Goal: Information Seeking & Learning: Learn about a topic

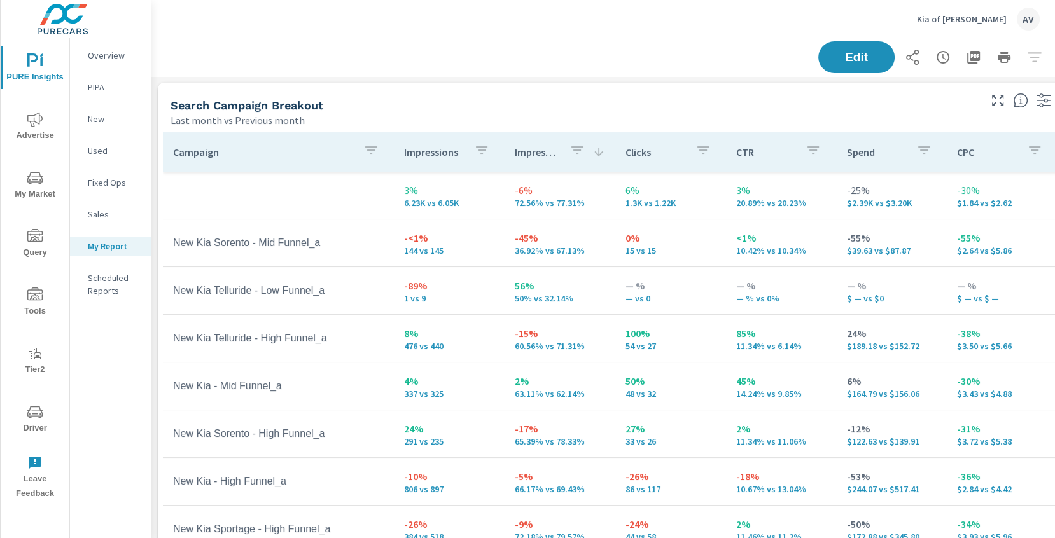
scroll to position [1638, 964]
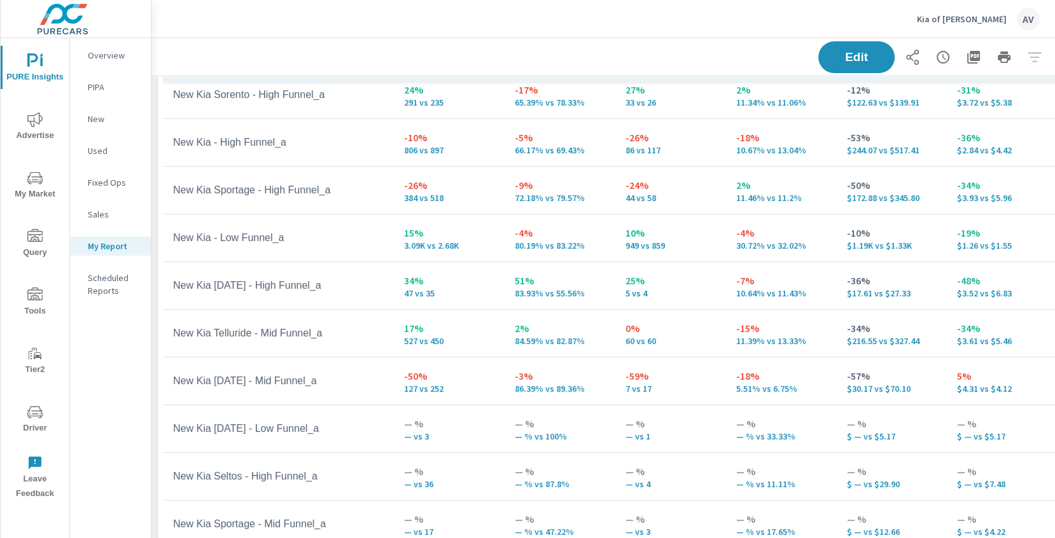
scroll to position [130, 0]
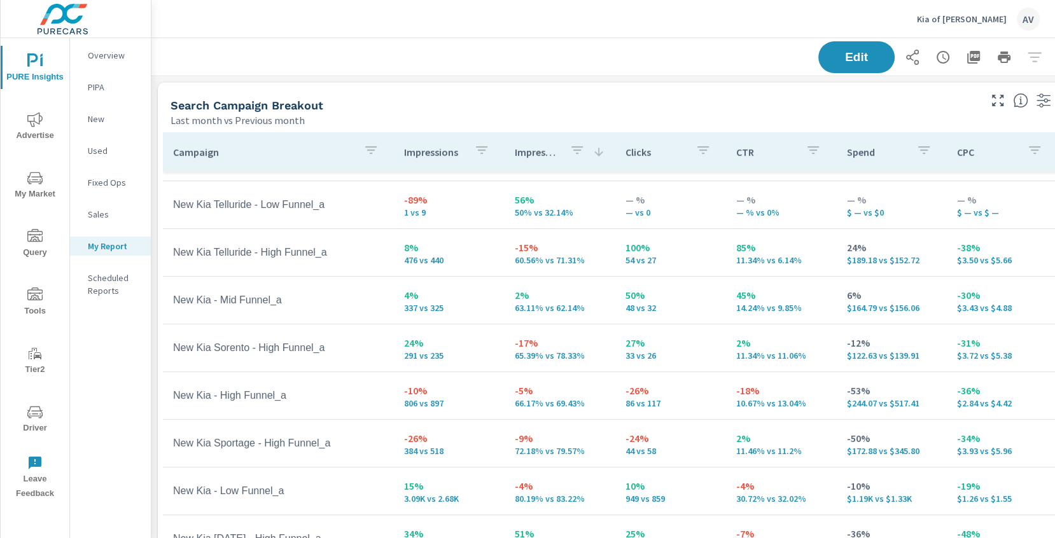
scroll to position [80, 0]
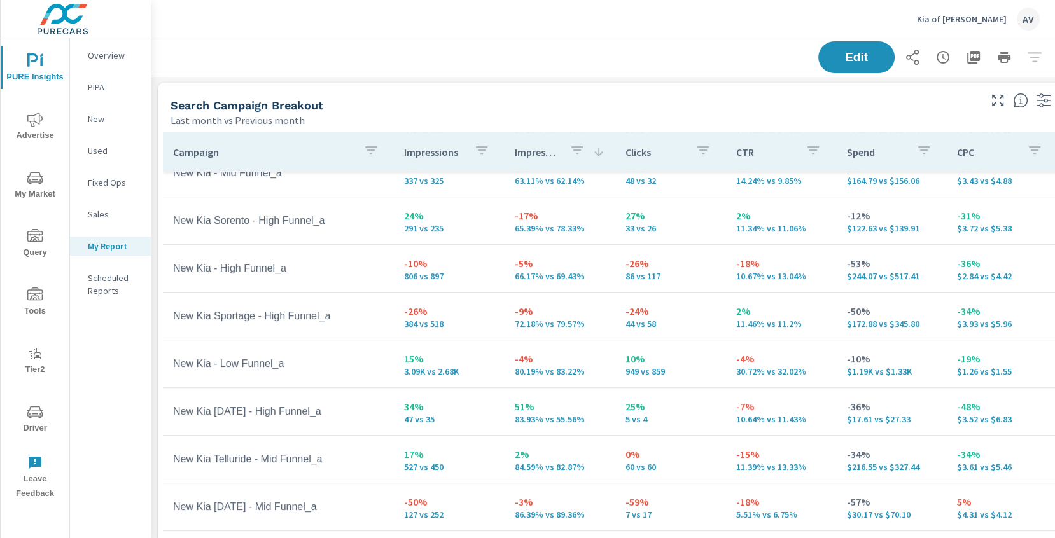
scroll to position [227, 0]
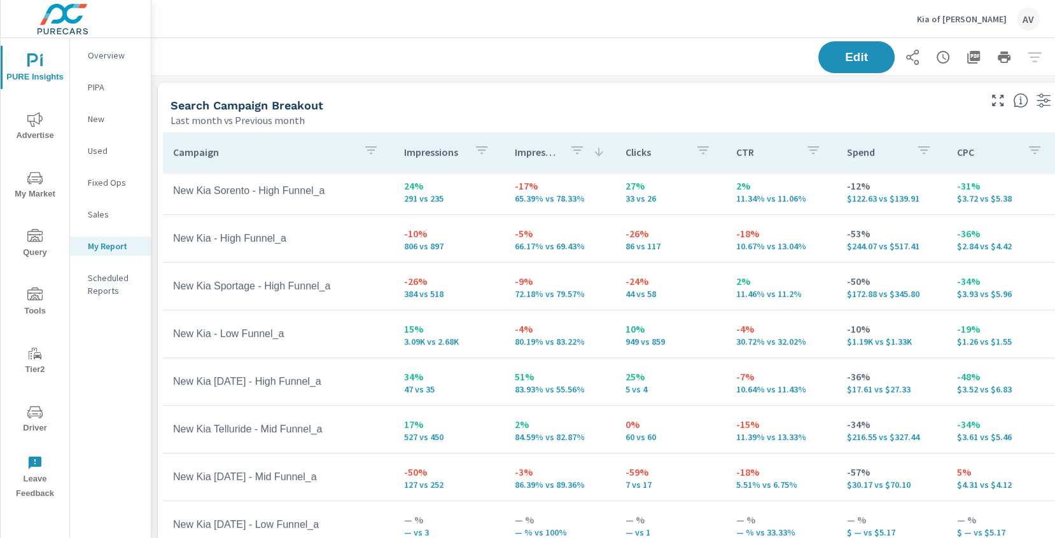
scroll to position [260, 0]
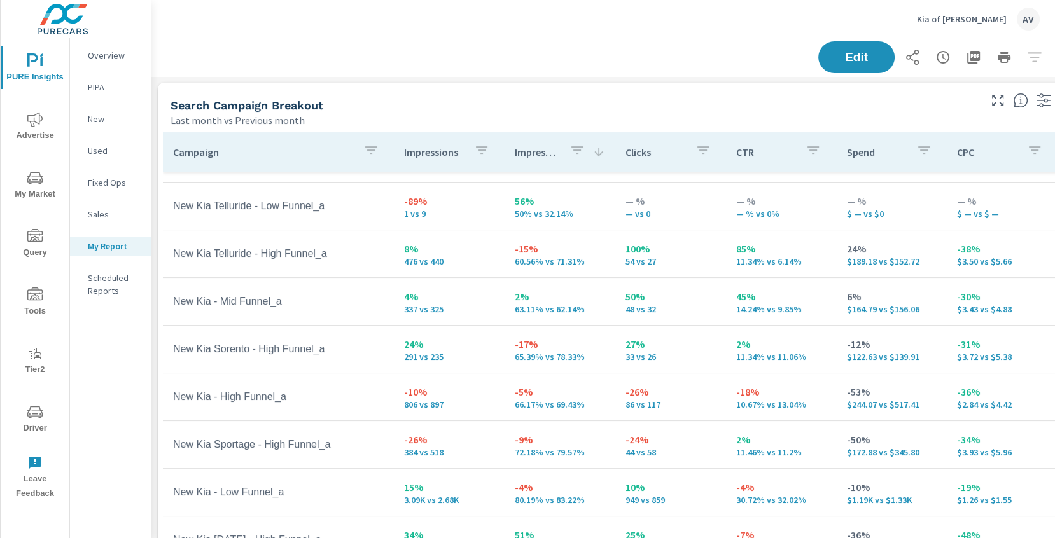
scroll to position [90, 0]
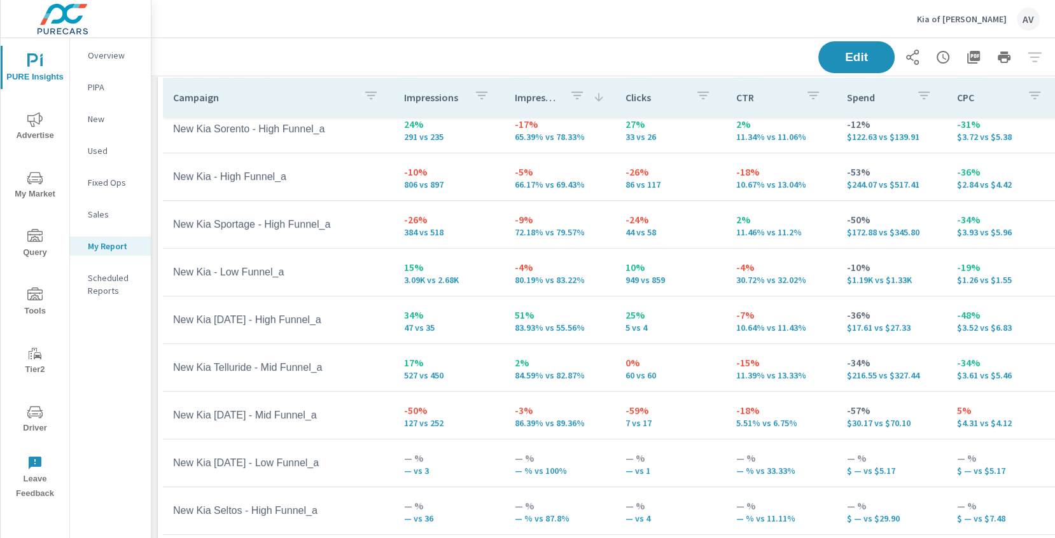
scroll to position [65, 0]
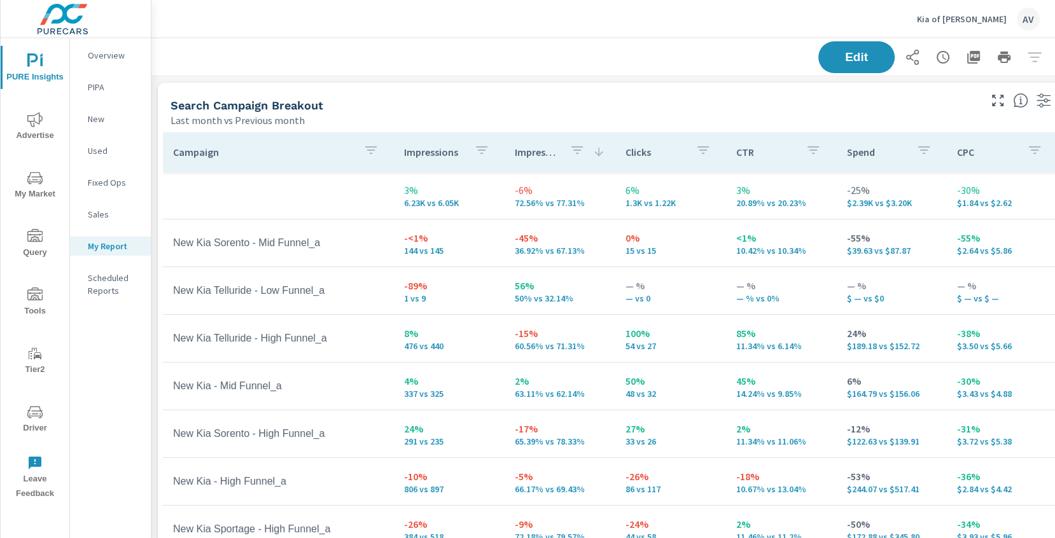
click at [695, 101] on div "Search Campaign Breakout" at bounding box center [574, 105] width 807 height 15
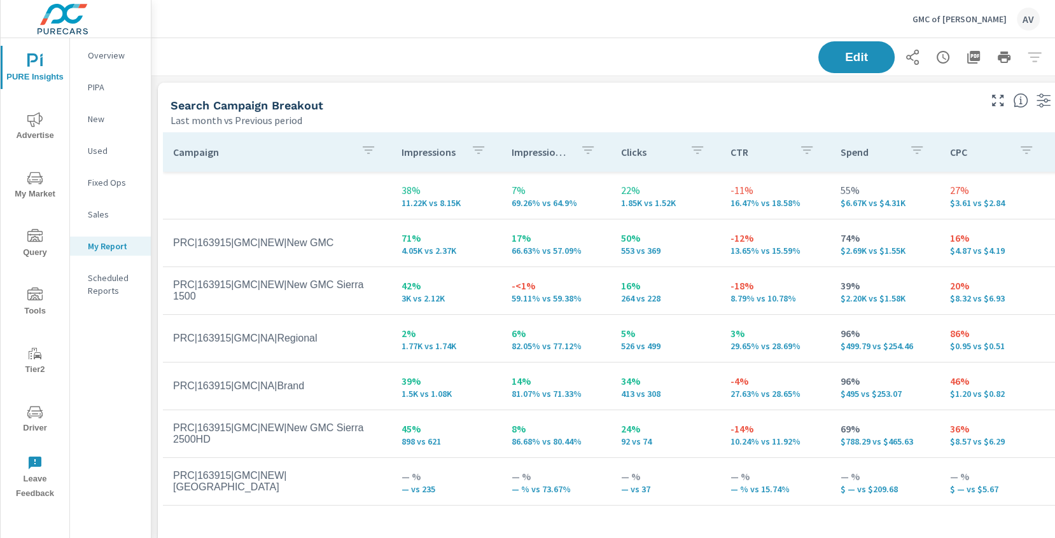
scroll to position [1492, 964]
click at [513, 111] on div "Search Campaign Breakout" at bounding box center [574, 105] width 807 height 15
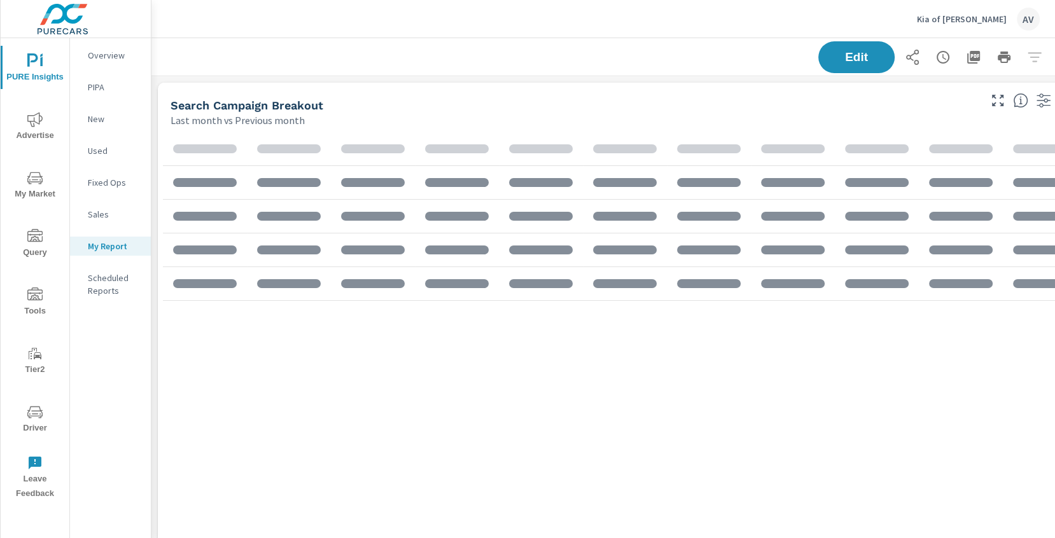
scroll to position [1638, 964]
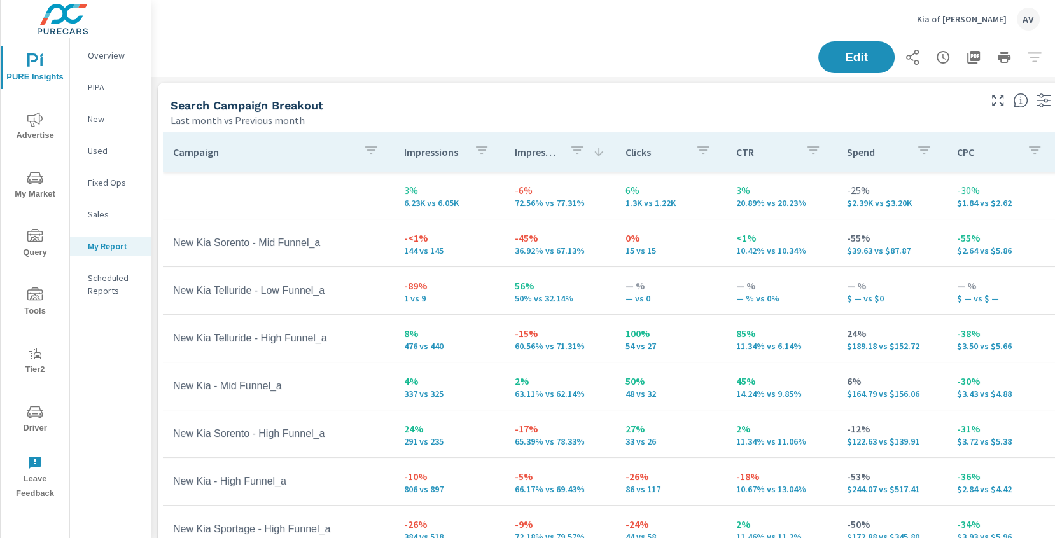
click at [683, 106] on div "Search Campaign Breakout" at bounding box center [574, 105] width 807 height 15
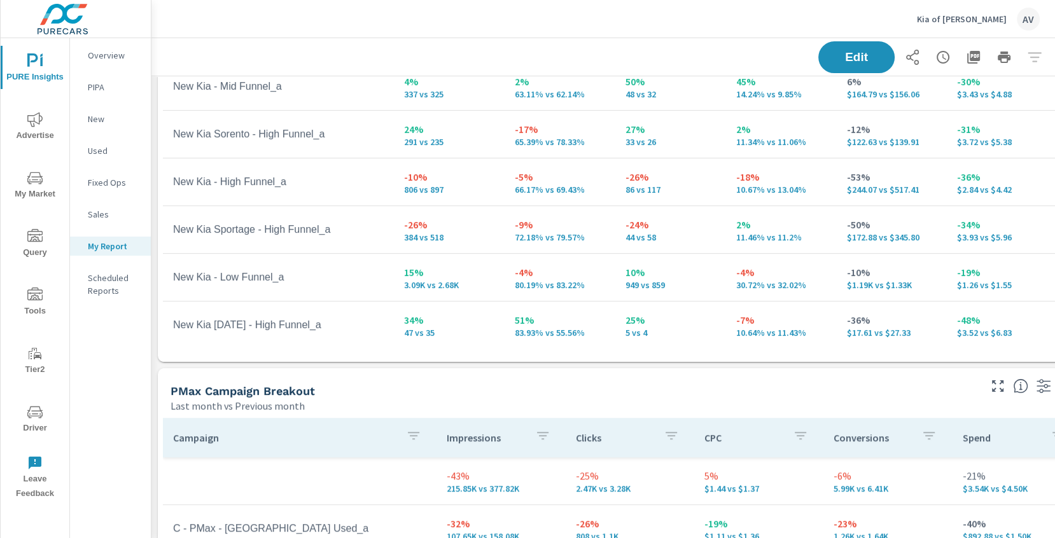
scroll to position [321, 0]
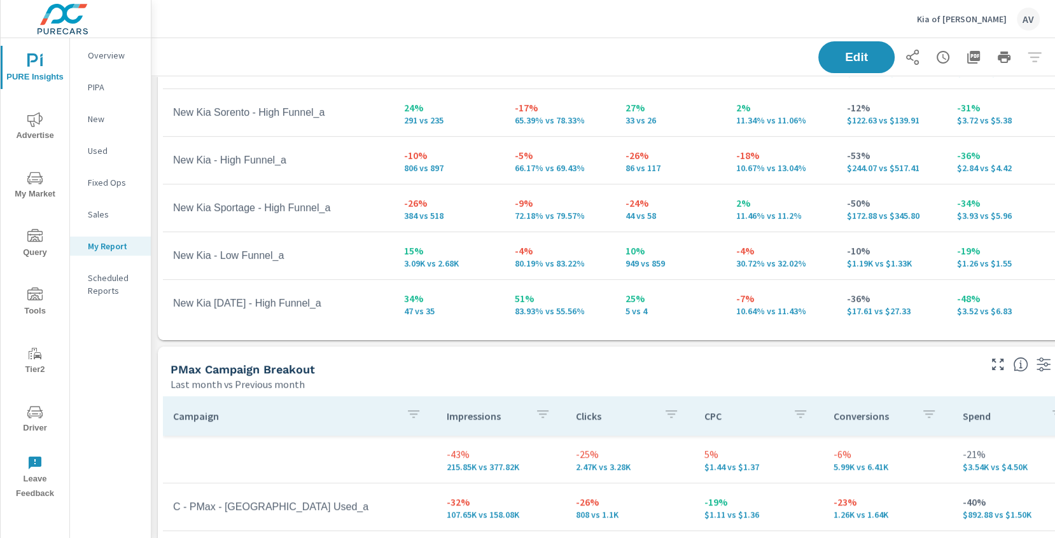
scroll to position [249, 0]
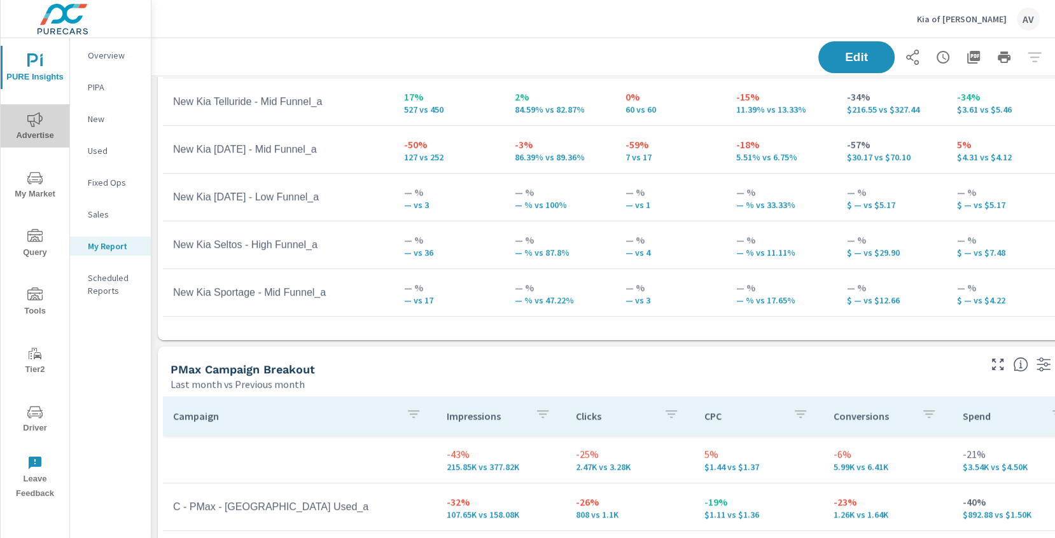
click at [40, 112] on icon "nav menu" at bounding box center [34, 119] width 15 height 15
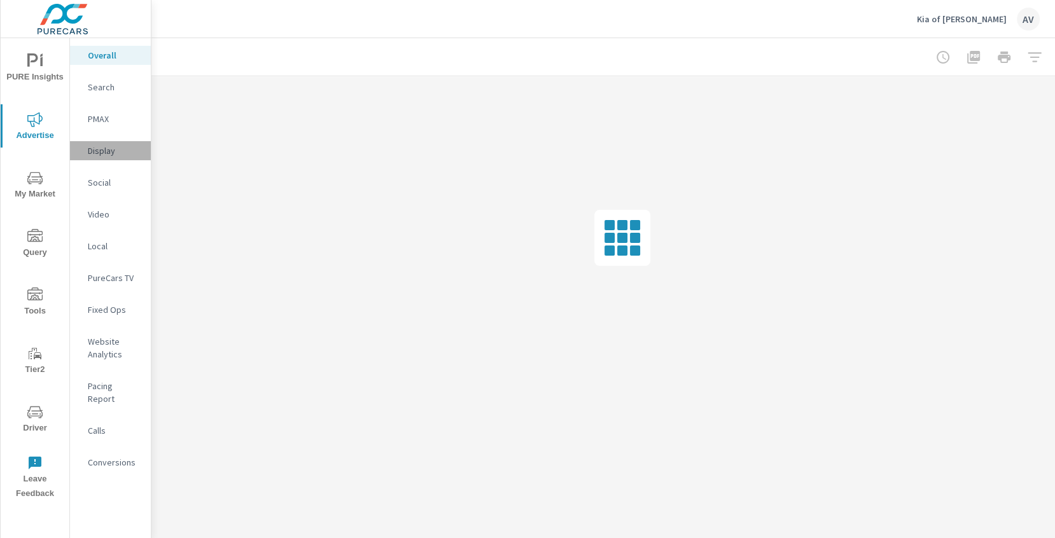
click at [111, 153] on p "Display" at bounding box center [114, 150] width 53 height 13
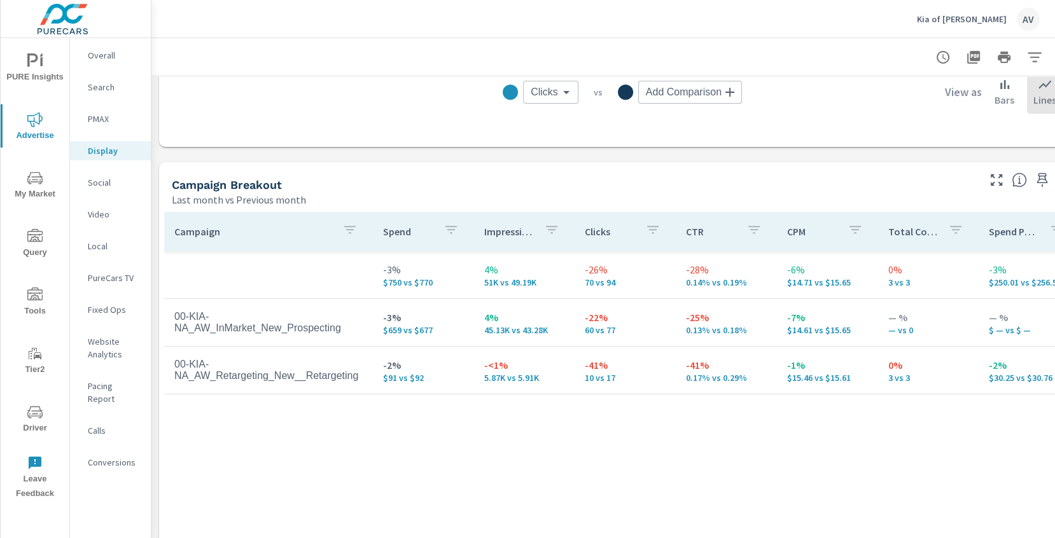
scroll to position [473, 0]
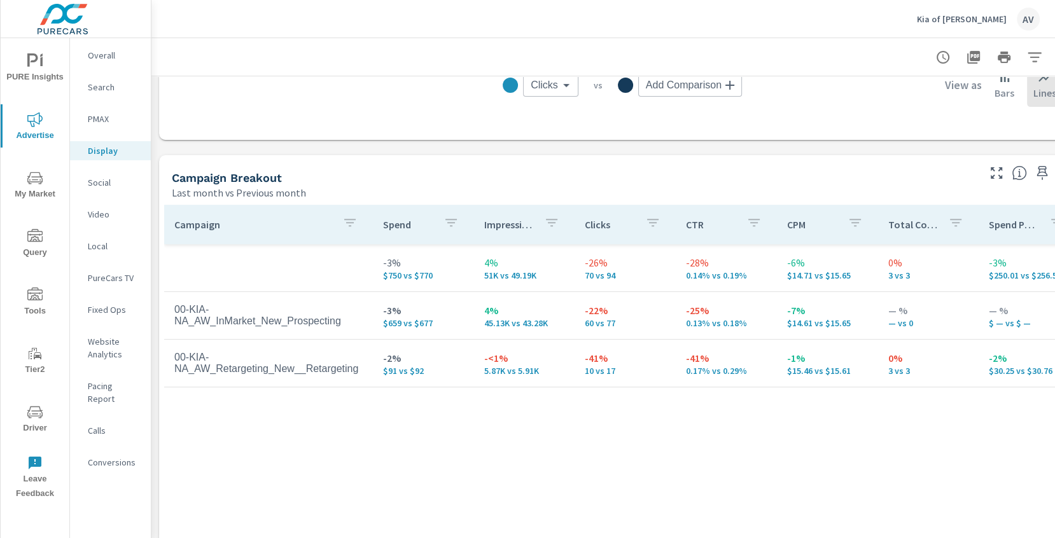
click at [597, 179] on div "Campaign Breakout" at bounding box center [574, 178] width 804 height 15
click at [28, 64] on icon "nav menu" at bounding box center [32, 59] width 11 height 13
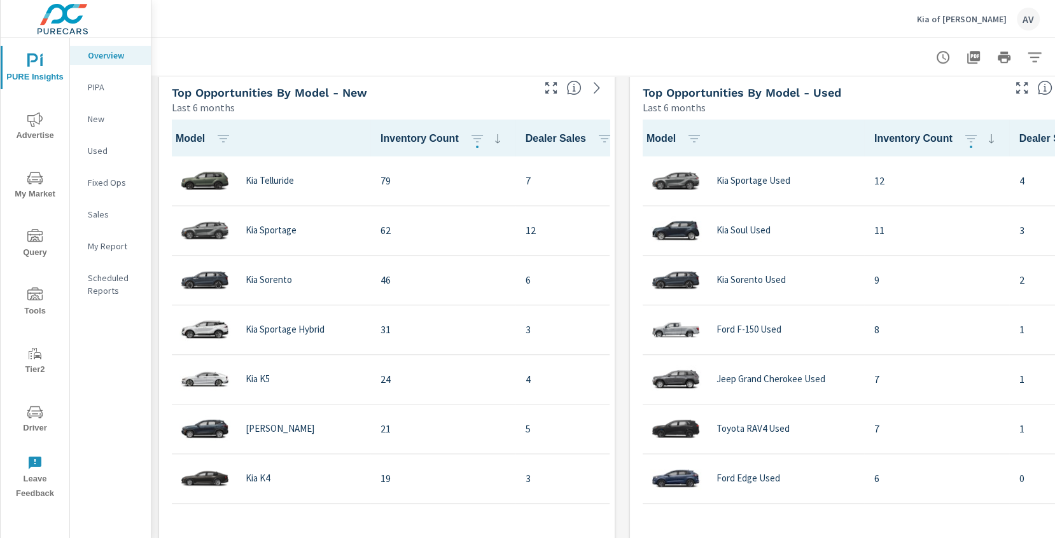
click at [620, 169] on div "Learn More The average dealer wastes 35% of their advertising and BDC efforts m…" at bounding box center [622, 334] width 942 height 2723
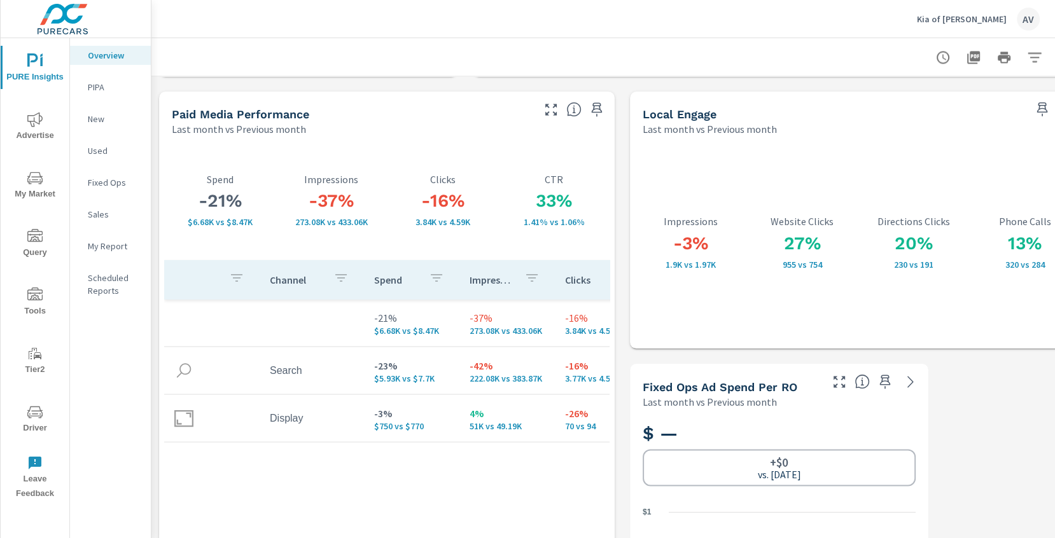
scroll to position [2172, 0]
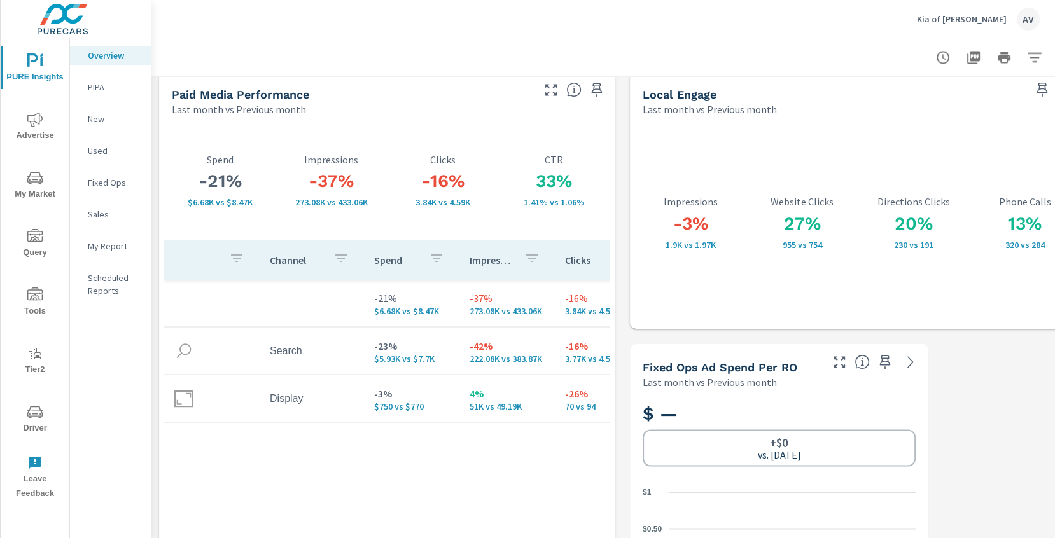
scroll to position [2191, 0]
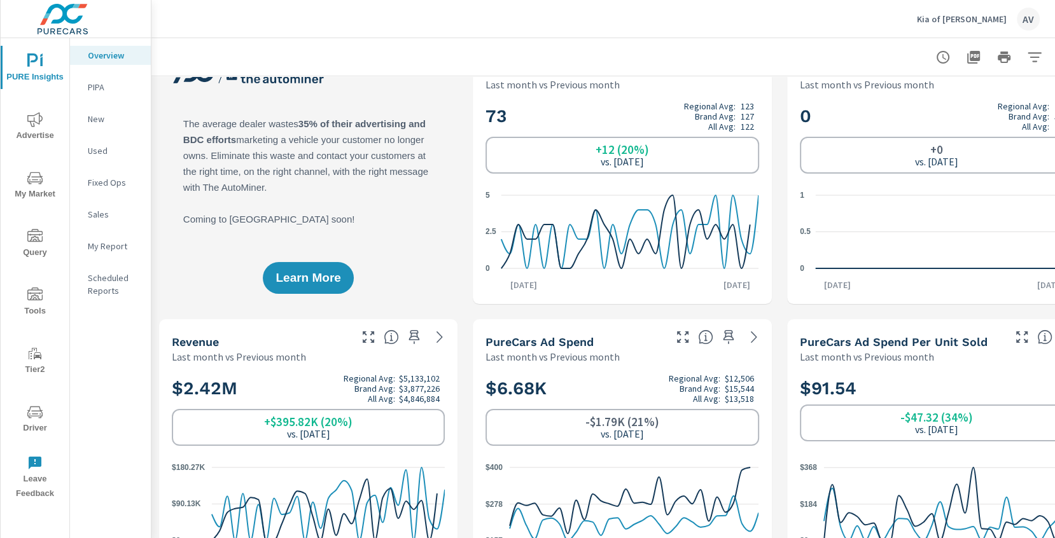
scroll to position [35, 0]
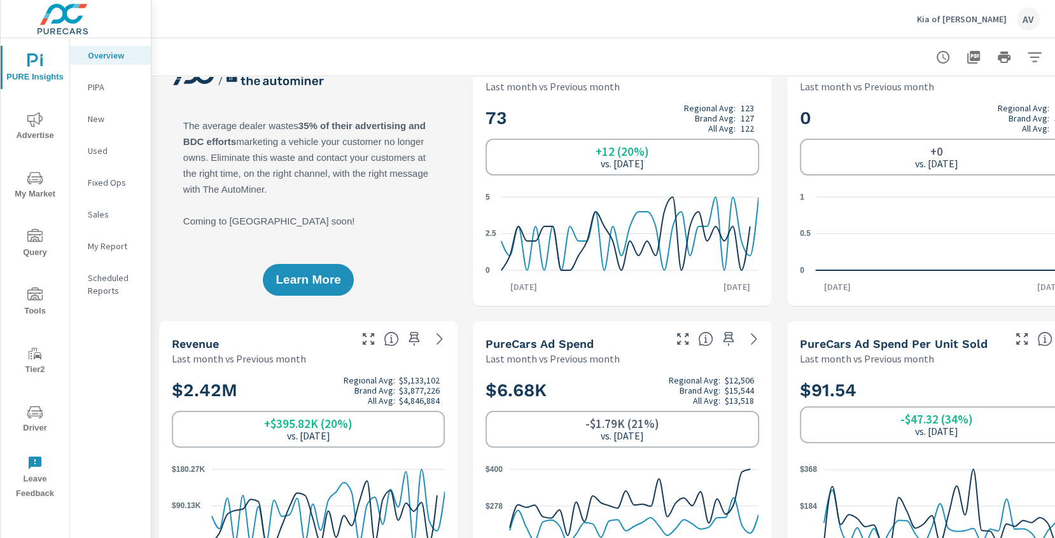
click at [45, 138] on span "Advertise" at bounding box center [34, 127] width 61 height 31
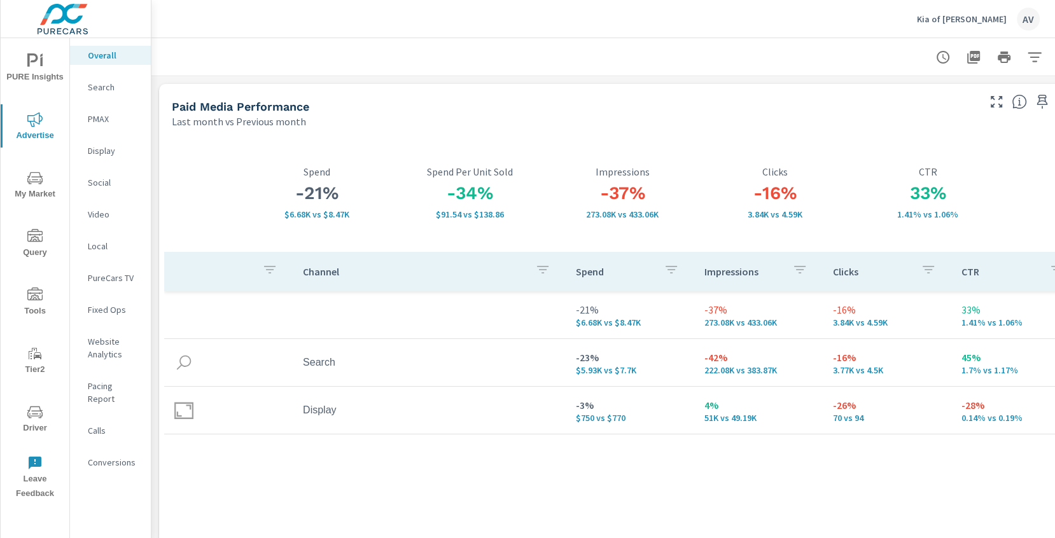
click at [468, 98] on div "Paid Media Performance Last month vs Previous month" at bounding box center [570, 106] width 822 height 45
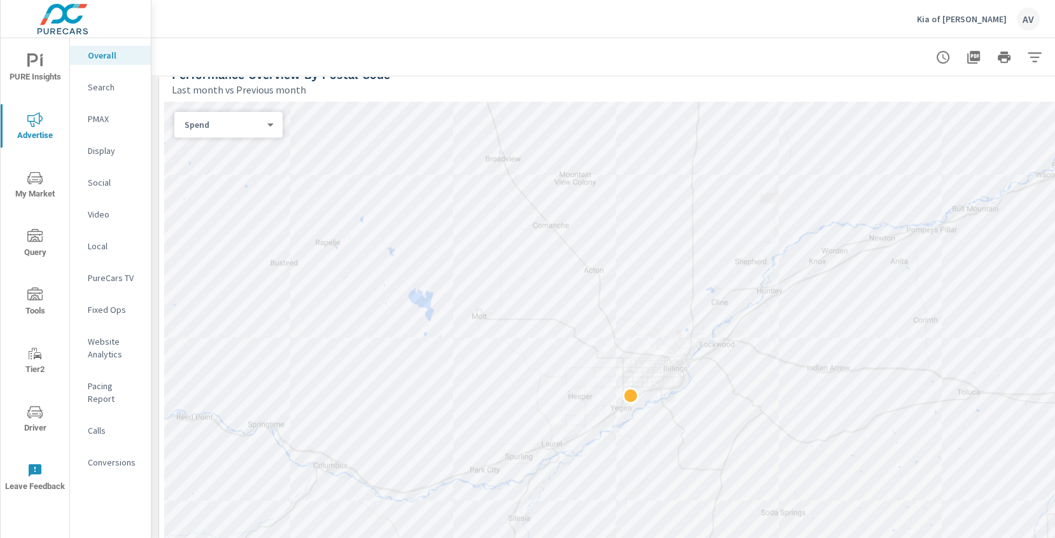
scroll to position [592, 0]
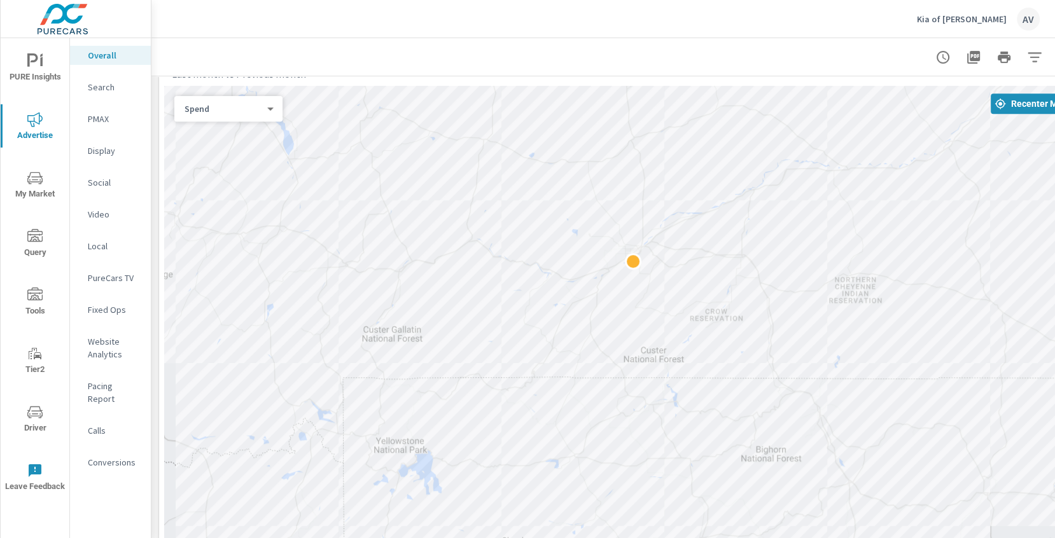
drag, startPoint x: 442, startPoint y: 235, endPoint x: 583, endPoint y: 218, distance: 141.7
click at [583, 218] on div at bounding box center [622, 371] width 916 height 571
drag, startPoint x: 559, startPoint y: 176, endPoint x: 552, endPoint y: 182, distance: 9.5
click at [552, 182] on div at bounding box center [622, 371] width 916 height 571
click at [32, 196] on span "My Market" at bounding box center [34, 186] width 61 height 31
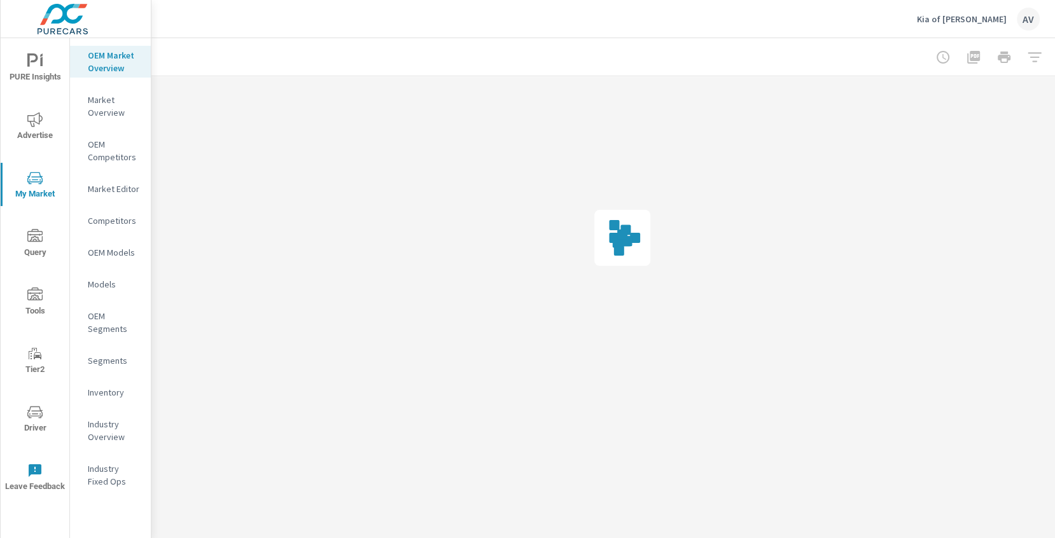
click at [37, 128] on span "Advertise" at bounding box center [34, 127] width 61 height 31
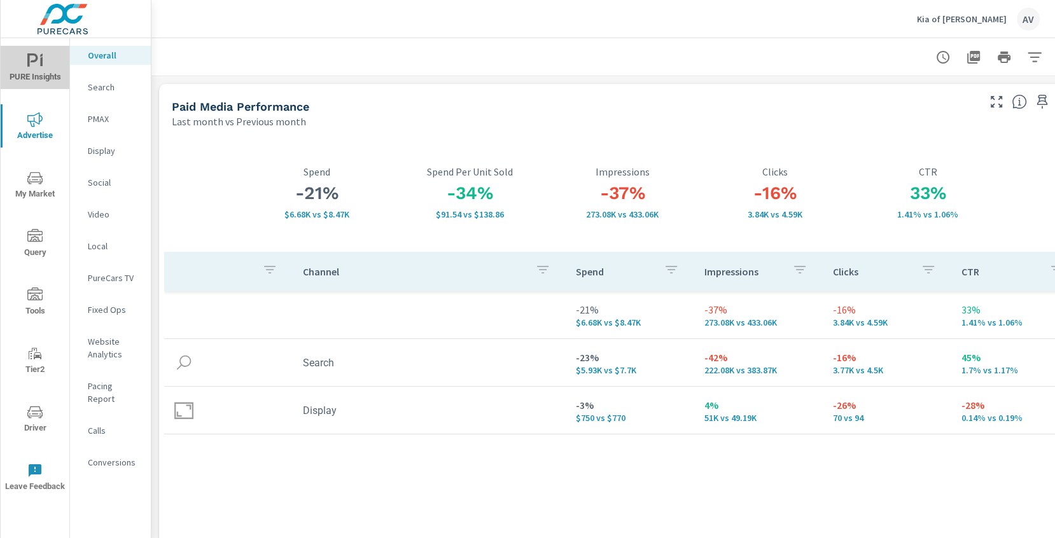
click at [18, 53] on button "PURE Insights" at bounding box center [35, 67] width 69 height 43
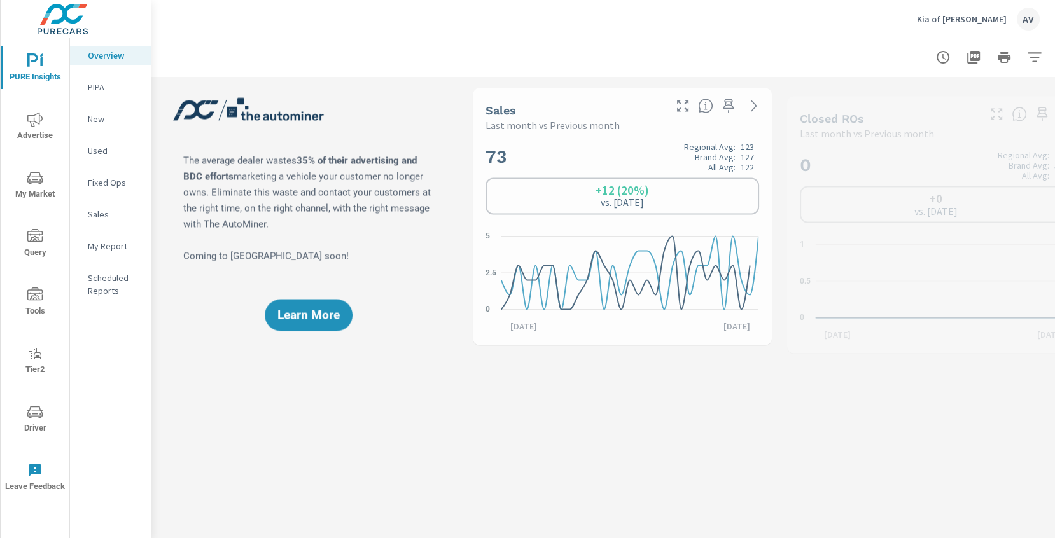
scroll to position [1, 0]
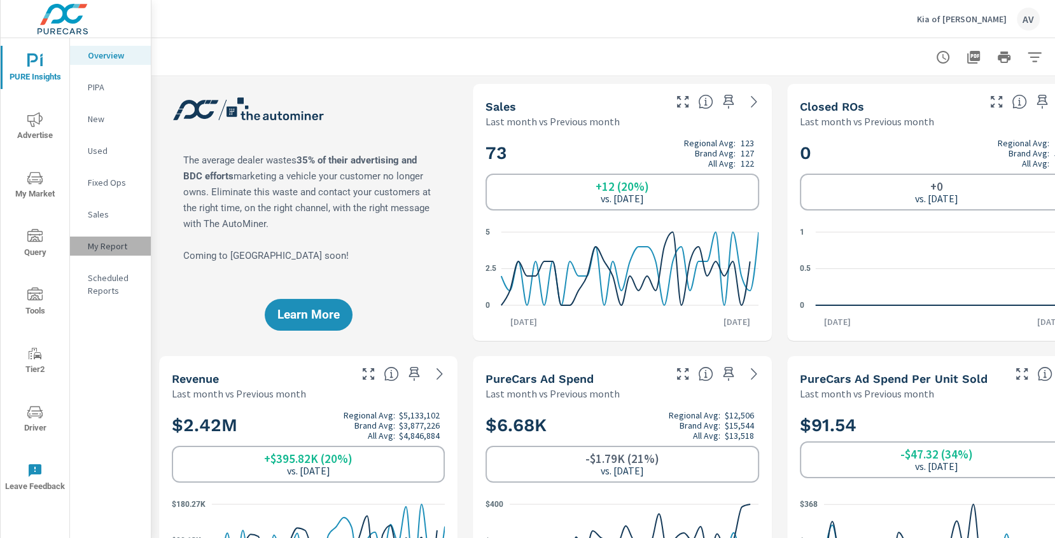
click at [108, 246] on p "My Report" at bounding box center [114, 246] width 53 height 13
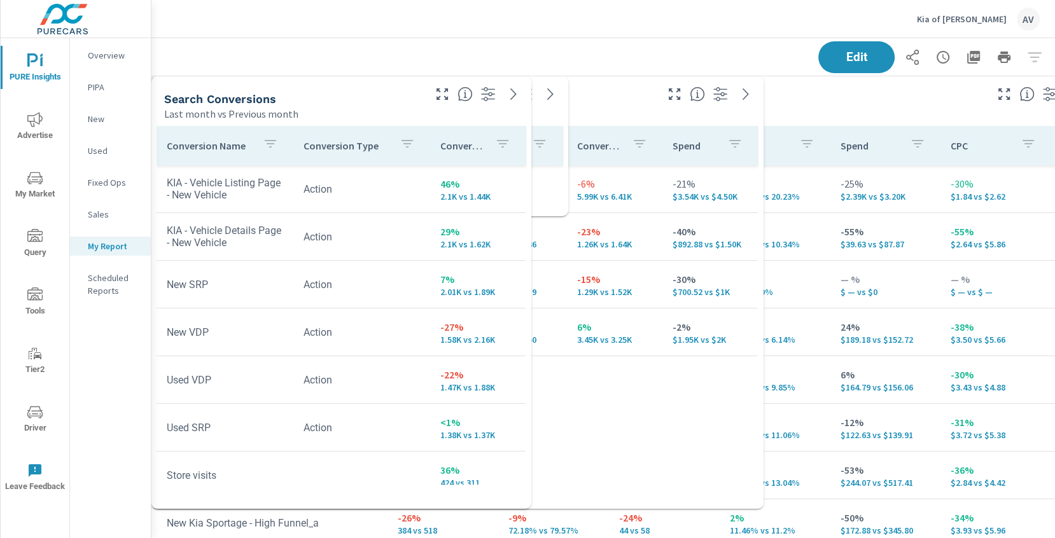
scroll to position [95, 0]
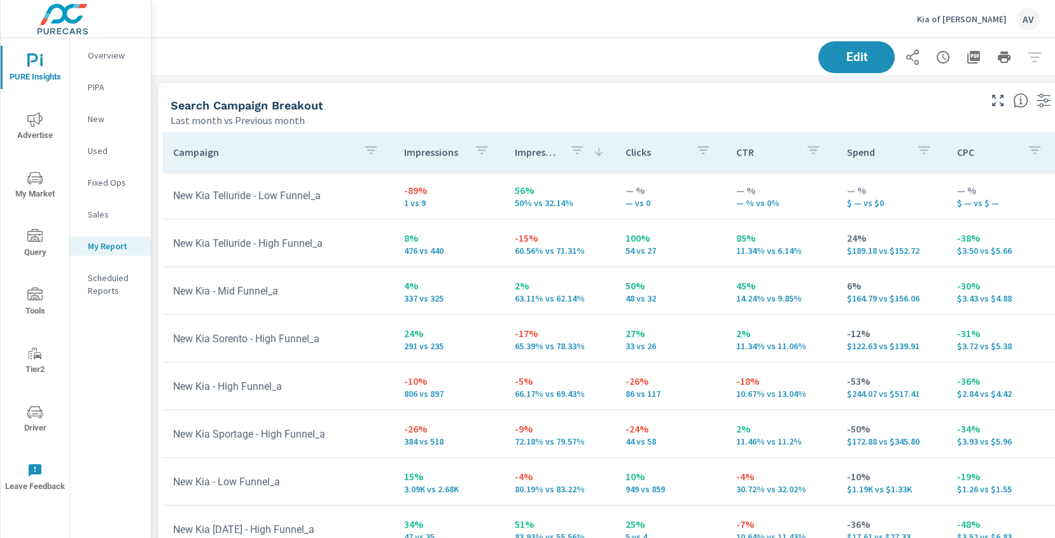
click at [463, 107] on div "Search Campaign Breakout" at bounding box center [574, 105] width 807 height 15
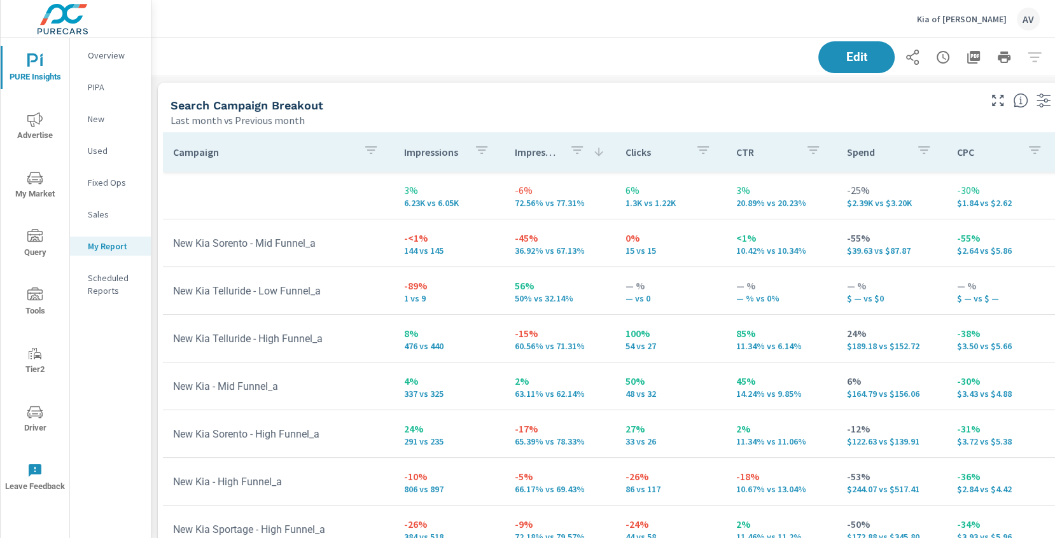
click at [529, 120] on div "Last month vs Previous month" at bounding box center [574, 120] width 807 height 15
click at [46, 129] on span "Advertise" at bounding box center [34, 127] width 61 height 31
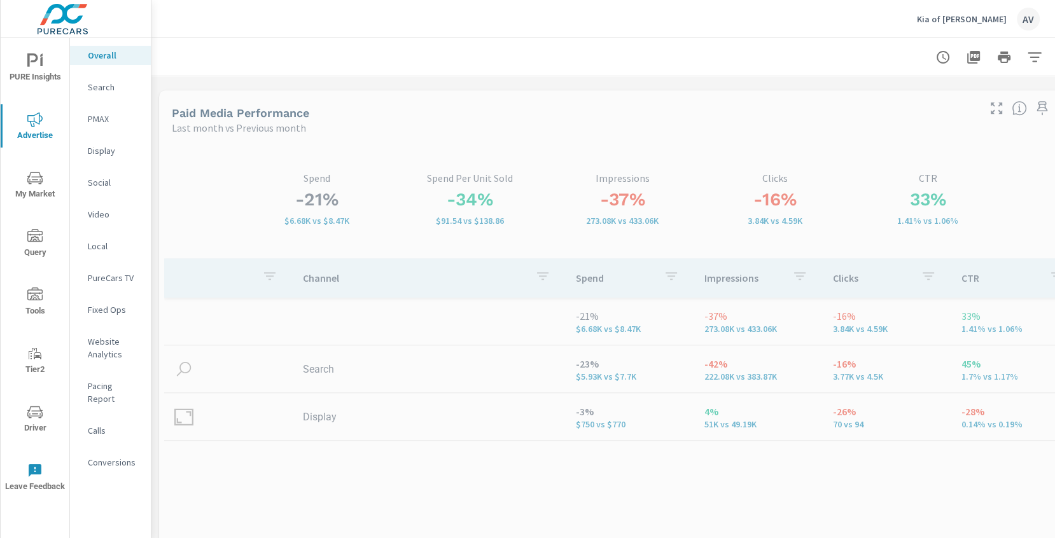
click at [109, 124] on p "PMAX" at bounding box center [114, 119] width 53 height 13
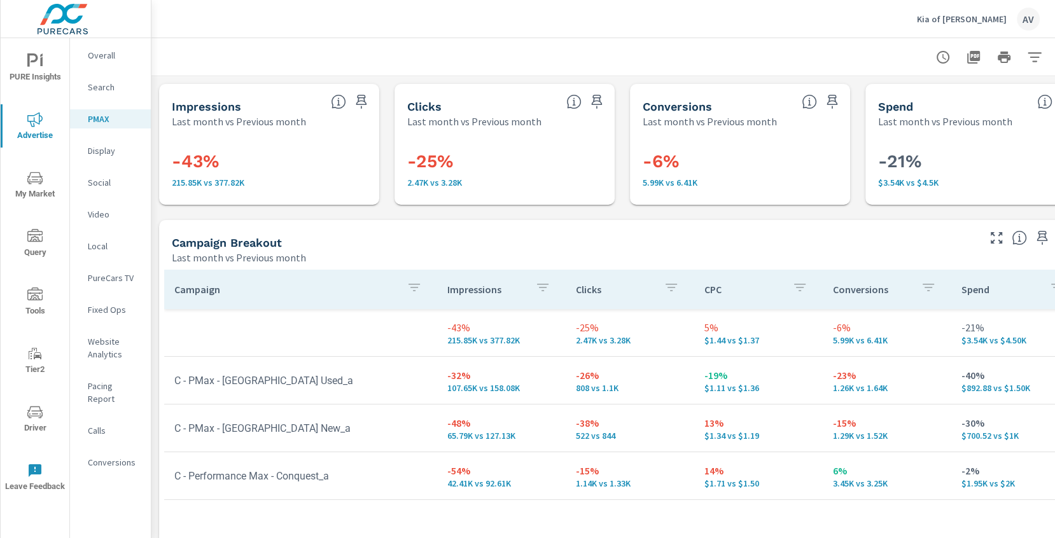
click at [336, 104] on icon at bounding box center [338, 101] width 15 height 15
click at [410, 213] on div "Impressions Last month vs Previous month -43% 215.85K vs 377.82K Clicks Last mo…" at bounding box center [622, 416] width 942 height 681
click at [115, 150] on p "Display" at bounding box center [114, 150] width 53 height 13
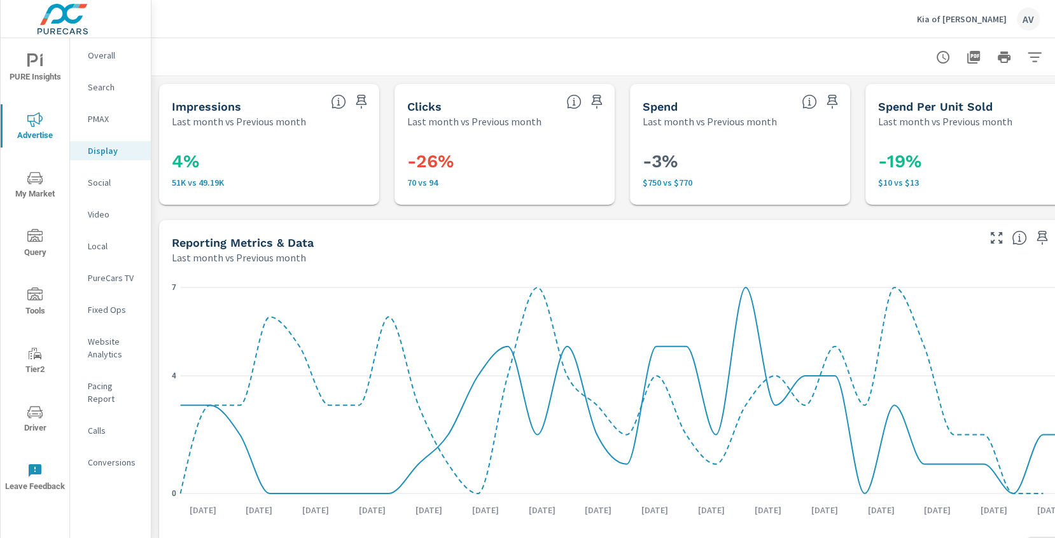
click at [44, 123] on span "Advertise" at bounding box center [34, 127] width 61 height 31
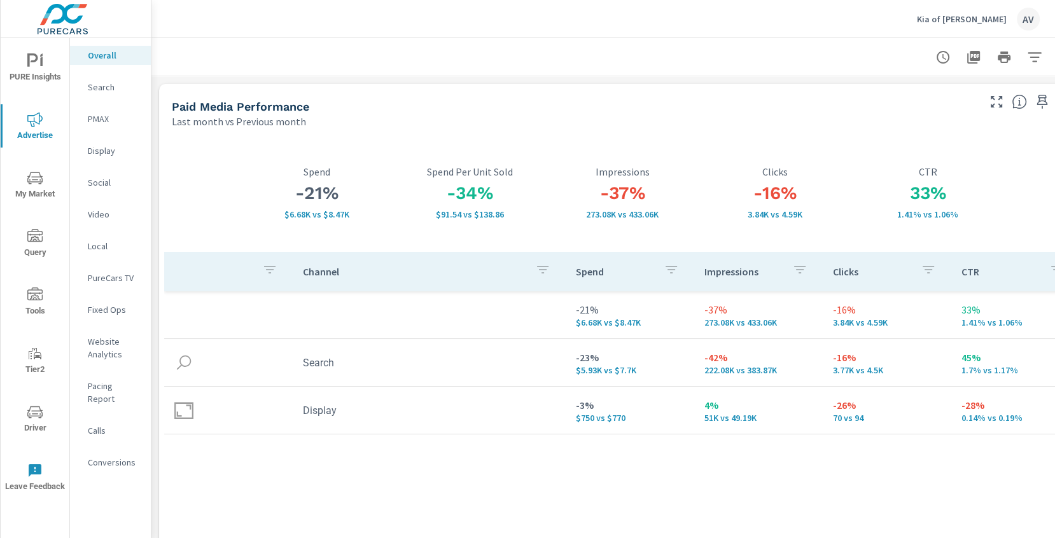
click at [36, 81] on span "PURE Insights" at bounding box center [34, 68] width 61 height 31
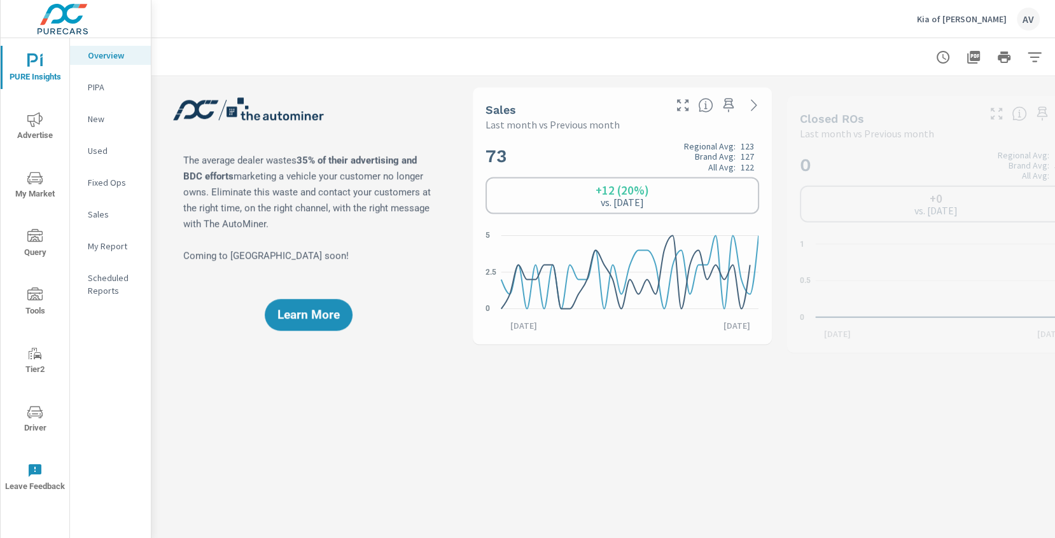
scroll to position [1, 0]
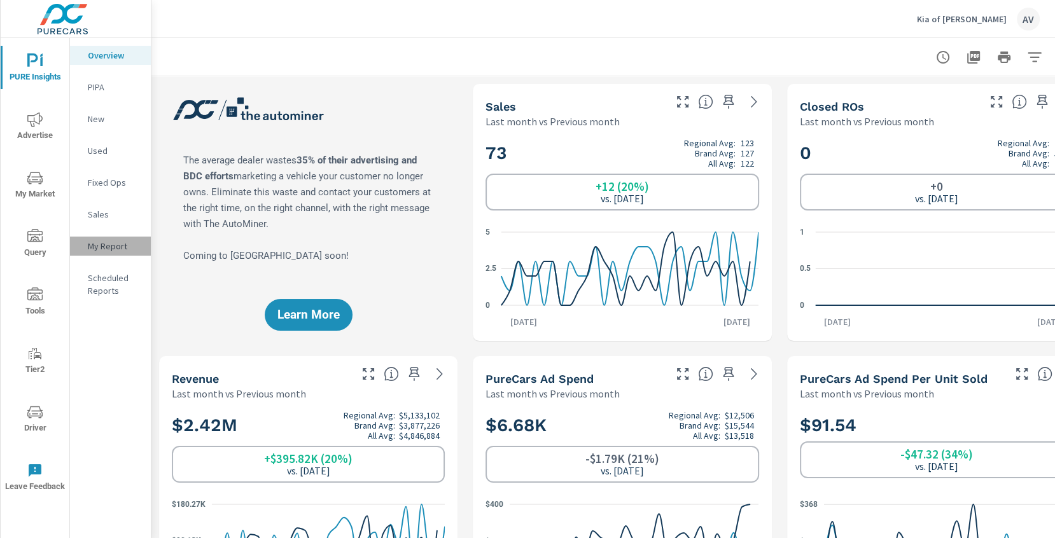
click at [100, 250] on p "My Report" at bounding box center [114, 246] width 53 height 13
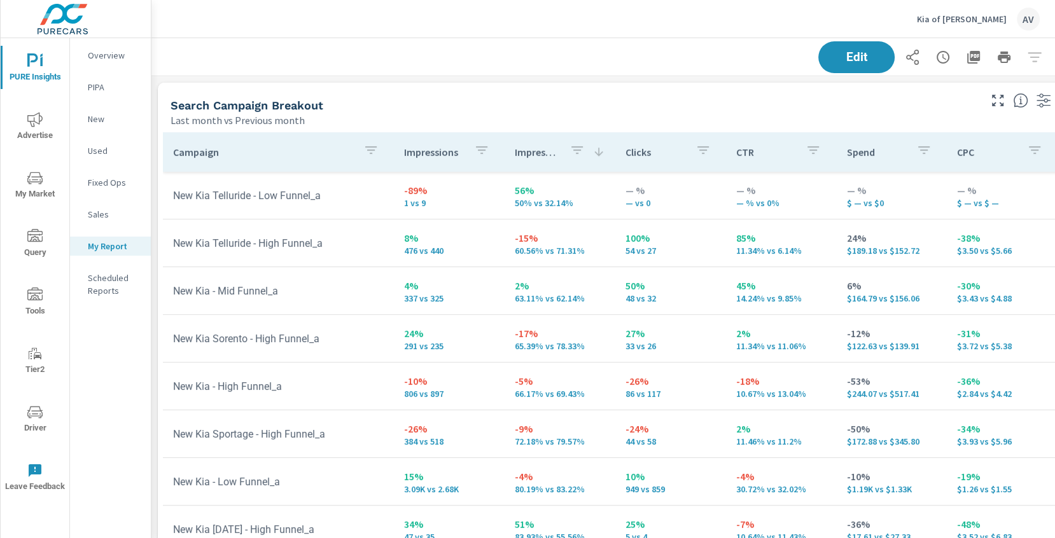
scroll to position [1638, 964]
click at [32, 120] on icon "nav menu" at bounding box center [34, 119] width 15 height 15
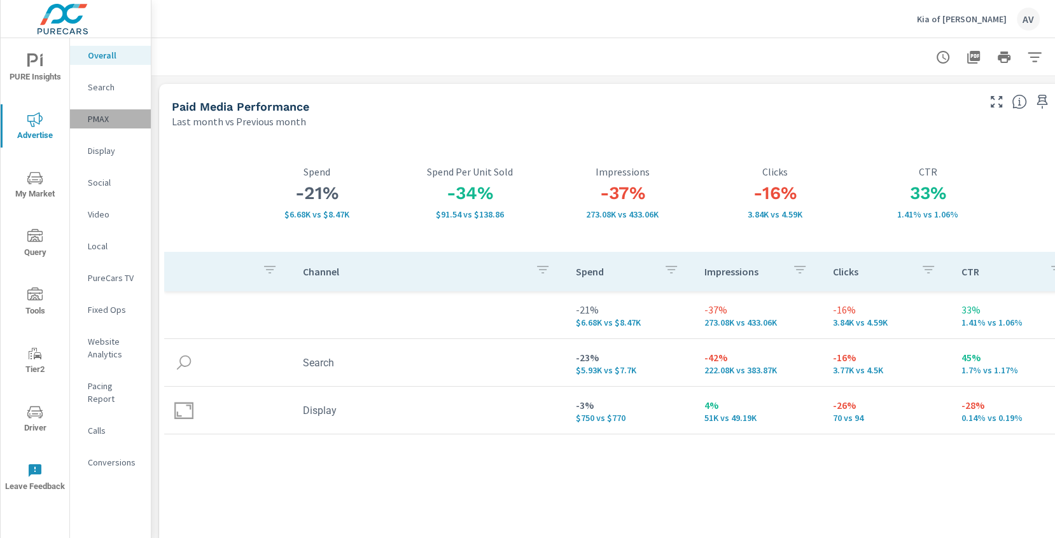
click at [99, 122] on p "PMAX" at bounding box center [114, 119] width 53 height 13
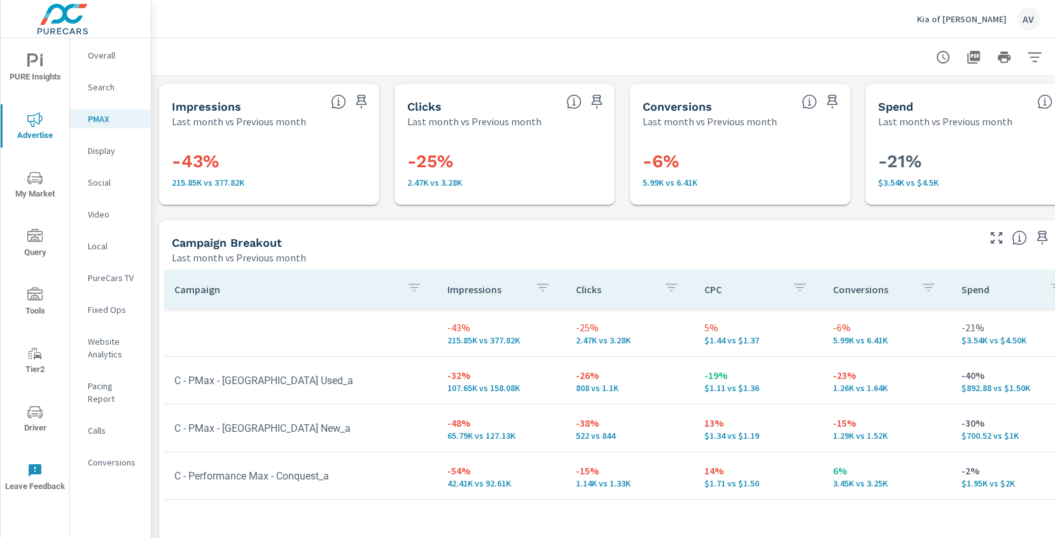
click at [470, 54] on div at bounding box center [622, 57] width 911 height 38
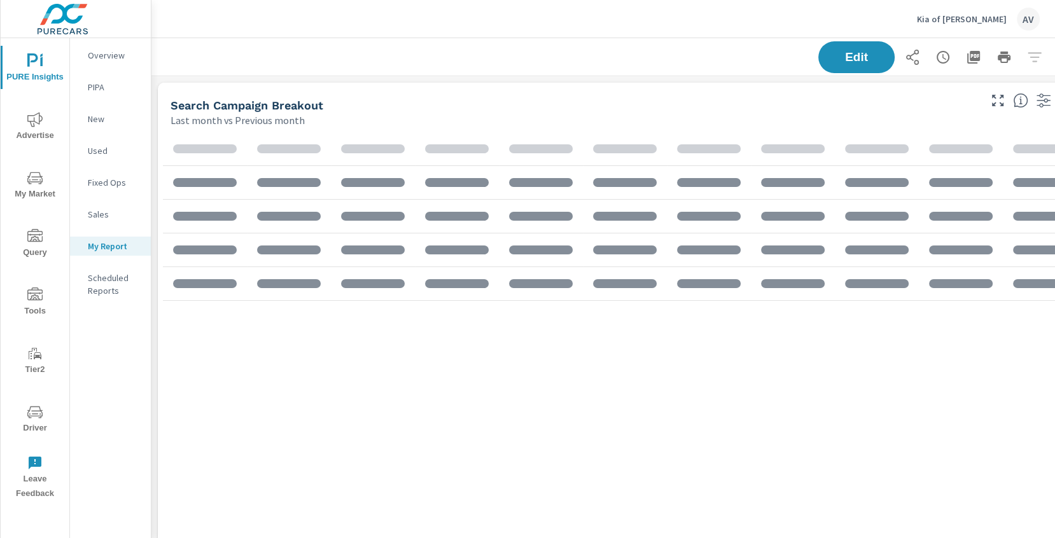
scroll to position [1638, 964]
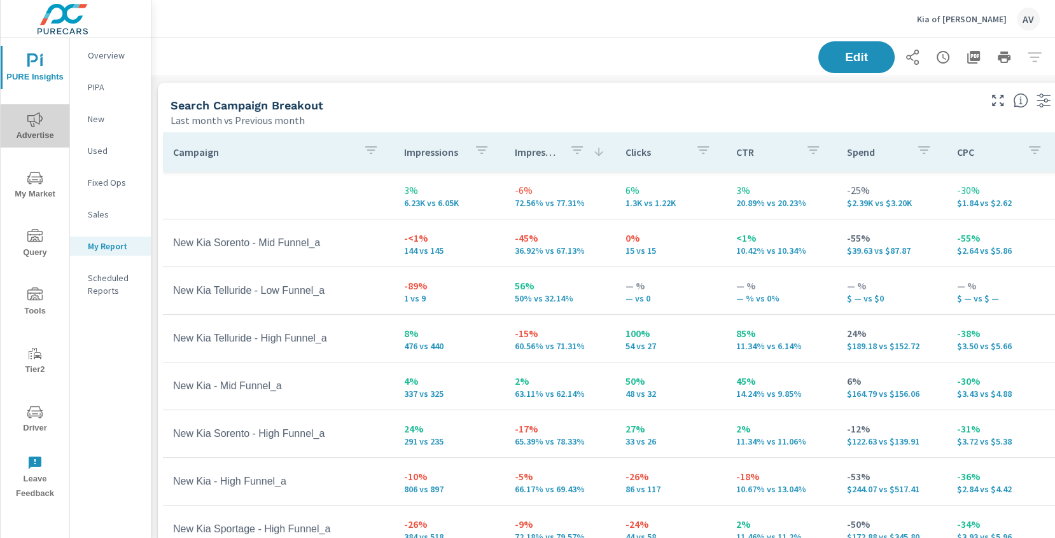
click at [31, 137] on span "Advertise" at bounding box center [34, 127] width 61 height 31
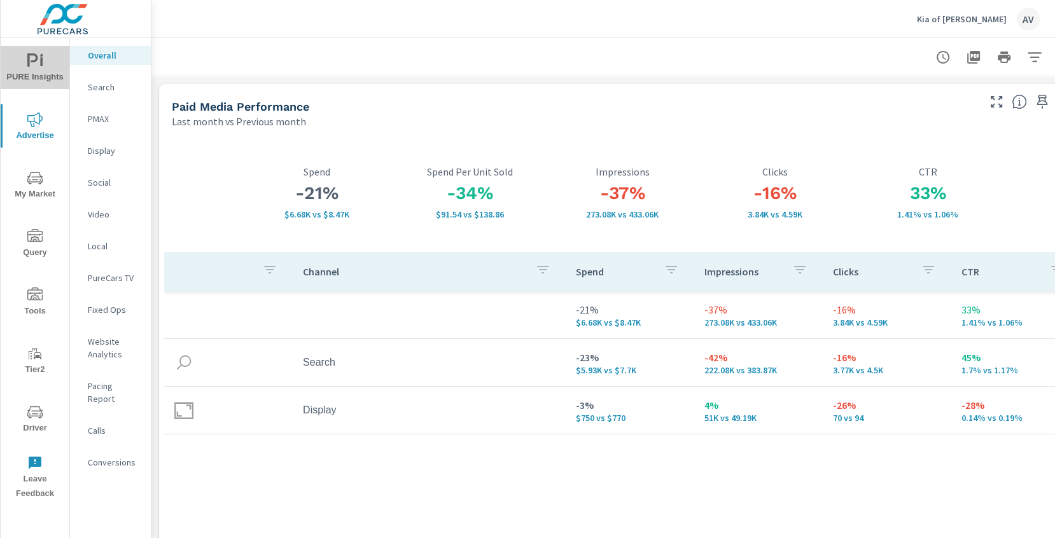
click at [39, 64] on icon "nav menu" at bounding box center [34, 60] width 15 height 15
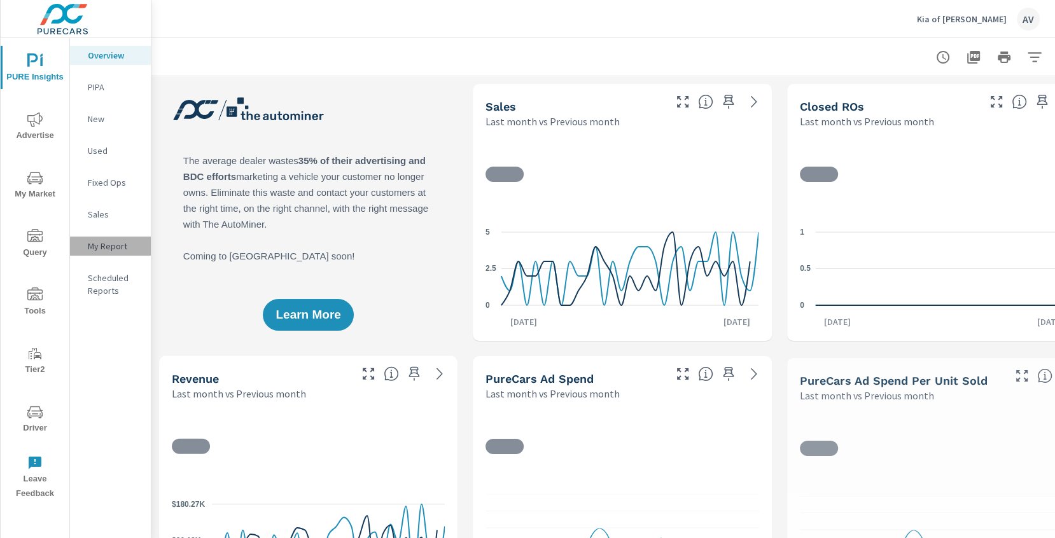
click at [114, 241] on p "My Report" at bounding box center [114, 246] width 53 height 13
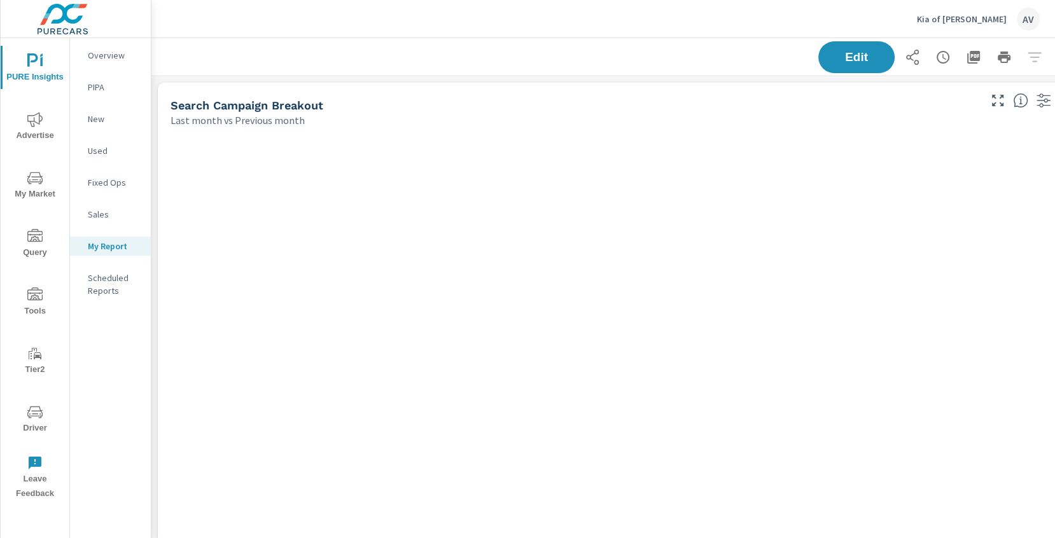
scroll to position [1638, 964]
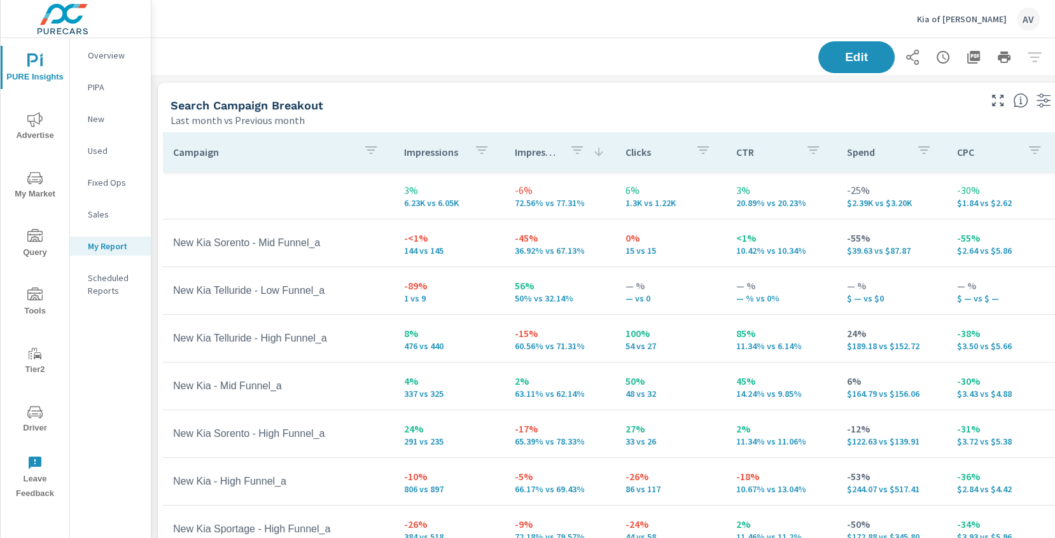
click at [634, 87] on div "Search Campaign Breakout Last month vs Previous month" at bounding box center [570, 105] width 825 height 45
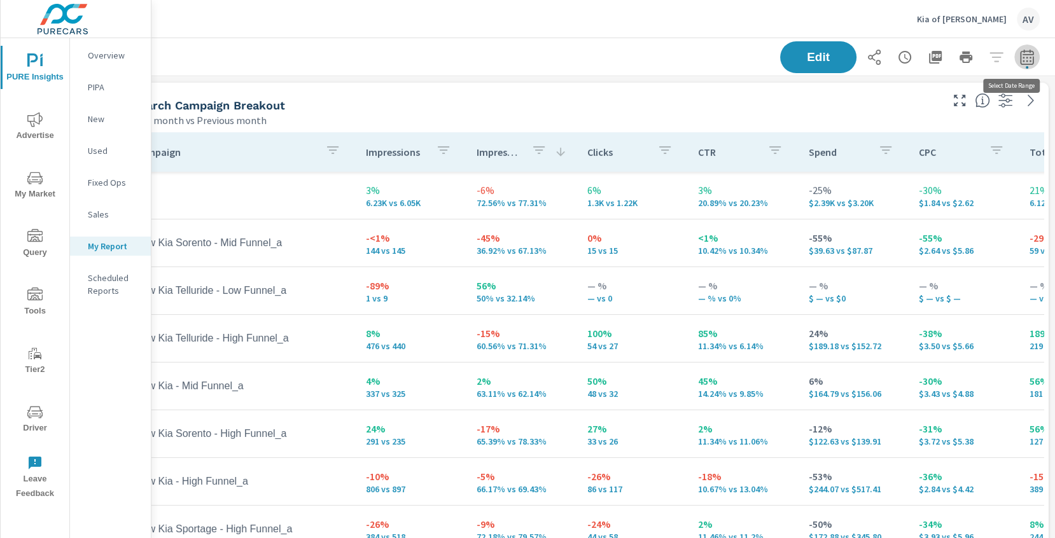
click at [1019, 57] on icon "button" at bounding box center [1026, 57] width 15 height 15
select select "Last month"
select select "Previous month"
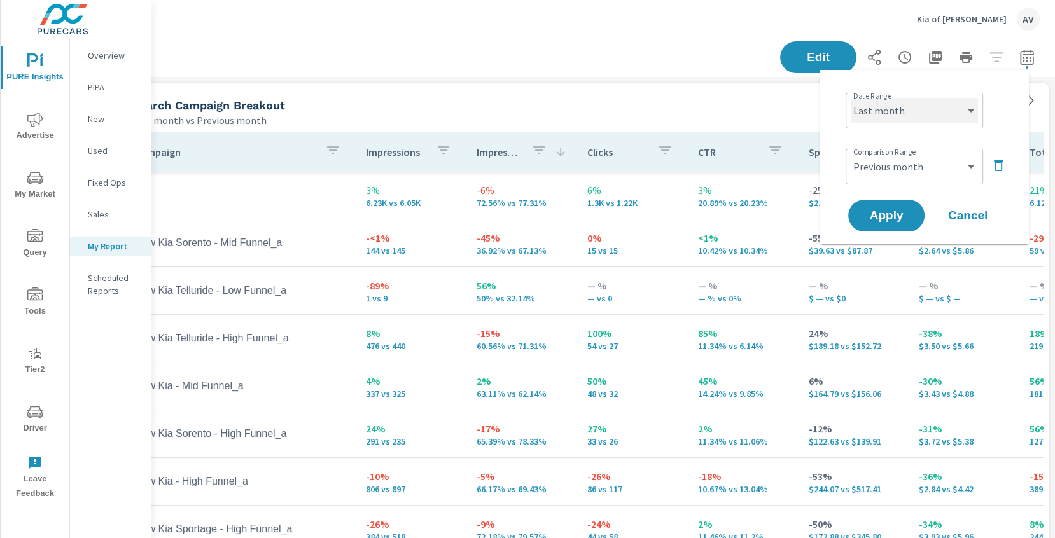
click at [889, 114] on select "Custom [DATE] Last week Last 7 days Last 14 days Last 30 days Last 45 days Last…" at bounding box center [914, 110] width 127 height 25
select select "Month to date"
click at [910, 165] on select "Custom Previous period Previous month Previous year" at bounding box center [914, 166] width 127 height 25
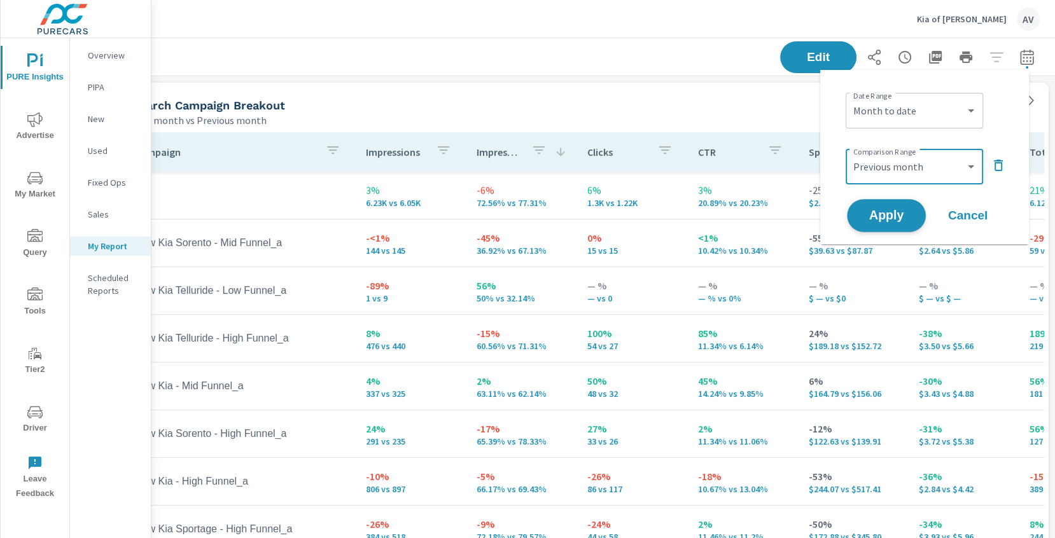
click at [883, 225] on button "Apply" at bounding box center [886, 215] width 79 height 33
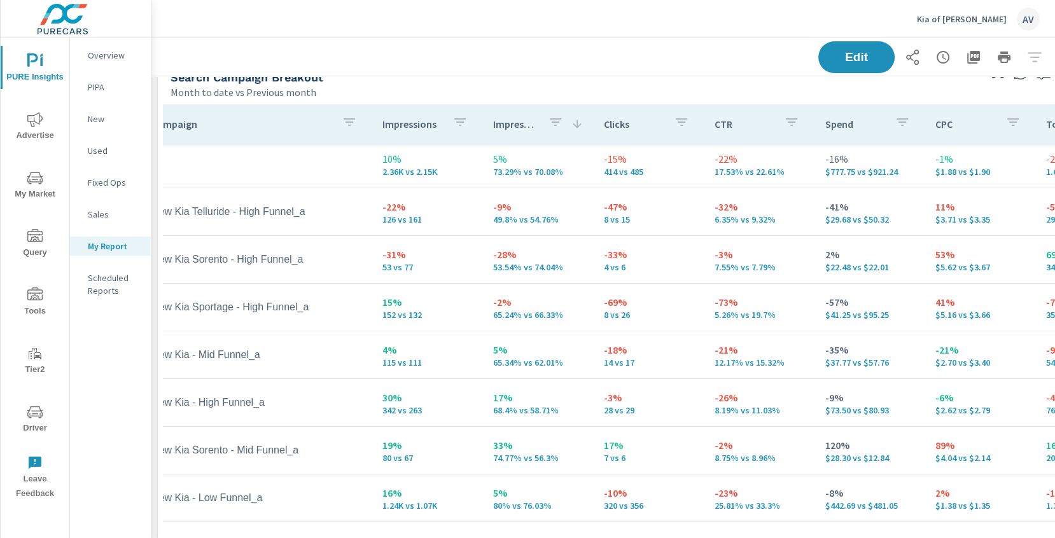
scroll to position [3, 0]
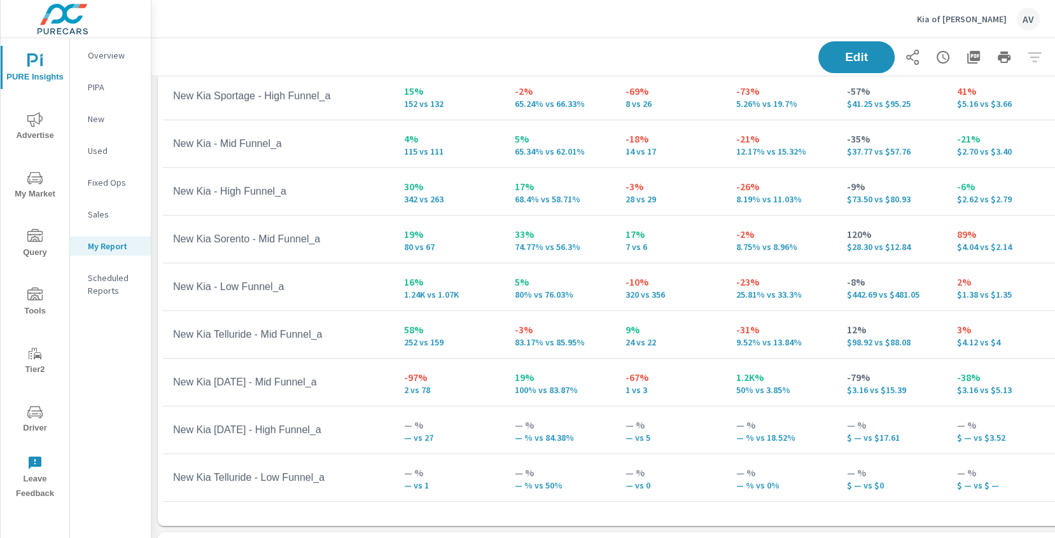
scroll to position [143, 0]
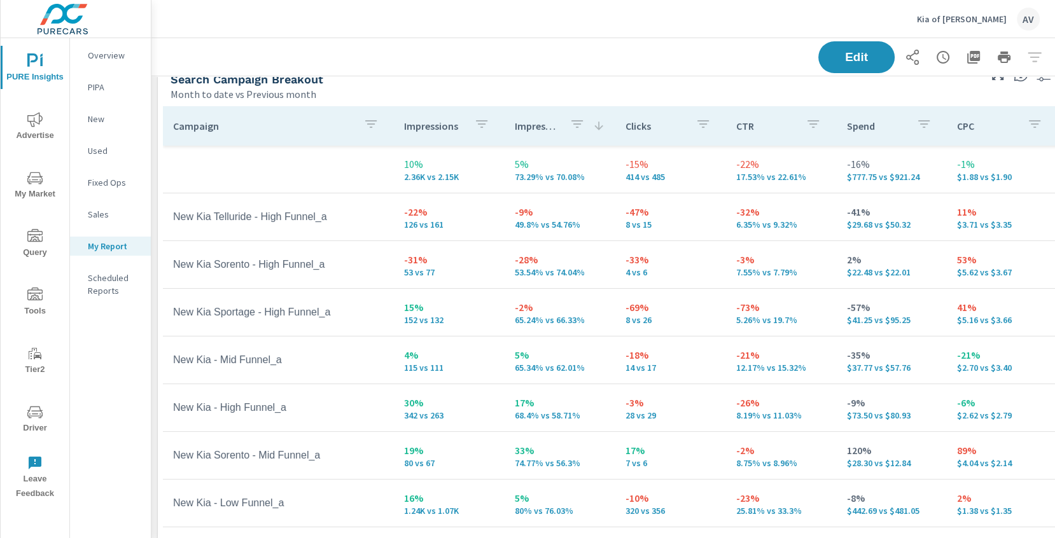
scroll to position [1, 1]
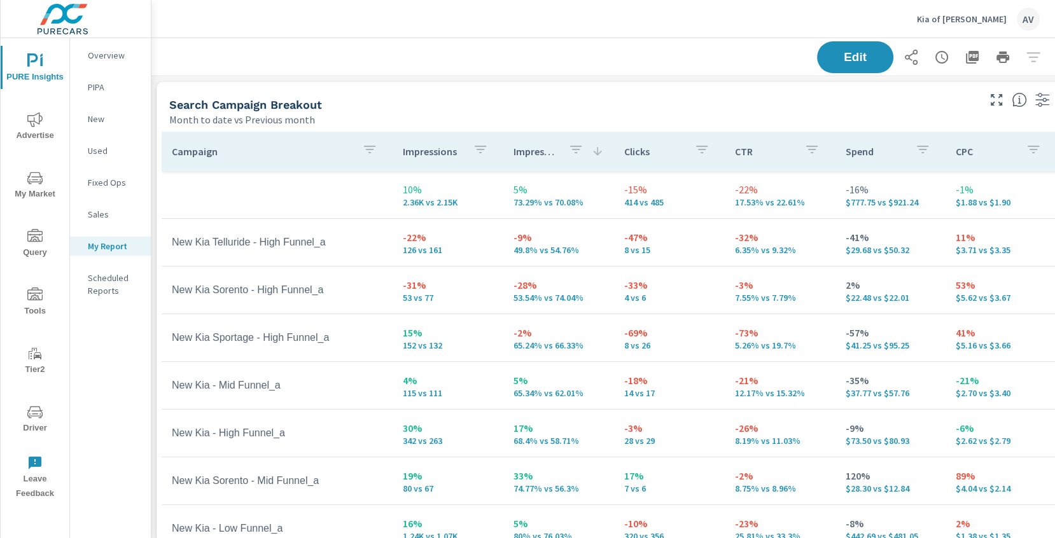
click at [591, 151] on icon at bounding box center [597, 151] width 13 height 13
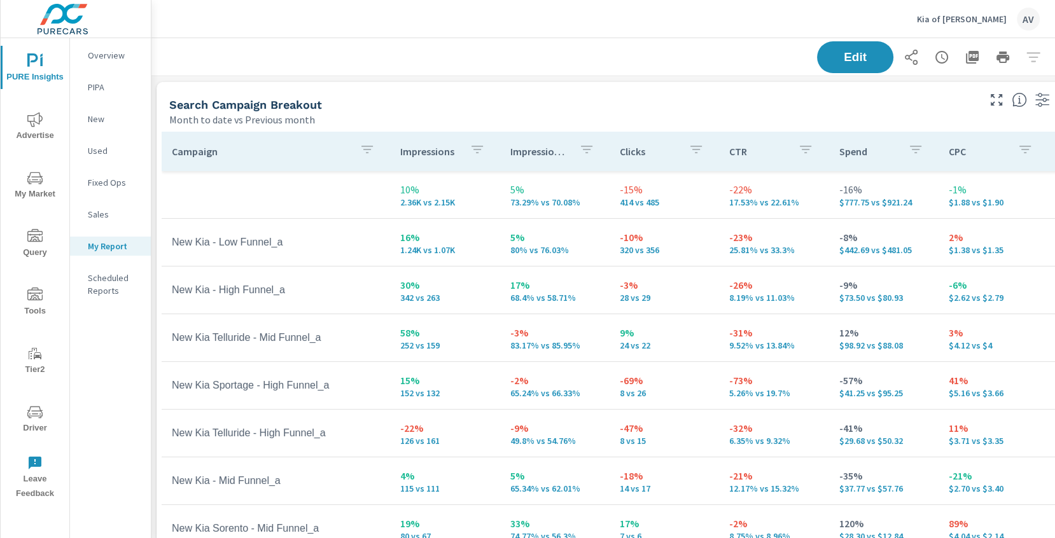
click at [633, 108] on div "Search Campaign Breakout" at bounding box center [572, 104] width 807 height 15
click at [583, 153] on icon "button" at bounding box center [586, 149] width 15 height 15
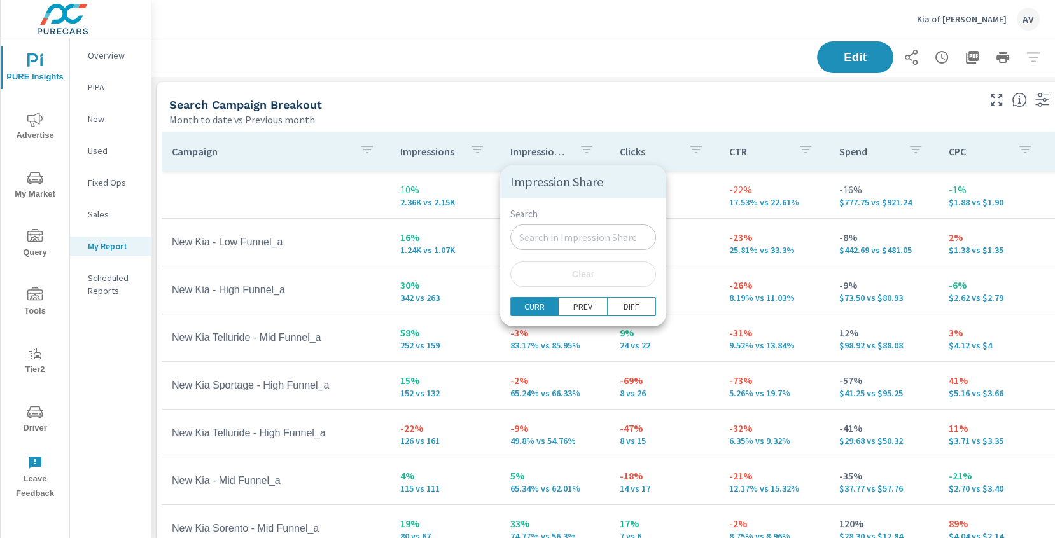
click at [583, 153] on div at bounding box center [527, 269] width 1055 height 538
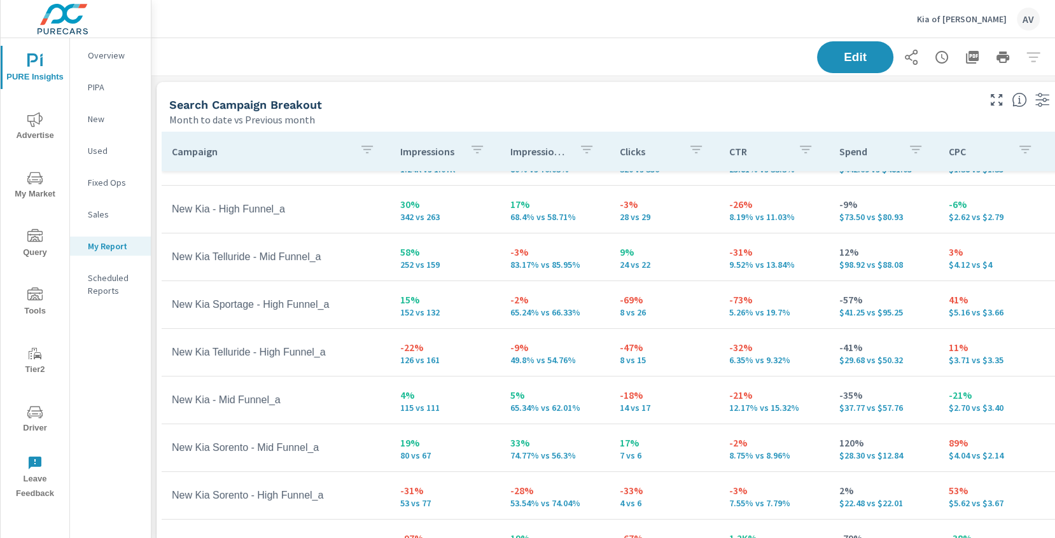
scroll to position [62, 0]
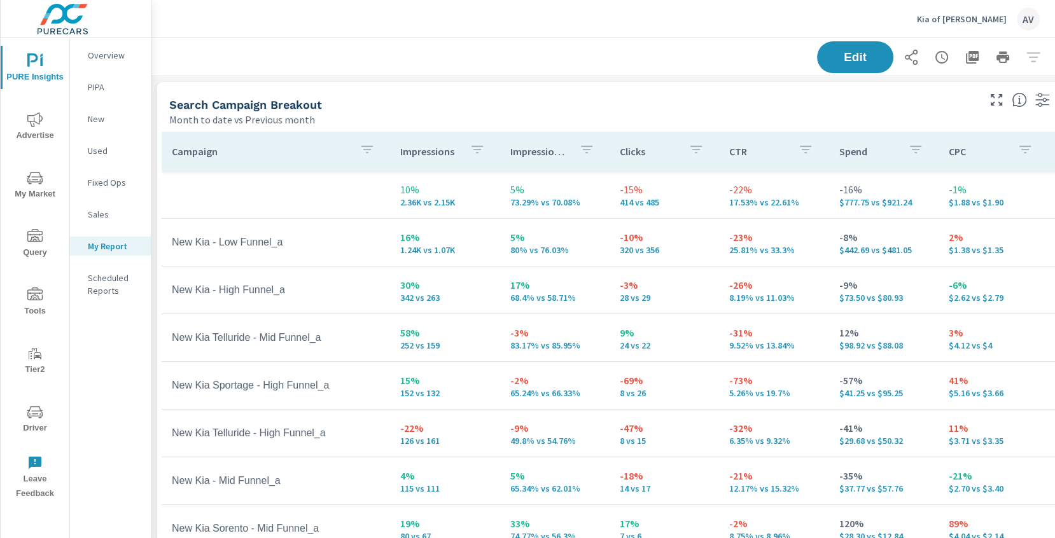
scroll to position [0, 1]
click at [34, 119] on icon "nav menu" at bounding box center [34, 119] width 15 height 15
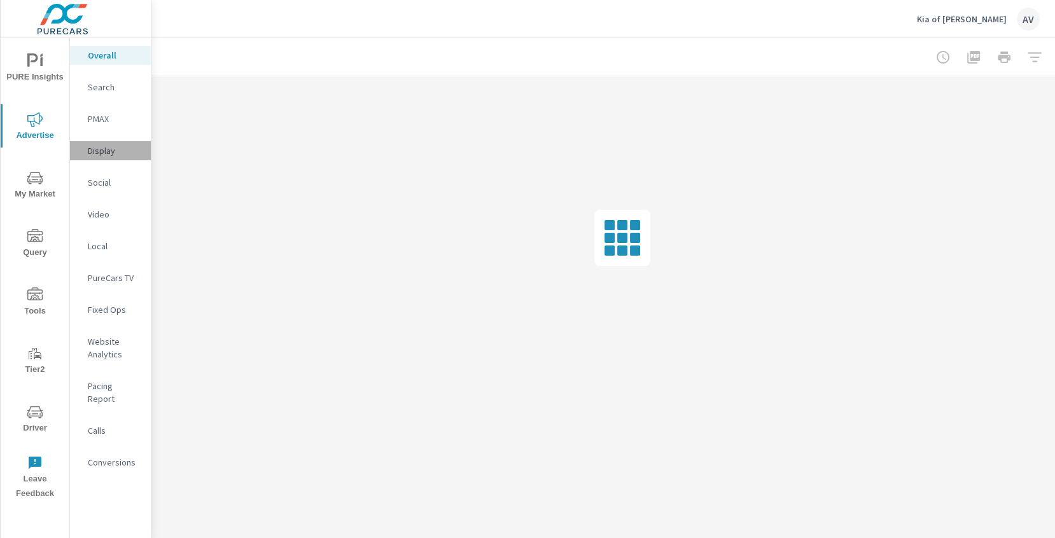
click at [104, 158] on div "Display" at bounding box center [110, 150] width 81 height 19
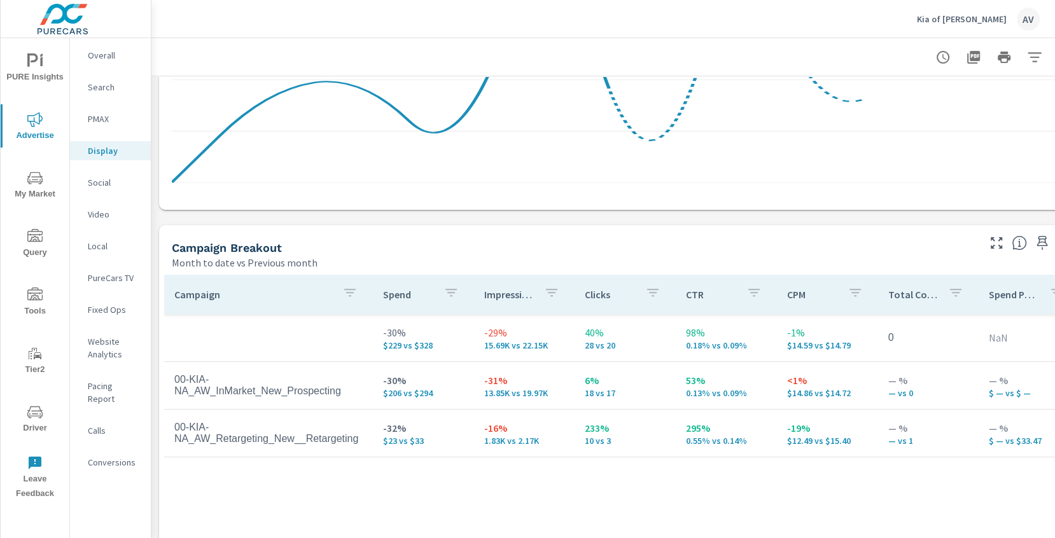
scroll to position [416, 0]
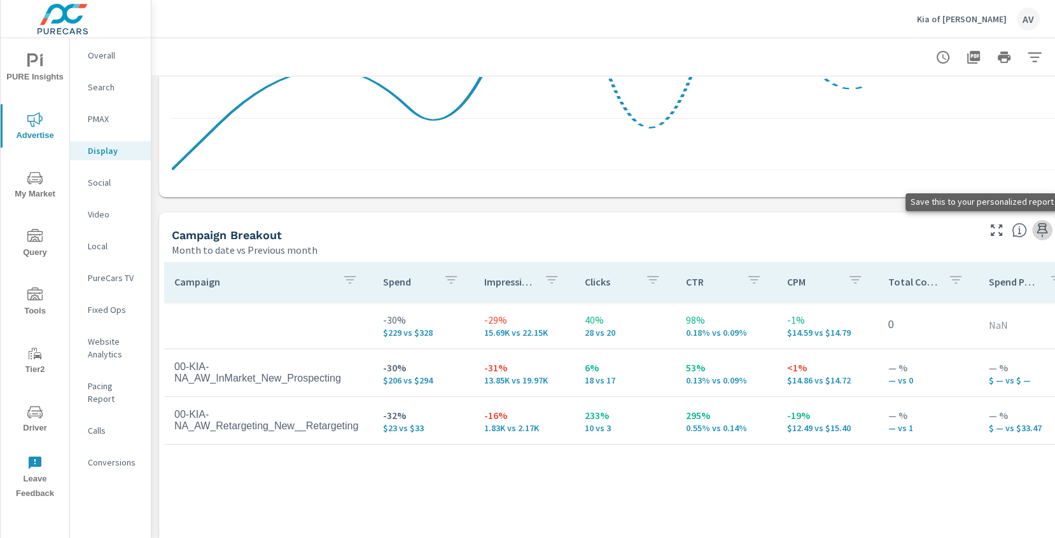
click at [1042, 232] on icon "button" at bounding box center [1042, 230] width 11 height 14
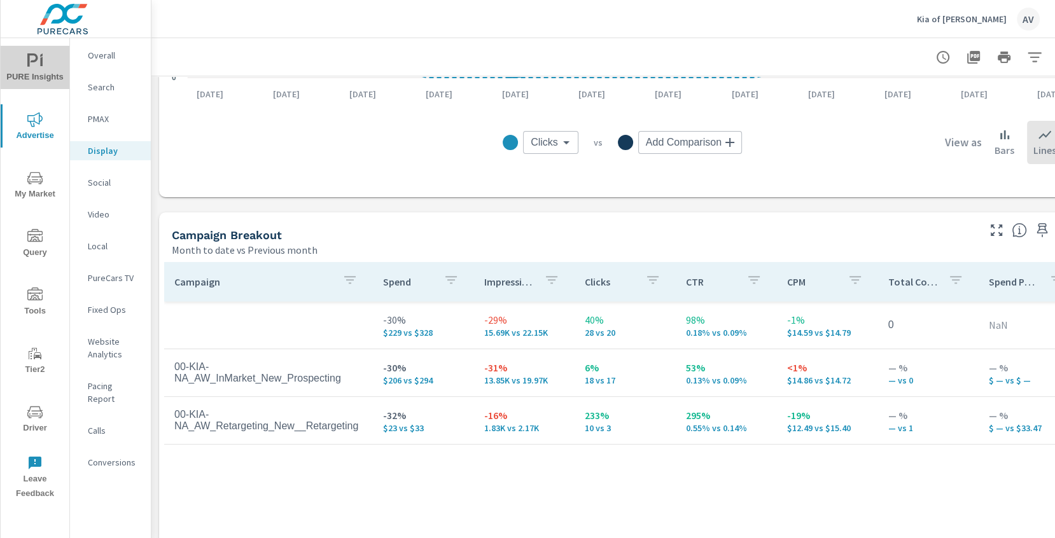
click at [46, 69] on span "PURE Insights" at bounding box center [34, 68] width 61 height 31
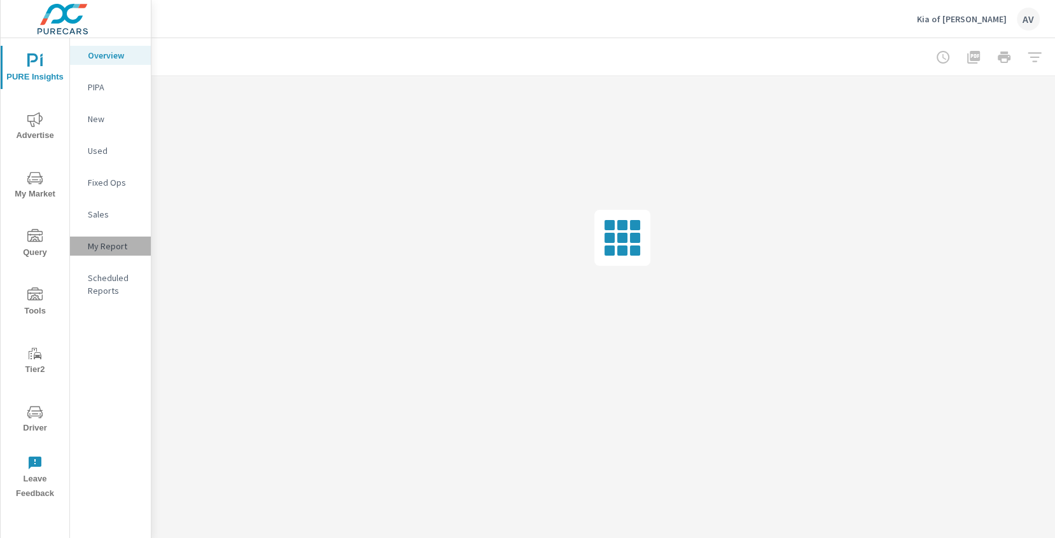
click at [105, 244] on p "My Report" at bounding box center [114, 246] width 53 height 13
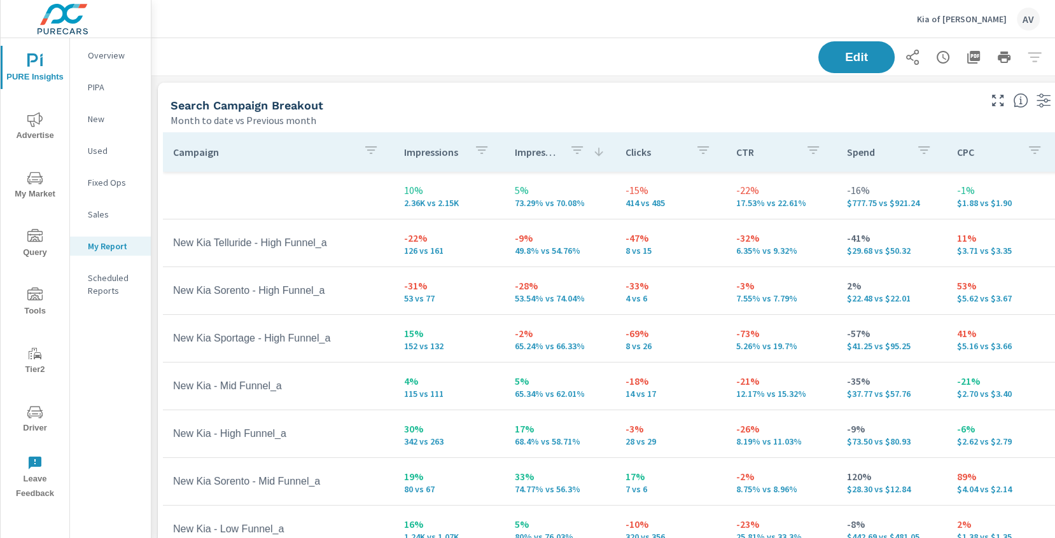
scroll to position [106, 0]
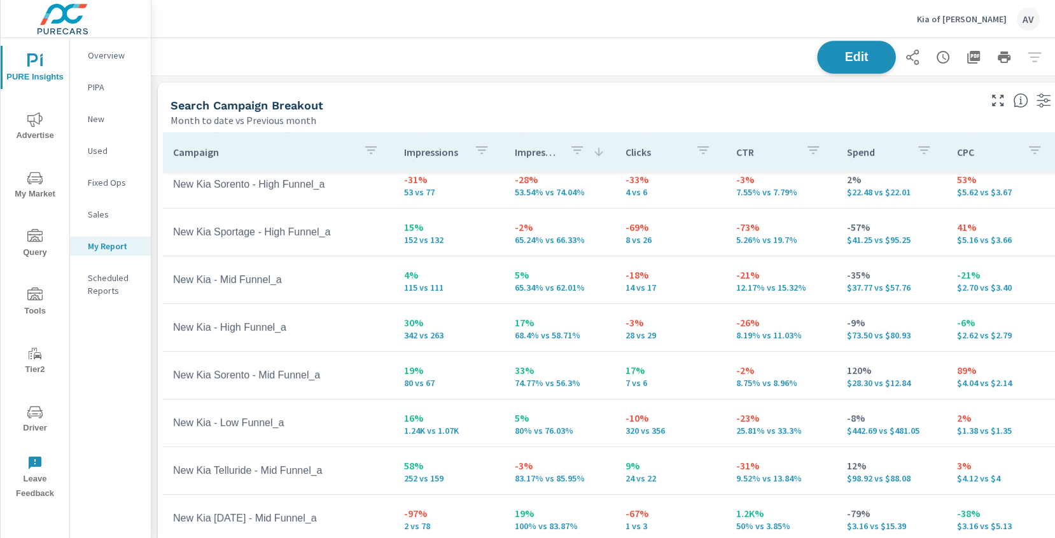
click at [872, 54] on span "Edit" at bounding box center [856, 57] width 52 height 12
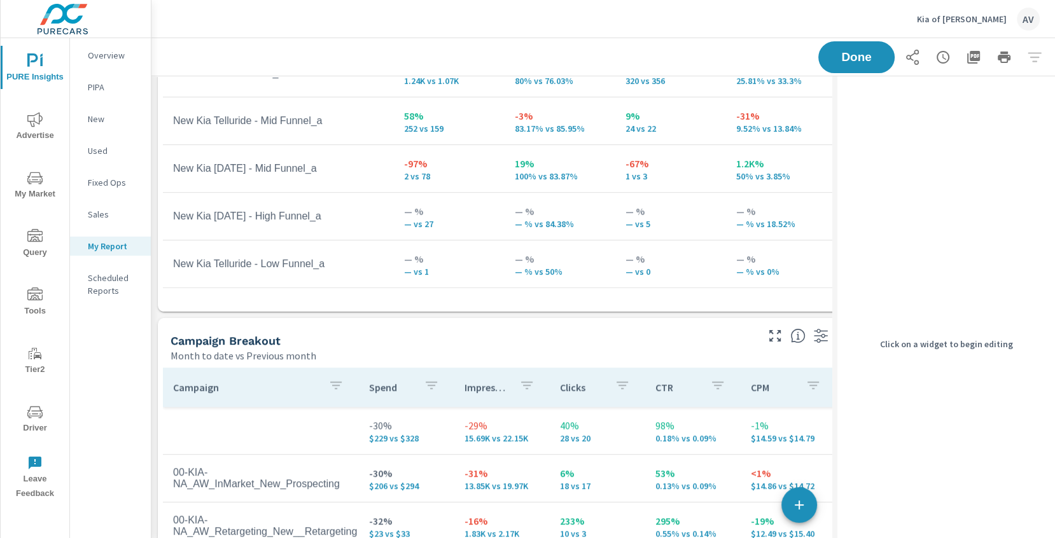
scroll to position [442, 0]
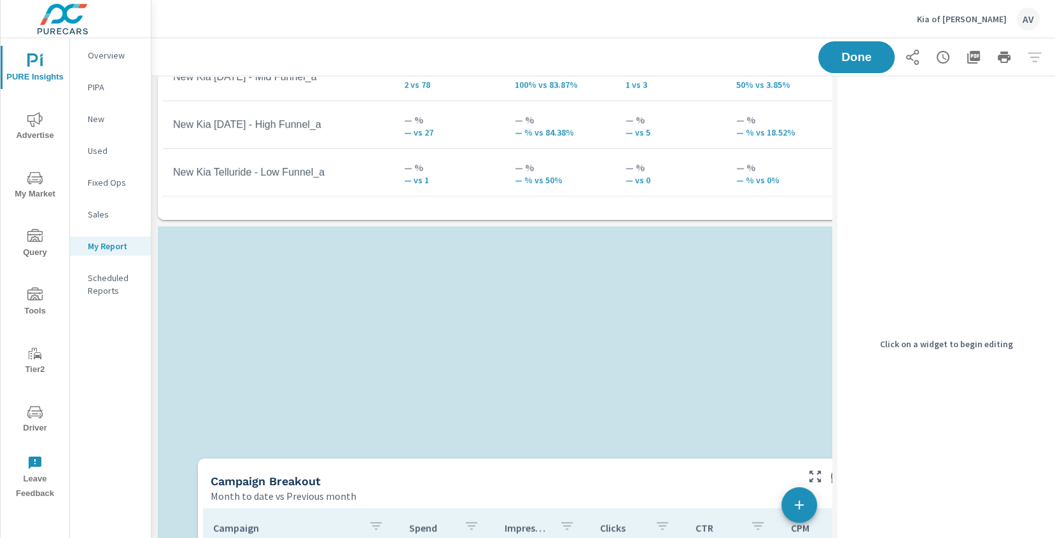
drag, startPoint x: 556, startPoint y: 244, endPoint x: 596, endPoint y: 476, distance: 235.7
click at [589, 477] on div "Campaign Breakout" at bounding box center [503, 481] width 584 height 15
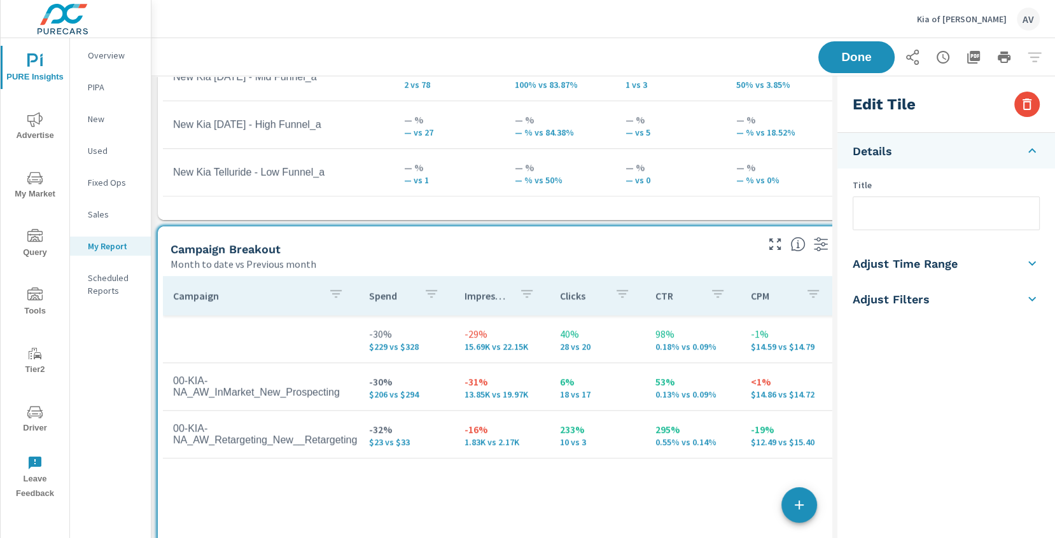
click at [895, 206] on input "text" at bounding box center [946, 213] width 186 height 32
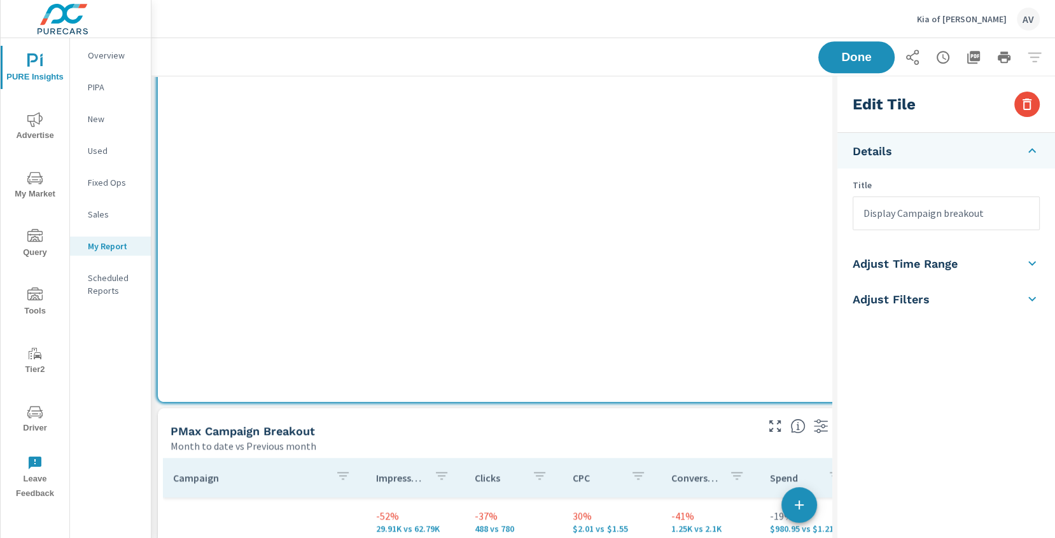
scroll to position [845, 38]
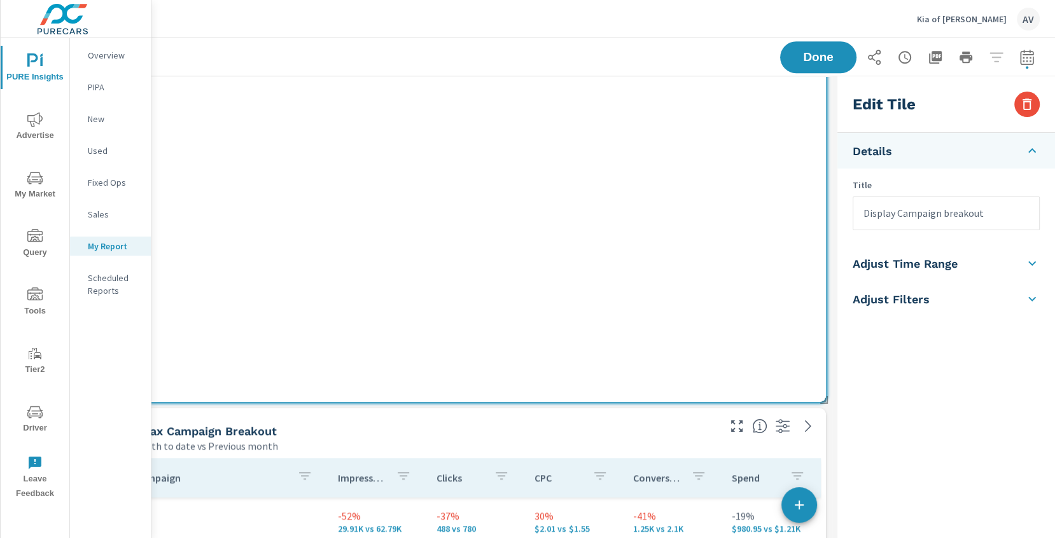
type input "Display Campaign breakout"
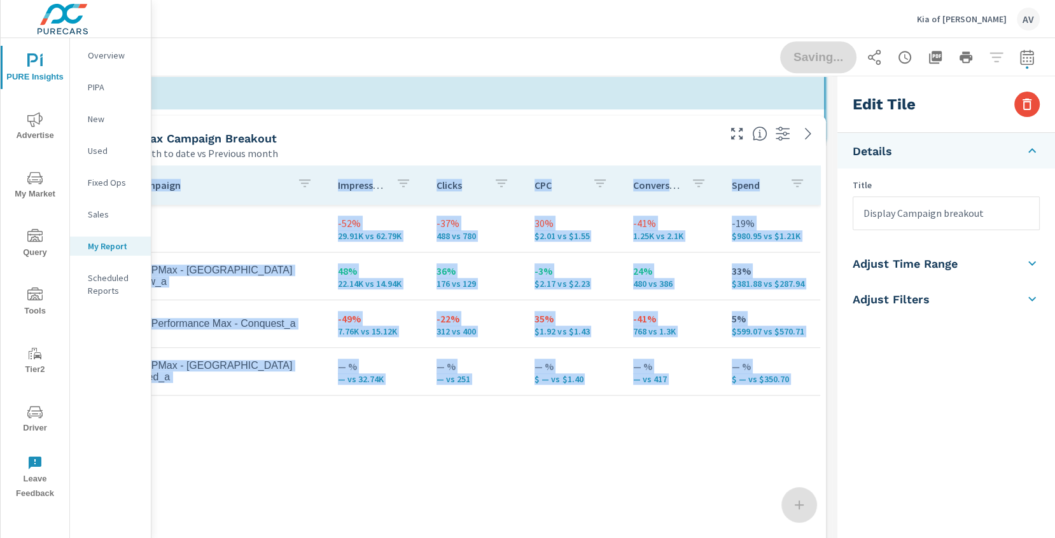
scroll to position [1931, 741]
drag, startPoint x: 821, startPoint y: 396, endPoint x: 819, endPoint y: 138, distance: 258.3
click at [819, 138] on div "Search Campaign Breakout Month to date vs Previous month Campaign Impressions I…" at bounding box center [472, 185] width 719 height 1909
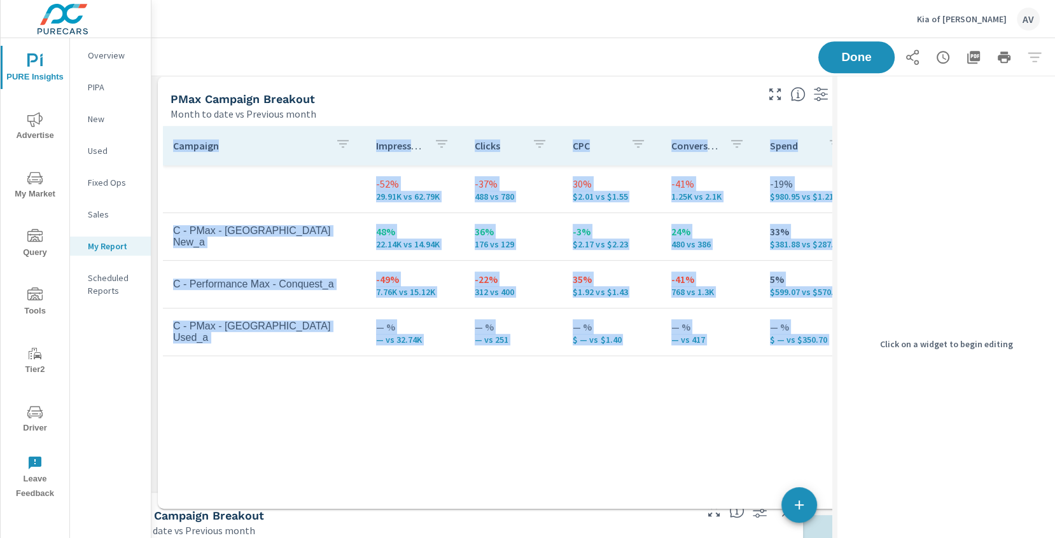
scroll to position [614, 0]
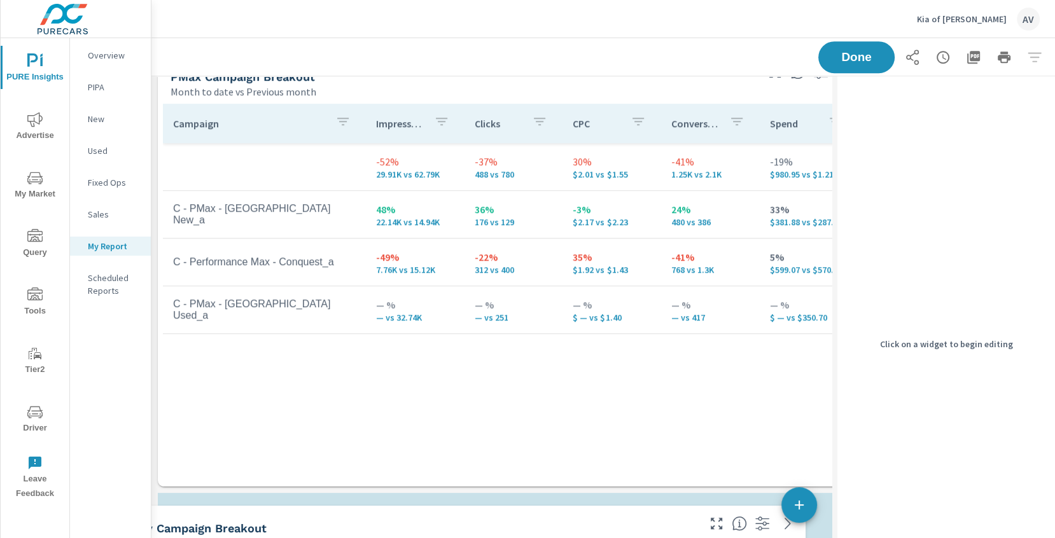
drag, startPoint x: 631, startPoint y: 144, endPoint x: 578, endPoint y: 513, distance: 372.8
click at [577, 521] on div "Display Campaign breakout" at bounding box center [404, 528] width 584 height 15
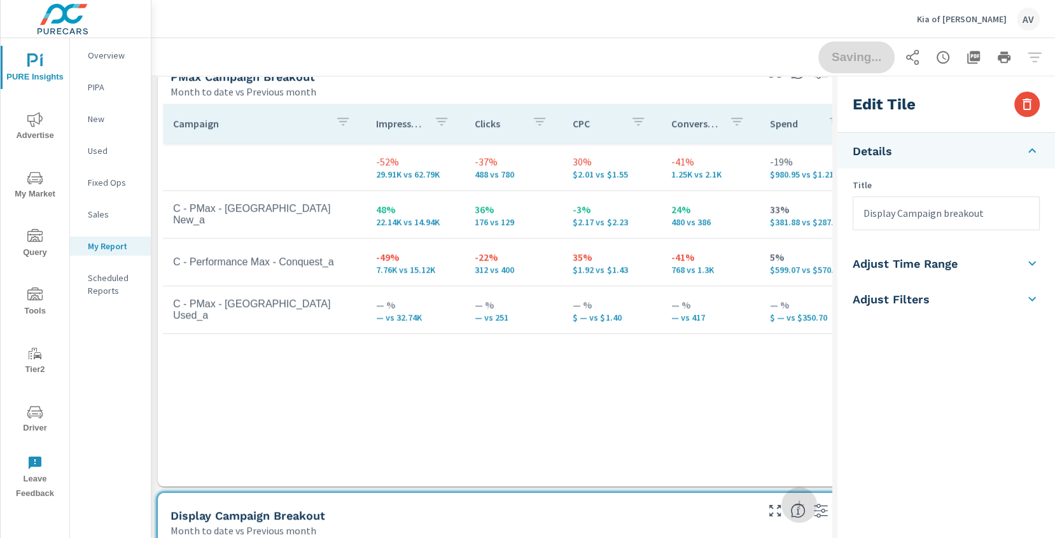
scroll to position [0, 0]
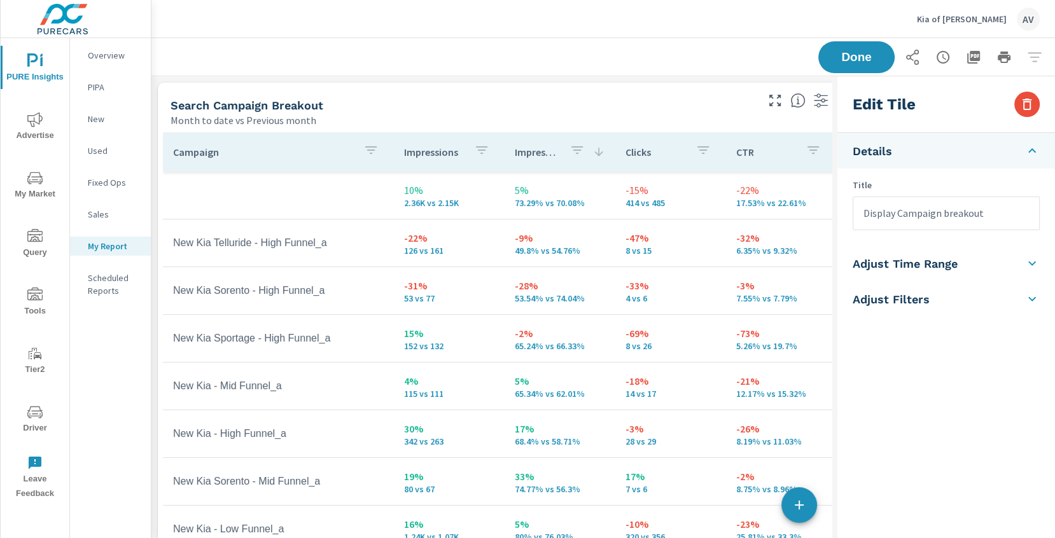
scroll to position [106, 0]
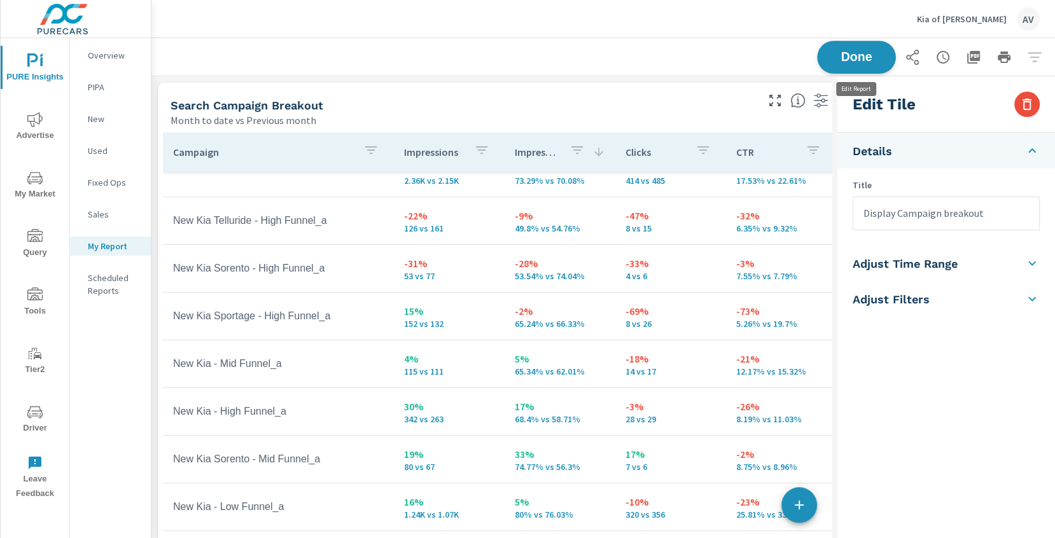
click at [874, 65] on button "Done" at bounding box center [856, 57] width 79 height 33
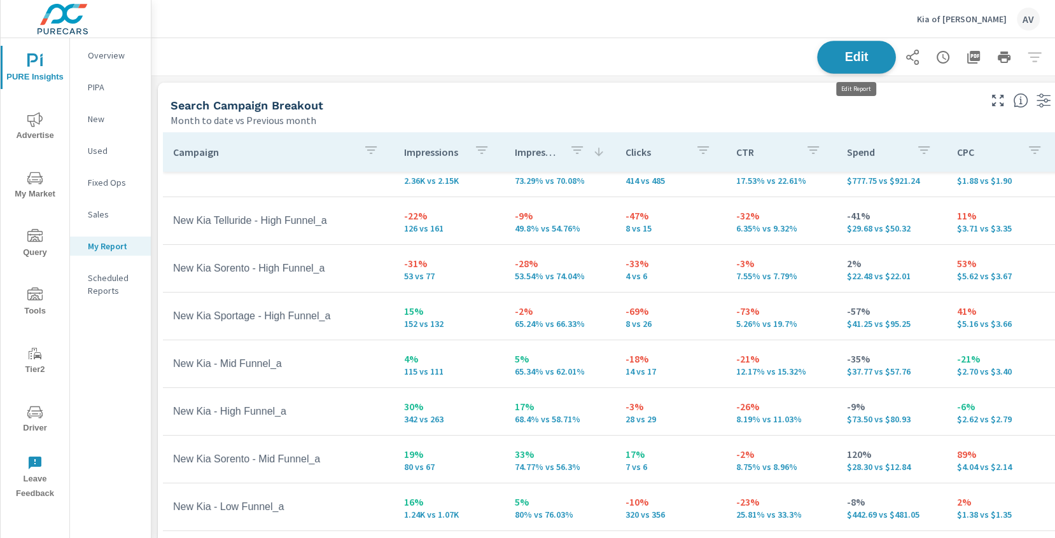
scroll to position [1931, 964]
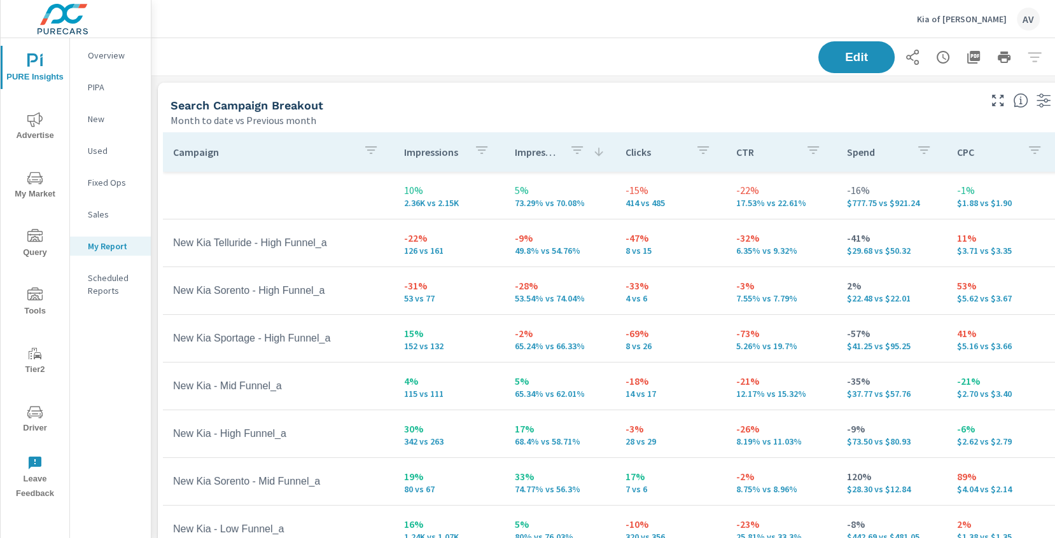
scroll to position [106, 0]
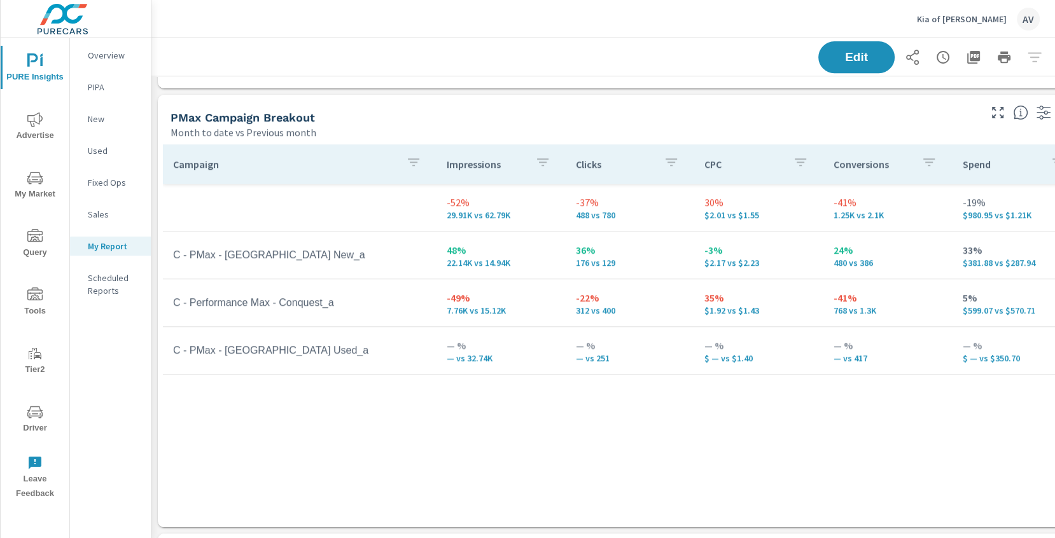
scroll to position [587, 0]
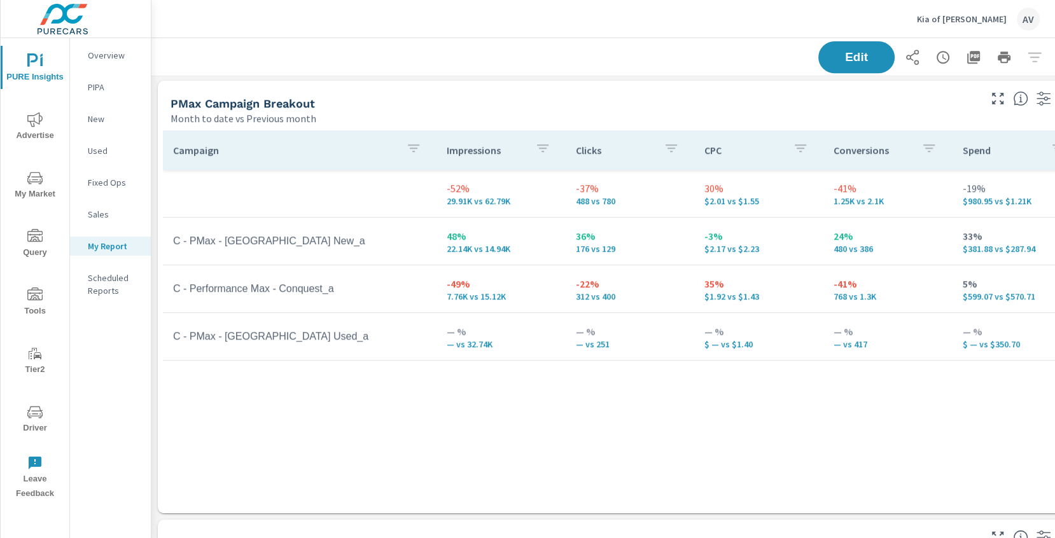
click at [607, 94] on div "PMax Campaign Breakout Month to date vs Previous month" at bounding box center [570, 103] width 825 height 45
click at [466, 99] on div "PMax Campaign Breakout" at bounding box center [574, 103] width 807 height 15
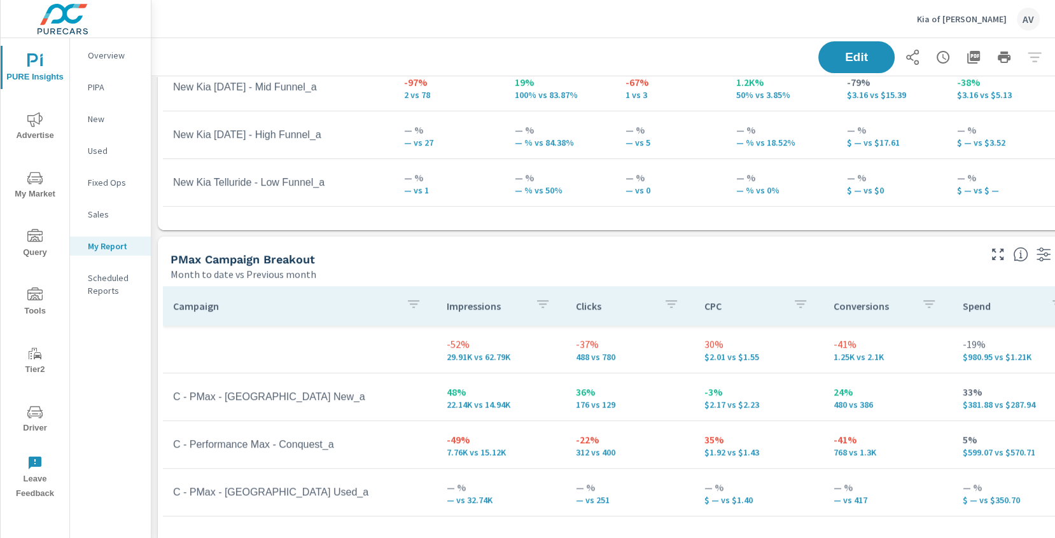
scroll to position [429, 0]
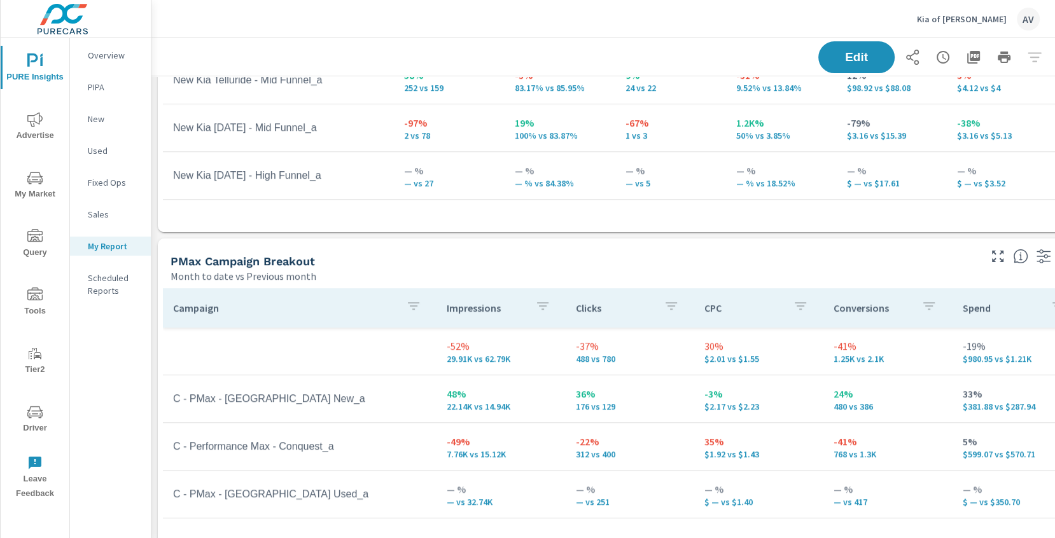
scroll to position [2, 0]
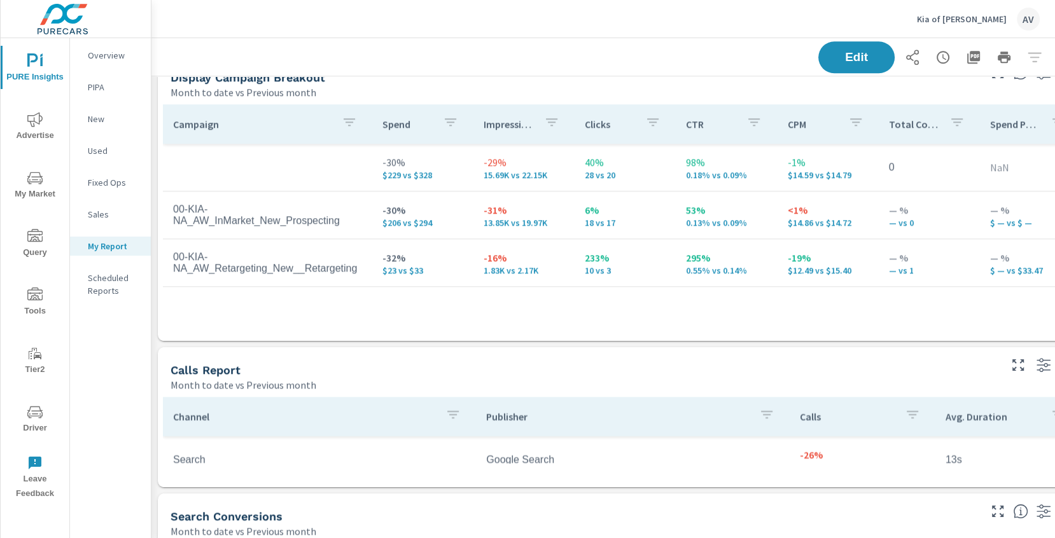
scroll to position [1054, 0]
click at [399, 94] on div "Month to date vs Previous month" at bounding box center [574, 90] width 807 height 15
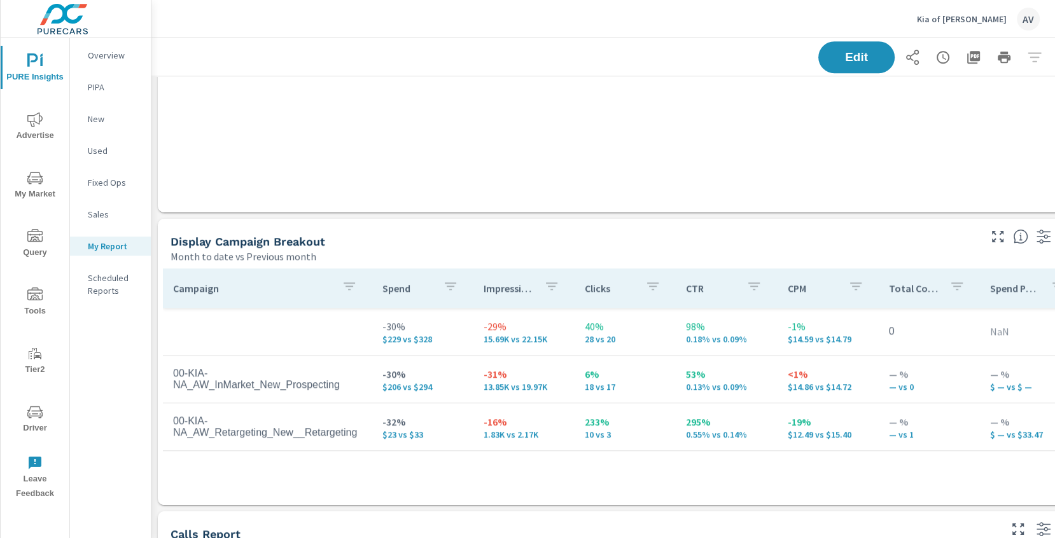
scroll to position [888, 0]
click at [477, 249] on div "Month to date vs Previous month" at bounding box center [574, 256] width 807 height 15
click at [755, 264] on div "Campaign Spend Impressions Clicks CTR CPM Total Conversions Spend Per Conversio…" at bounding box center [622, 385] width 929 height 242
click at [720, 246] on div "Display Campaign breakout" at bounding box center [574, 242] width 807 height 15
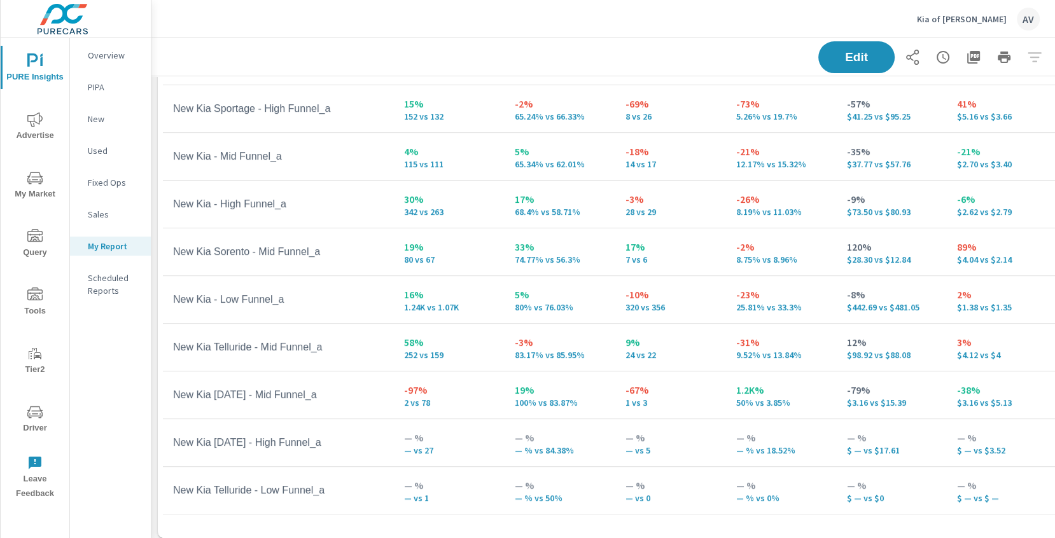
scroll to position [122, 0]
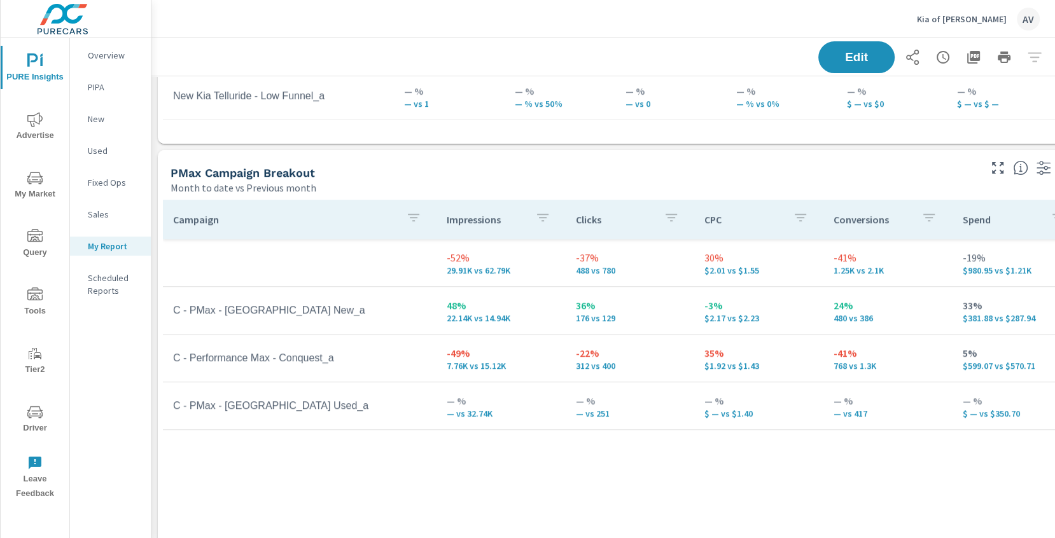
scroll to position [518, 38]
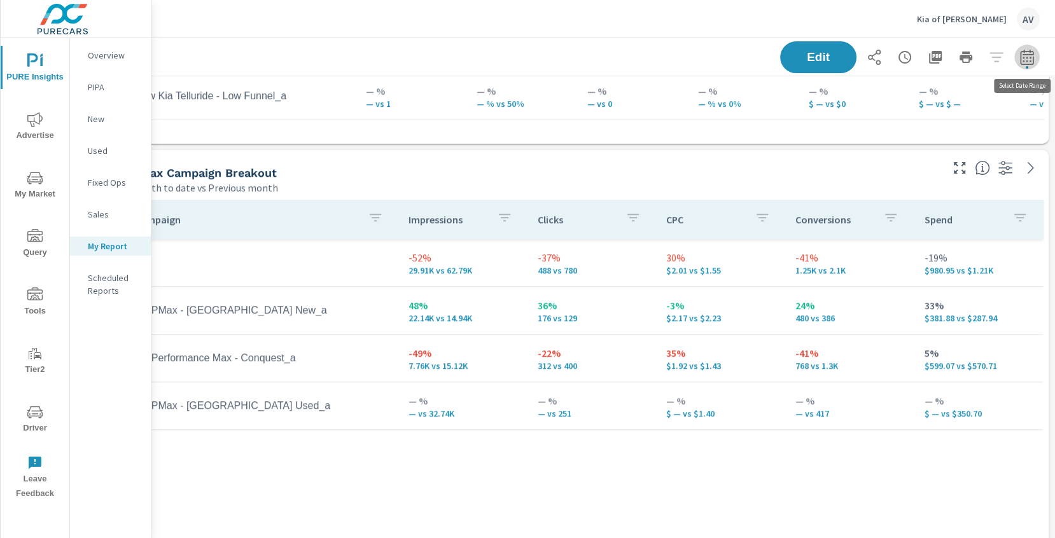
click at [1029, 60] on icon "button" at bounding box center [1026, 57] width 15 height 15
select select "Month to date"
select select "Previous month"
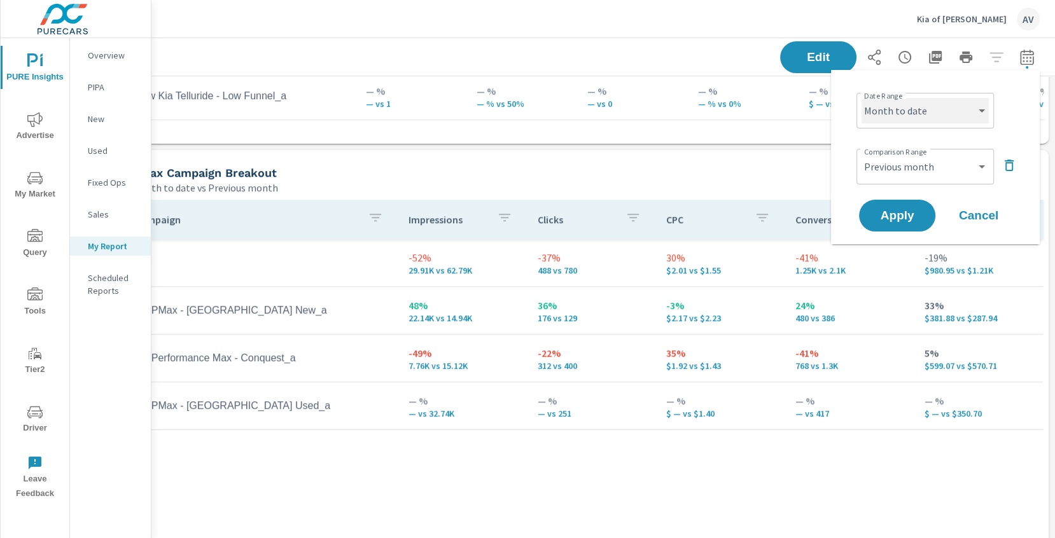
click at [896, 115] on select "Custom [DATE] Last week Last 7 days Last 14 days Last 30 days Last 45 days Last…" at bounding box center [925, 110] width 127 height 25
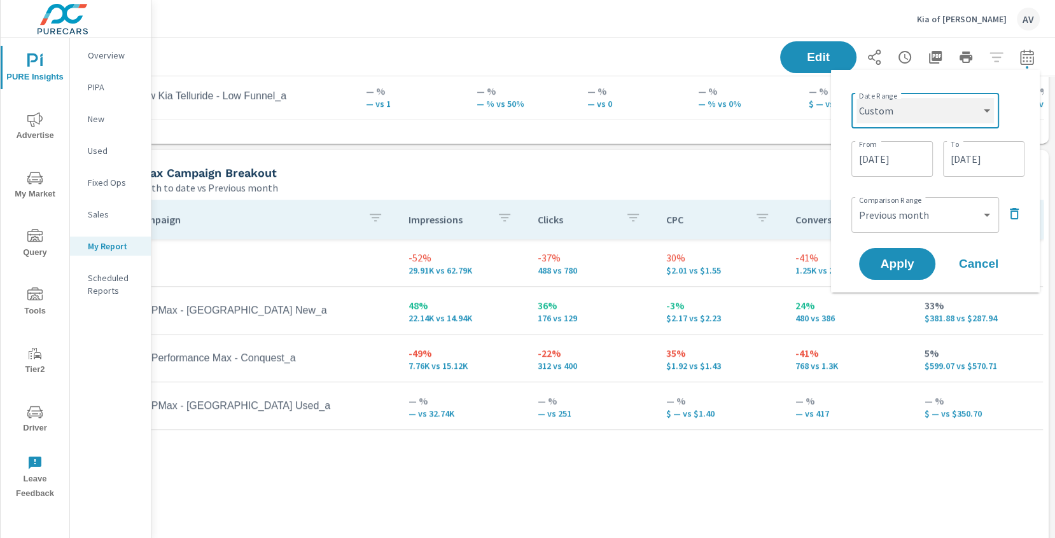
click at [897, 108] on select "Custom [DATE] Last week Last 7 days Last 14 days Last 30 days Last 45 days Last…" at bounding box center [924, 110] width 137 height 25
select select "Last 60 days"
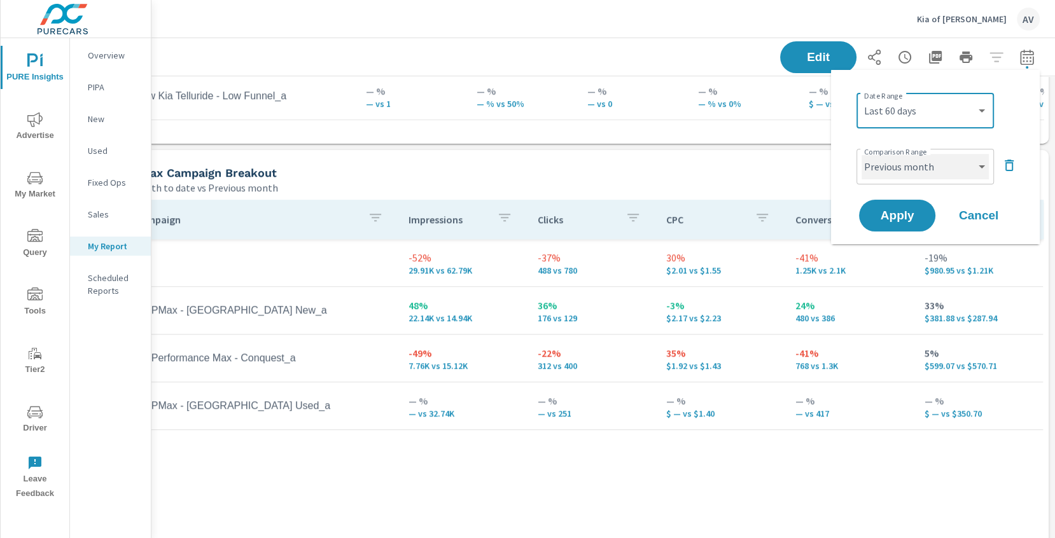
click at [939, 162] on select "Custom Previous period Previous month Previous year" at bounding box center [925, 166] width 127 height 25
select select "Previous period"
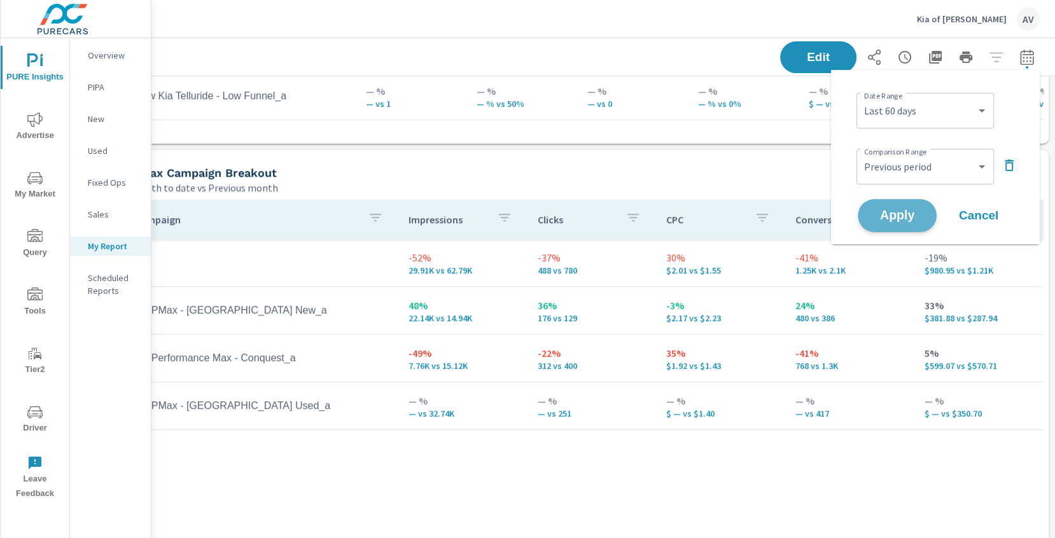
click at [896, 212] on span "Apply" at bounding box center [897, 216] width 52 height 12
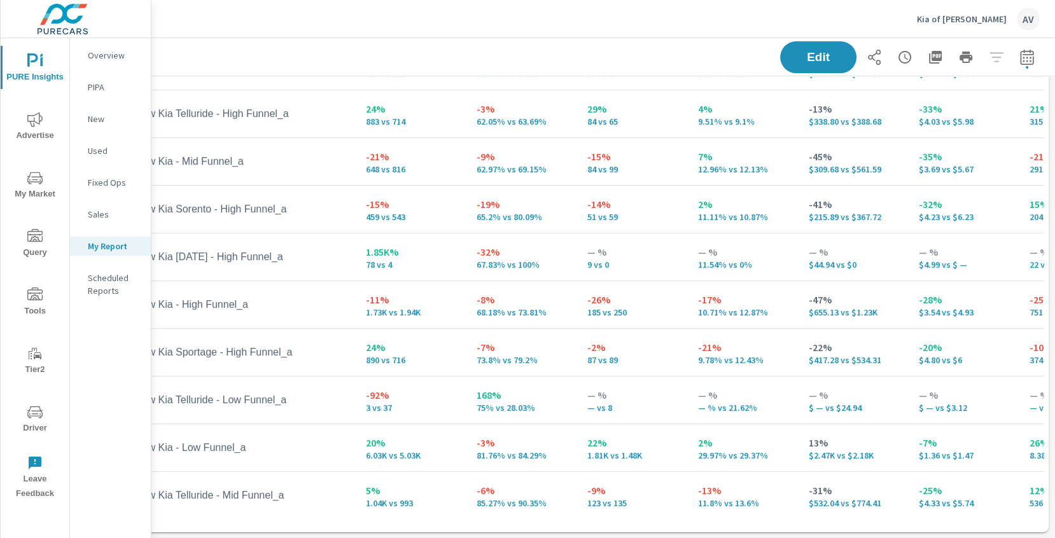
scroll to position [0, 38]
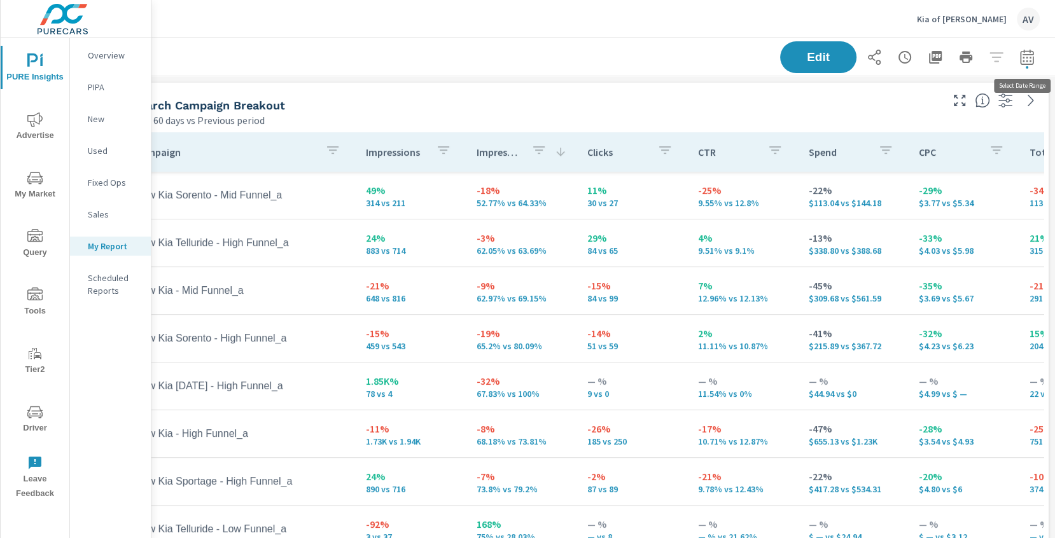
click at [1030, 54] on icon "button" at bounding box center [1026, 56] width 13 height 15
select select "Last 60 days"
select select "Previous period"
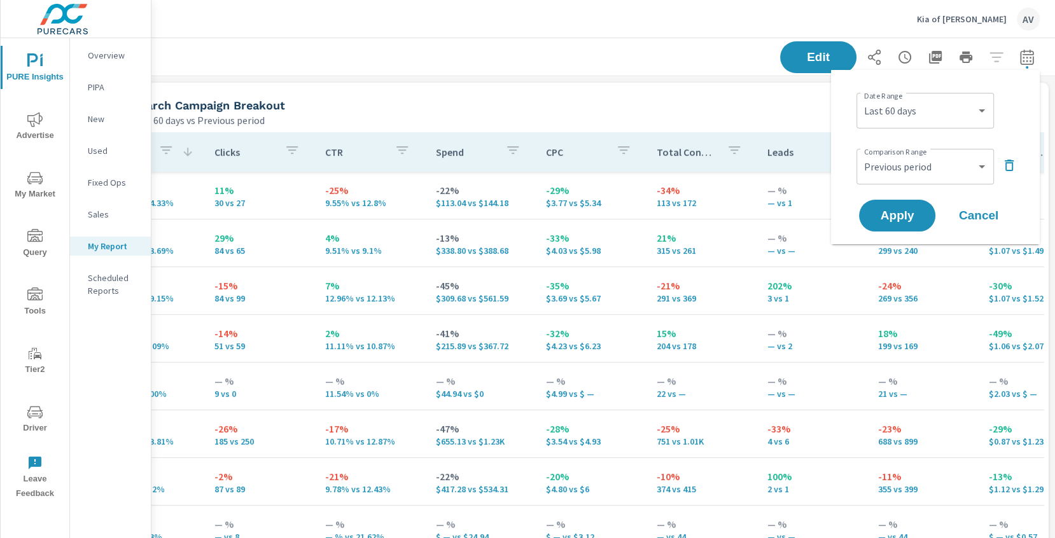
scroll to position [93, 393]
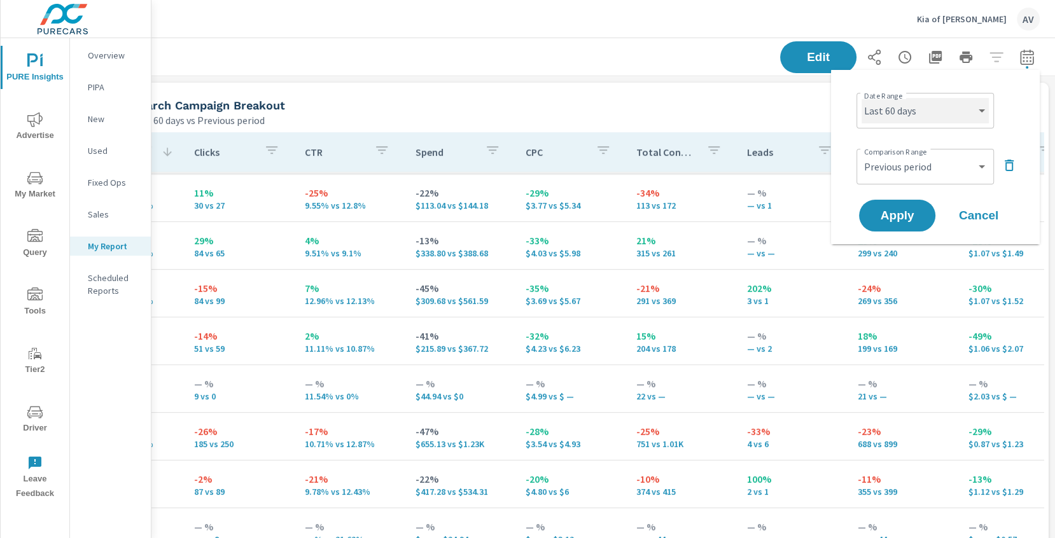
click at [956, 113] on select "Custom [DATE] Last week Last 7 days Last 14 days Last 30 days Last 45 days Last…" at bounding box center [925, 110] width 127 height 25
select select "Last month"
click at [904, 206] on button "Apply" at bounding box center [897, 215] width 79 height 33
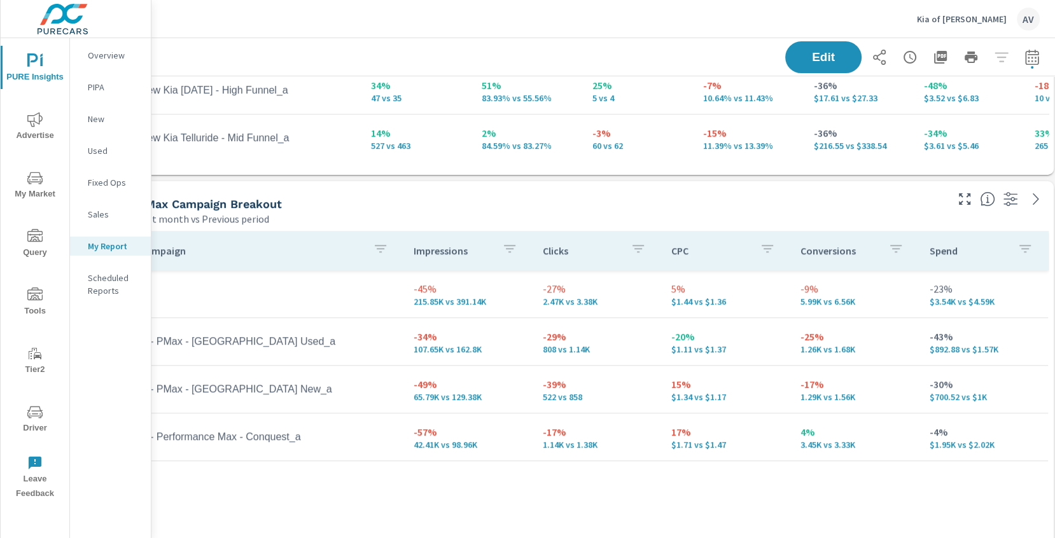
scroll to position [487, 38]
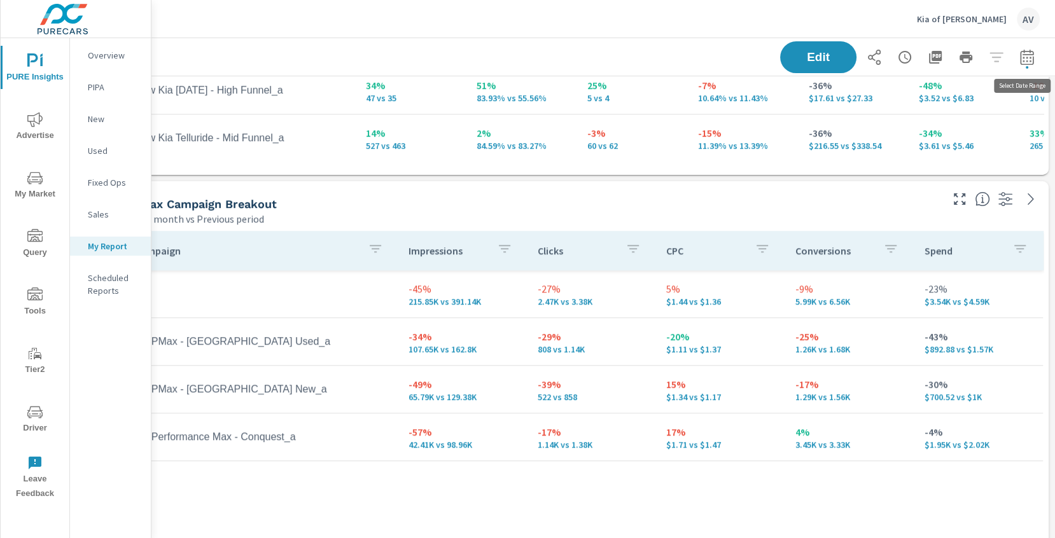
click at [1031, 64] on button "button" at bounding box center [1026, 57] width 25 height 25
select select "Last month"
select select "Previous period"
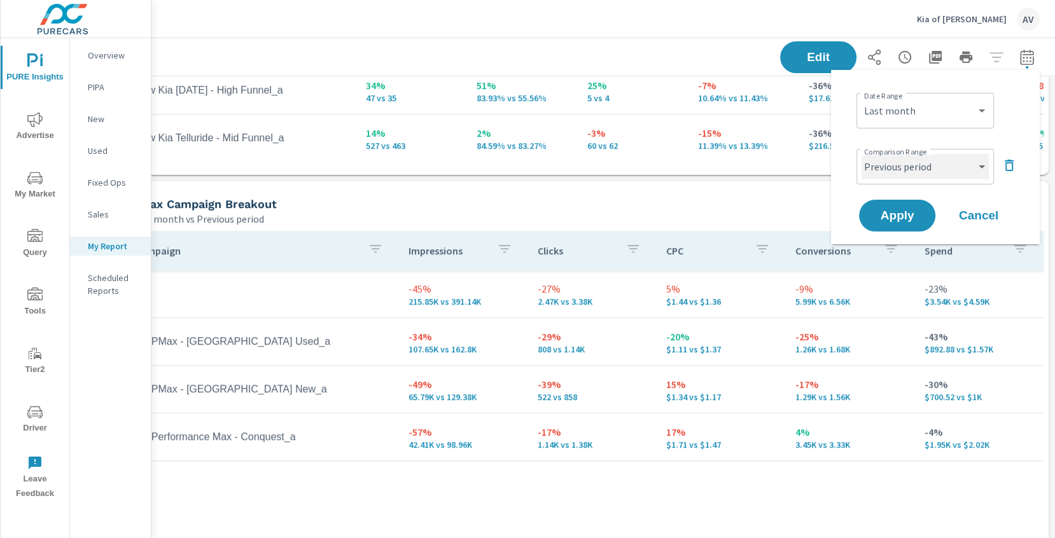
click at [908, 164] on select "Custom Previous period Previous month Previous year" at bounding box center [925, 166] width 127 height 25
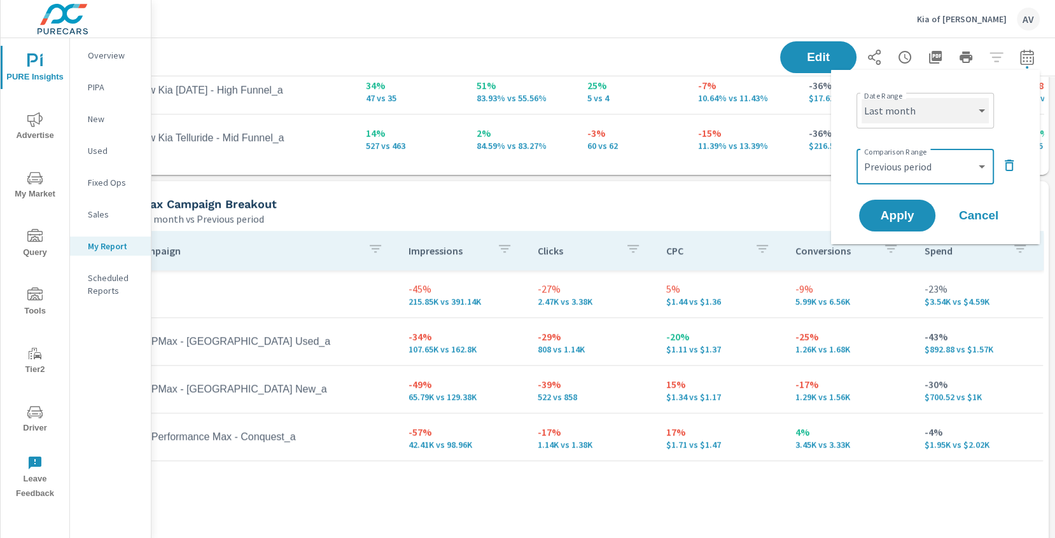
click at [894, 103] on select "Custom [DATE] Last week Last 7 days Last 14 days Last 30 days Last 45 days Last…" at bounding box center [925, 110] width 127 height 25
select select "Month to date"
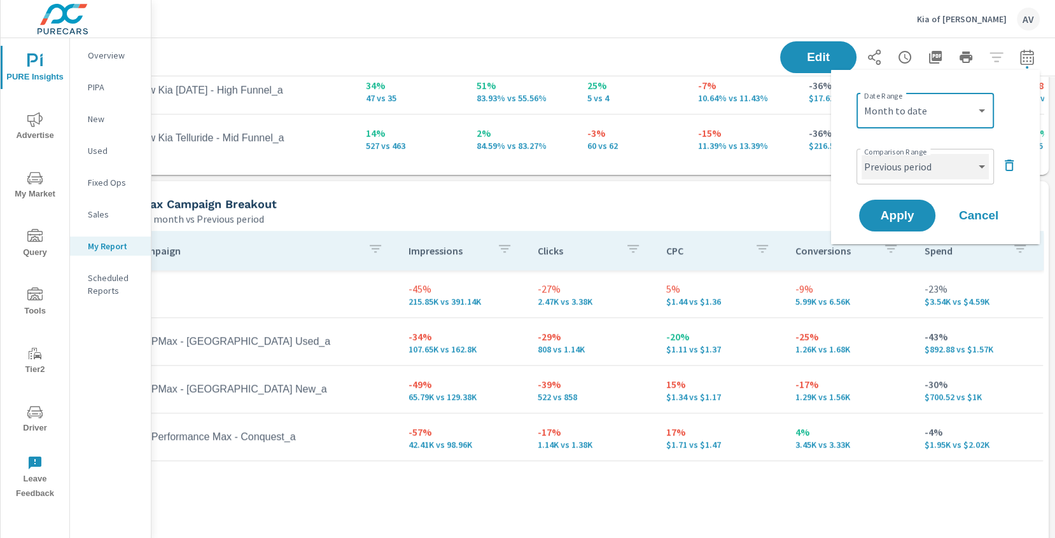
click at [917, 174] on select "Custom Previous period Previous month Previous year" at bounding box center [925, 166] width 127 height 25
select select "Previous month"
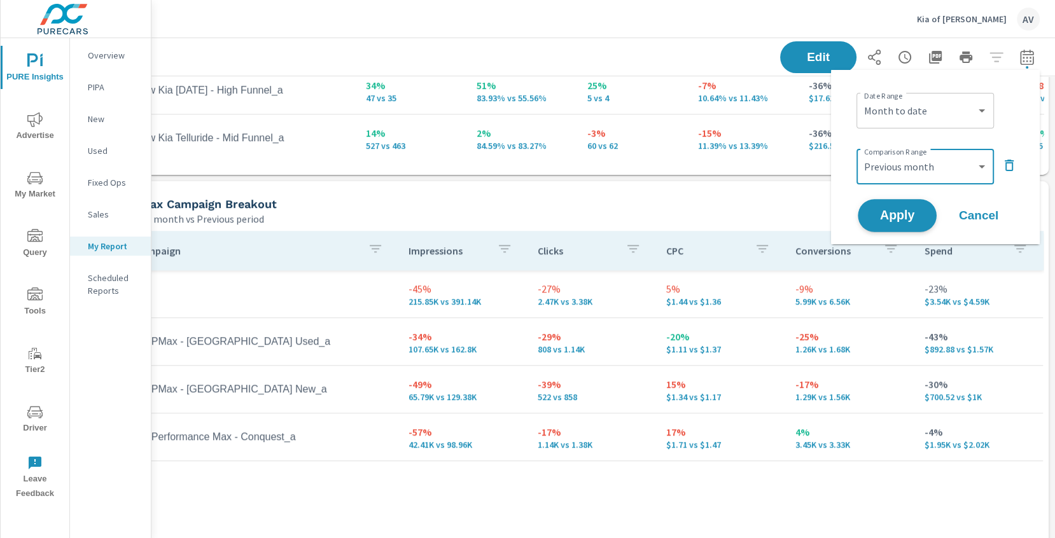
click at [912, 210] on span "Apply" at bounding box center [897, 216] width 52 height 12
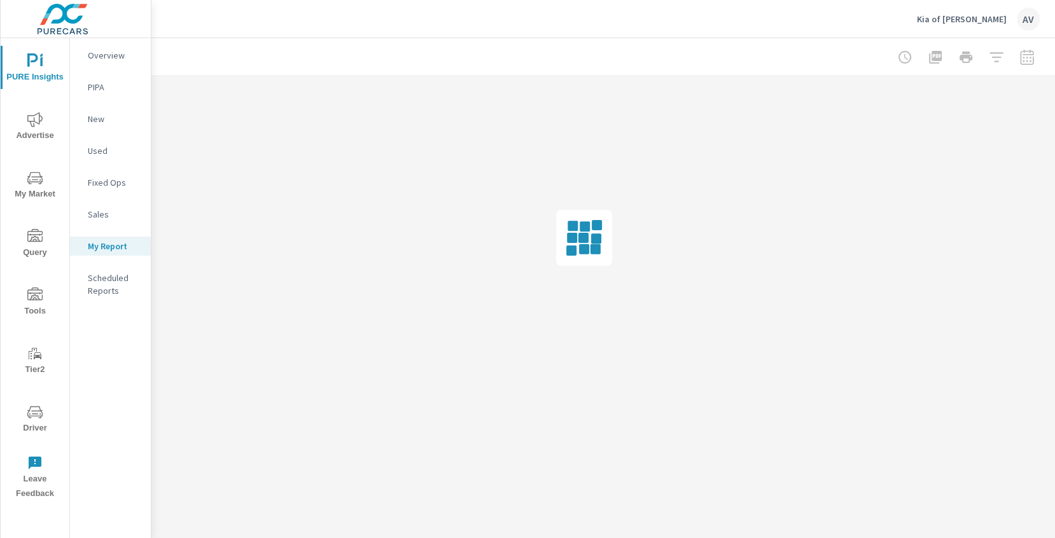
scroll to position [0, 38]
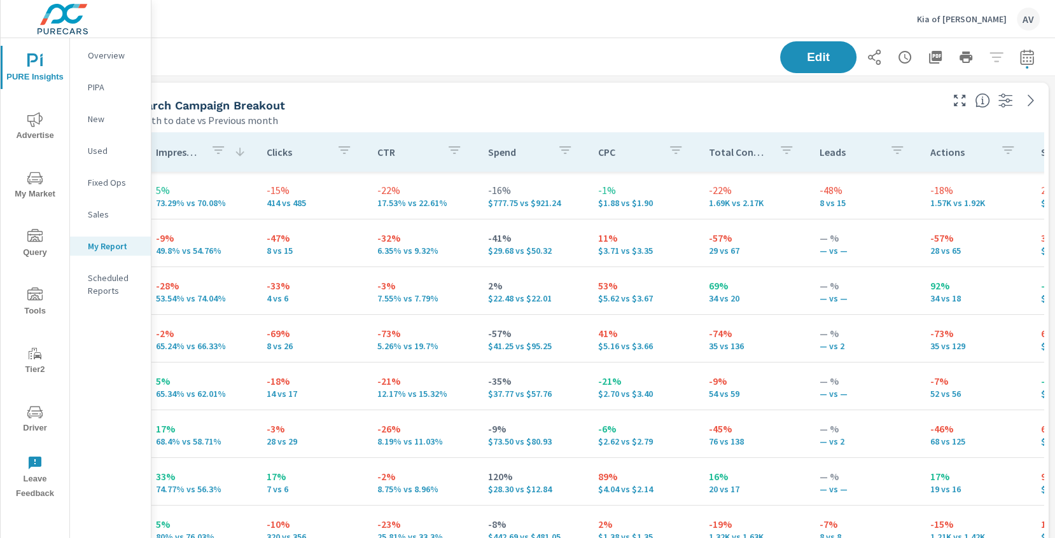
scroll to position [0, 333]
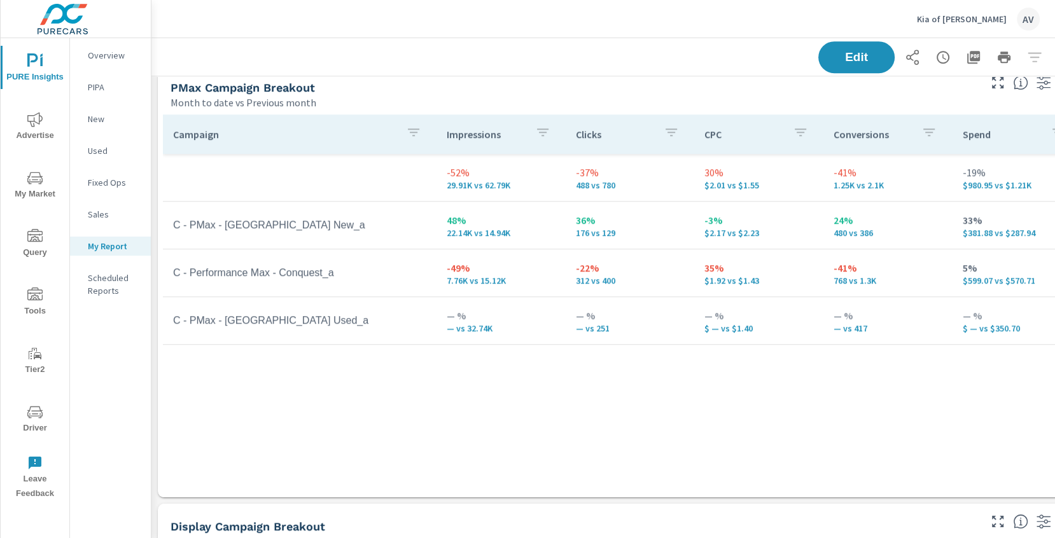
scroll to position [612, 0]
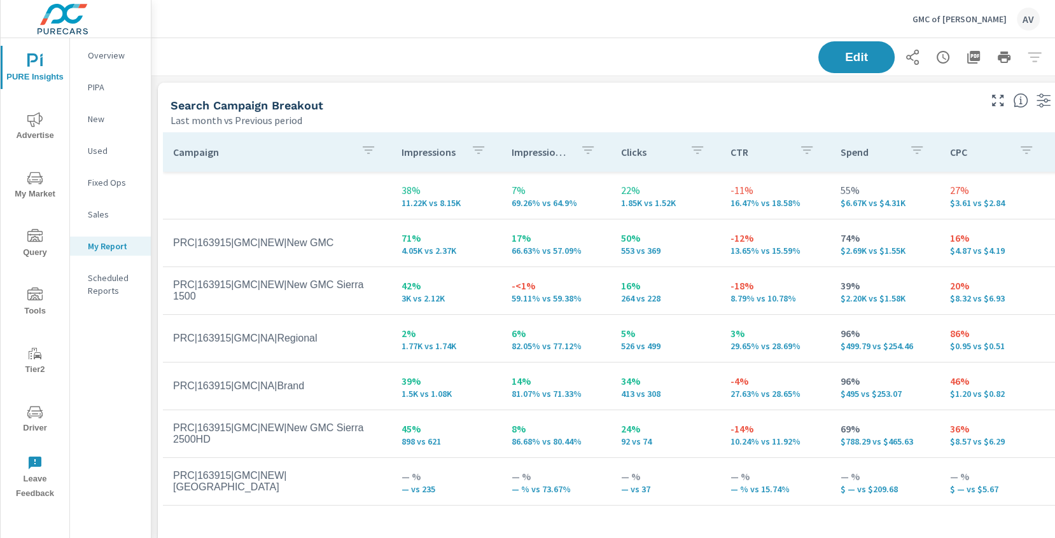
scroll to position [1492, 964]
click at [517, 126] on div "Last month vs Previous period" at bounding box center [574, 120] width 807 height 15
click at [487, 113] on div "Last month vs Previous period" at bounding box center [574, 120] width 807 height 15
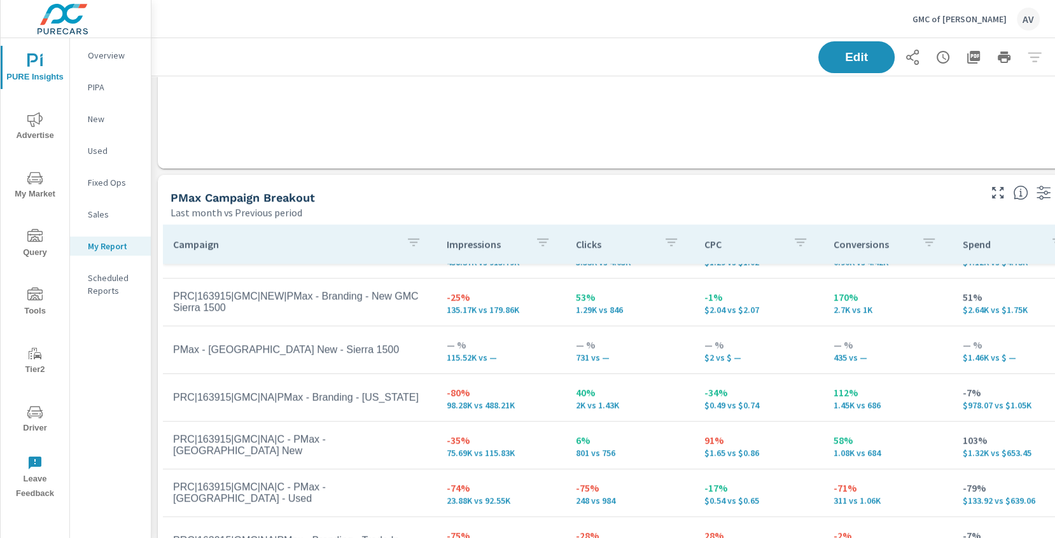
scroll to position [52, 0]
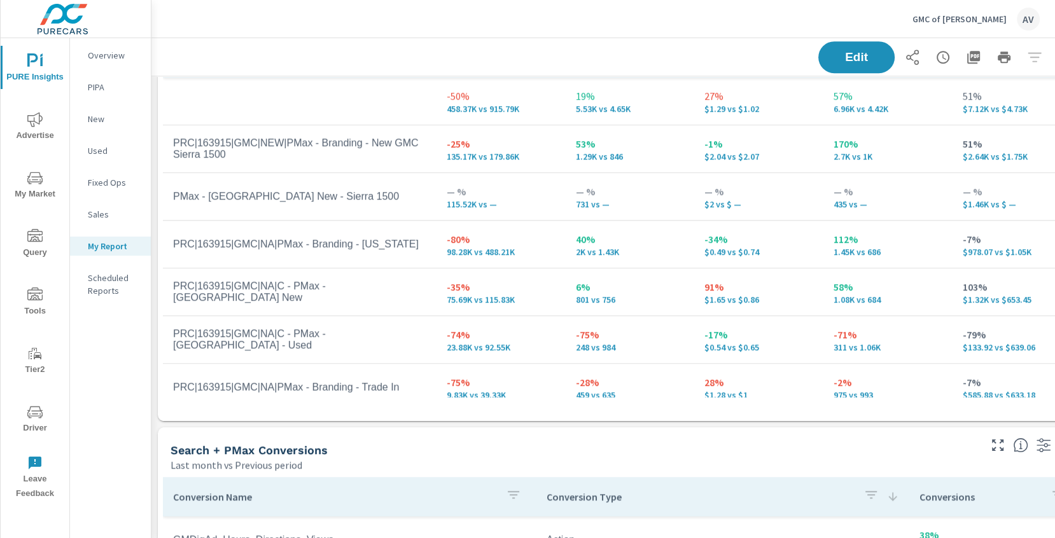
scroll to position [655, 0]
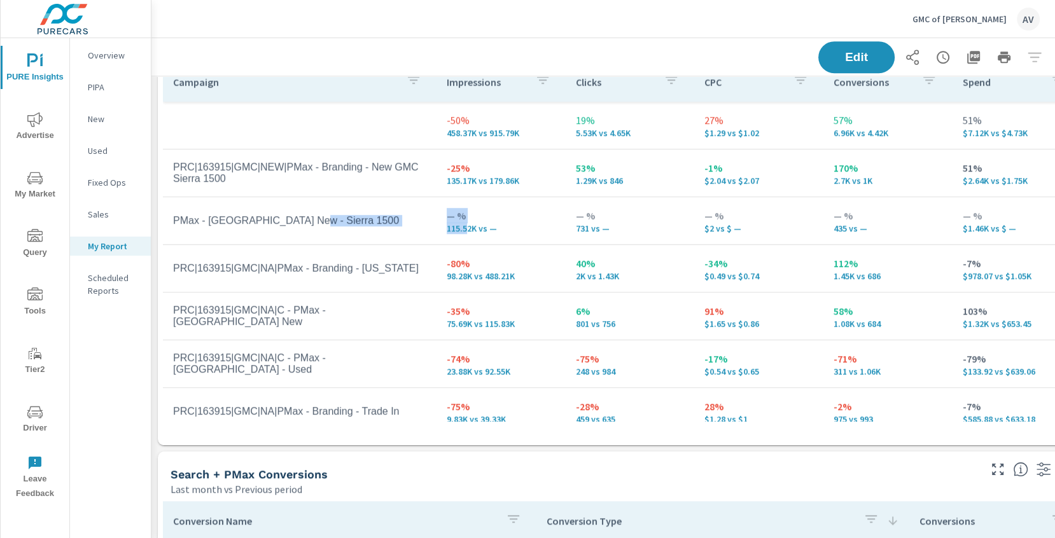
drag, startPoint x: 469, startPoint y: 230, endPoint x: 434, endPoint y: 232, distance: 35.0
click at [434, 232] on tr "PMax - VA New - Sierra 1500 — % 115.52K vs — — % 731 vs — — % $2 vs $ — — % 435…" at bounding box center [622, 221] width 918 height 48
click at [454, 232] on p "115.52K vs —" at bounding box center [501, 228] width 109 height 10
click at [476, 234] on td "— % 115.52K vs —" at bounding box center [500, 221] width 129 height 46
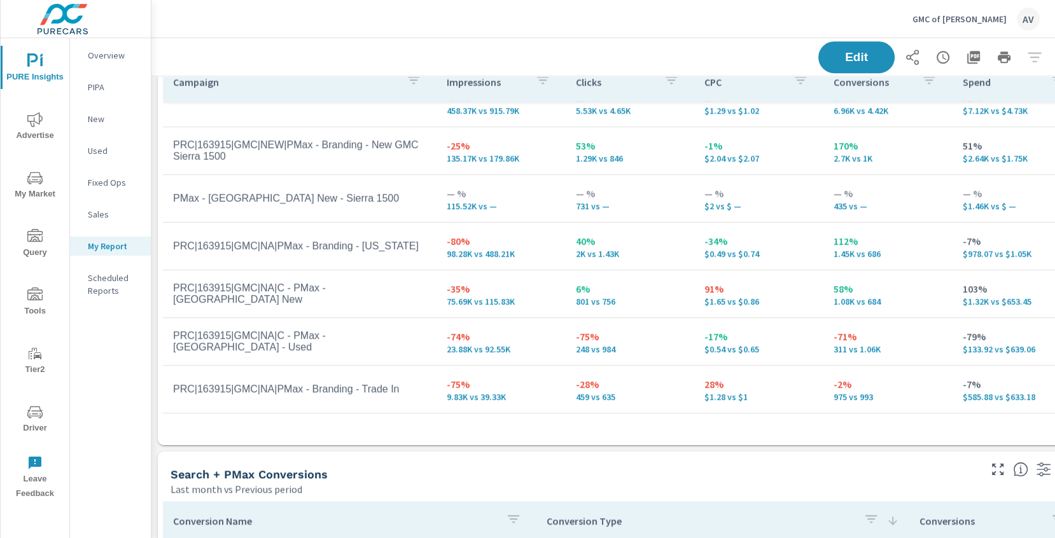
scroll to position [23, 0]
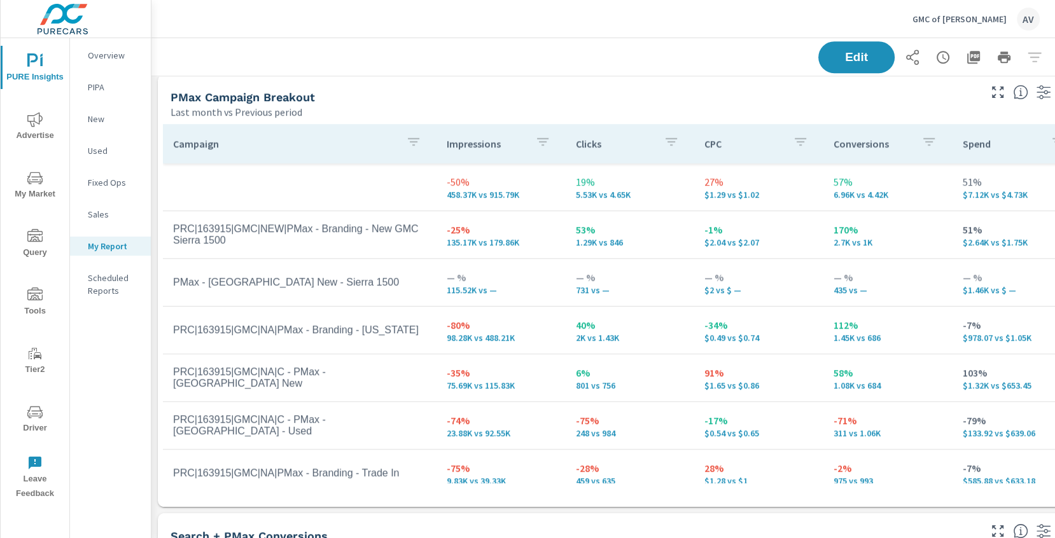
scroll to position [592, 0]
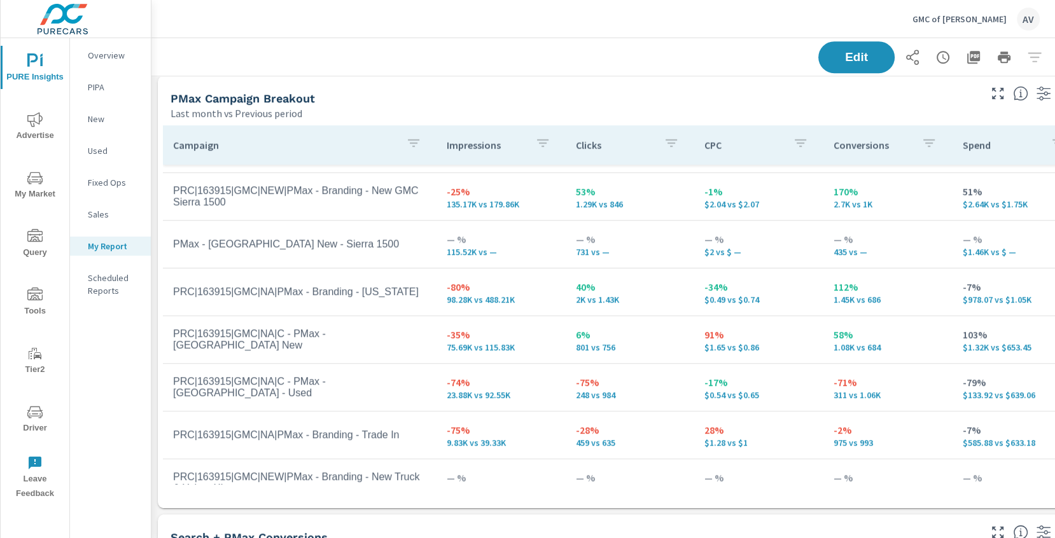
scroll to position [62, 0]
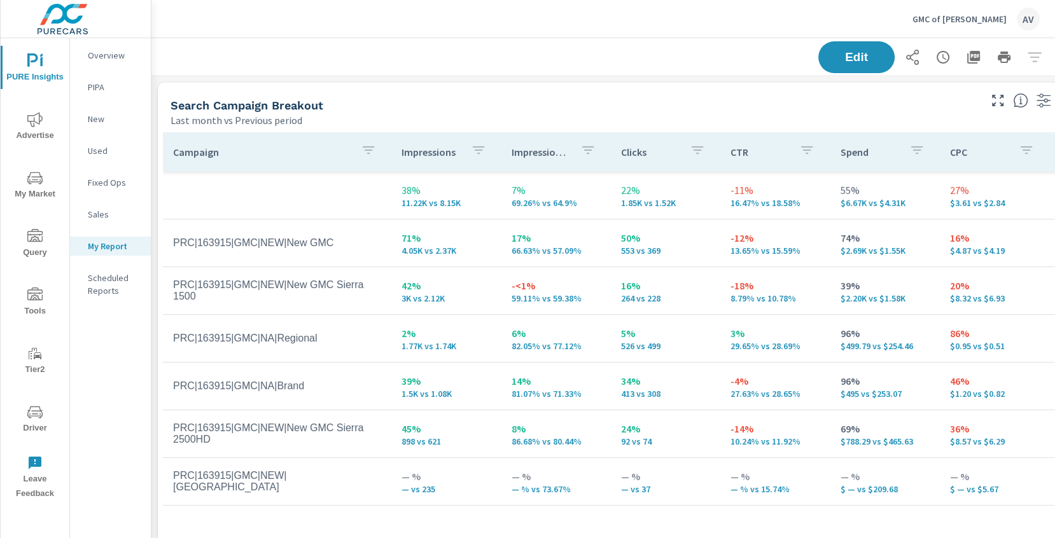
scroll to position [0, 38]
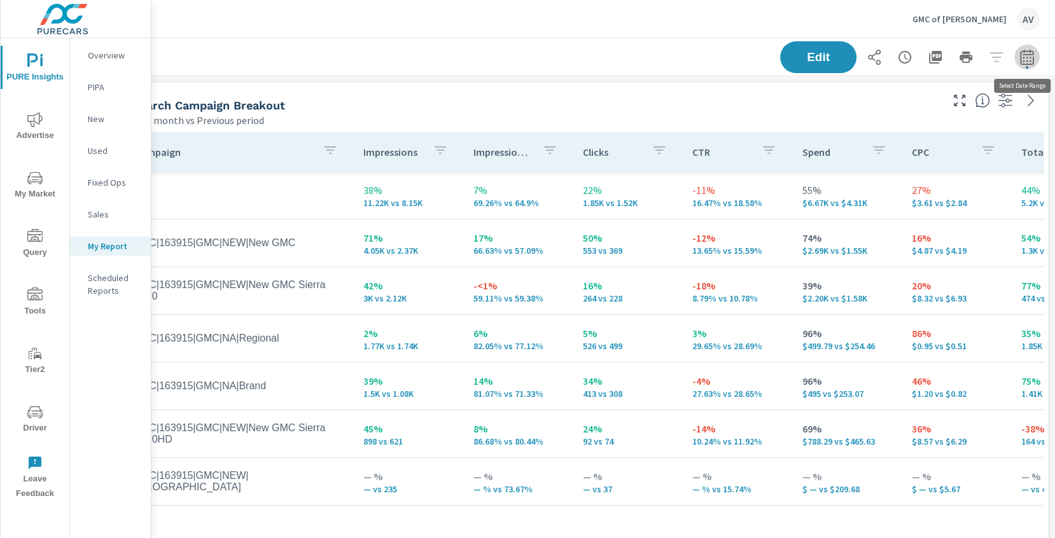
click at [1029, 59] on icon "button" at bounding box center [1026, 57] width 15 height 15
select select "Last month"
select select "Previous period"
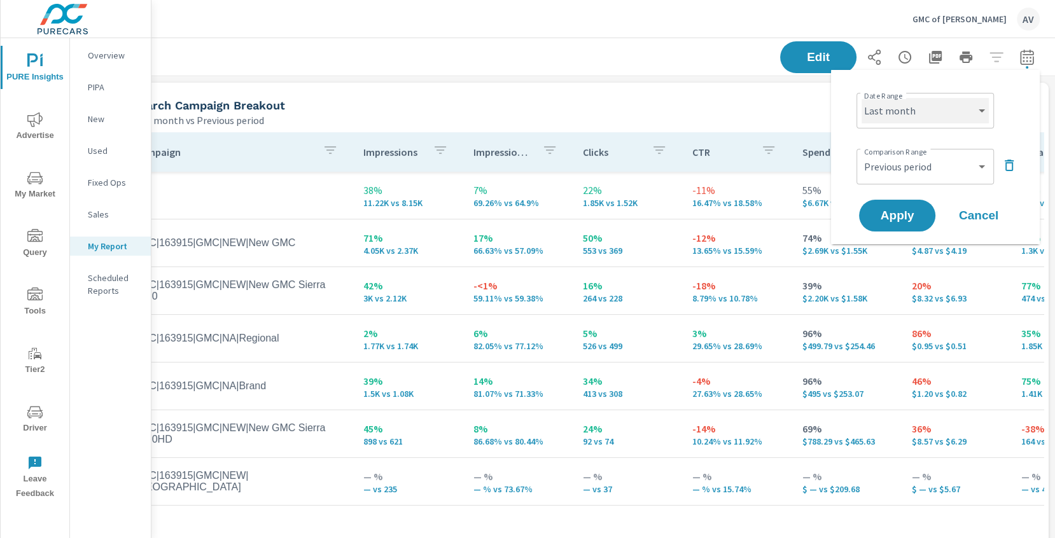
click at [947, 109] on select "Custom [DATE] Last week Last 7 days Last 14 days Last 30 days Last 45 days Last…" at bounding box center [925, 110] width 127 height 25
select select "Month to date"
click at [907, 178] on select "Custom Previous period Previous month Previous year" at bounding box center [925, 166] width 127 height 25
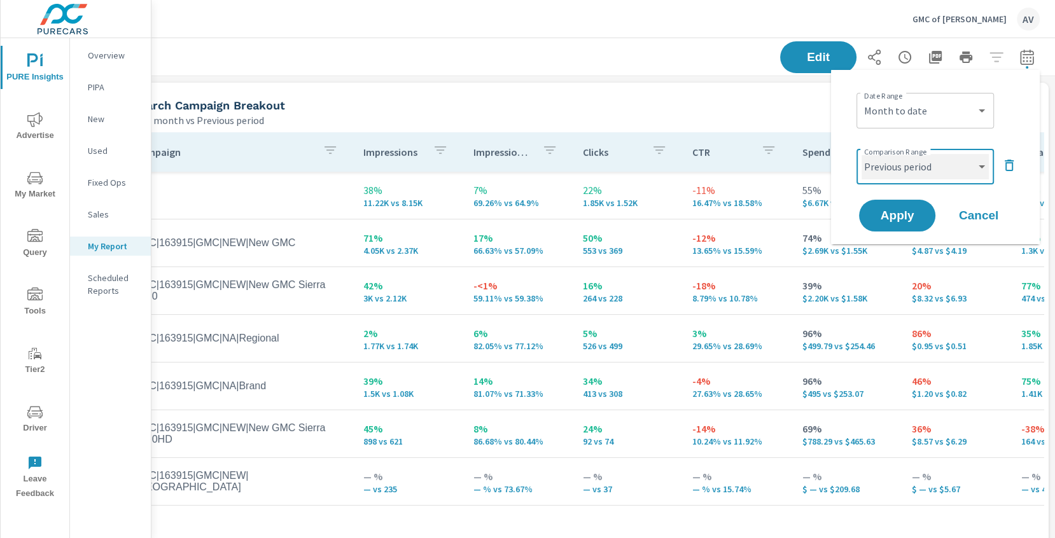
select select "Previous month"
click at [898, 227] on button "Apply" at bounding box center [897, 215] width 79 height 33
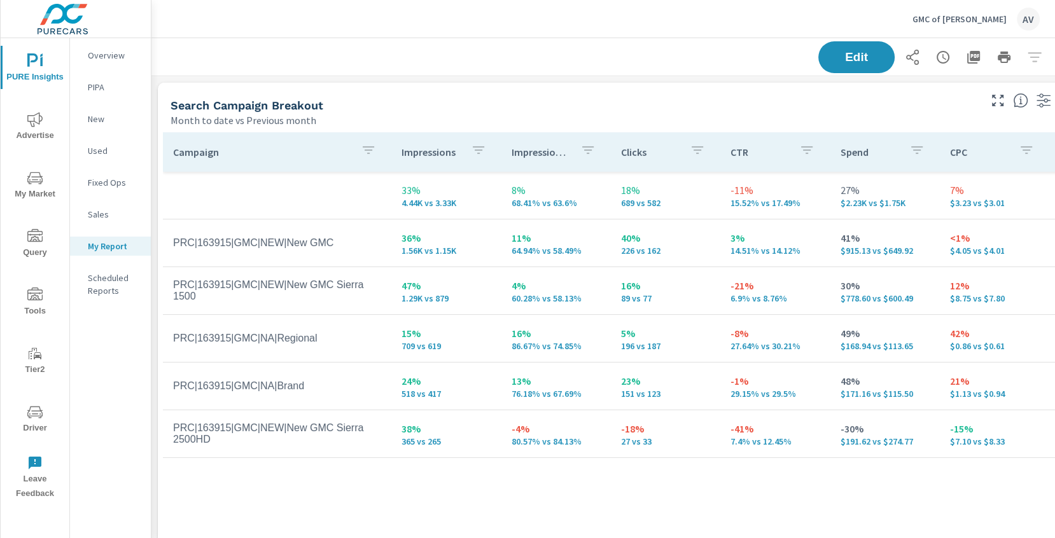
click at [706, 110] on div "Search Campaign Breakout" at bounding box center [574, 105] width 807 height 15
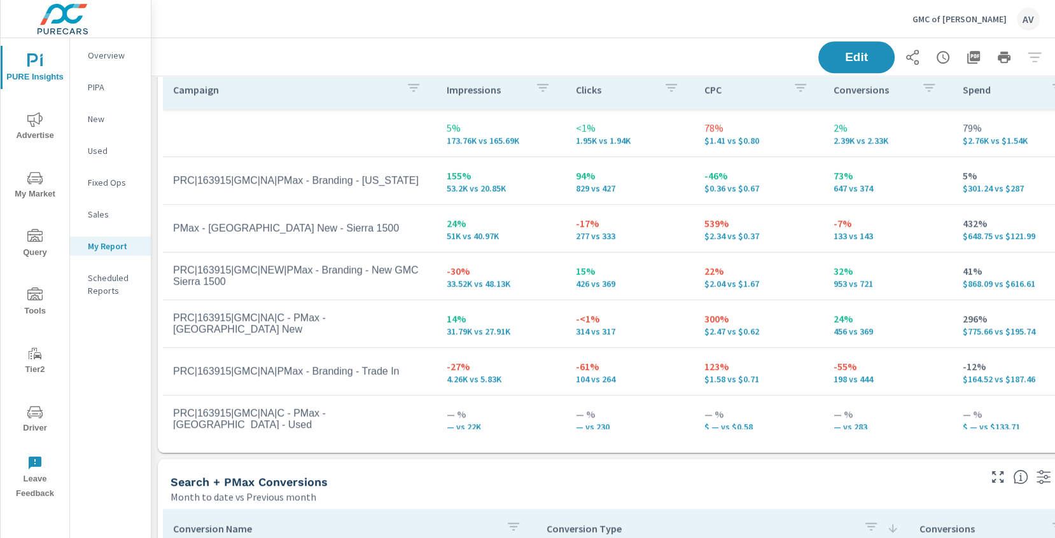
scroll to position [656, 0]
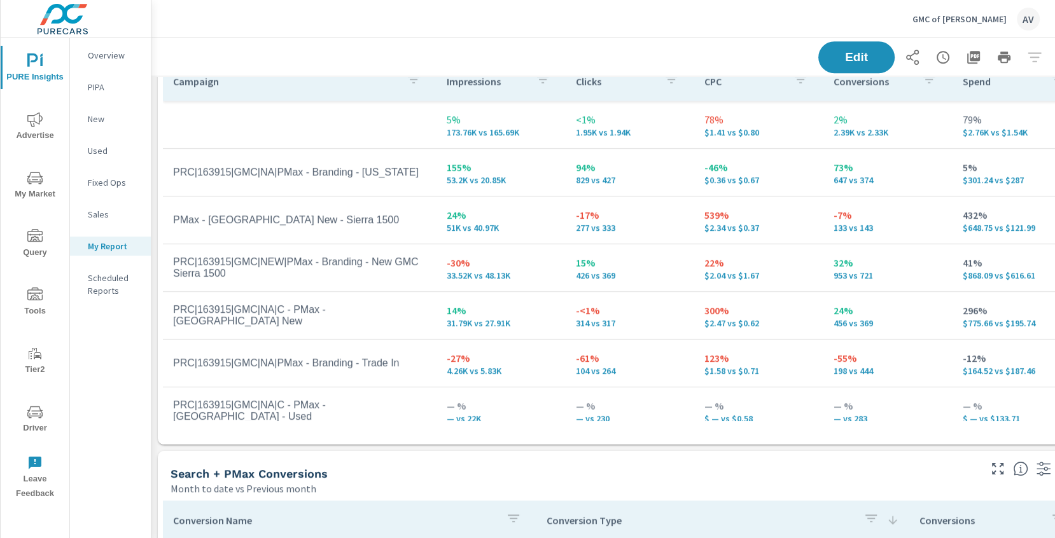
click at [536, 264] on p "-30%" at bounding box center [501, 262] width 109 height 15
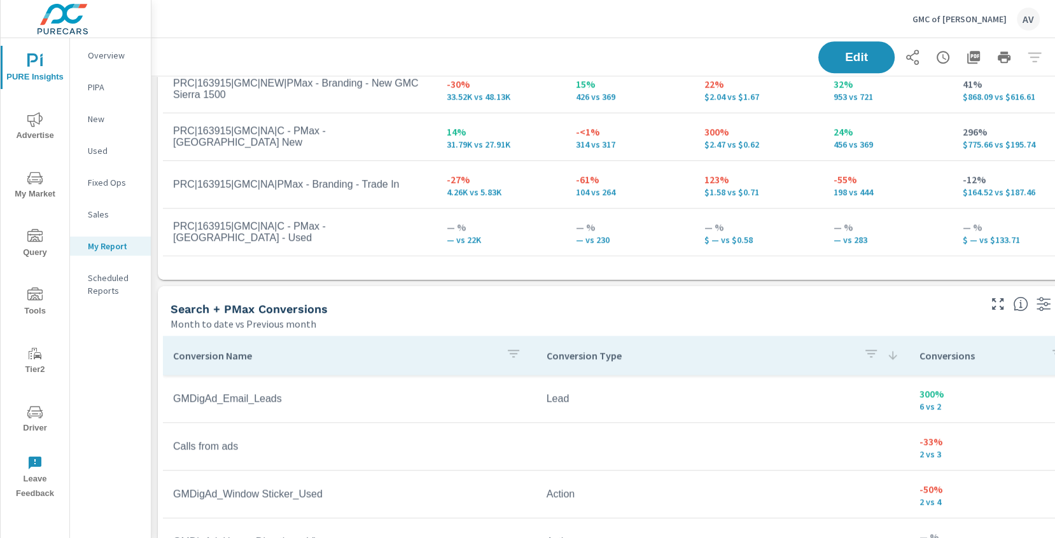
scroll to position [821, 0]
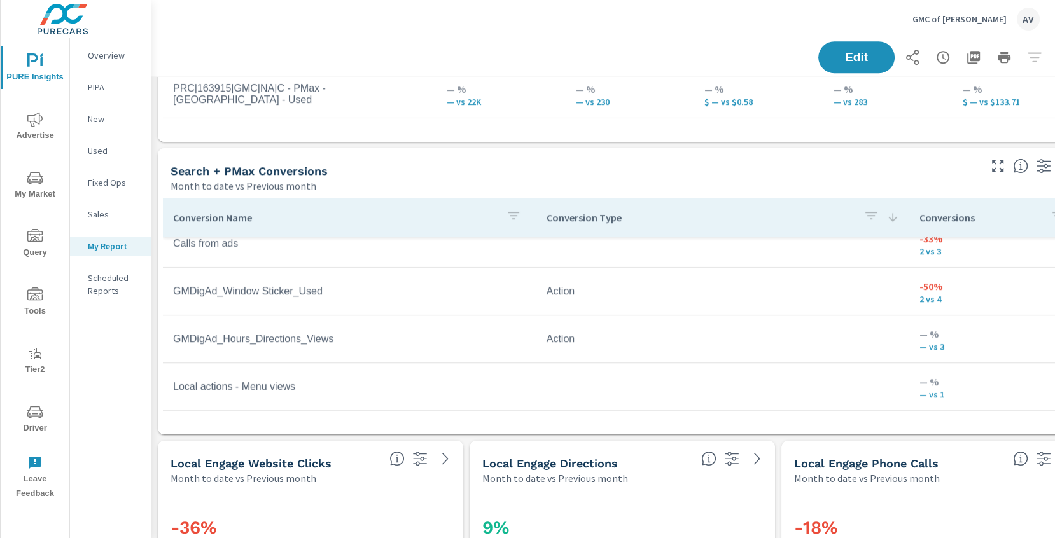
scroll to position [1007, 0]
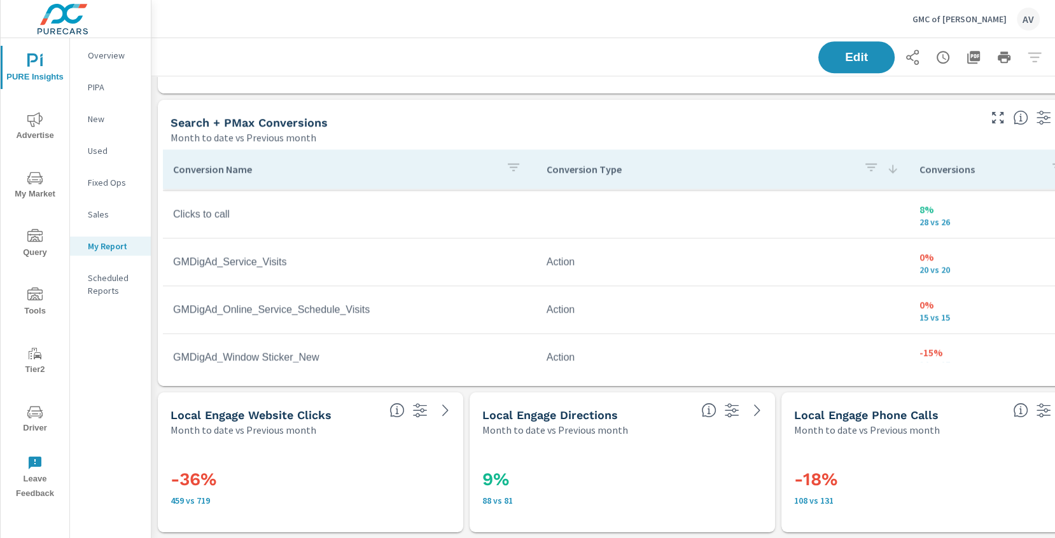
scroll to position [158, 0]
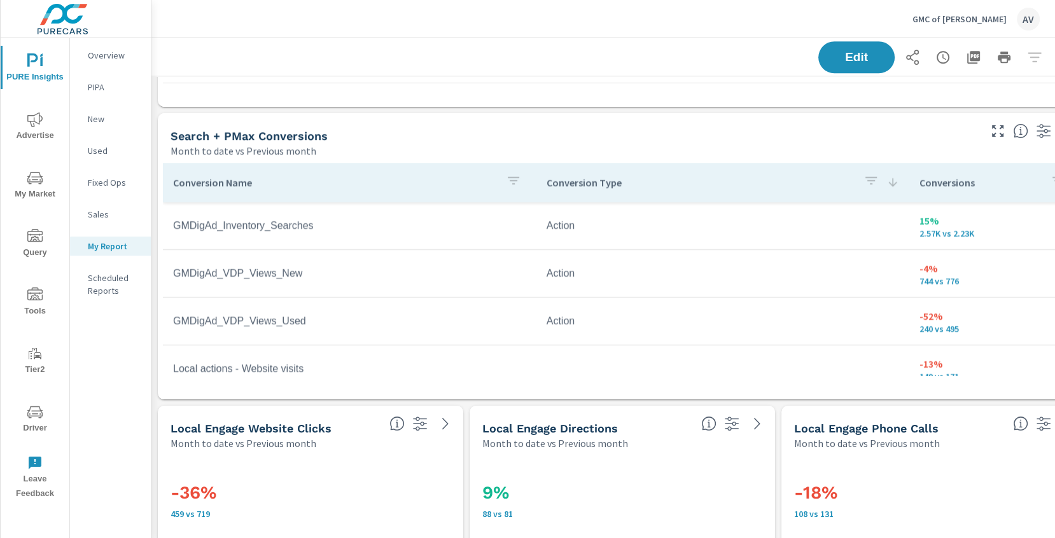
scroll to position [985, 0]
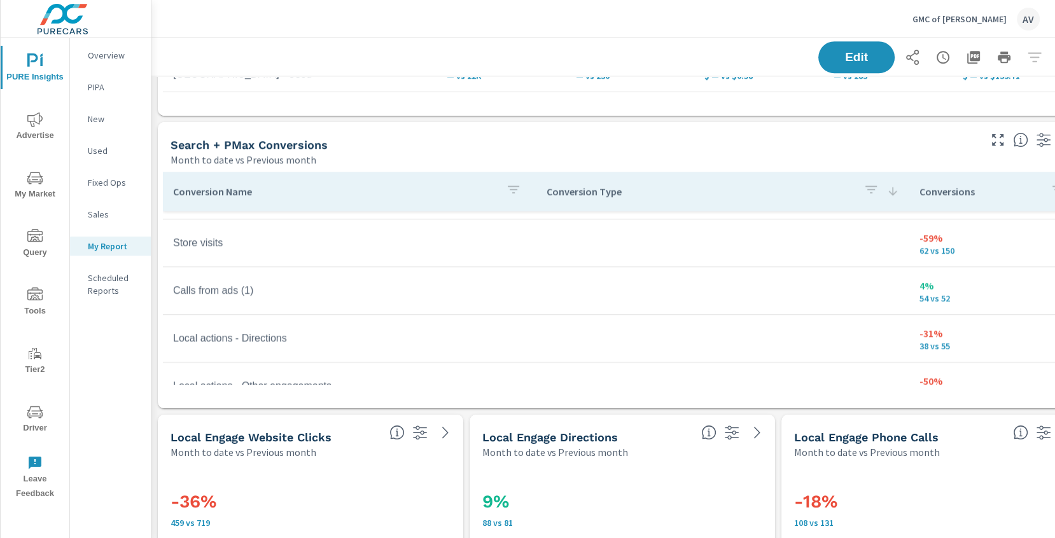
scroll to position [200, 0]
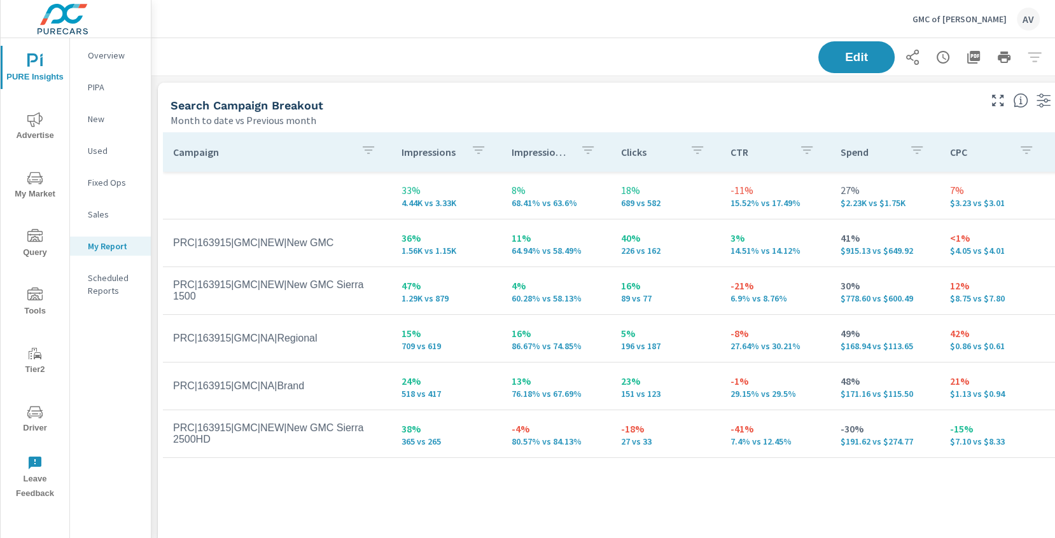
click at [487, 113] on div "Month to date vs Previous month" at bounding box center [574, 120] width 807 height 15
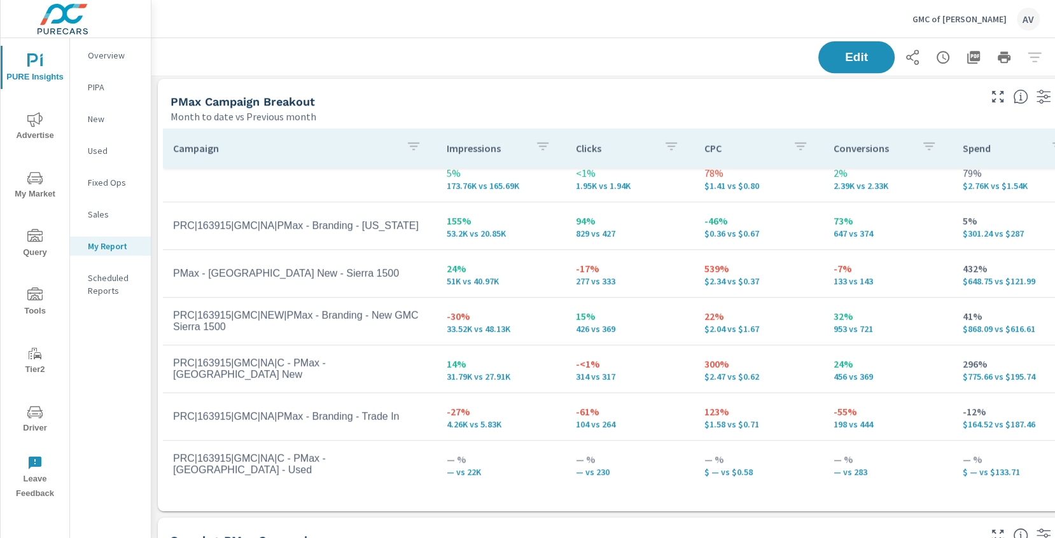
scroll to position [14, 0]
click at [635, 111] on div "Month to date vs Previous month" at bounding box center [574, 116] width 807 height 15
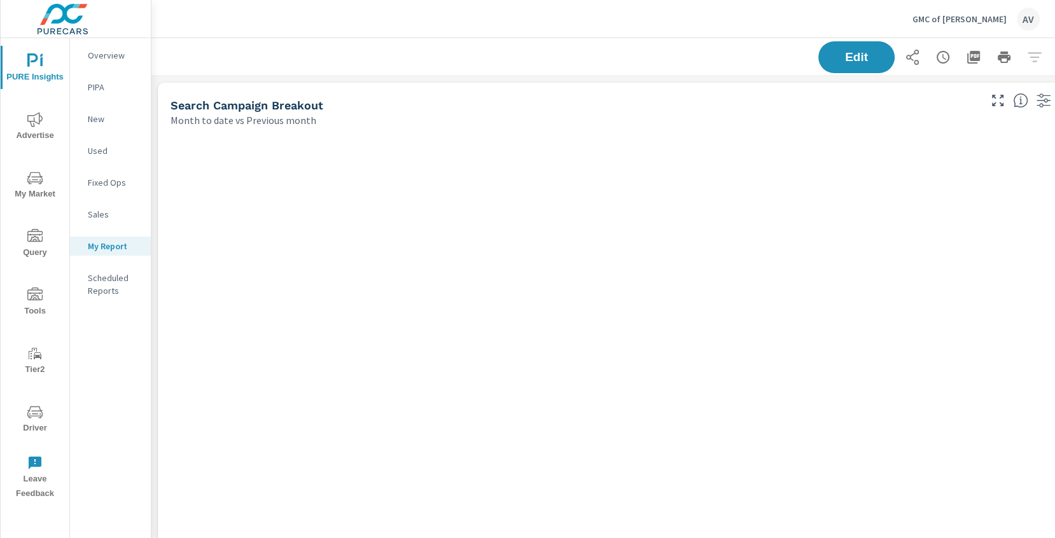
scroll to position [1470, 942]
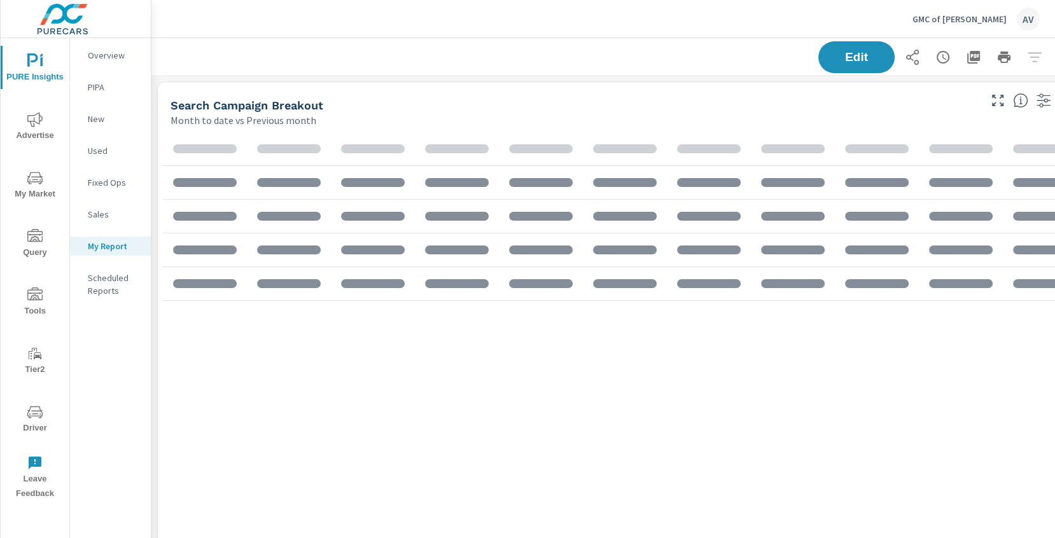
click at [32, 130] on span "Advertise" at bounding box center [34, 127] width 61 height 31
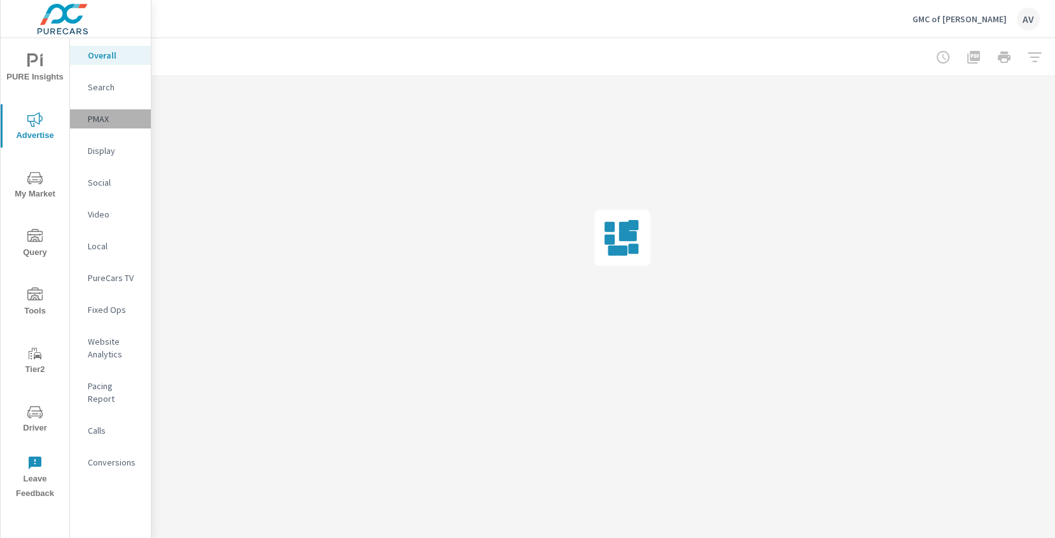
click at [104, 118] on p "PMAX" at bounding box center [114, 119] width 53 height 13
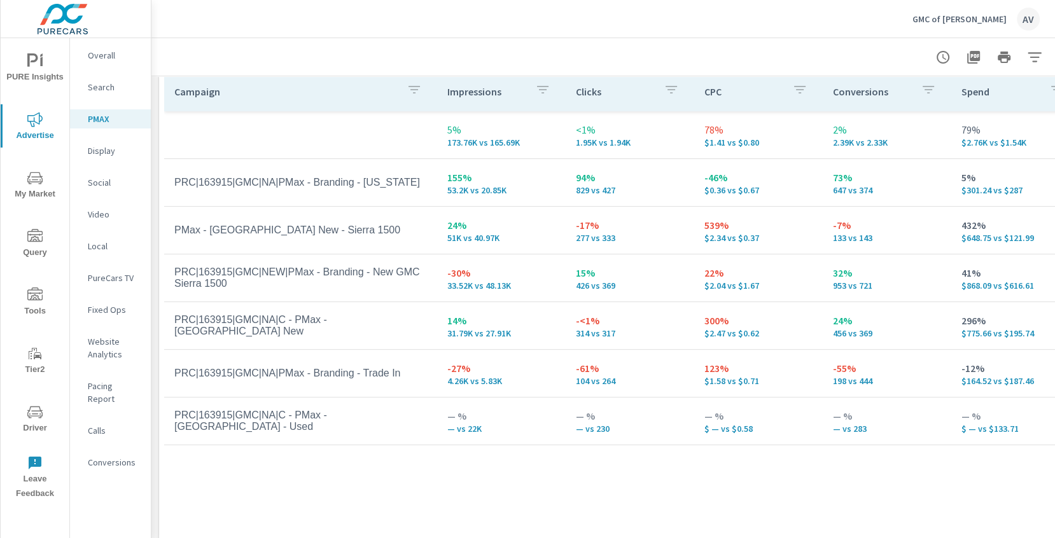
scroll to position [218, 0]
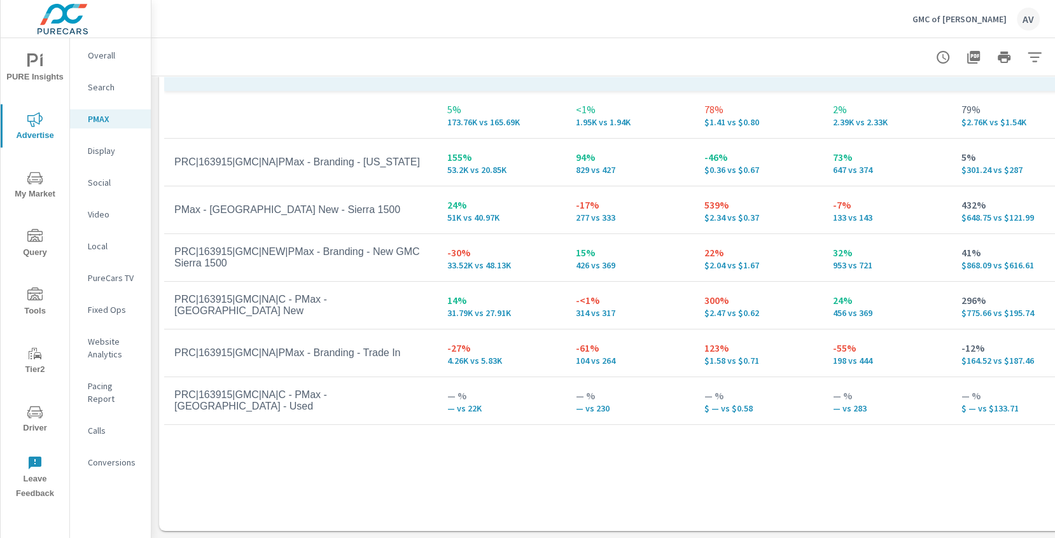
click at [106, 92] on p "Search" at bounding box center [114, 87] width 53 height 13
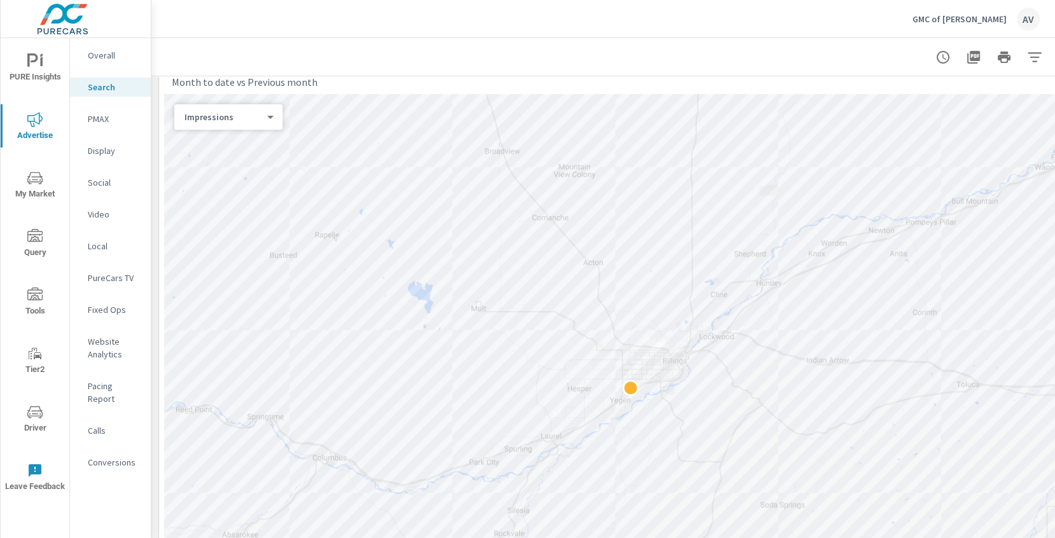
scroll to position [194, 0]
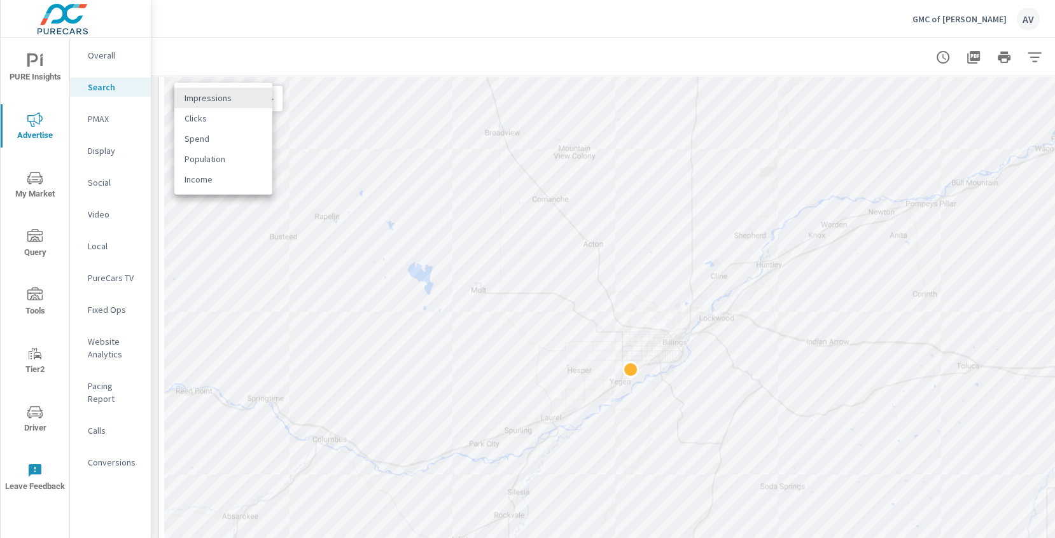
click at [223, 101] on body "PURE Insights Advertise My Market Query Tools Tier2 Driver Leave Feedback Overa…" at bounding box center [527, 269] width 1055 height 538
click at [223, 102] on li "Impressions" at bounding box center [223, 98] width 98 height 20
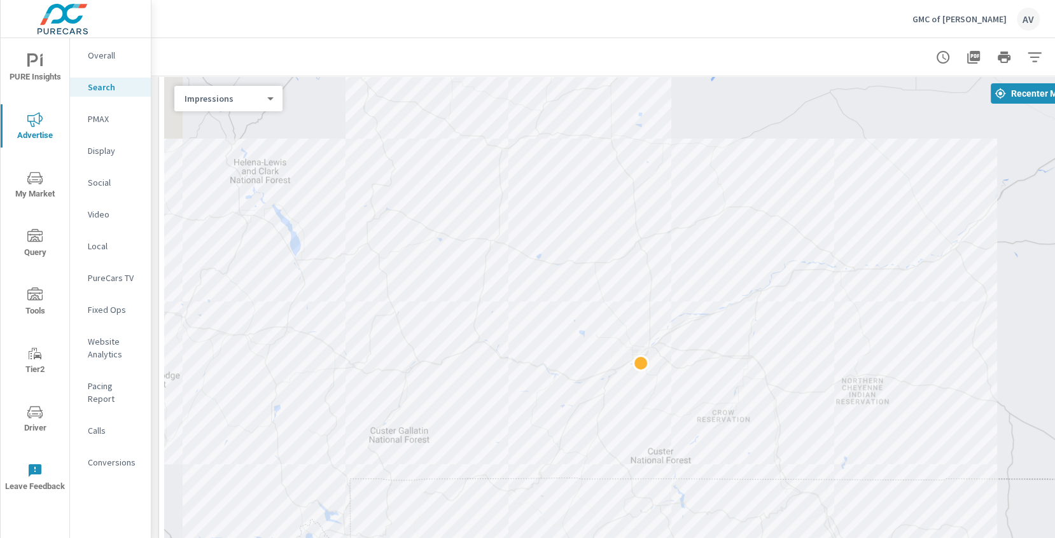
drag, startPoint x: 751, startPoint y: 221, endPoint x: 754, endPoint y: 313, distance: 92.3
click at [753, 314] on div at bounding box center [622, 361] width 916 height 571
click at [100, 118] on p "PMAX" at bounding box center [114, 119] width 53 height 13
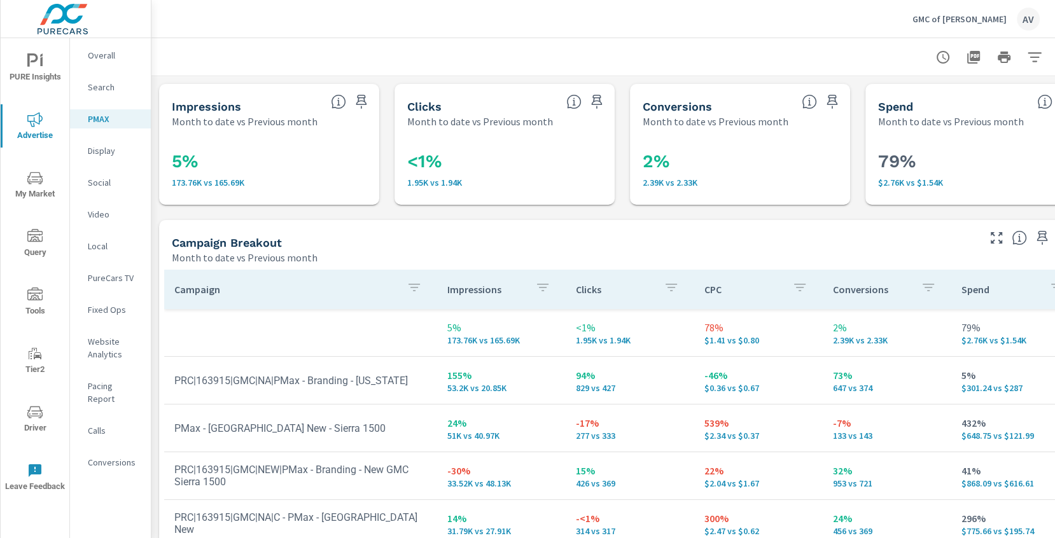
click at [30, 183] on icon "nav menu" at bounding box center [34, 178] width 15 height 15
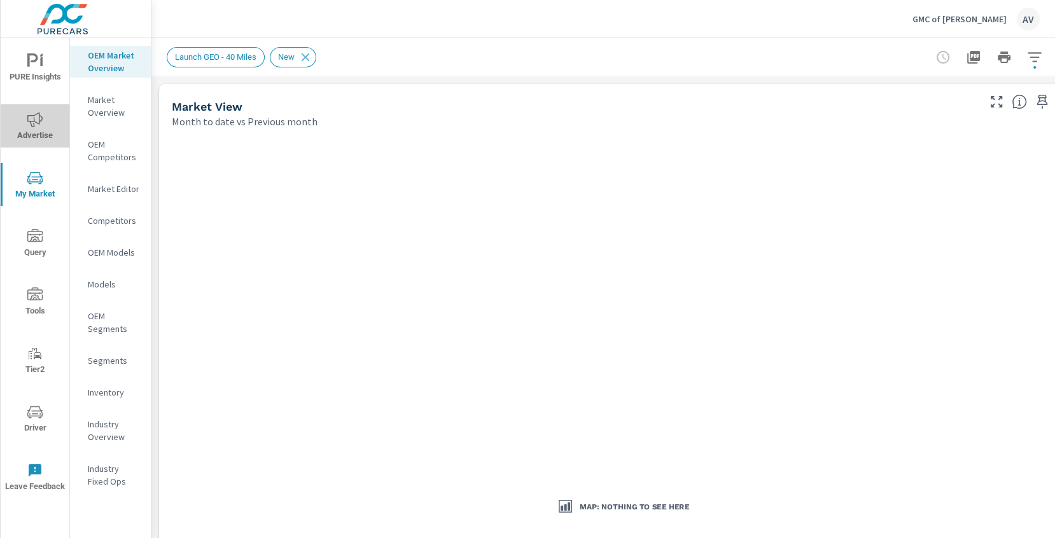
click at [24, 129] on span "Advertise" at bounding box center [34, 127] width 61 height 31
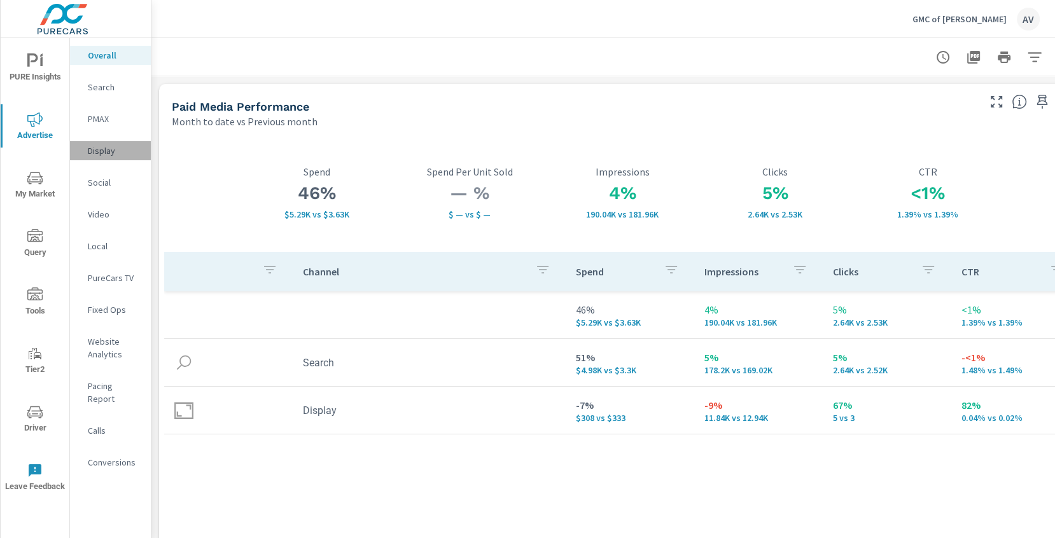
click at [107, 151] on p "Display" at bounding box center [114, 150] width 53 height 13
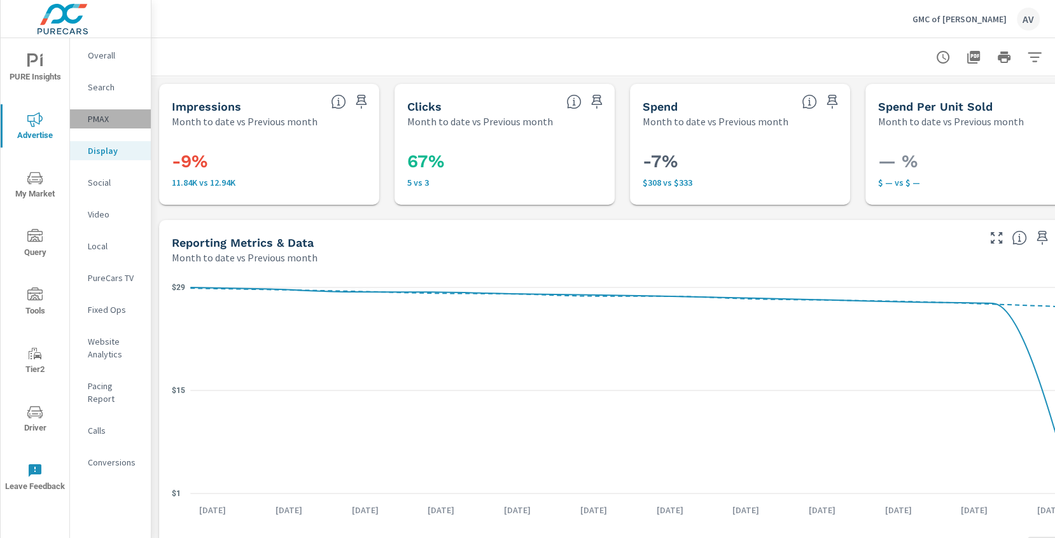
click at [95, 121] on p "PMAX" at bounding box center [114, 119] width 53 height 13
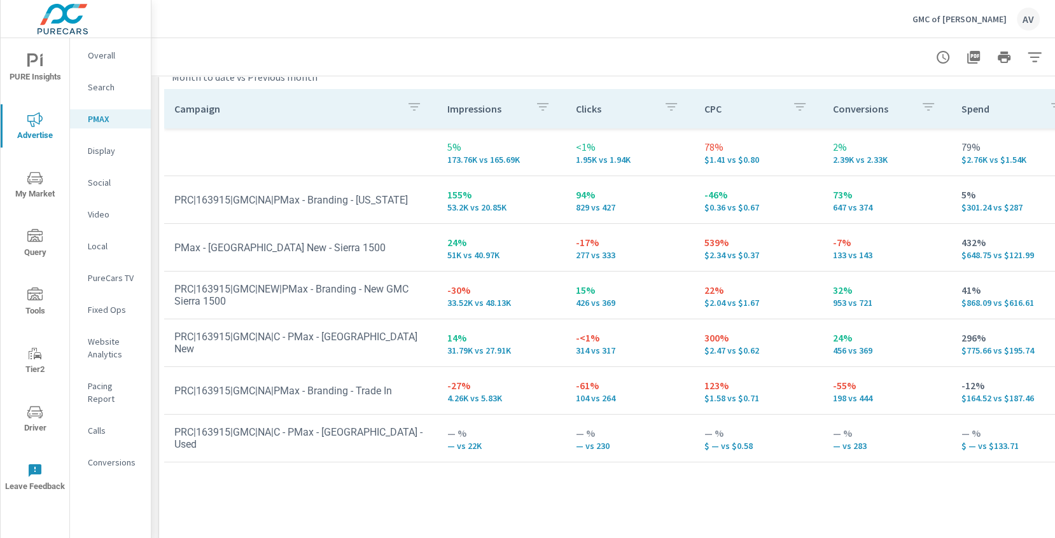
scroll to position [193, 0]
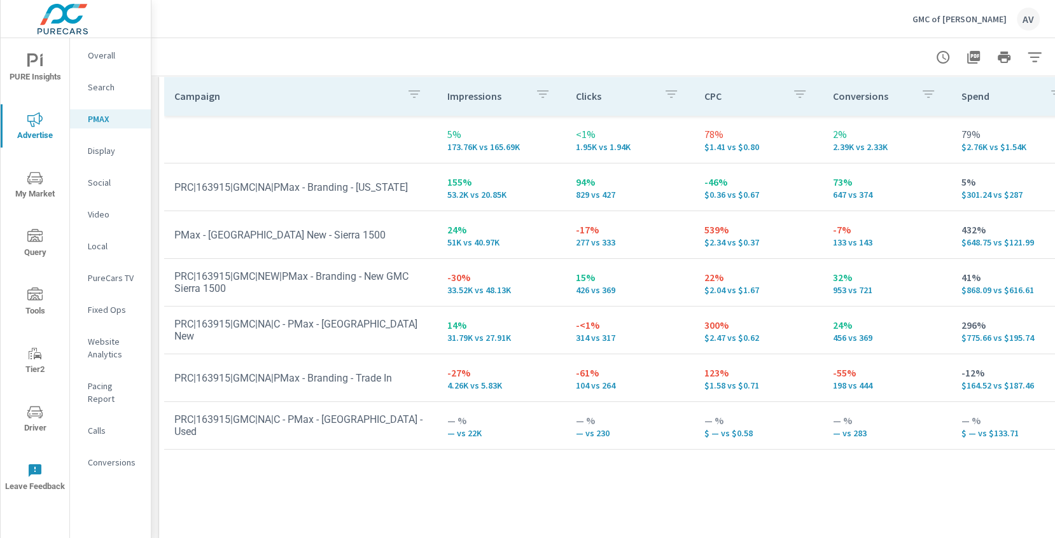
click at [494, 379] on p "-27%" at bounding box center [501, 372] width 108 height 15
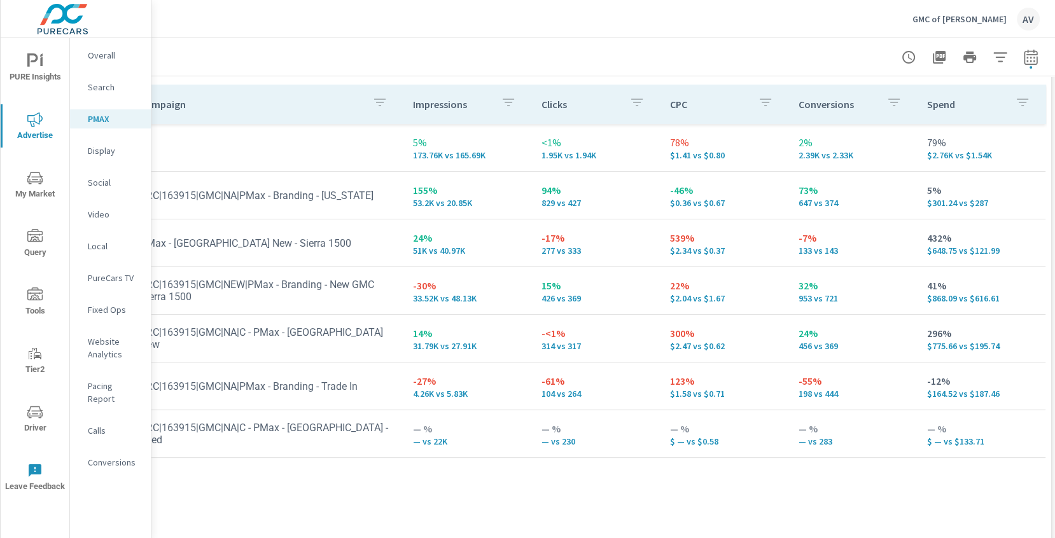
scroll to position [185, 38]
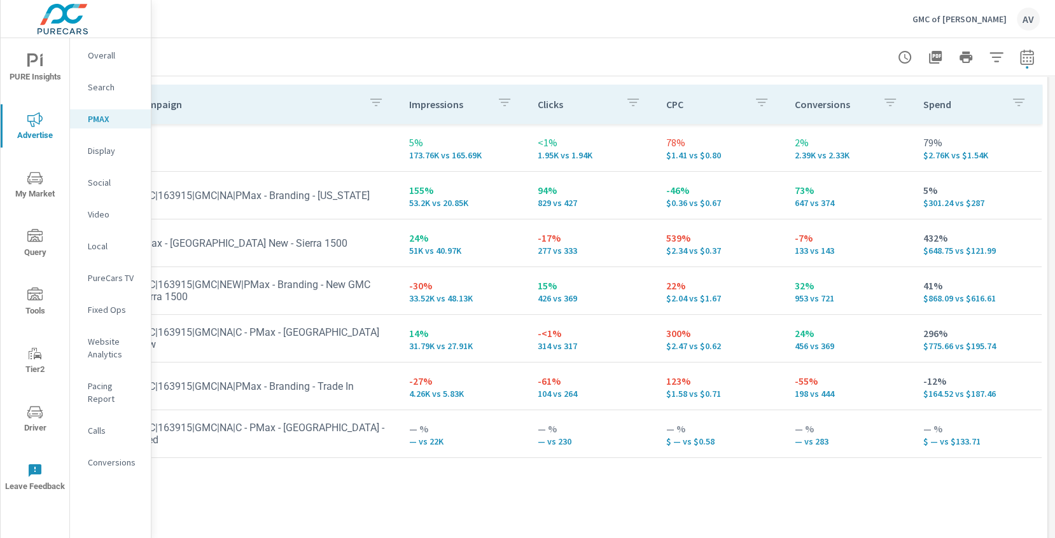
click at [26, 182] on span "My Market" at bounding box center [34, 186] width 61 height 31
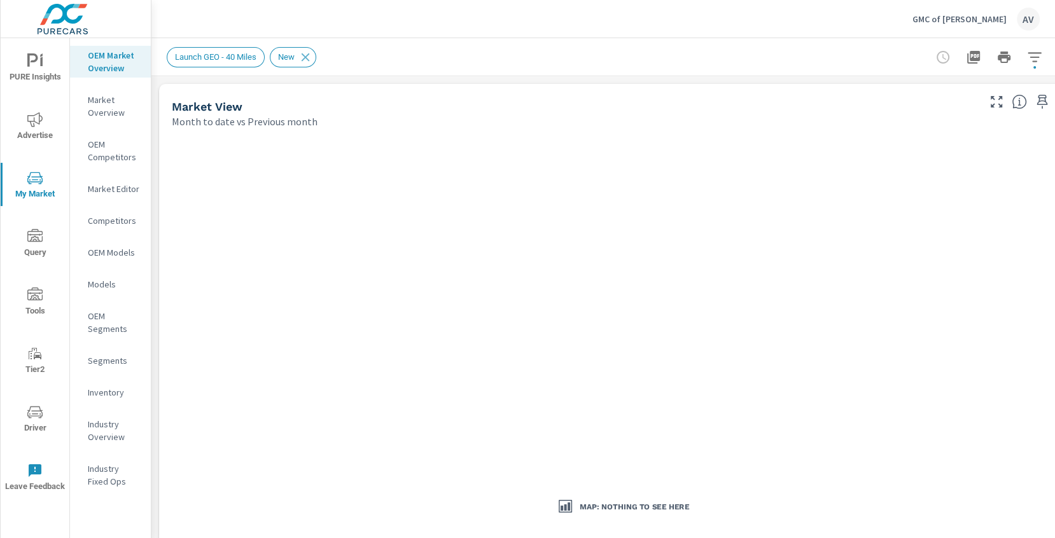
click at [109, 288] on p "Models" at bounding box center [114, 284] width 53 height 13
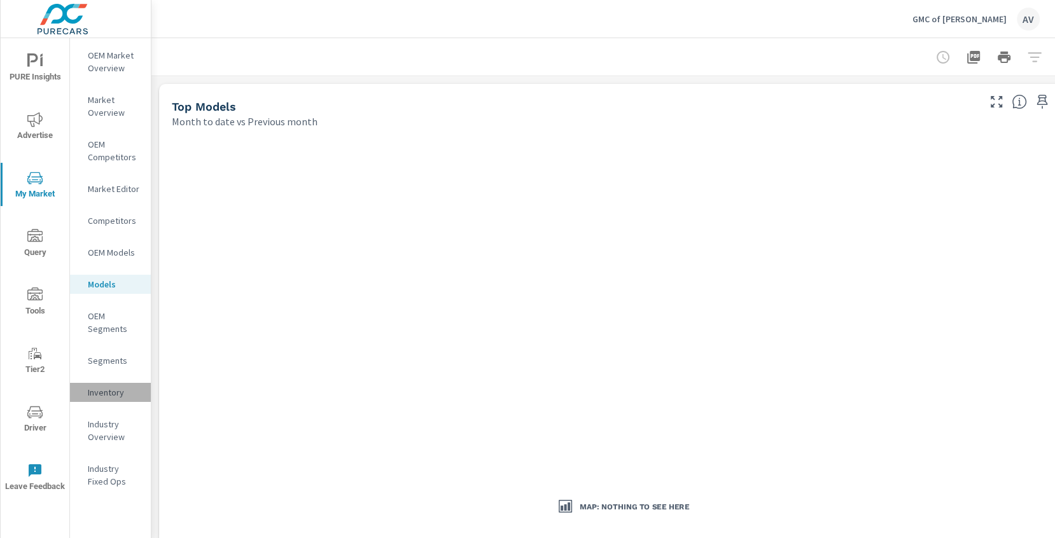
click at [103, 390] on p "Inventory" at bounding box center [114, 392] width 53 height 13
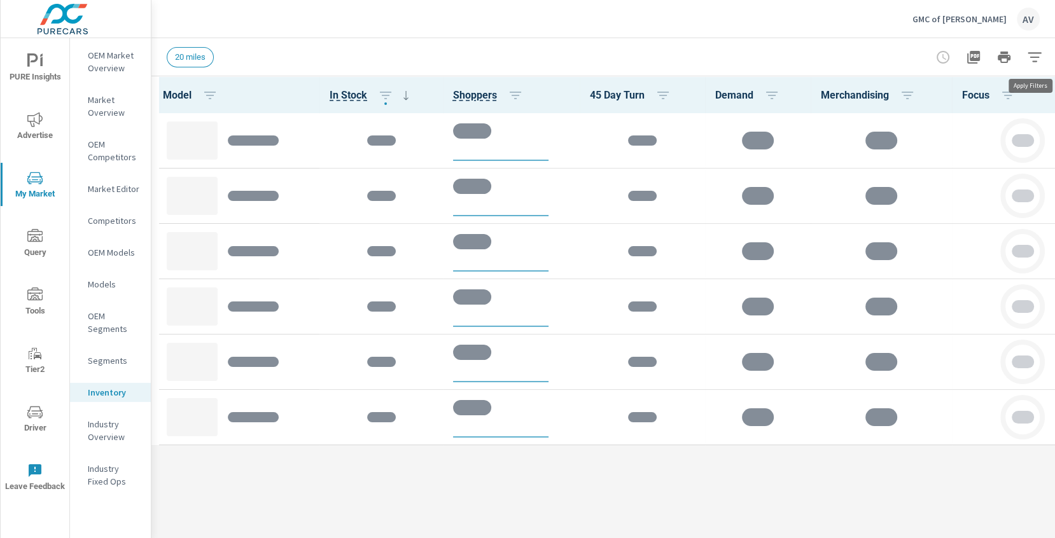
click at [1027, 53] on icon "button" at bounding box center [1034, 57] width 15 height 15
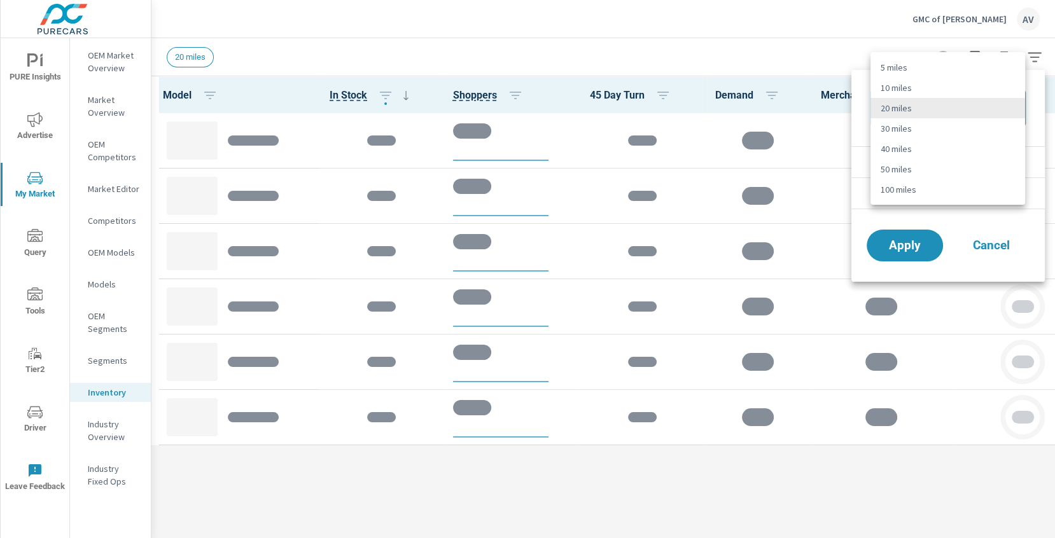
click at [943, 111] on body "PURE Insights Advertise My Market Query Tools Tier2 Driver Leave Feedback OEM M…" at bounding box center [527, 269] width 1055 height 538
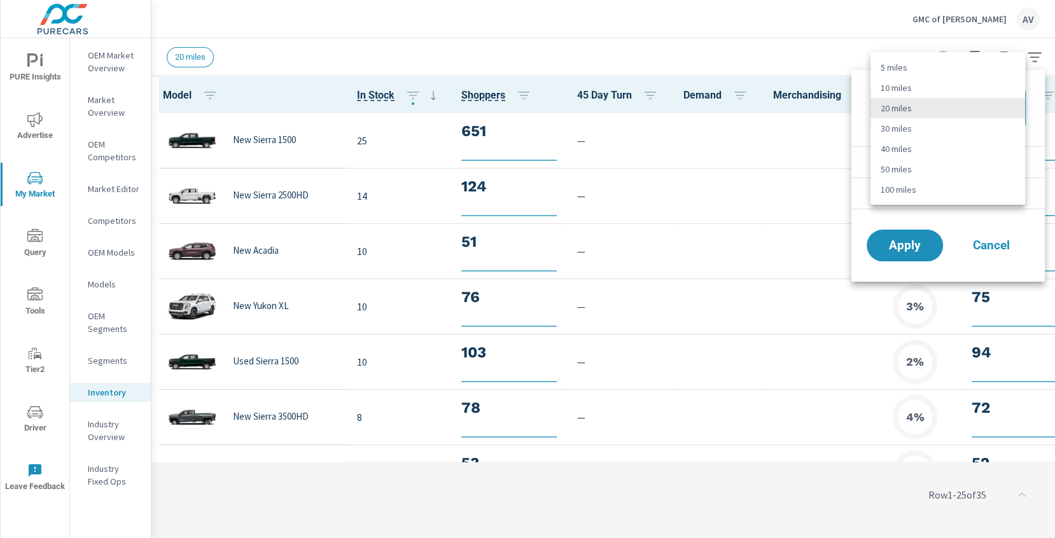
scroll to position [1, 0]
click at [903, 189] on li "100 miles" at bounding box center [947, 189] width 155 height 20
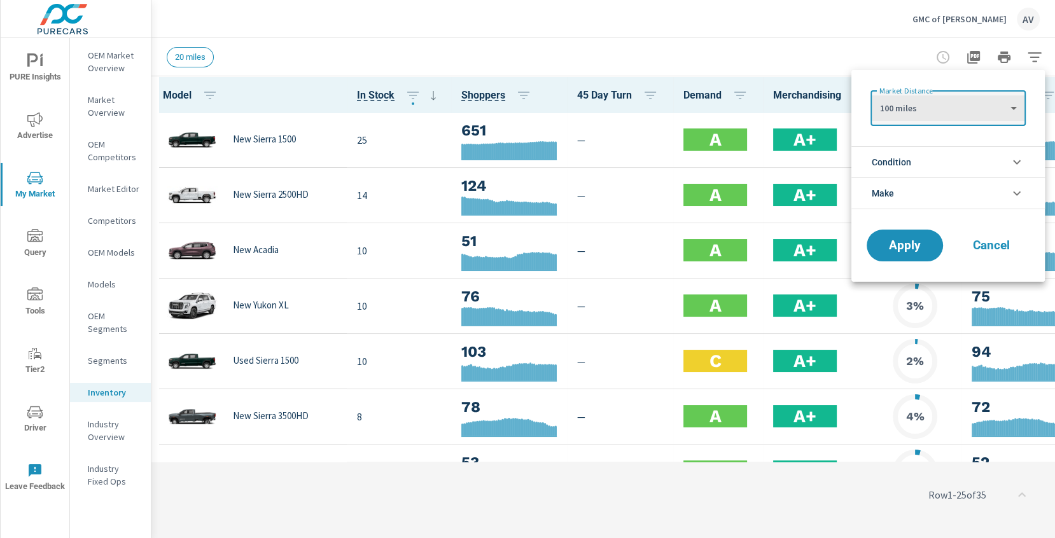
type Distance "100"
click at [897, 240] on span "Apply" at bounding box center [905, 246] width 52 height 12
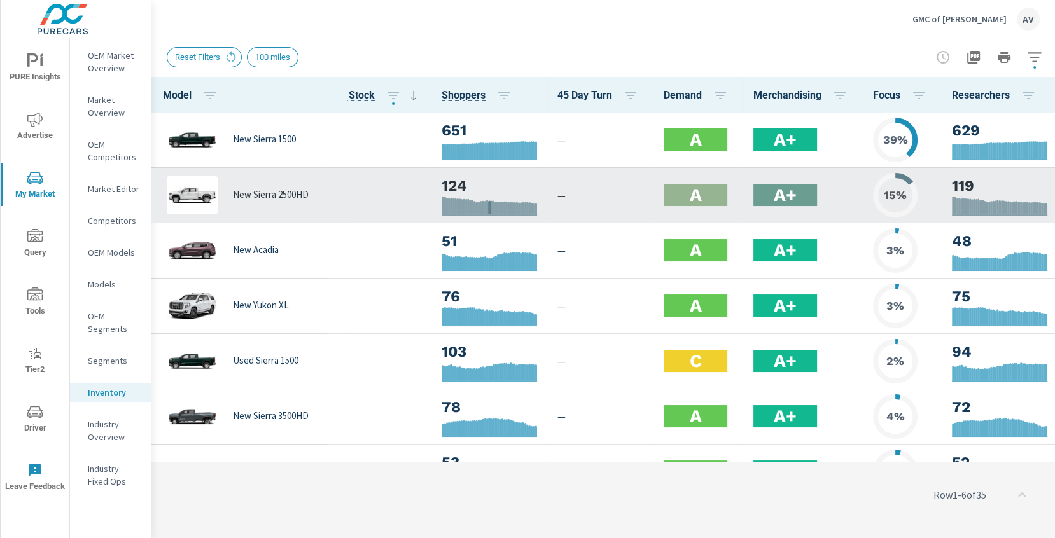
scroll to position [1, 0]
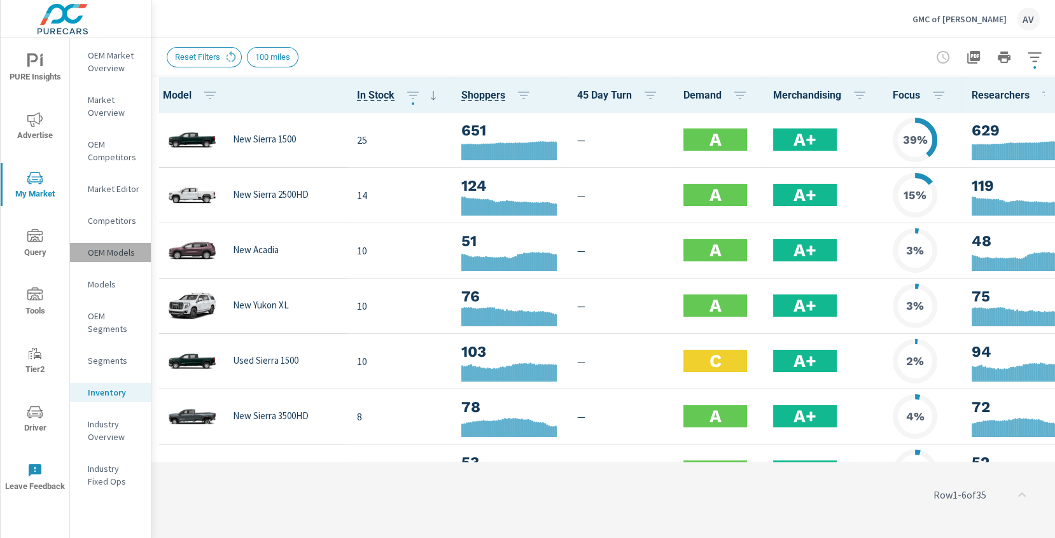
click at [108, 252] on p "OEM Models" at bounding box center [114, 252] width 53 height 13
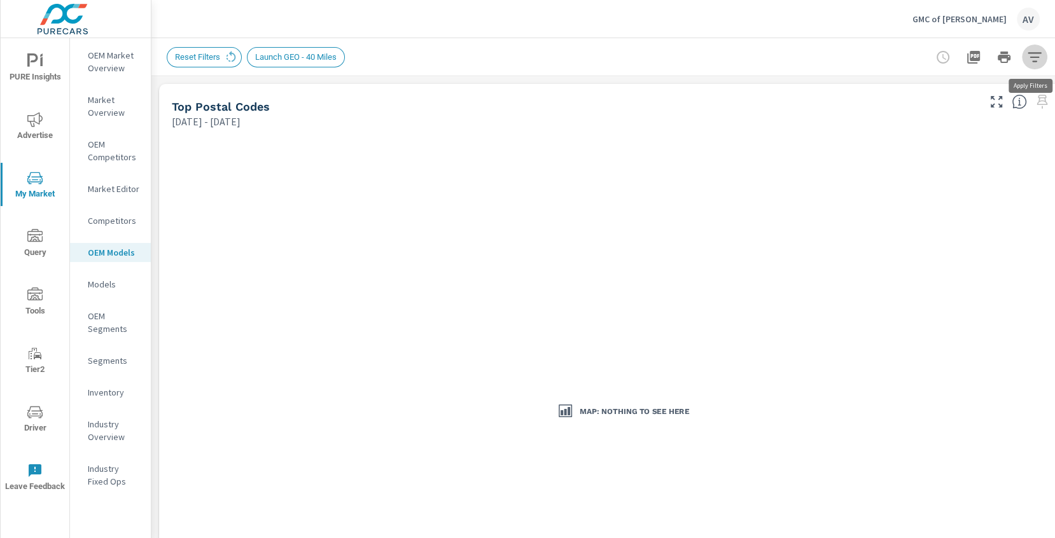
click at [1035, 54] on icon "button" at bounding box center [1034, 57] width 15 height 15
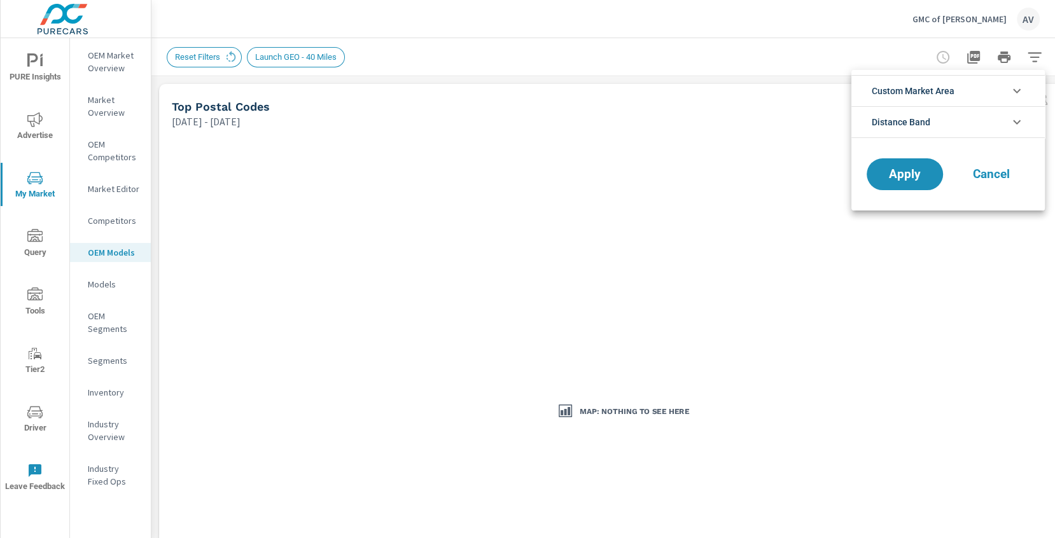
scroll to position [29, 0]
click at [934, 94] on span "Custom Market Area" at bounding box center [913, 91] width 83 height 31
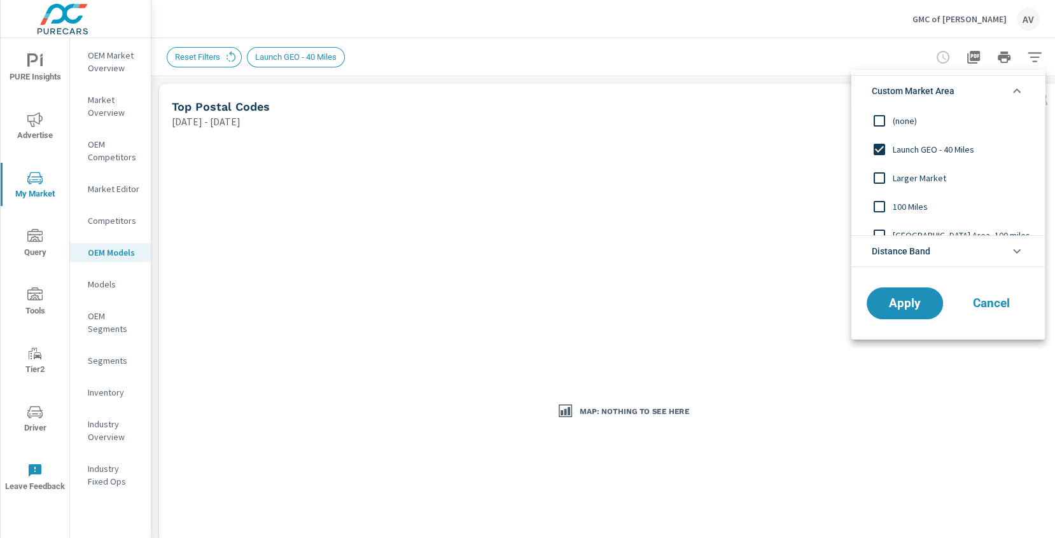
scroll to position [0, 0]
click at [879, 207] on input "filter options" at bounding box center [879, 206] width 27 height 27
click at [892, 309] on span "Apply" at bounding box center [905, 303] width 52 height 12
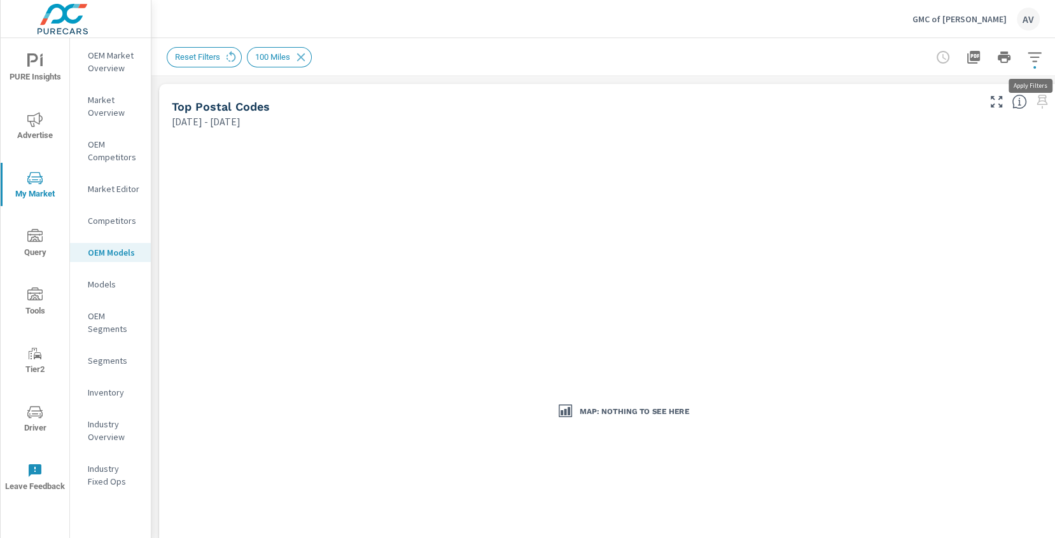
scroll to position [0, 38]
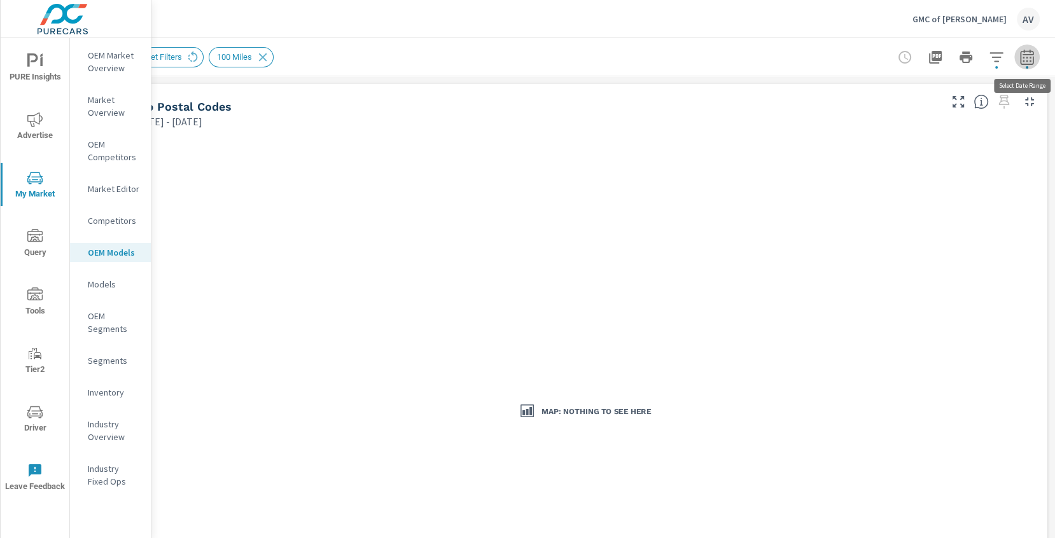
click at [1032, 62] on icon "button" at bounding box center [1026, 57] width 15 height 15
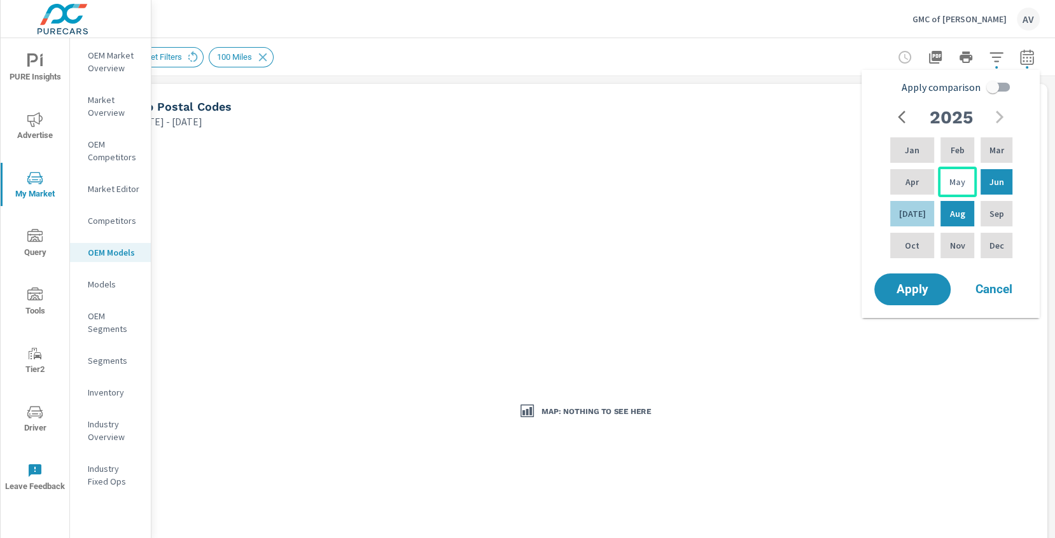
click at [949, 185] on p "May" at bounding box center [957, 182] width 16 height 13
click at [954, 207] on p "Aug" at bounding box center [956, 213] width 15 height 13
click at [921, 293] on span "Apply" at bounding box center [912, 290] width 52 height 12
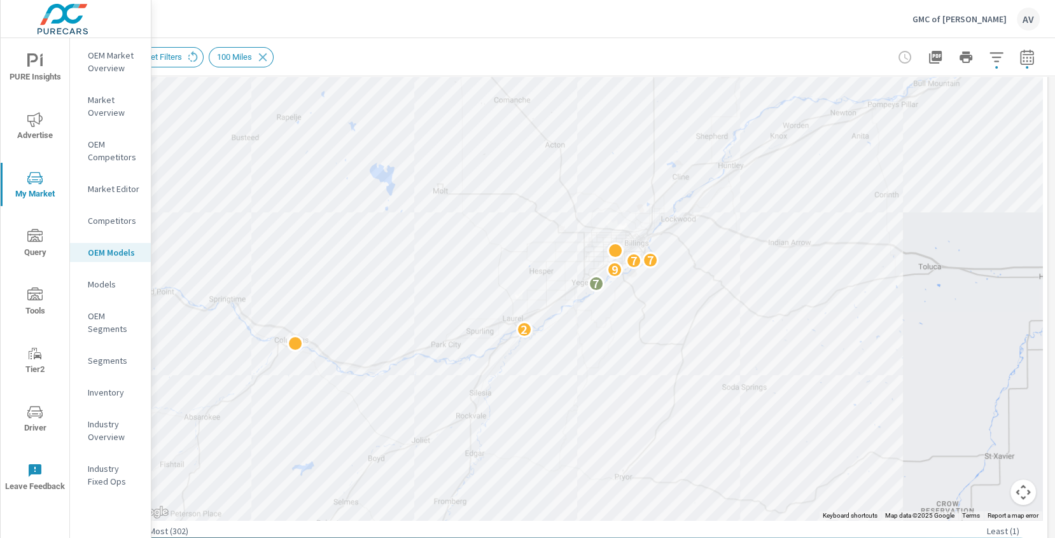
scroll to position [109, 38]
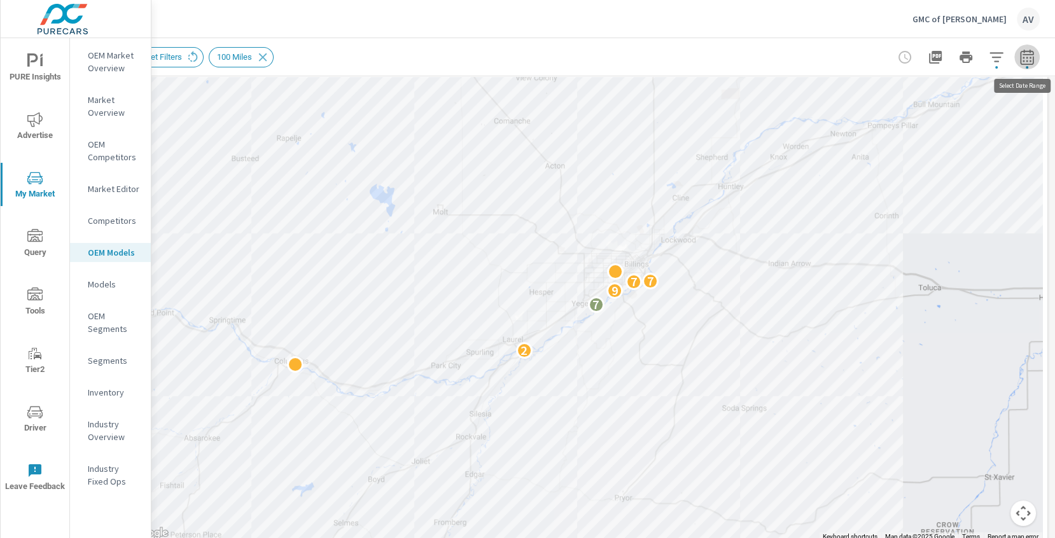
click at [1032, 57] on icon "button" at bounding box center [1026, 57] width 15 height 15
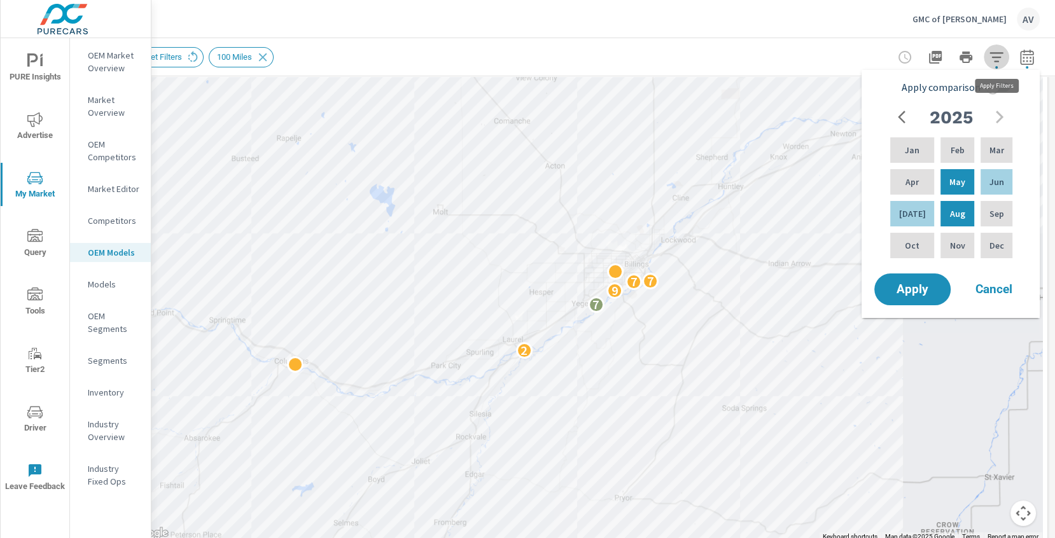
click at [1002, 57] on icon "button" at bounding box center [996, 57] width 15 height 15
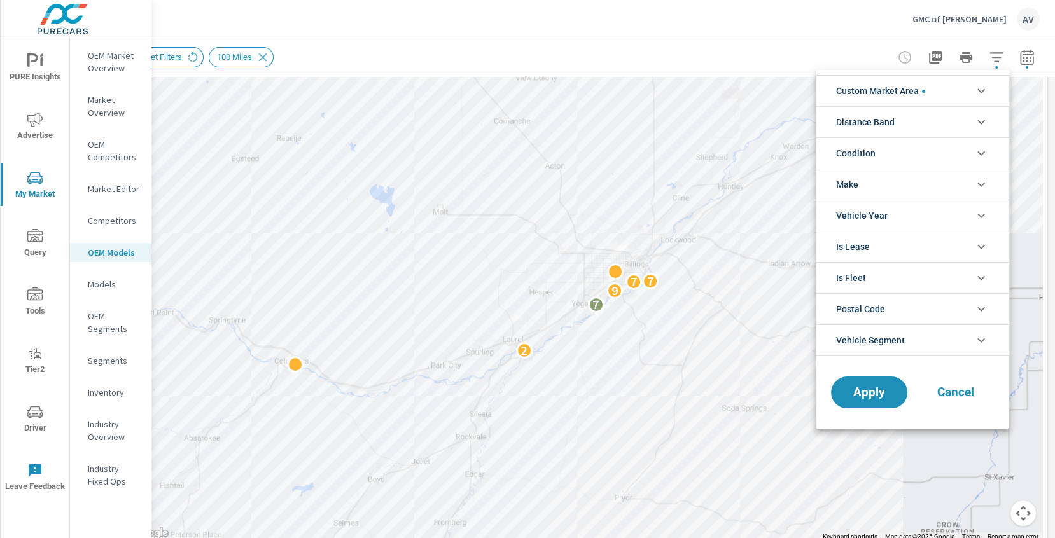
scroll to position [86, 0]
click at [881, 178] on li "Make" at bounding box center [912, 184] width 193 height 31
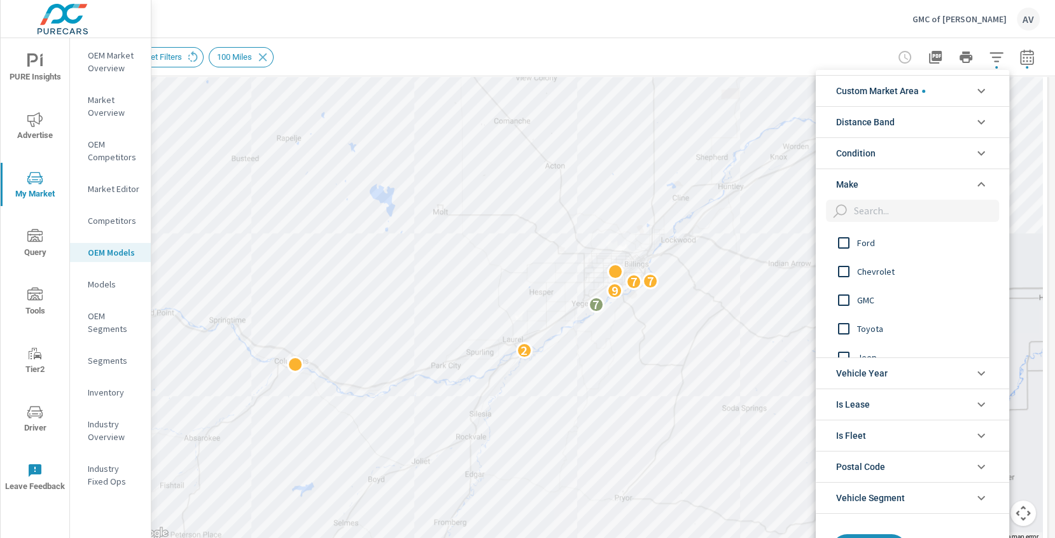
click at [893, 146] on li "Condition" at bounding box center [912, 152] width 193 height 31
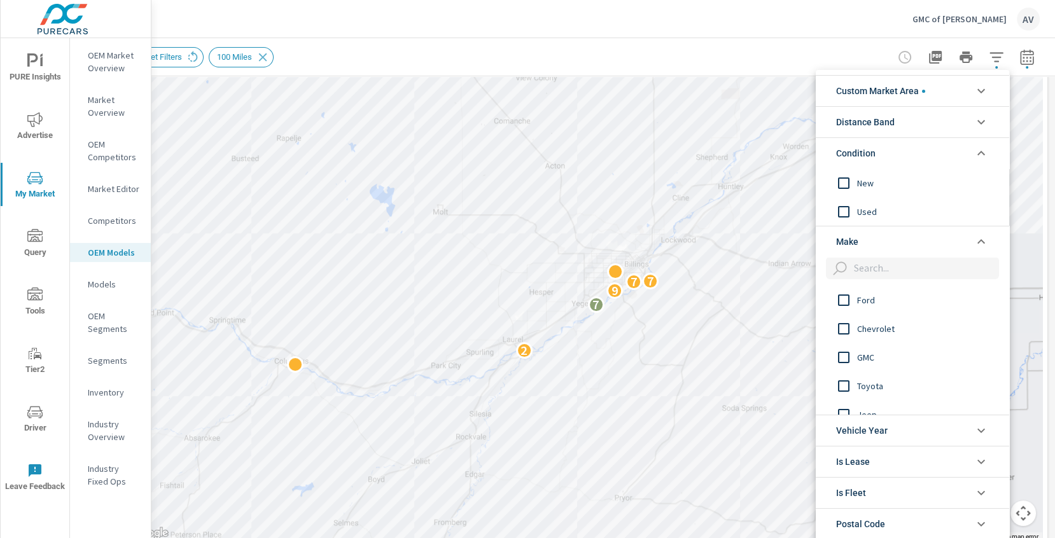
click at [848, 185] on input "filter options" at bounding box center [843, 183] width 27 height 27
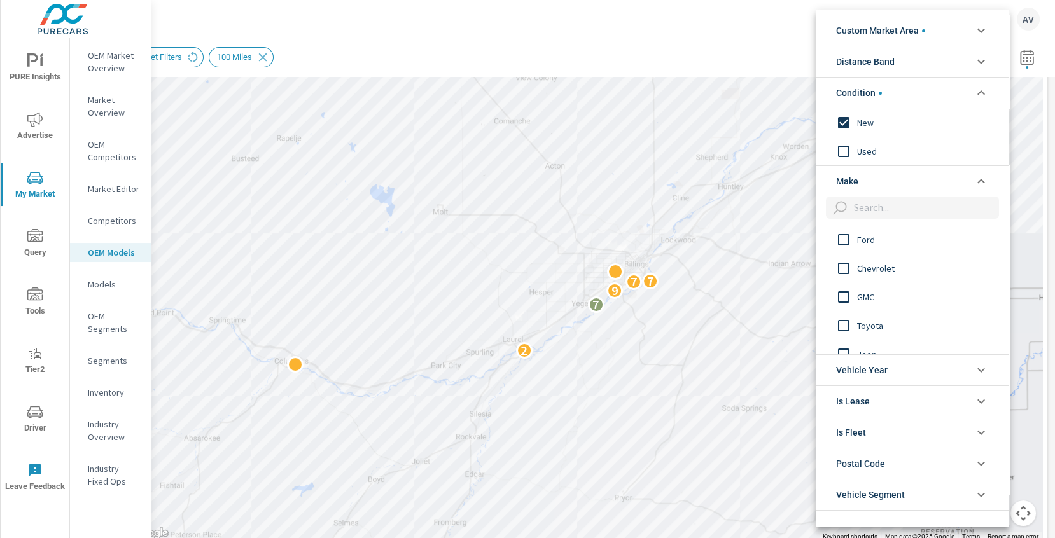
click at [748, 44] on div at bounding box center [527, 269] width 1055 height 538
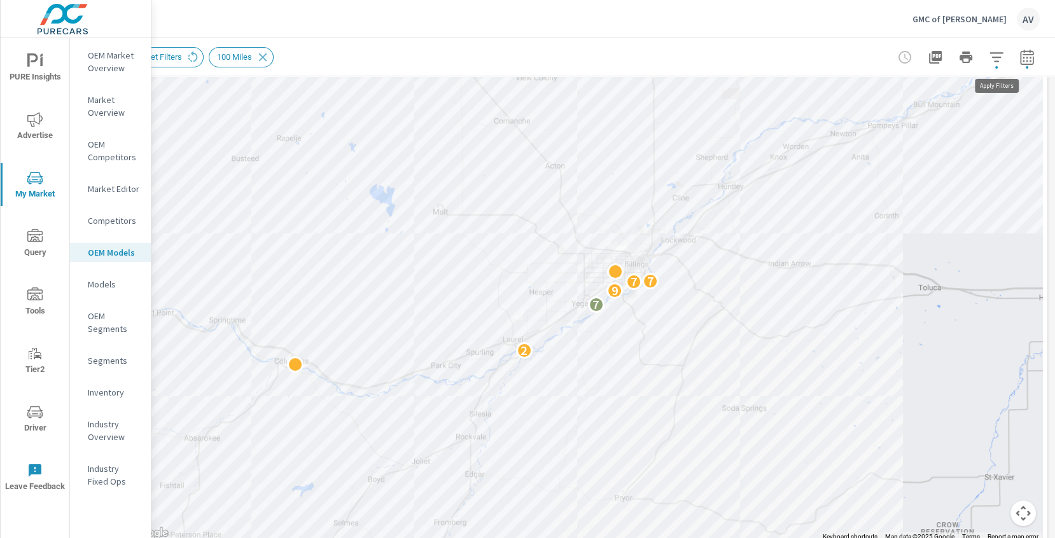
click at [993, 53] on icon "button" at bounding box center [995, 57] width 13 height 10
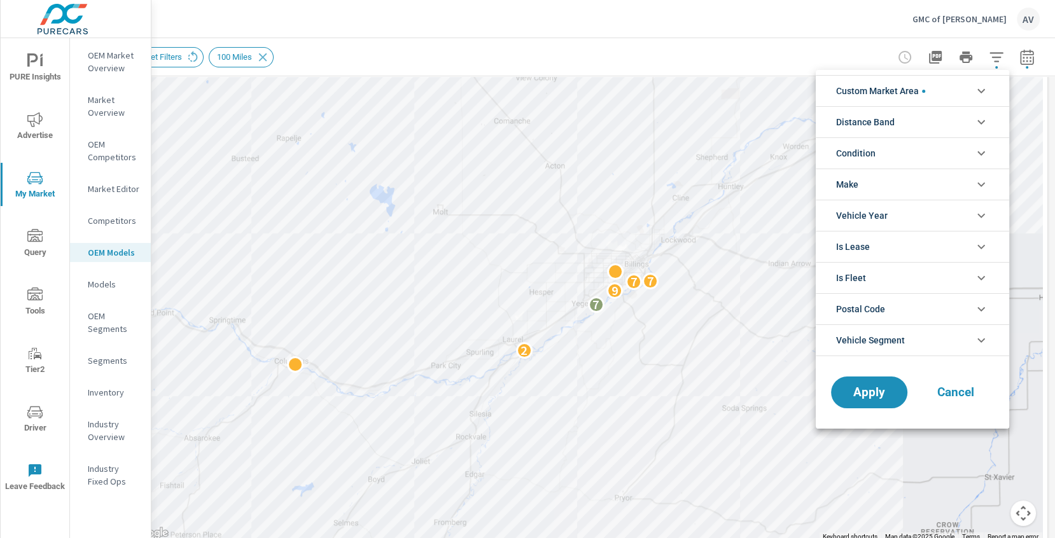
click at [881, 160] on li "Condition" at bounding box center [912, 152] width 193 height 31
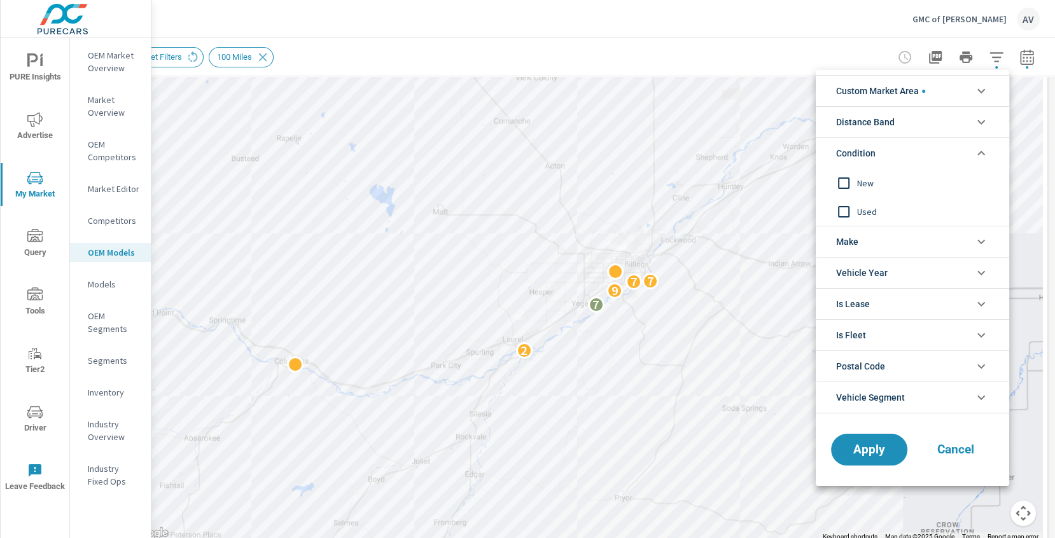
click at [843, 188] on input "filter options" at bounding box center [843, 183] width 27 height 27
click at [858, 452] on span "Apply" at bounding box center [869, 450] width 52 height 12
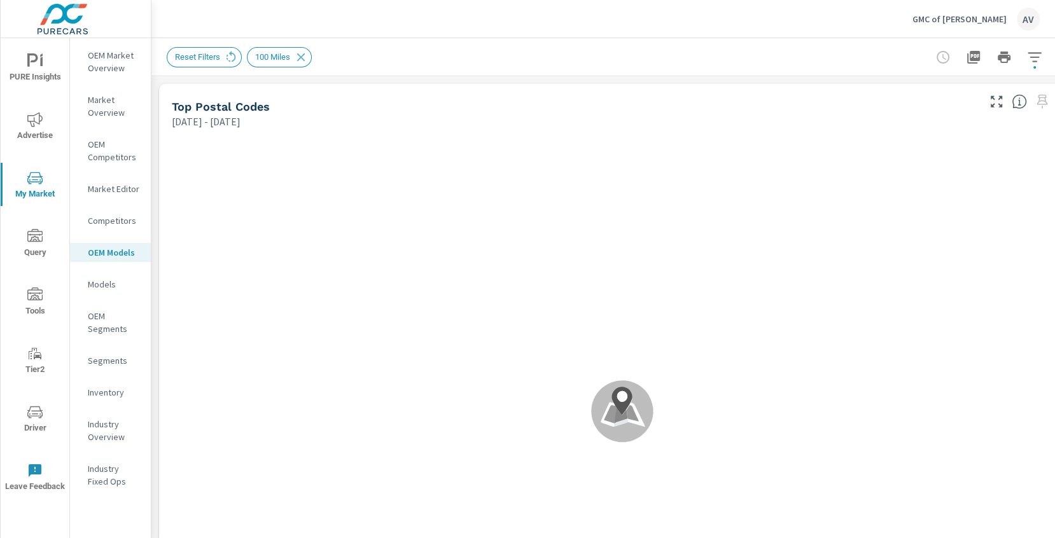
scroll to position [1, 0]
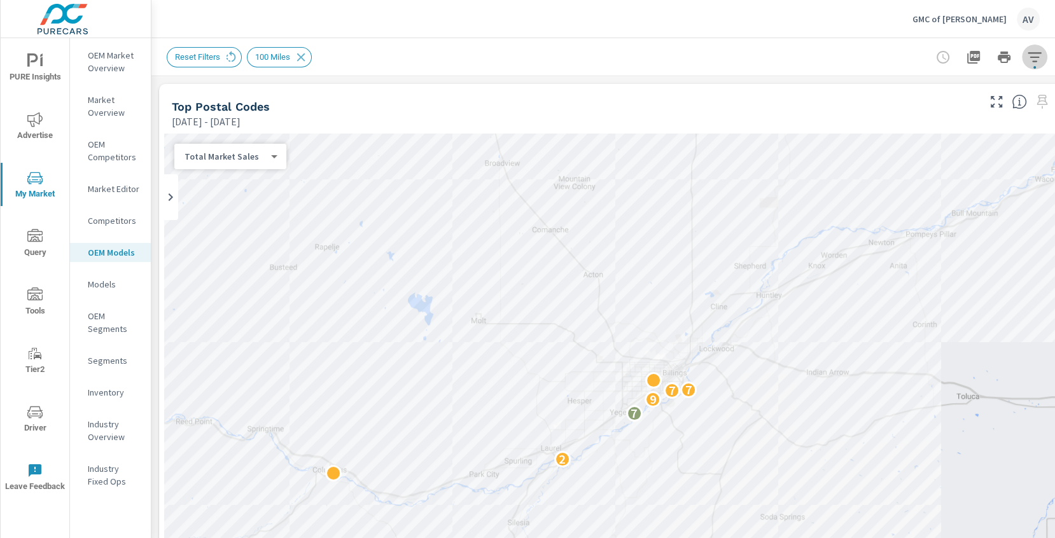
click at [1030, 57] on icon "button" at bounding box center [1034, 57] width 13 height 10
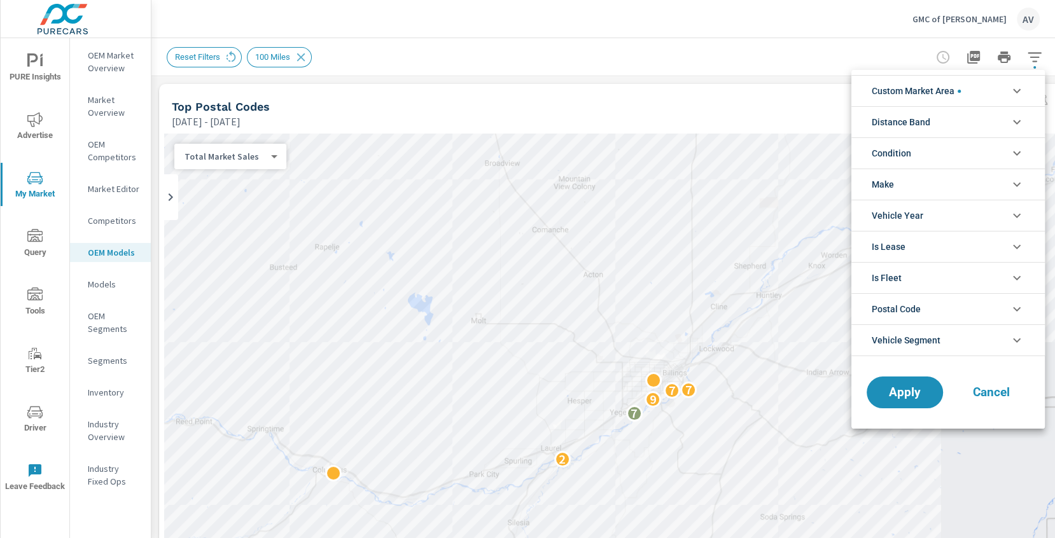
scroll to position [86, 0]
click at [947, 151] on li "Condition" at bounding box center [947, 152] width 193 height 31
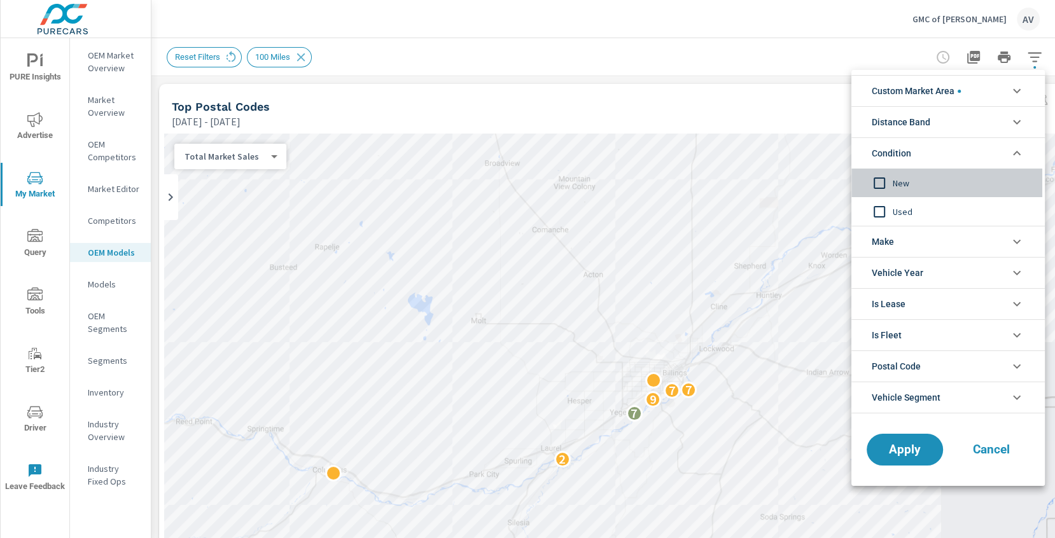
click at [881, 185] on input "filter options" at bounding box center [879, 183] width 27 height 27
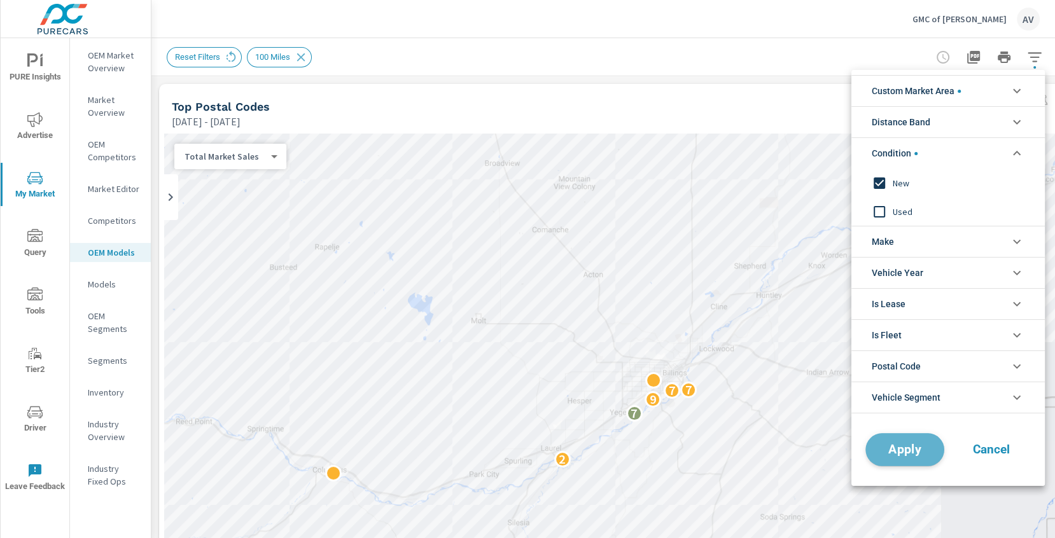
click at [912, 455] on button "Apply" at bounding box center [904, 449] width 79 height 33
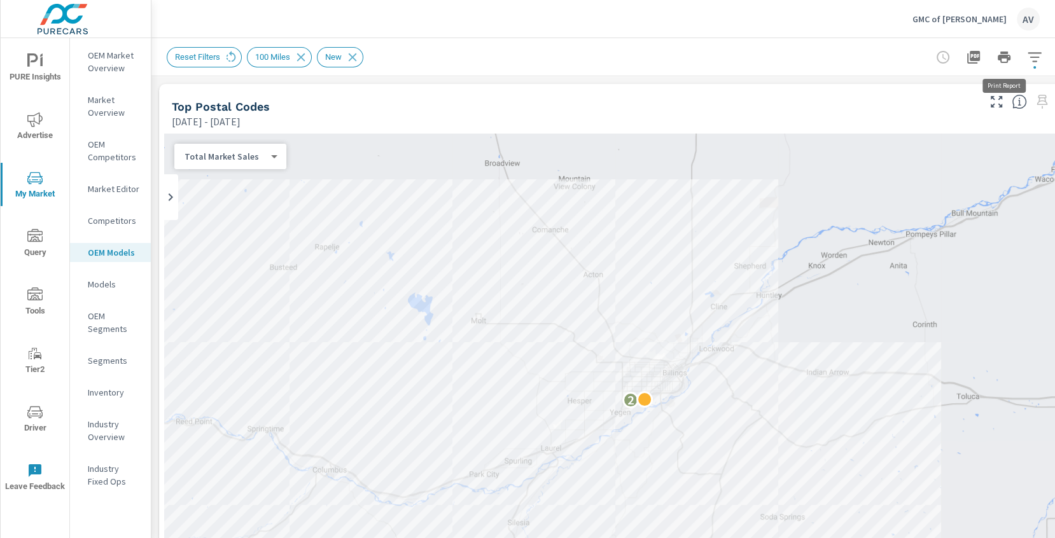
scroll to position [0, 38]
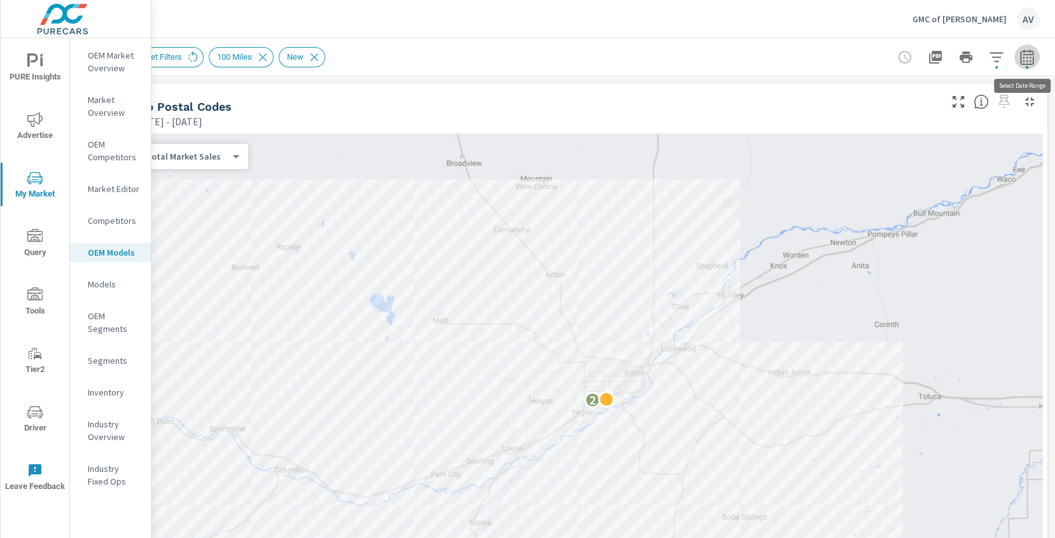
click at [1027, 57] on icon "button" at bounding box center [1026, 59] width 8 height 5
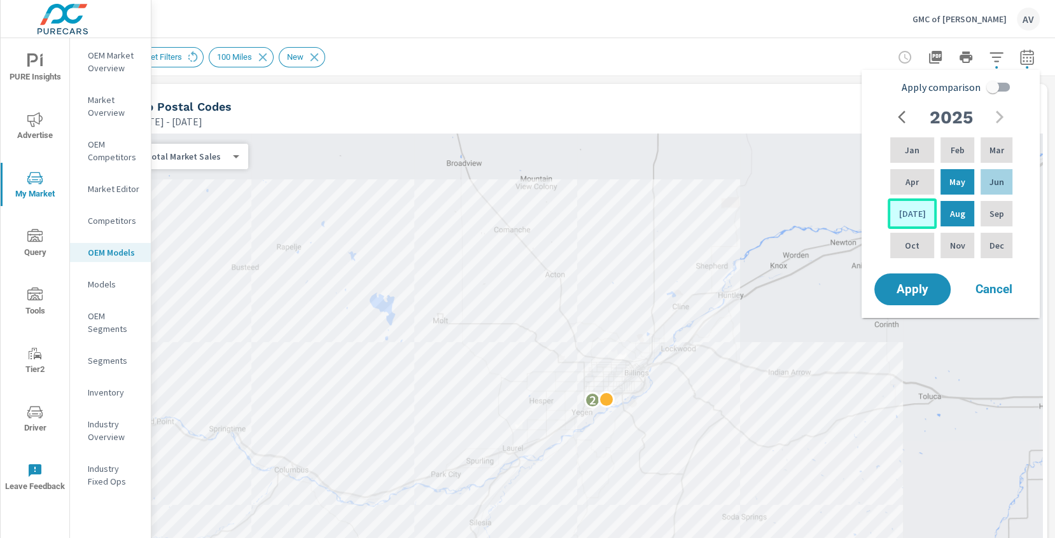
click at [915, 214] on div "Jul" at bounding box center [912, 214] width 49 height 31
click at [938, 213] on div "Aug" at bounding box center [957, 214] width 38 height 31
click at [930, 284] on span "Apply" at bounding box center [912, 290] width 52 height 12
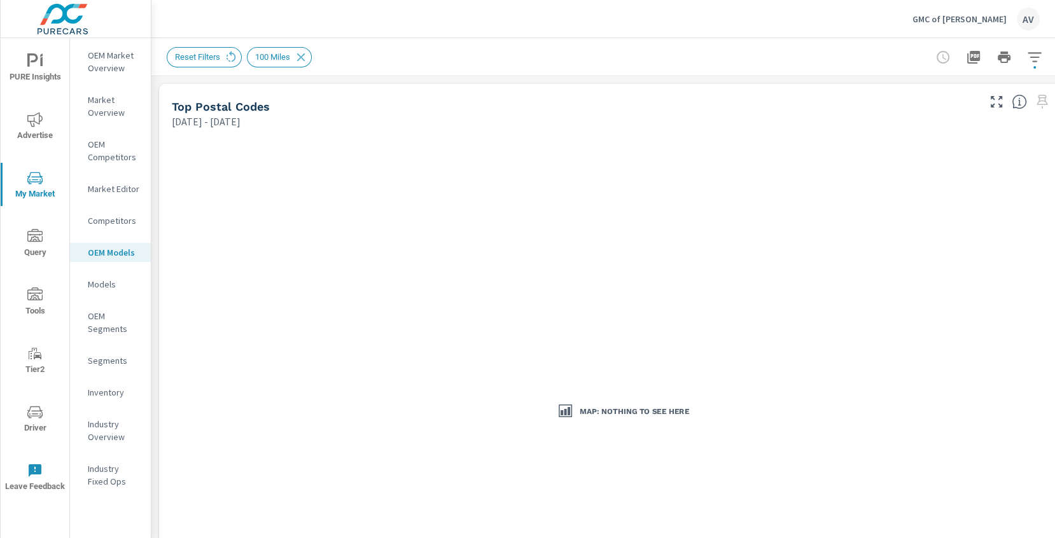
scroll to position [0, 38]
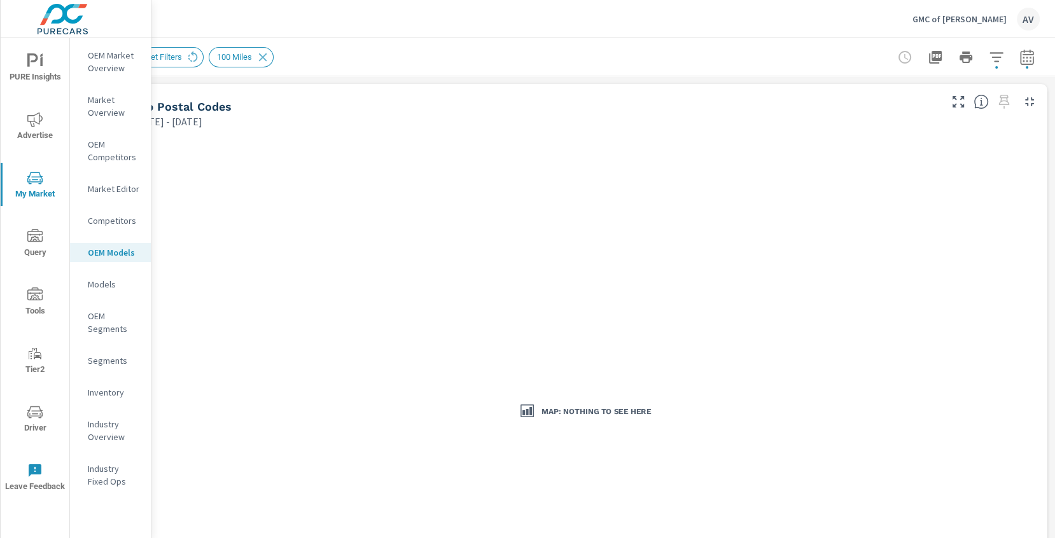
click at [1026, 62] on icon "button" at bounding box center [1026, 57] width 15 height 15
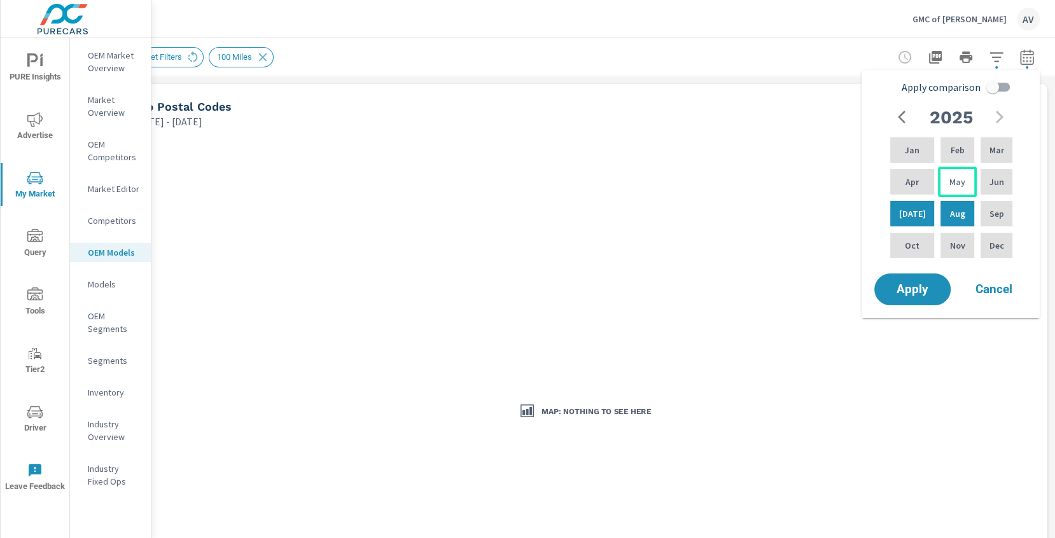
click at [958, 186] on p "May" at bounding box center [957, 182] width 16 height 13
click at [980, 184] on div "Jun" at bounding box center [996, 182] width 37 height 31
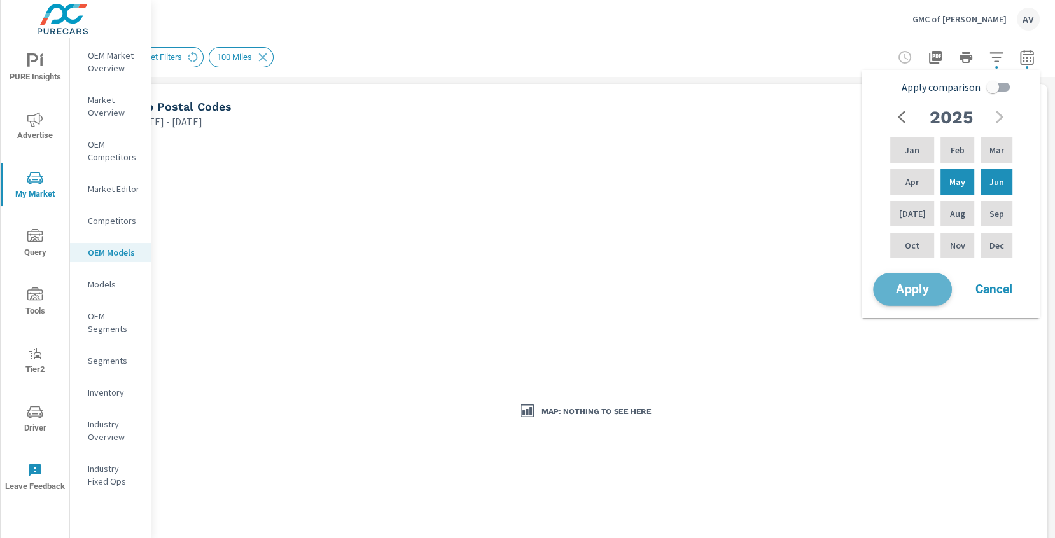
click at [918, 291] on span "Apply" at bounding box center [912, 290] width 52 height 12
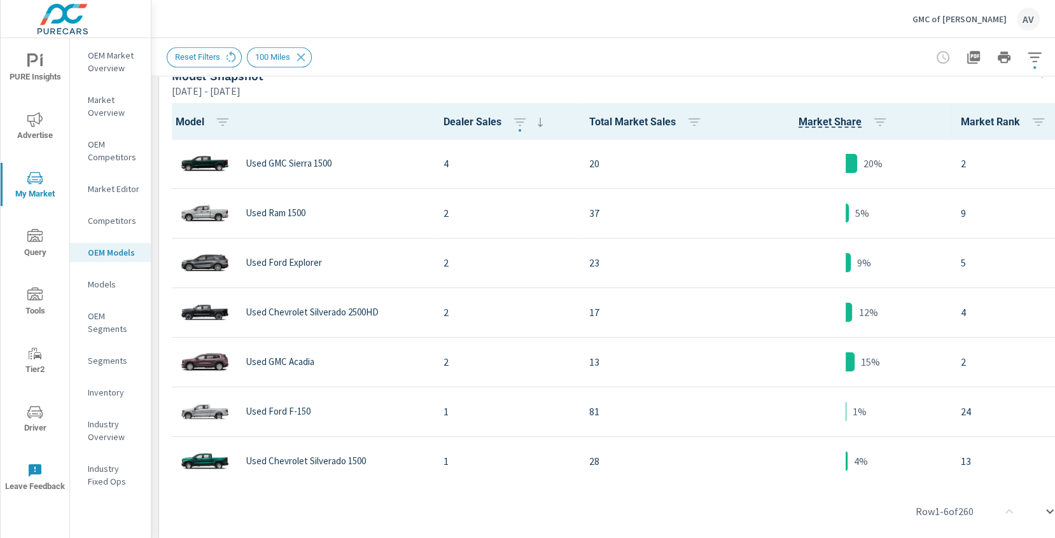
scroll to position [639, 0]
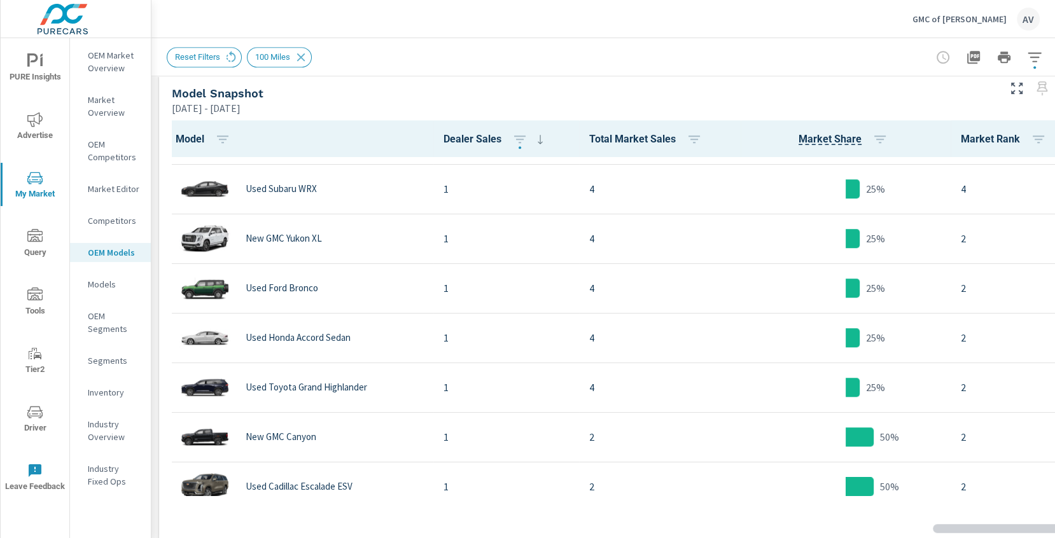
scroll to position [988, 0]
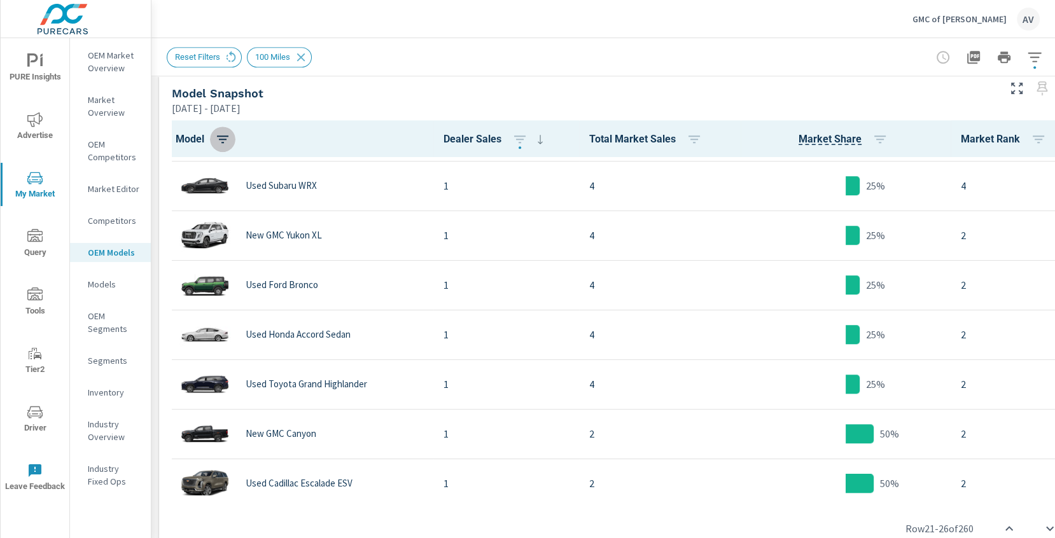
click at [222, 139] on icon "button" at bounding box center [222, 140] width 11 height 8
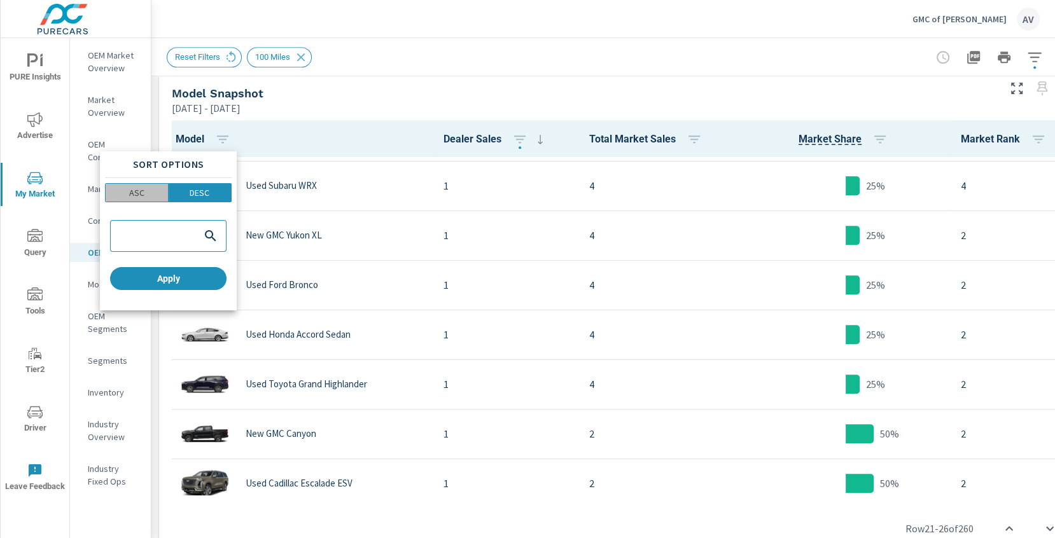
click at [156, 195] on span "ASC" at bounding box center [136, 192] width 55 height 13
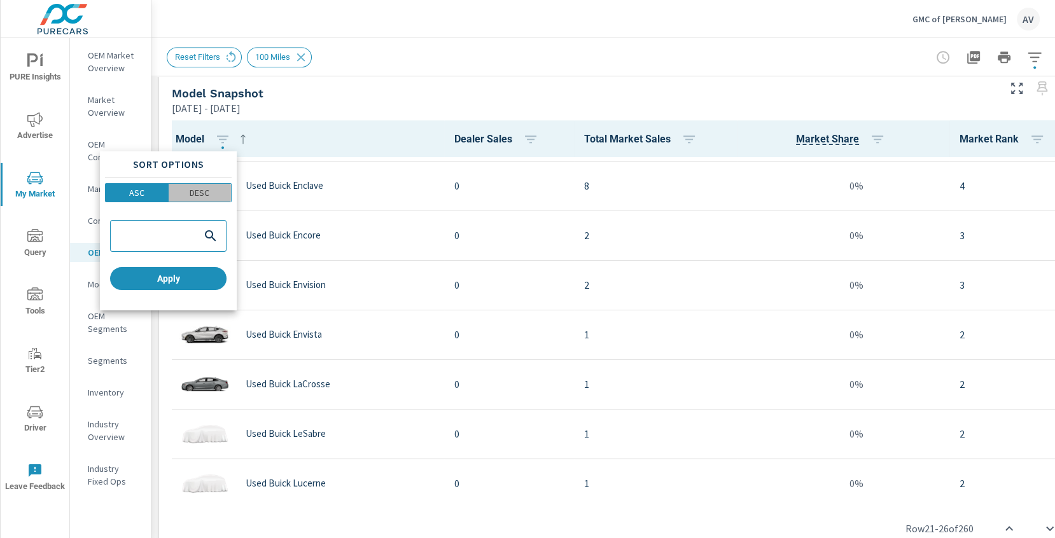
click at [209, 189] on p "DESC" at bounding box center [200, 192] width 20 height 13
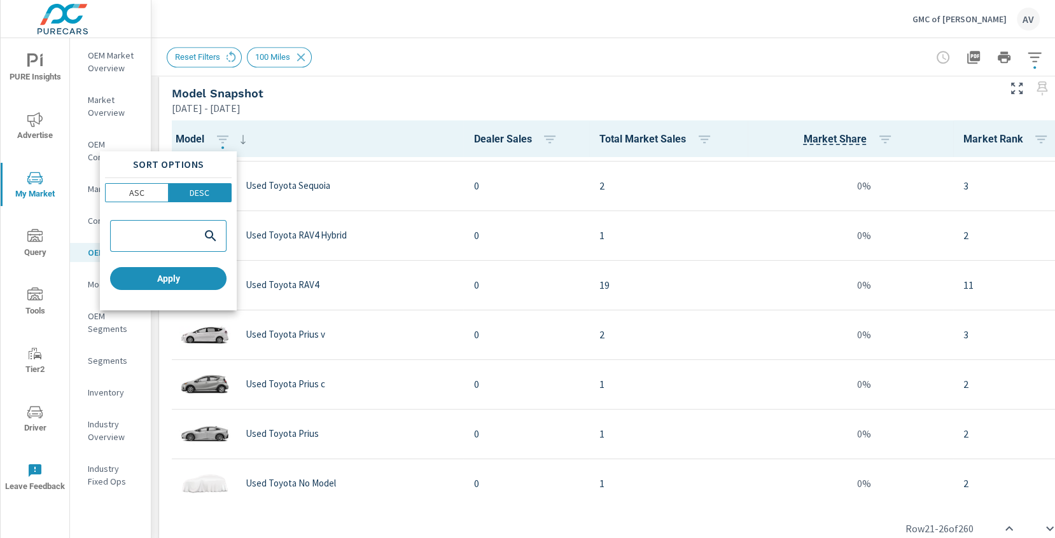
click at [836, 141] on div at bounding box center [527, 269] width 1055 height 538
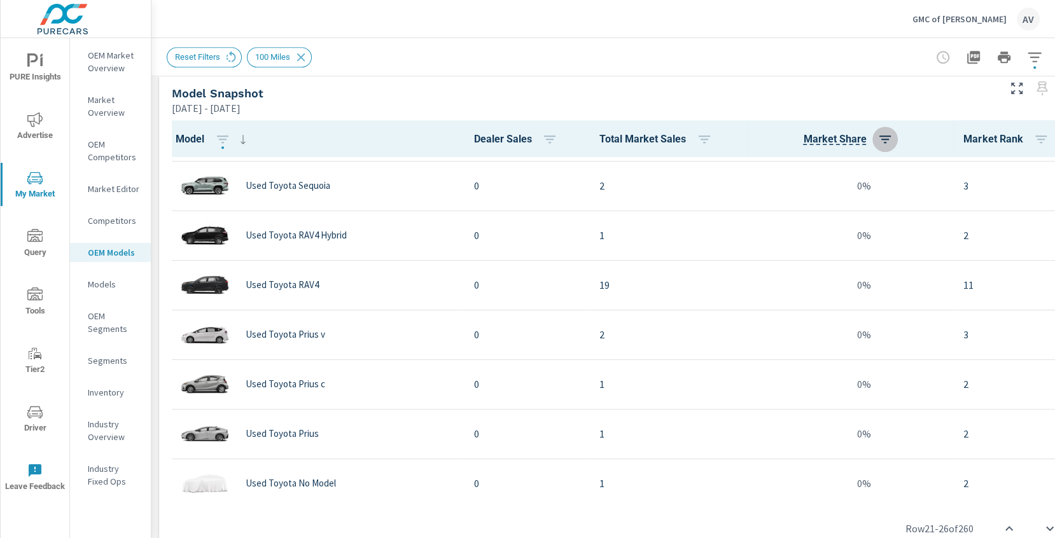
click at [893, 136] on button "button" at bounding box center [884, 139] width 25 height 25
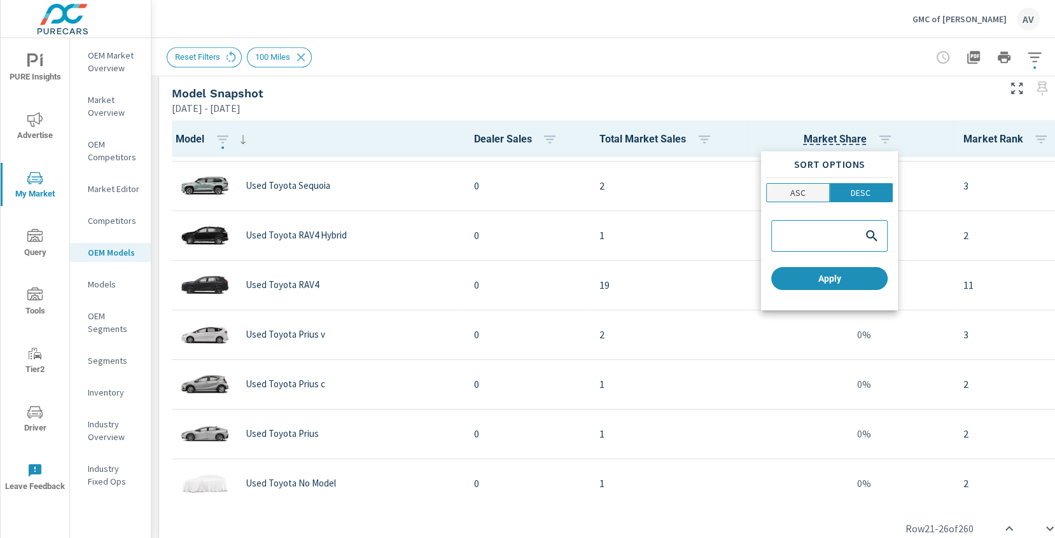
click at [802, 190] on p "ASC" at bounding box center [797, 192] width 15 height 13
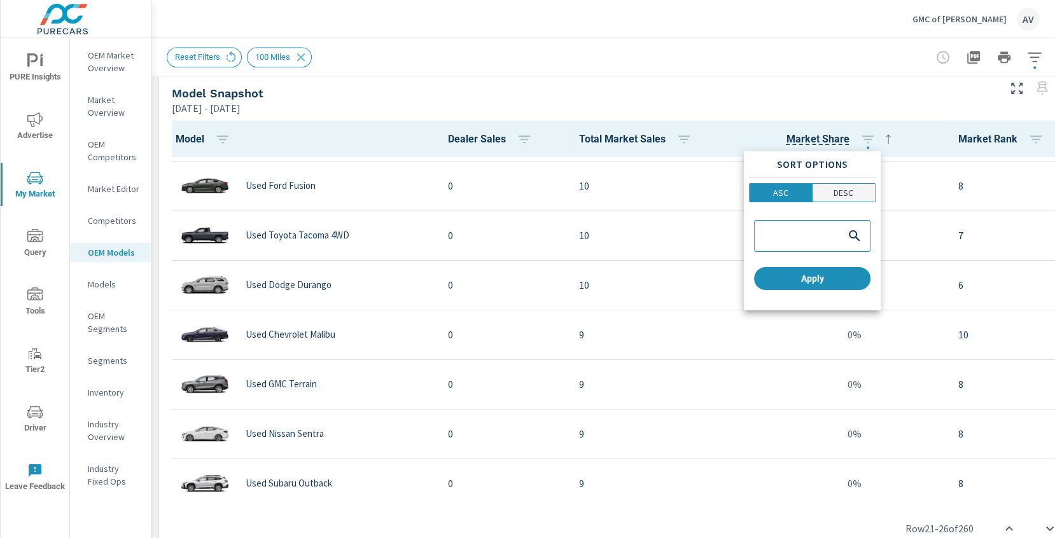
click at [832, 195] on span "DESC" at bounding box center [843, 192] width 55 height 13
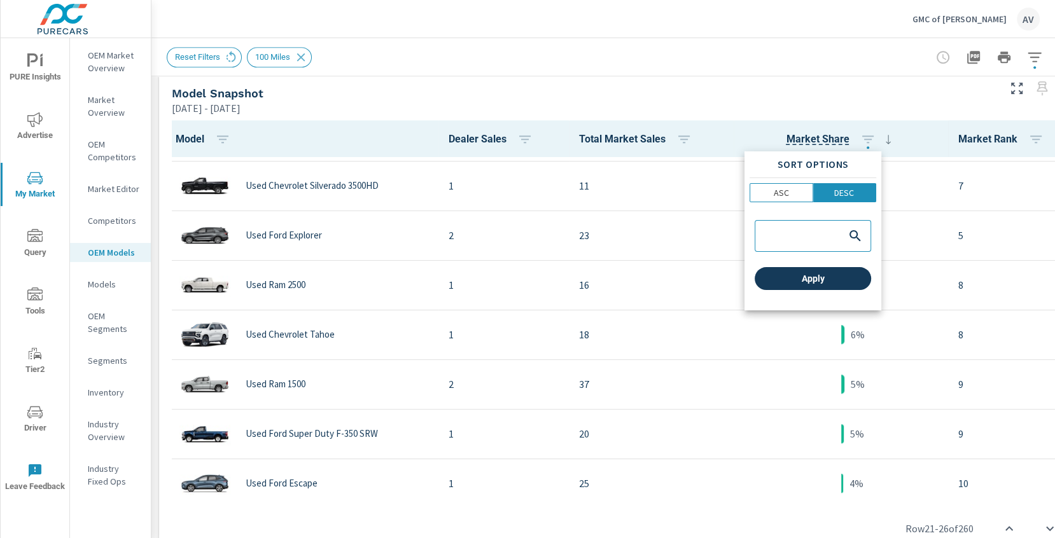
click at [797, 283] on span "Apply" at bounding box center [813, 278] width 106 height 11
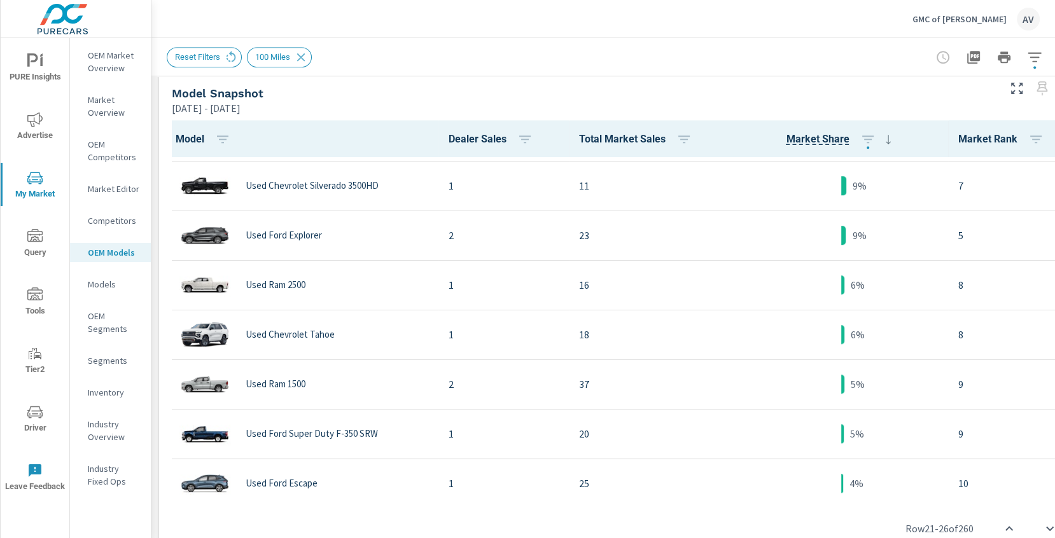
click at [813, 94] on div "Model Snapshot" at bounding box center [584, 93] width 825 height 15
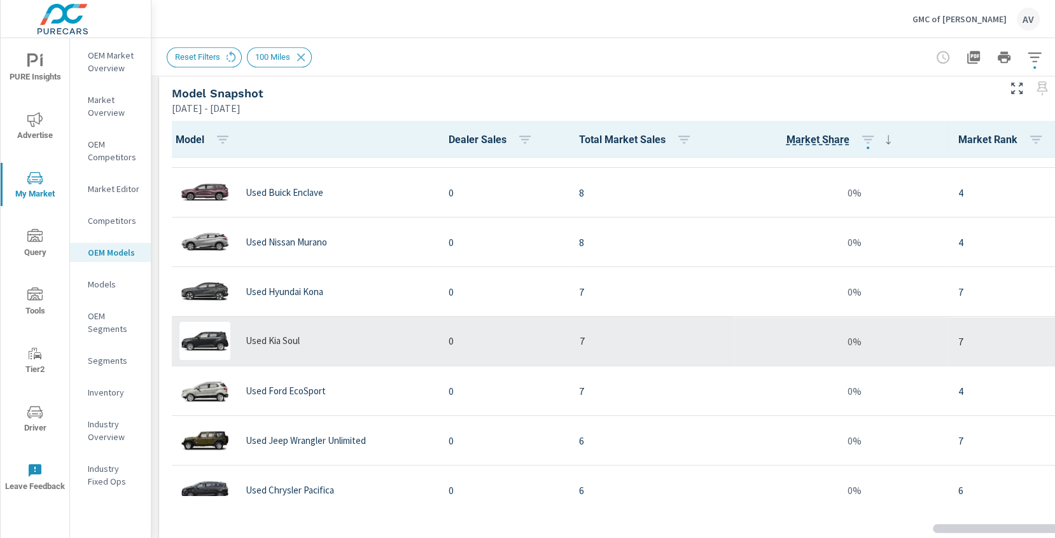
scroll to position [2532, 0]
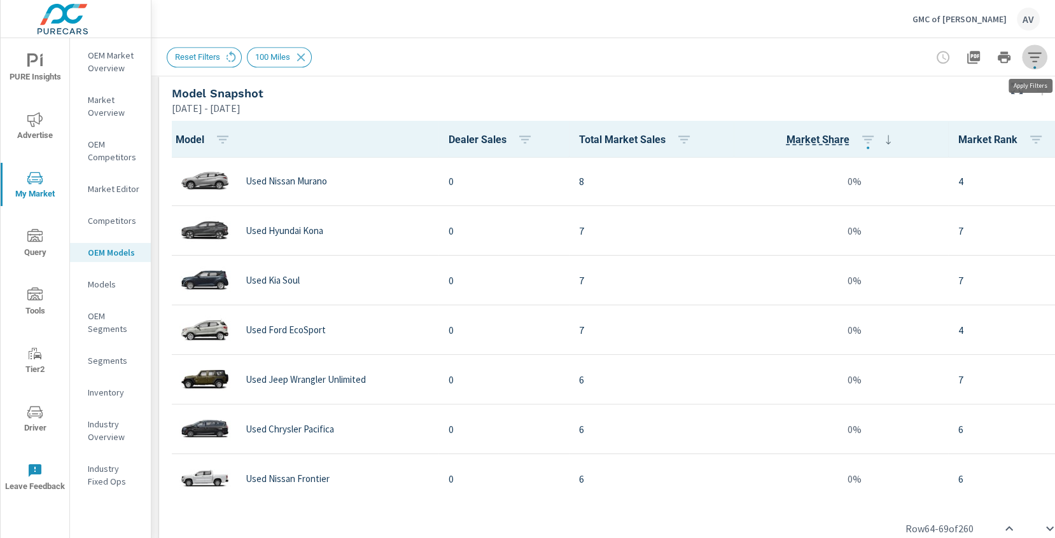
click at [1031, 60] on icon "button" at bounding box center [1034, 57] width 15 height 15
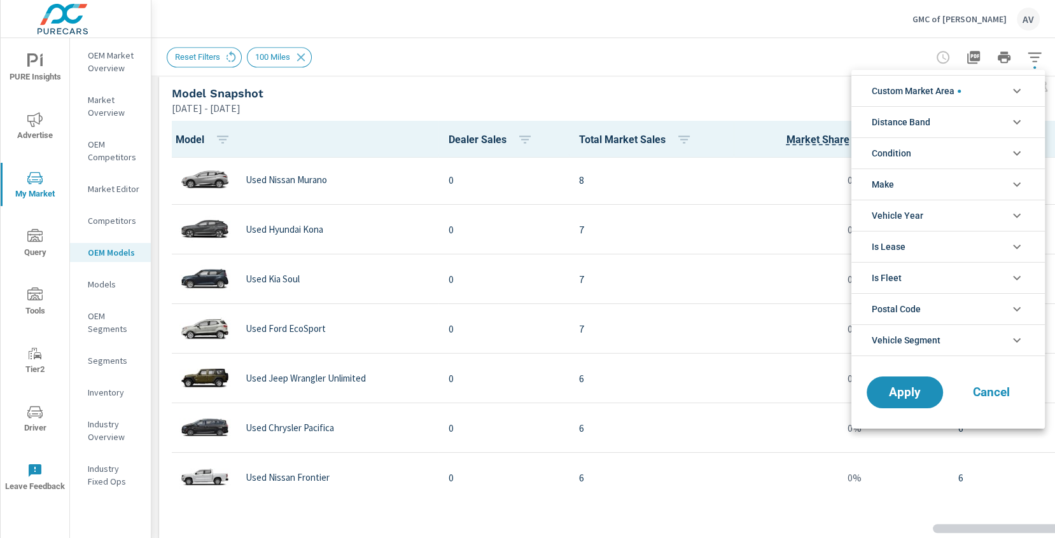
scroll to position [86, 0]
click at [917, 150] on li "Condition" at bounding box center [947, 152] width 193 height 31
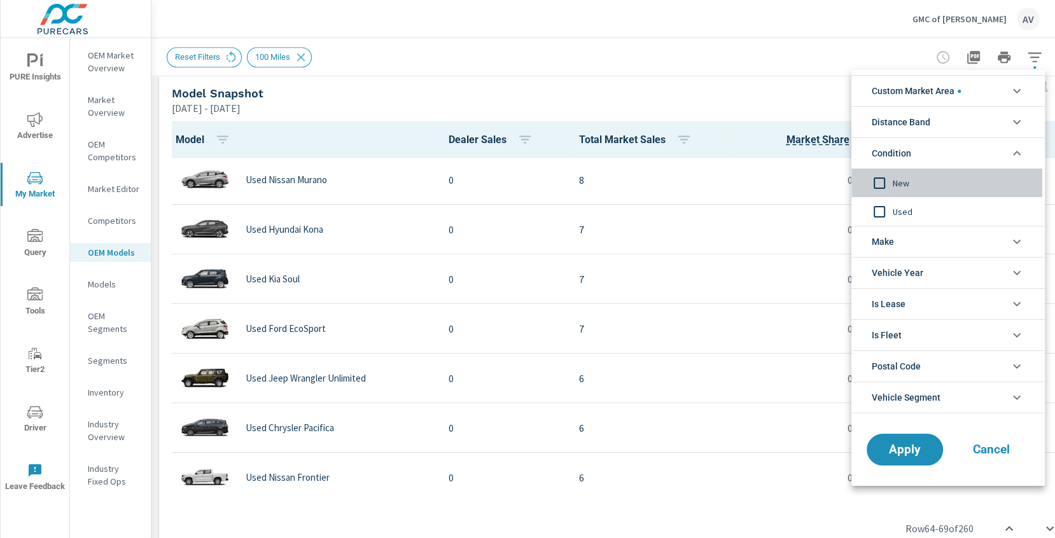
click at [881, 185] on input "filter options" at bounding box center [879, 183] width 27 height 27
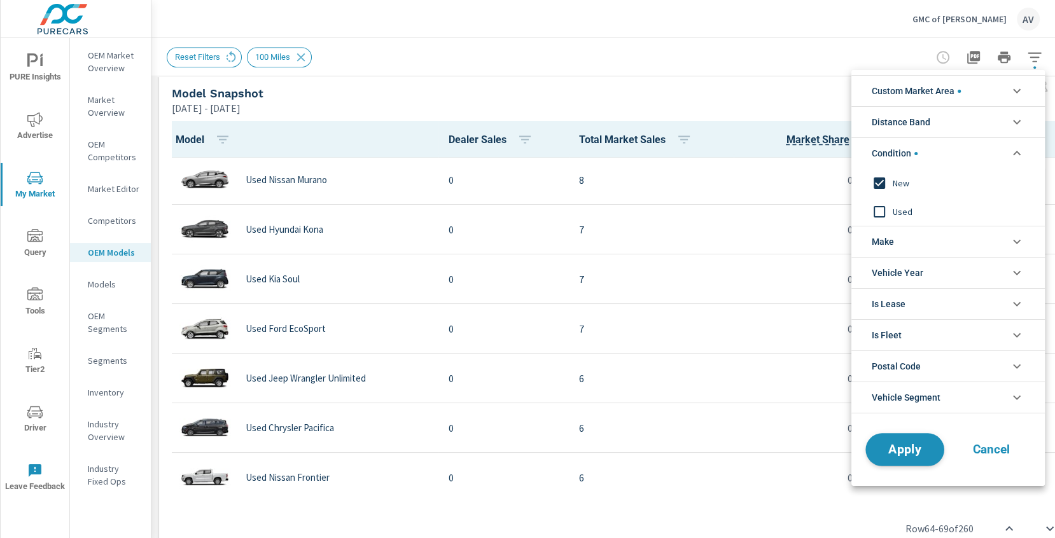
click at [906, 445] on span "Apply" at bounding box center [905, 450] width 52 height 12
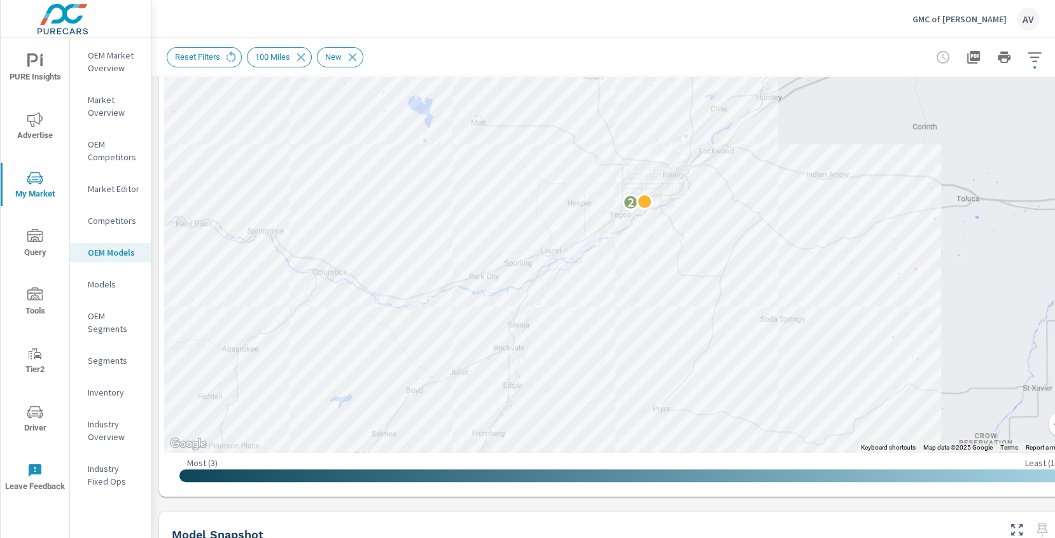
scroll to position [206, 0]
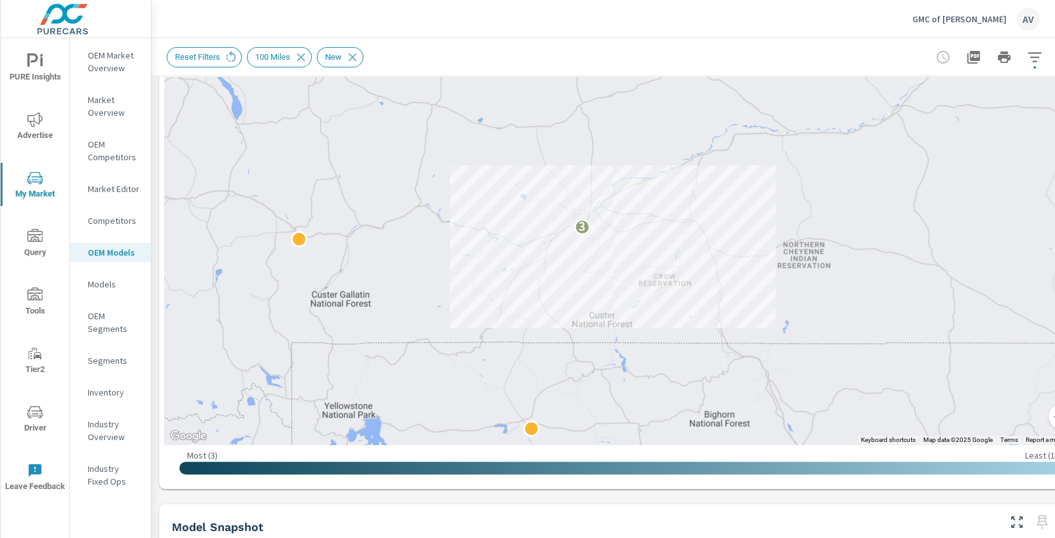
drag, startPoint x: 993, startPoint y: 187, endPoint x: 665, endPoint y: 220, distance: 329.9
click at [665, 220] on div "3" at bounding box center [776, 531] width 962 height 625
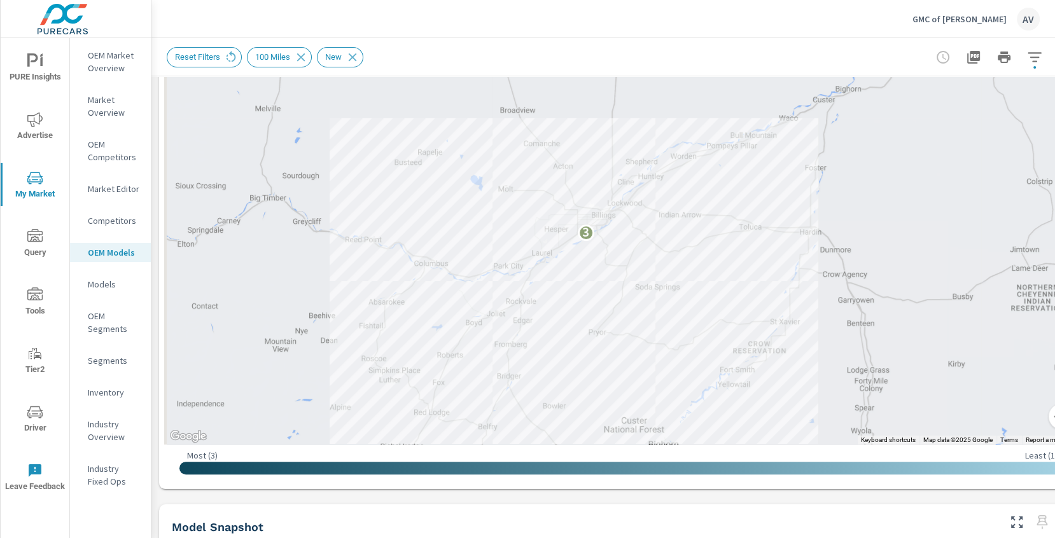
drag, startPoint x: 665, startPoint y: 220, endPoint x: 772, endPoint y: 227, distance: 107.8
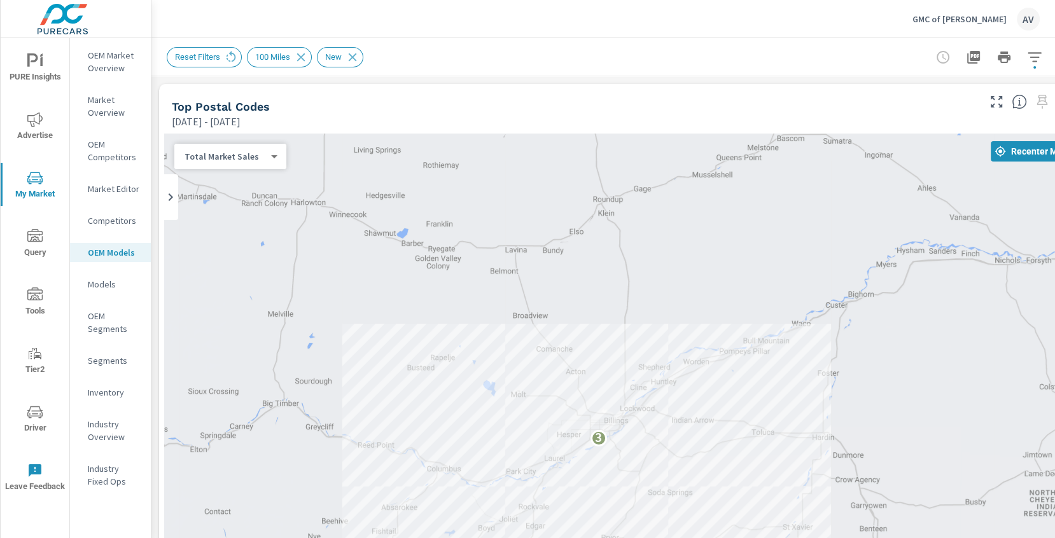
click at [100, 106] on p "Market Overview" at bounding box center [114, 106] width 53 height 25
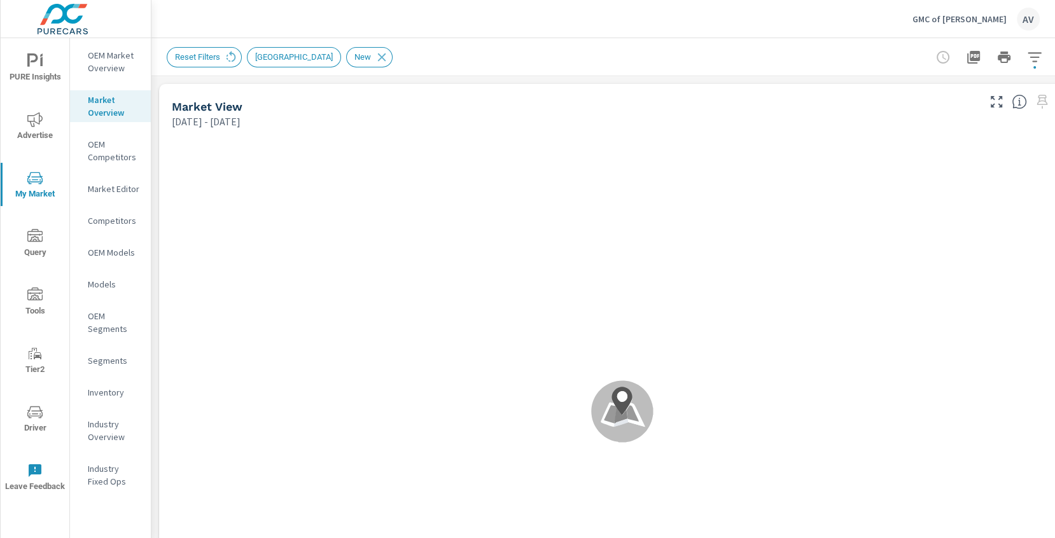
scroll to position [1, 0]
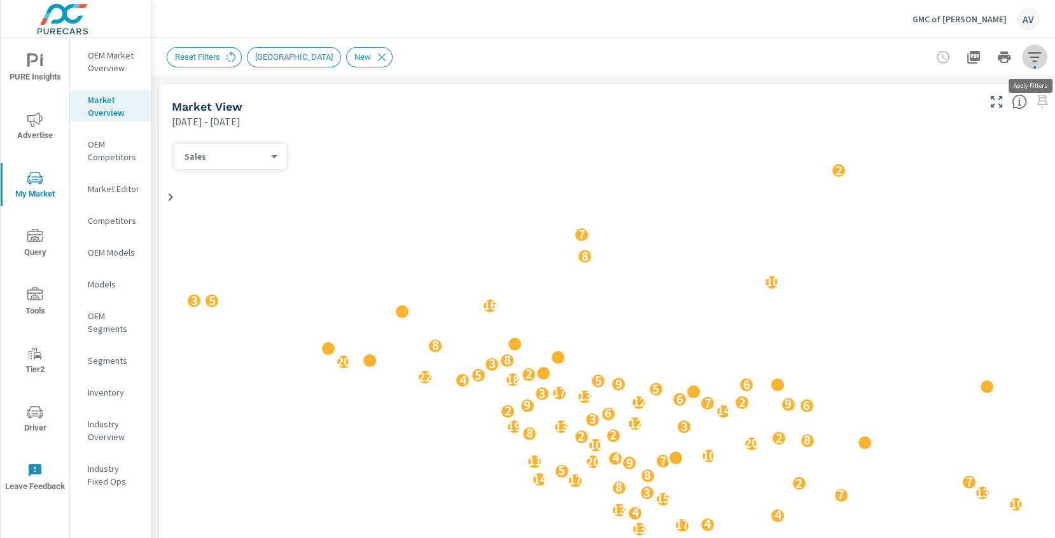
click at [1034, 63] on icon "button" at bounding box center [1034, 57] width 15 height 15
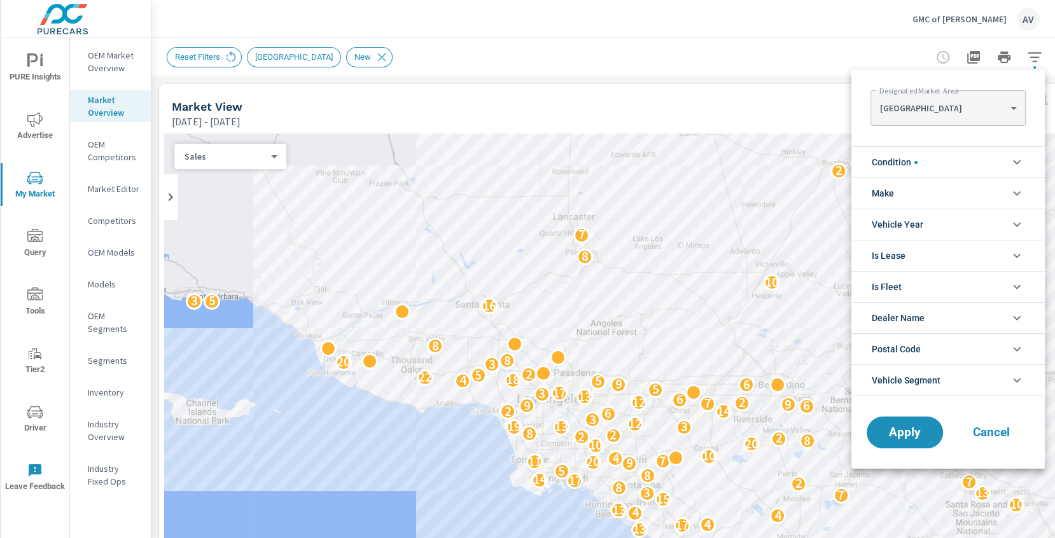
click at [913, 116] on body "PURE Insights Advertise My Market Query Tools Tier2 Driver Leave Feedback OEM M…" at bounding box center [527, 269] width 1055 height 538
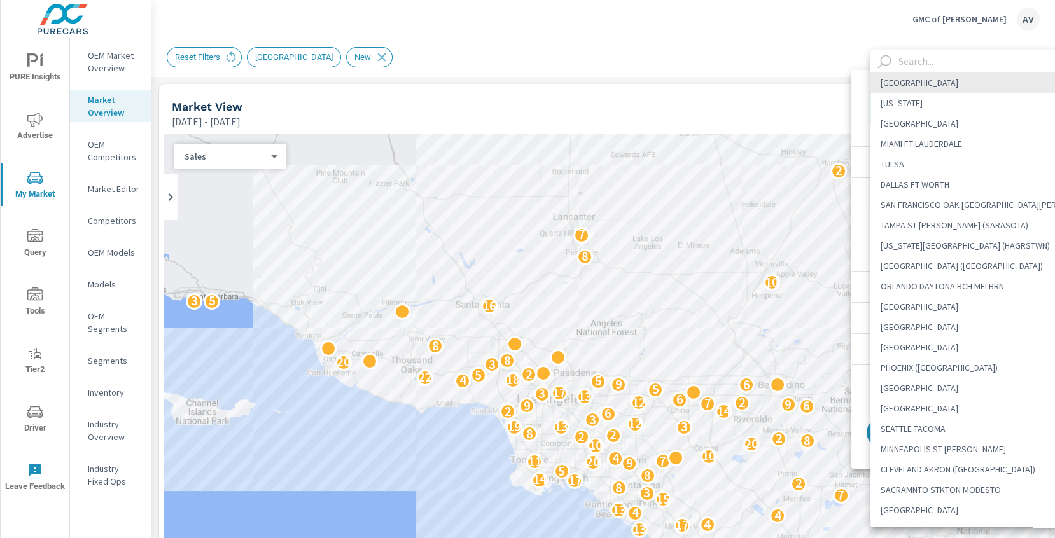
click at [918, 64] on input "text" at bounding box center [1002, 61] width 218 height 22
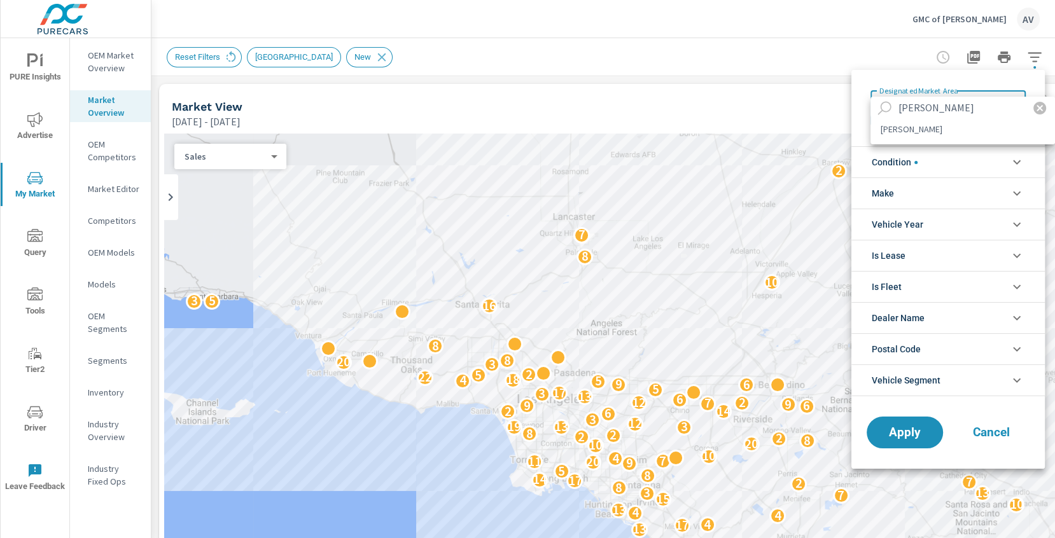
type input "billings"
click at [907, 127] on li "[PERSON_NAME]" at bounding box center [962, 129] width 185 height 20
type Area "[PERSON_NAME]"
click at [945, 157] on li "Condition" at bounding box center [947, 161] width 193 height 31
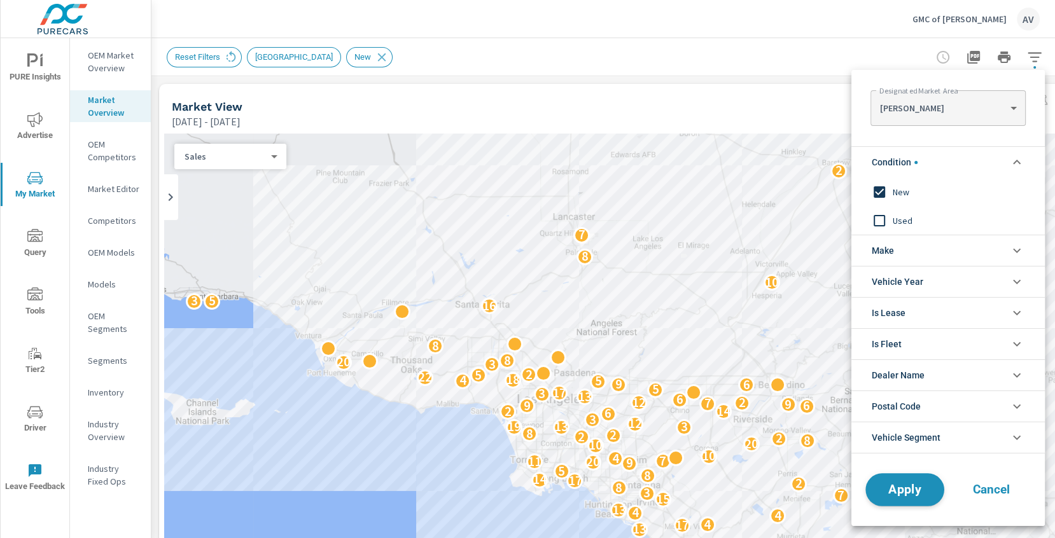
click at [913, 495] on button "Apply" at bounding box center [904, 489] width 79 height 33
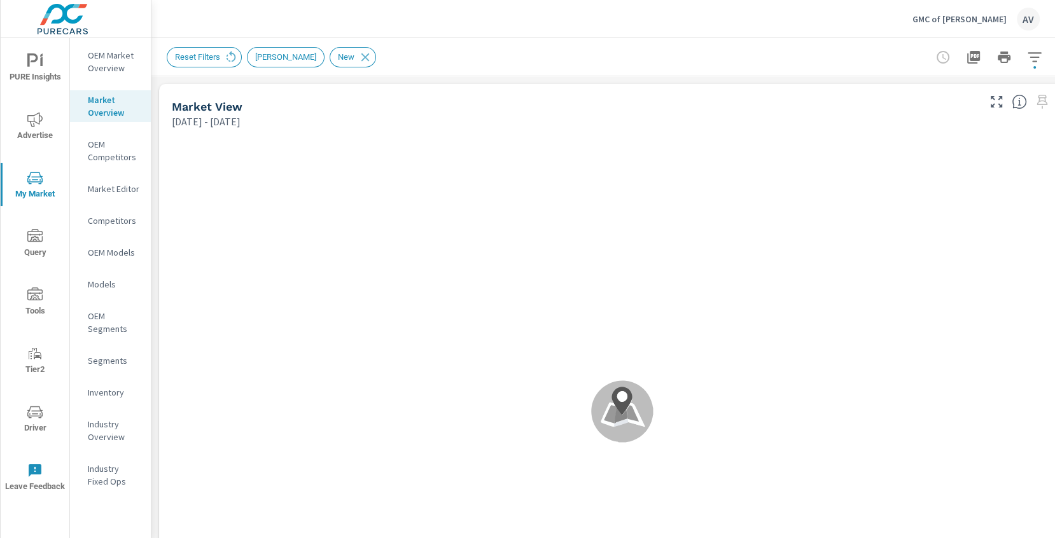
scroll to position [1, 0]
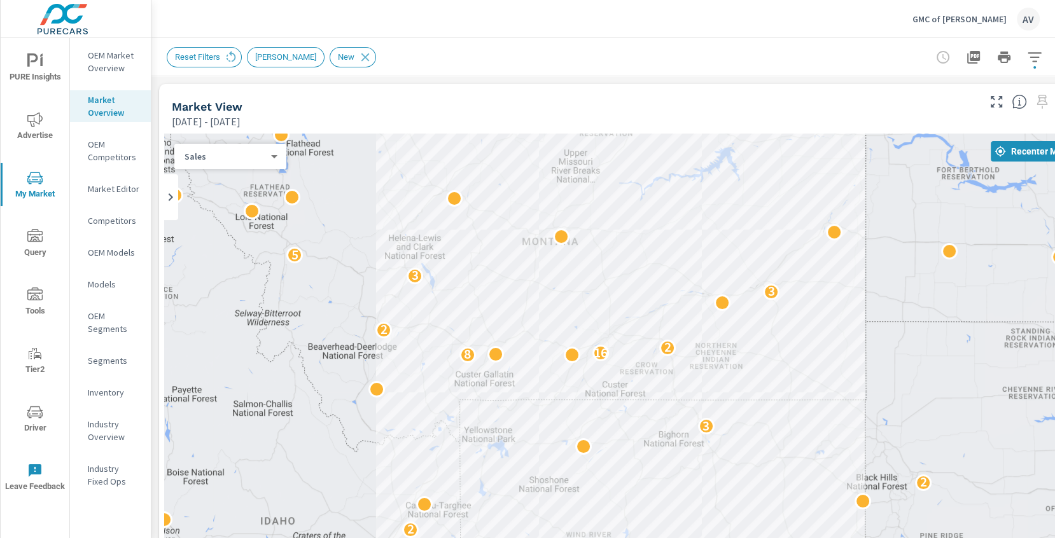
drag, startPoint x: 827, startPoint y: 346, endPoint x: 693, endPoint y: 339, distance: 134.4
click at [693, 339] on div "2 9 4 2 2 2 2 2 2 2 2 3 2 8 16 2 2 3 3 5 2 2" at bounding box center [622, 392] width 916 height 517
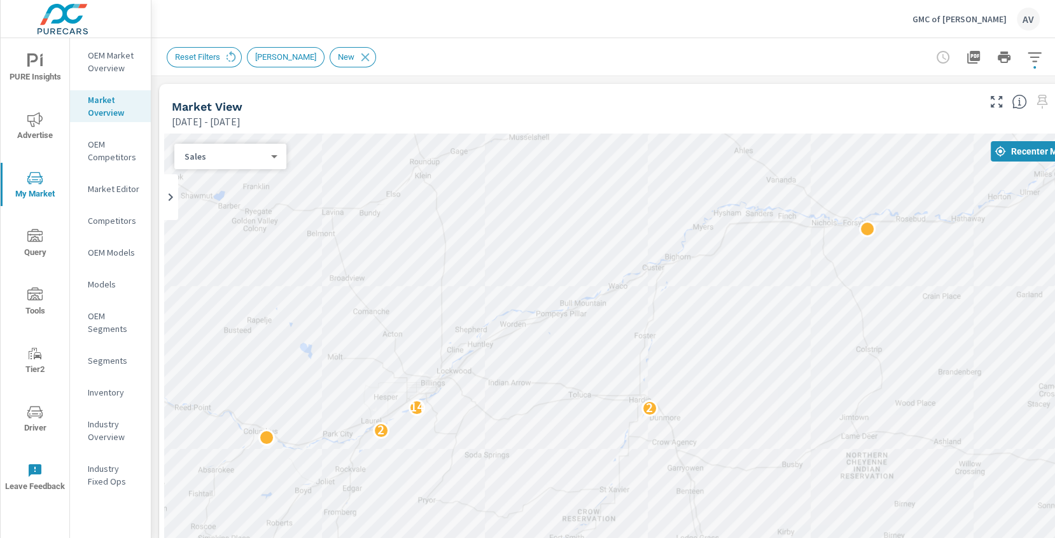
drag, startPoint x: 436, startPoint y: 359, endPoint x: 621, endPoint y: 232, distance: 224.5
click at [621, 232] on div "3 2 2 14 3" at bounding box center [622, 392] width 916 height 517
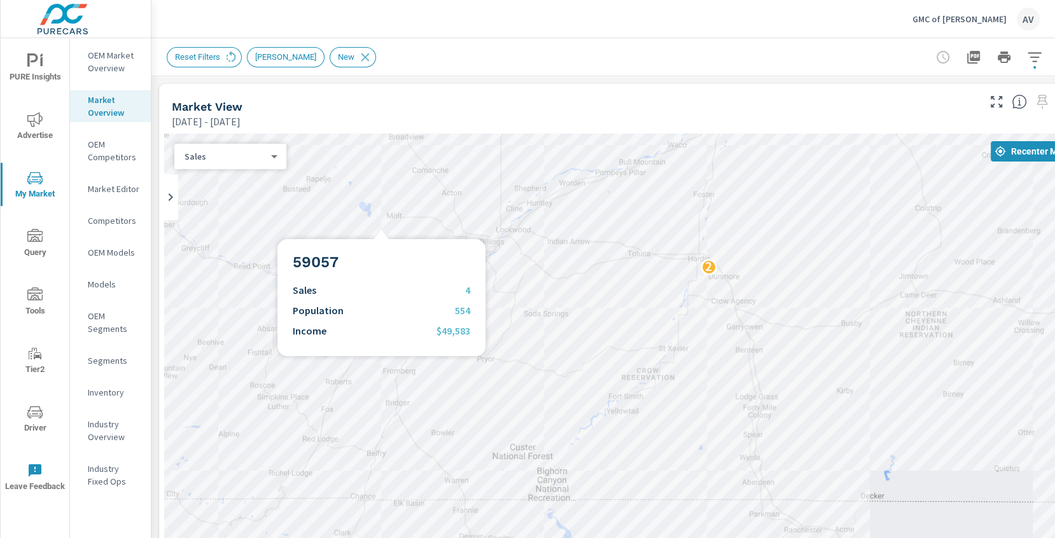
scroll to position [1, 0]
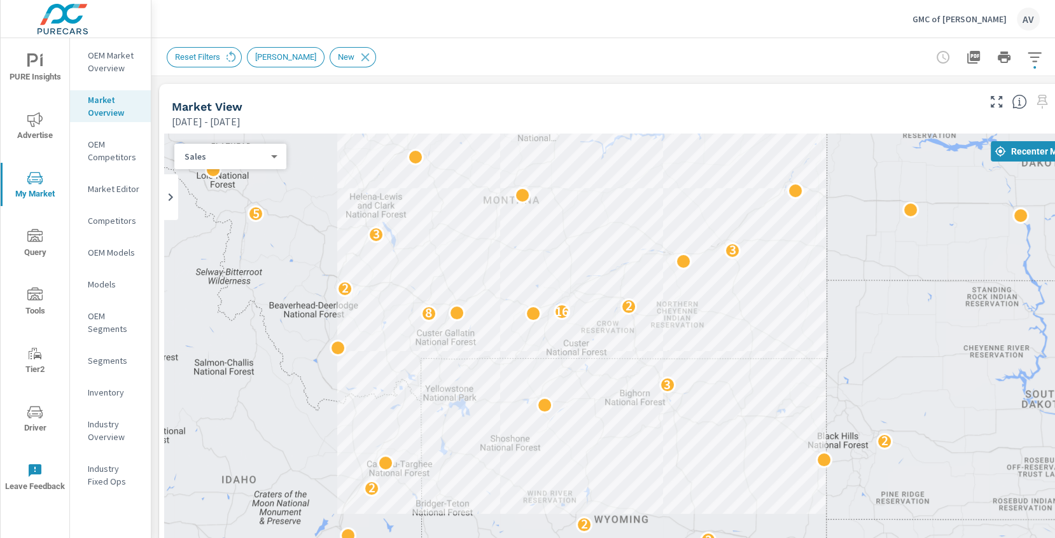
drag, startPoint x: 774, startPoint y: 303, endPoint x: 664, endPoint y: 306, distance: 110.7
click at [664, 306] on div "2 9 4 2 2 2 2 2 2 2 2 3 2 8 16 2 2 3 3 5 2 2" at bounding box center [622, 392] width 916 height 517
click at [256, 150] on body "PURE Insights Advertise My Market Query Tools Tier2 Driver Leave Feedback OEM M…" at bounding box center [527, 269] width 1055 height 538
click at [245, 175] on li "Population" at bounding box center [225, 177] width 102 height 20
click at [246, 158] on body "PURE Insights Advertise My Market Query Tools Tier2 Driver Leave Feedback OEM M…" at bounding box center [527, 269] width 1055 height 538
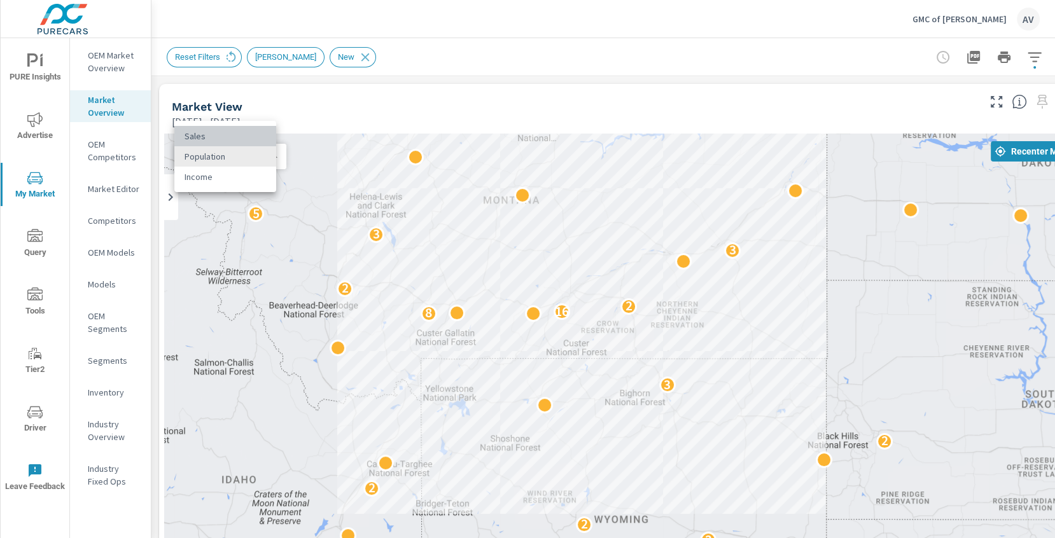
click at [242, 126] on li "Sales" at bounding box center [225, 136] width 102 height 20
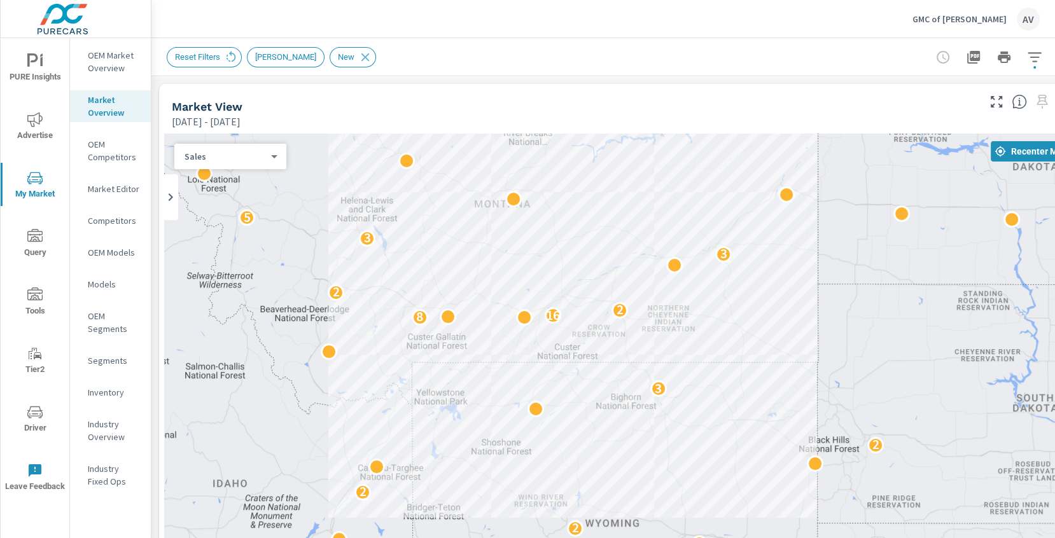
drag, startPoint x: 729, startPoint y: 431, endPoint x: 720, endPoint y: 447, distance: 18.2
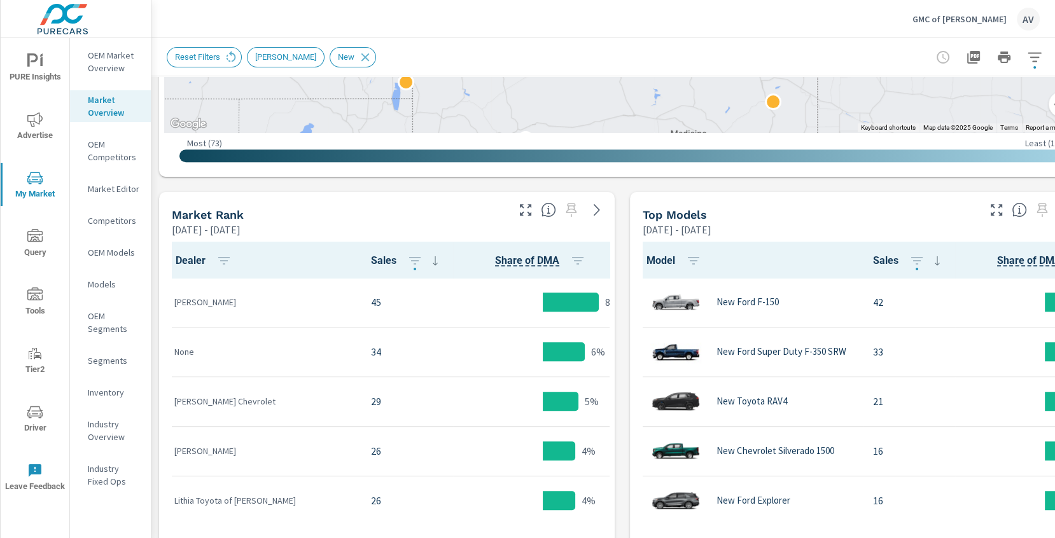
scroll to position [531, 0]
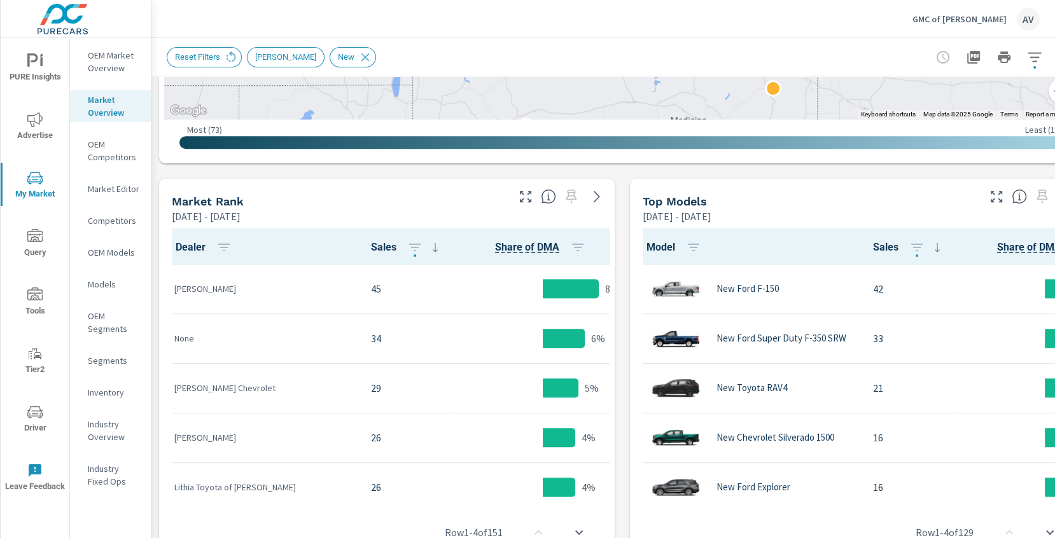
click at [624, 211] on div "Market View [DATE] - [DATE] ← Move left → Move right ↑ Move up ↓ Move down + Zo…" at bounding box center [622, 327] width 942 height 1565
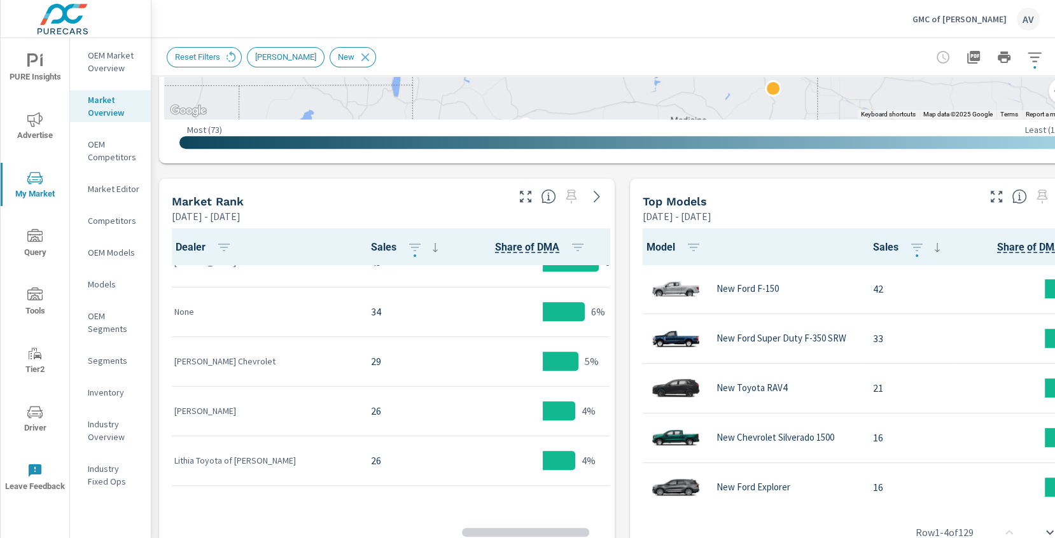
scroll to position [35, 0]
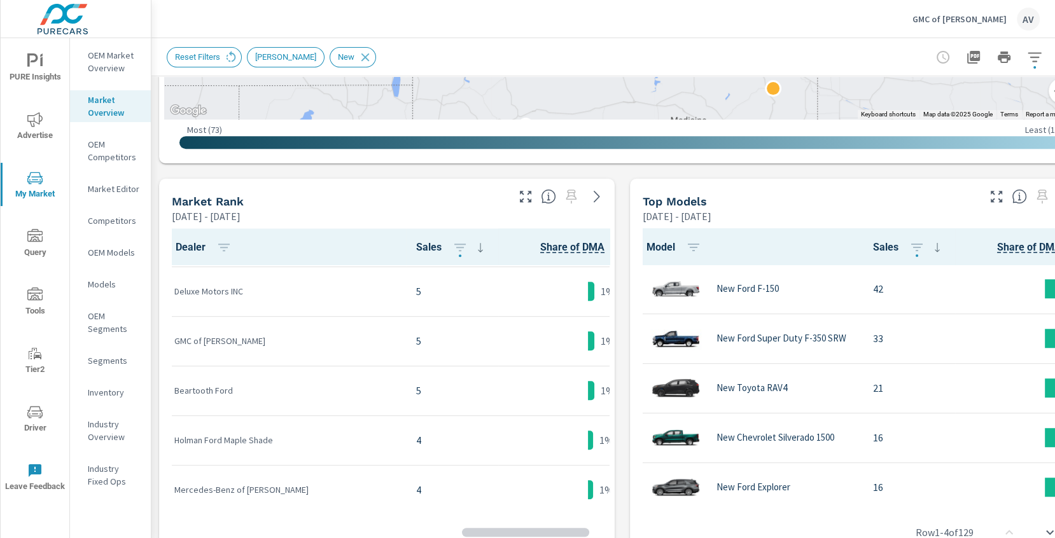
scroll to position [1339, 0]
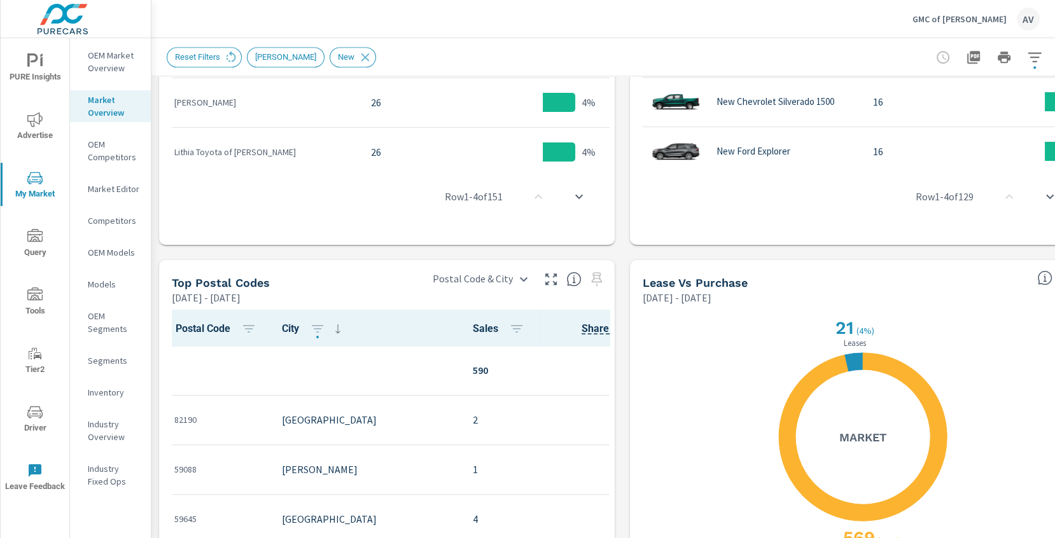
scroll to position [873, 0]
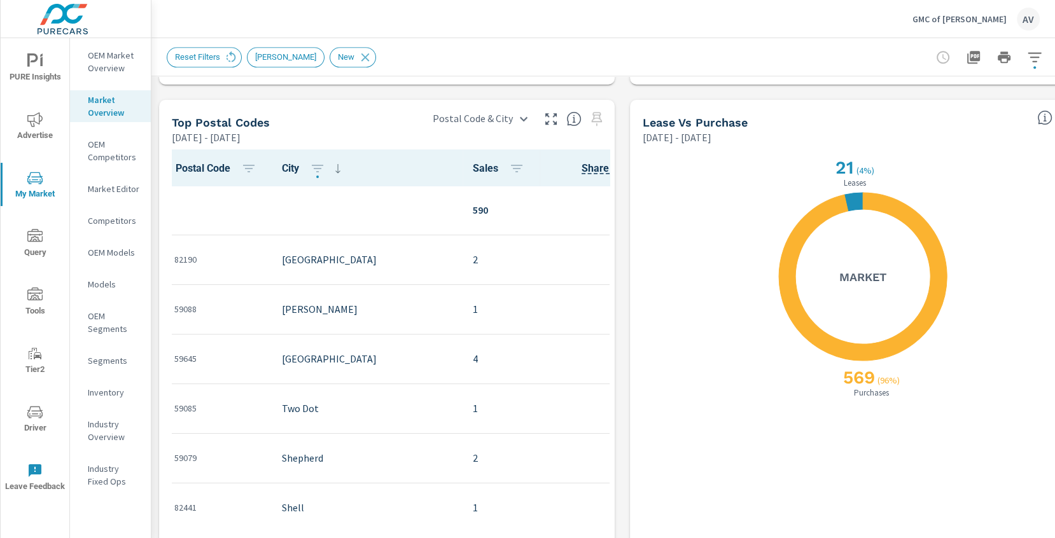
scroll to position [1029, 0]
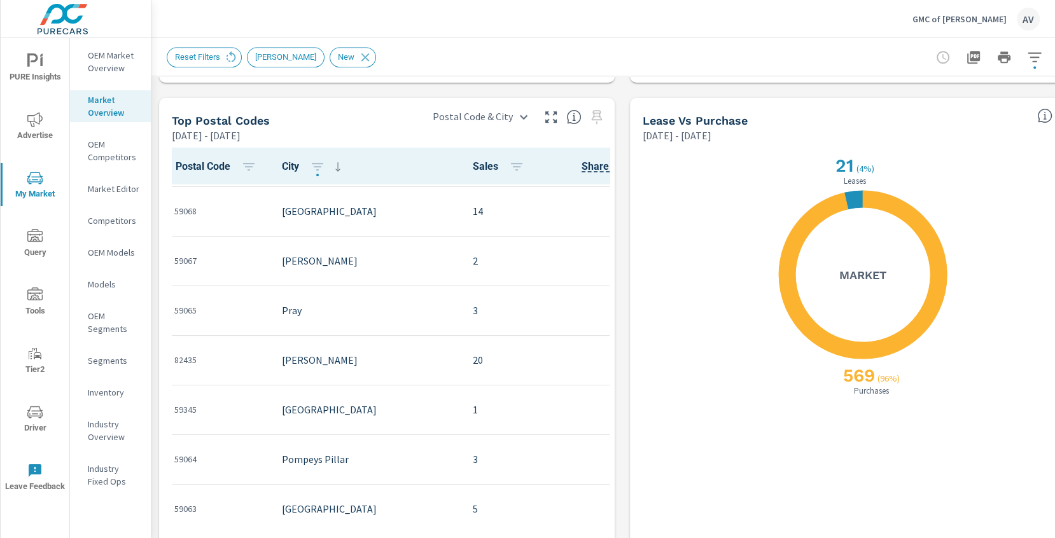
scroll to position [743, 0]
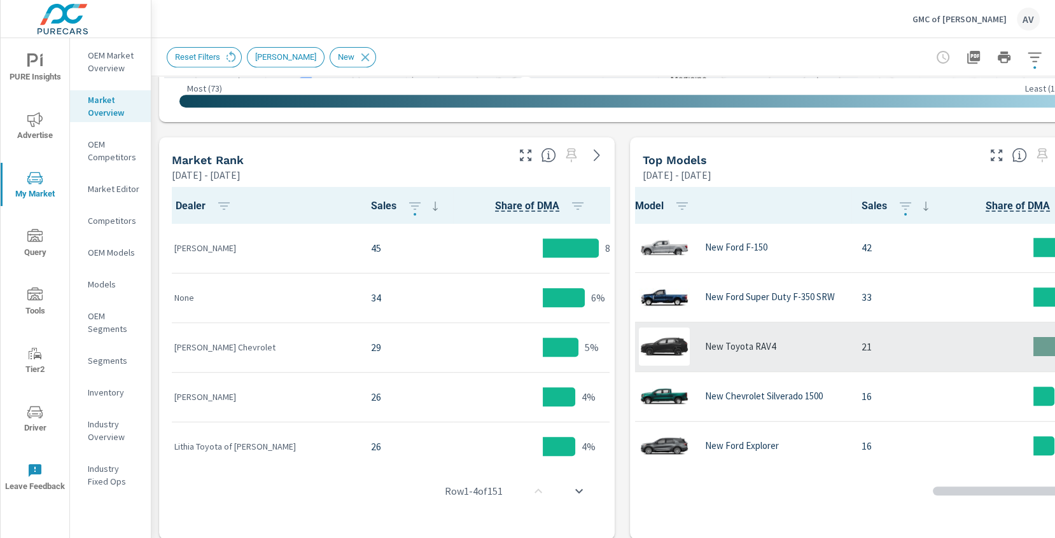
scroll to position [1, 0]
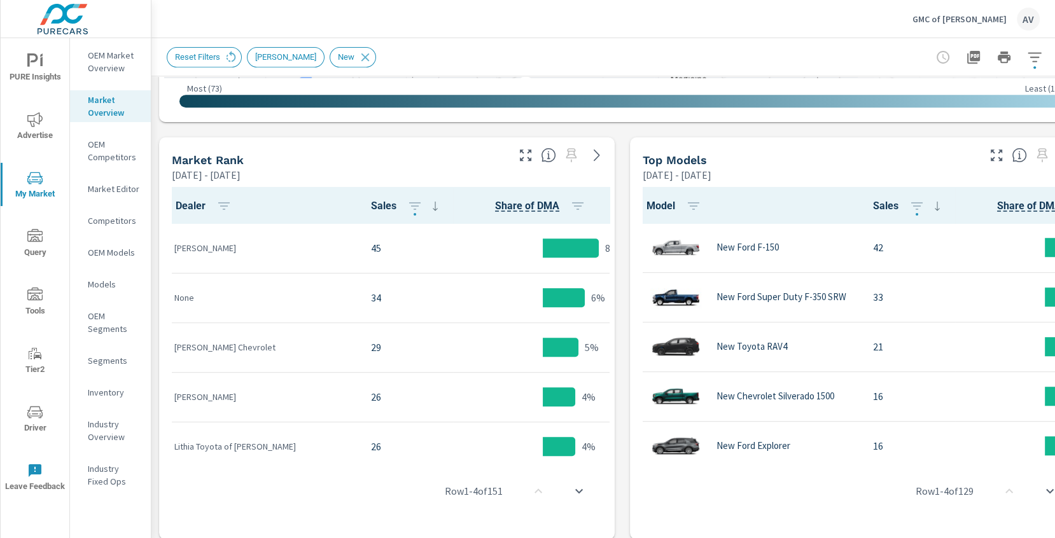
click at [98, 60] on p "OEM Market Overview" at bounding box center [114, 61] width 53 height 25
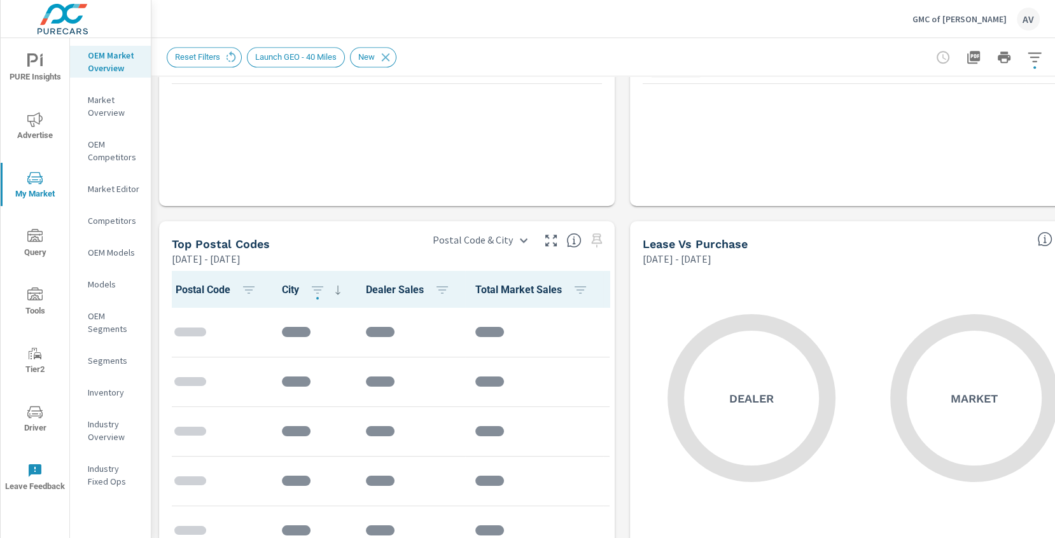
scroll to position [1026, 0]
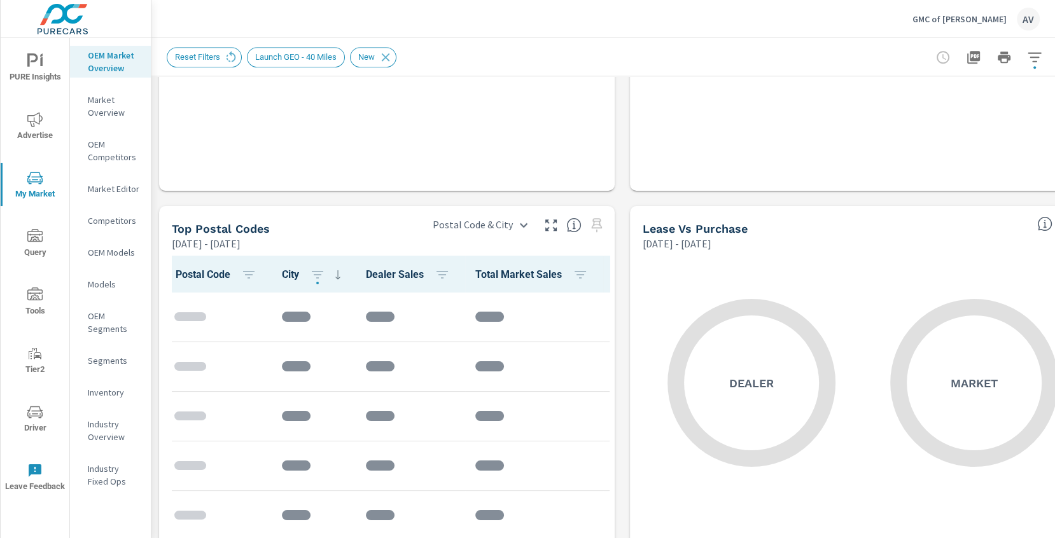
click at [1030, 62] on icon "button" at bounding box center [1034, 57] width 15 height 15
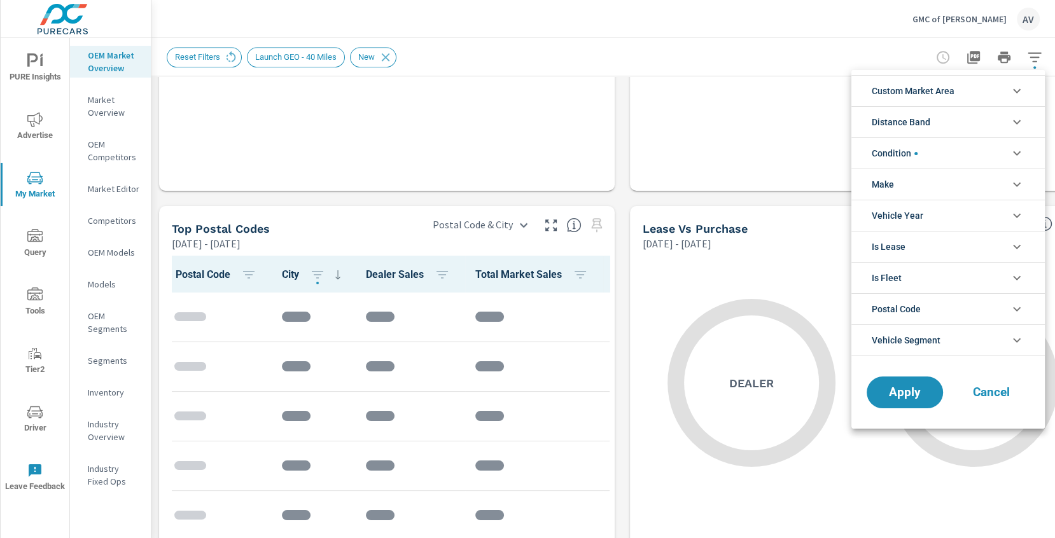
click at [953, 88] on span "Custom Market Area" at bounding box center [913, 91] width 83 height 31
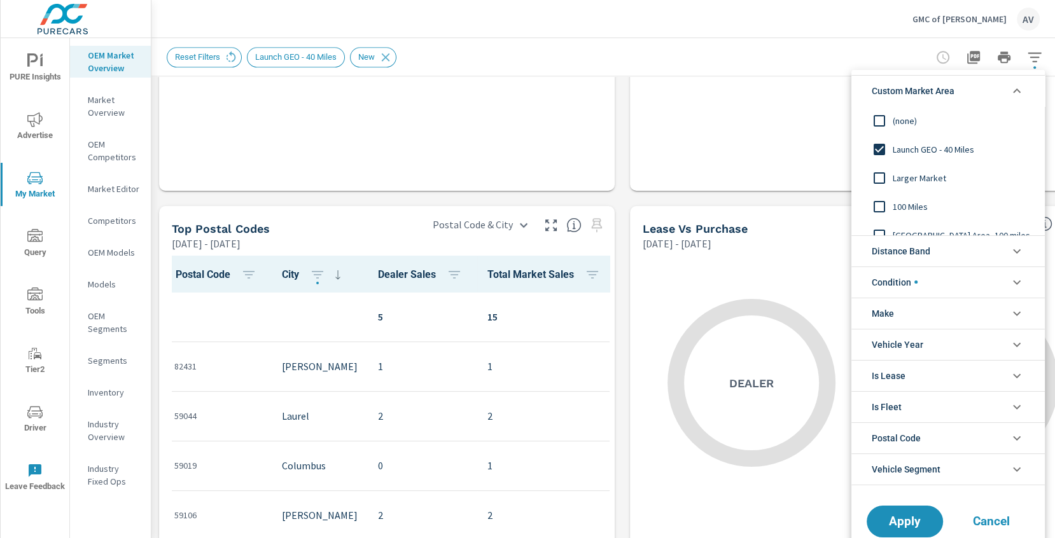
click at [882, 207] on input "filter options" at bounding box center [879, 206] width 27 height 27
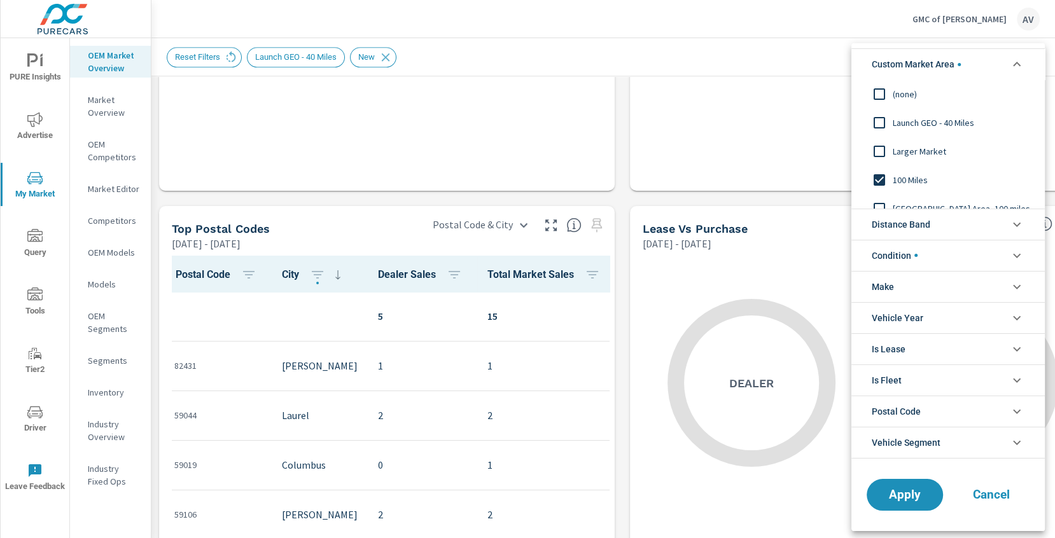
click at [941, 261] on li "Condition" at bounding box center [947, 255] width 193 height 31
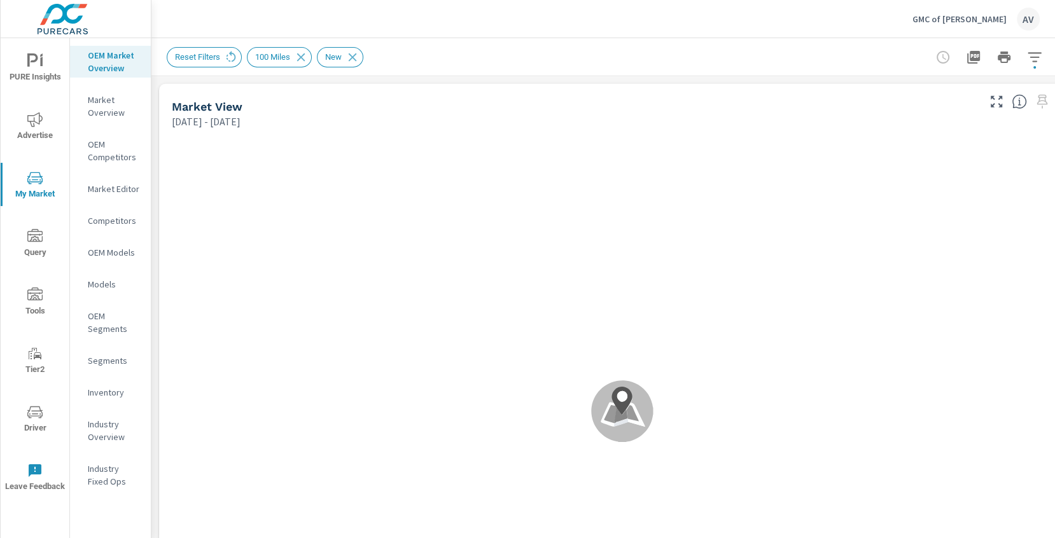
scroll to position [1, 0]
click at [1040, 57] on icon "button" at bounding box center [1034, 57] width 15 height 15
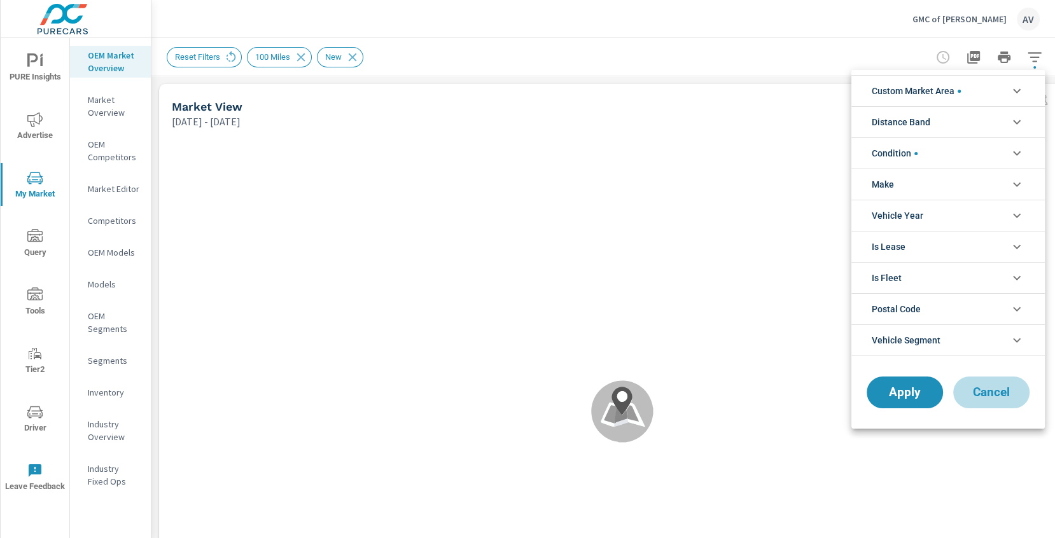
click at [986, 394] on span "Cancel" at bounding box center [991, 392] width 51 height 11
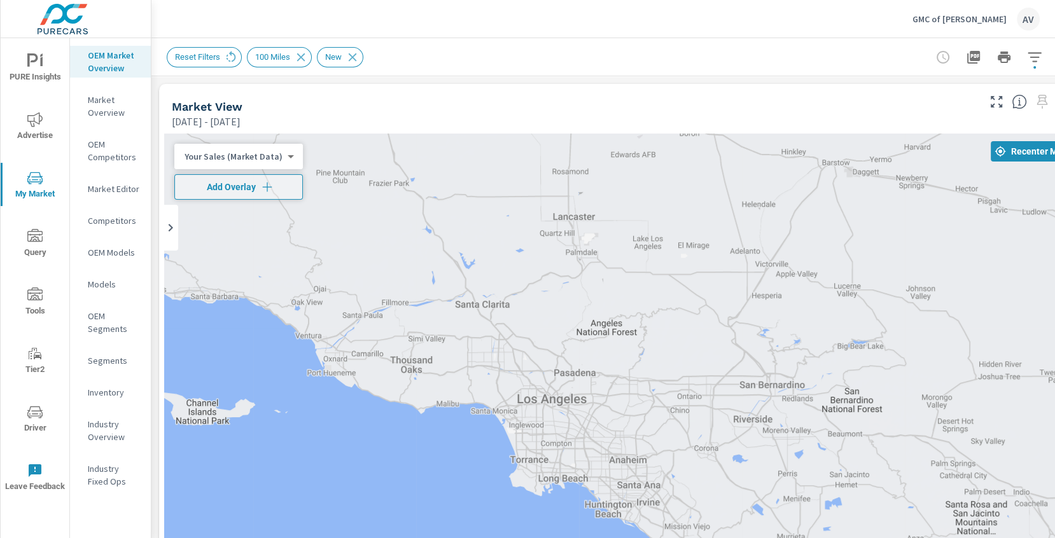
click at [732, 75] on div "Reset Filters 100 Miles New" at bounding box center [622, 57] width 911 height 38
click at [1031, 62] on icon "button" at bounding box center [1034, 57] width 15 height 15
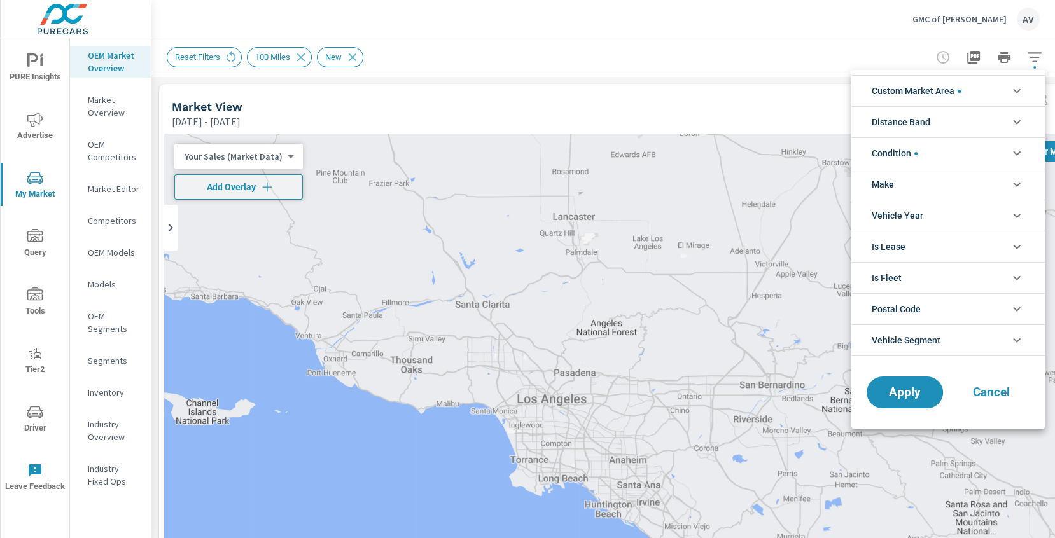
click at [987, 90] on li "Custom Market Area" at bounding box center [947, 90] width 193 height 31
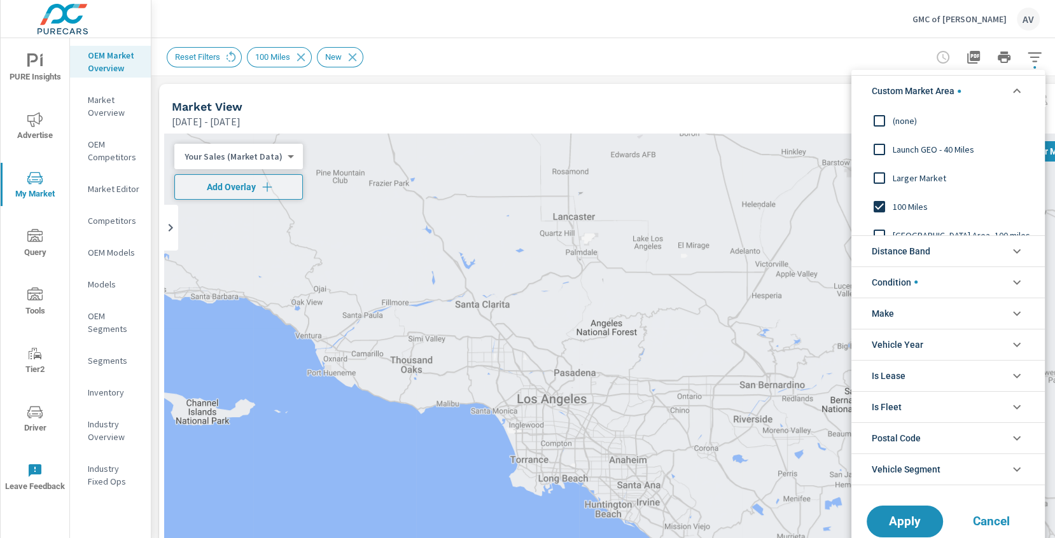
scroll to position [14, 0]
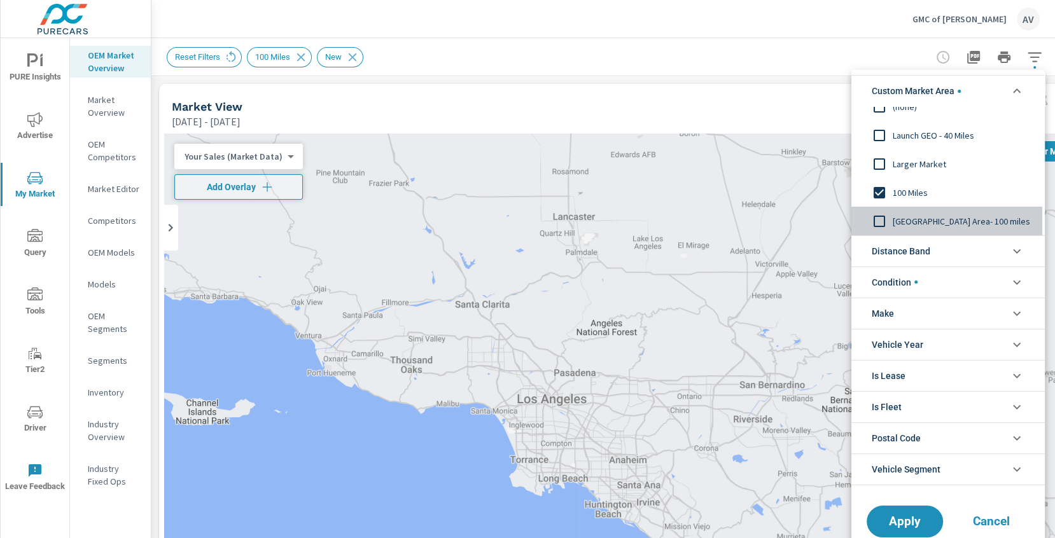
click at [876, 227] on input "filter options" at bounding box center [879, 221] width 27 height 27
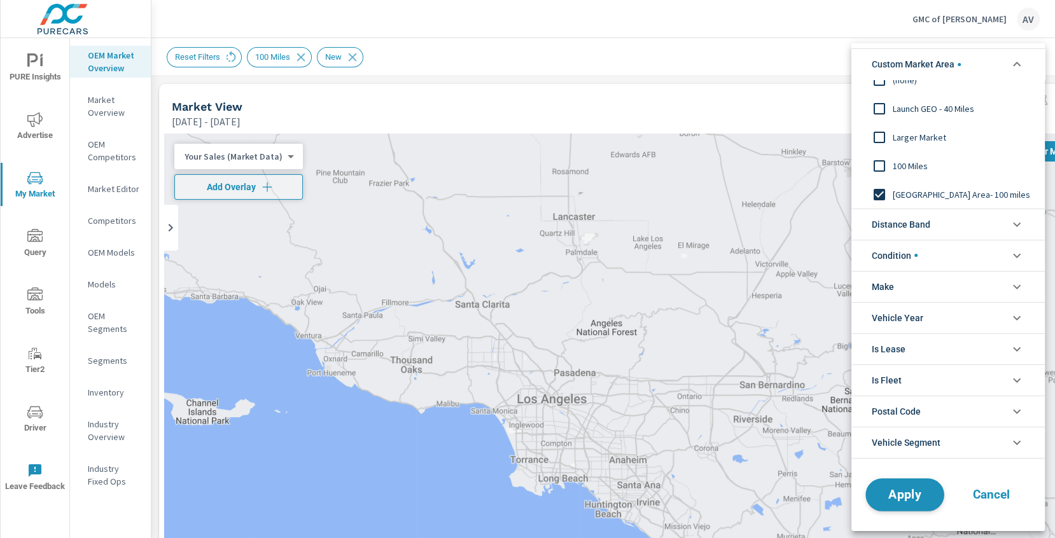
click at [888, 489] on span "Apply" at bounding box center [905, 495] width 52 height 12
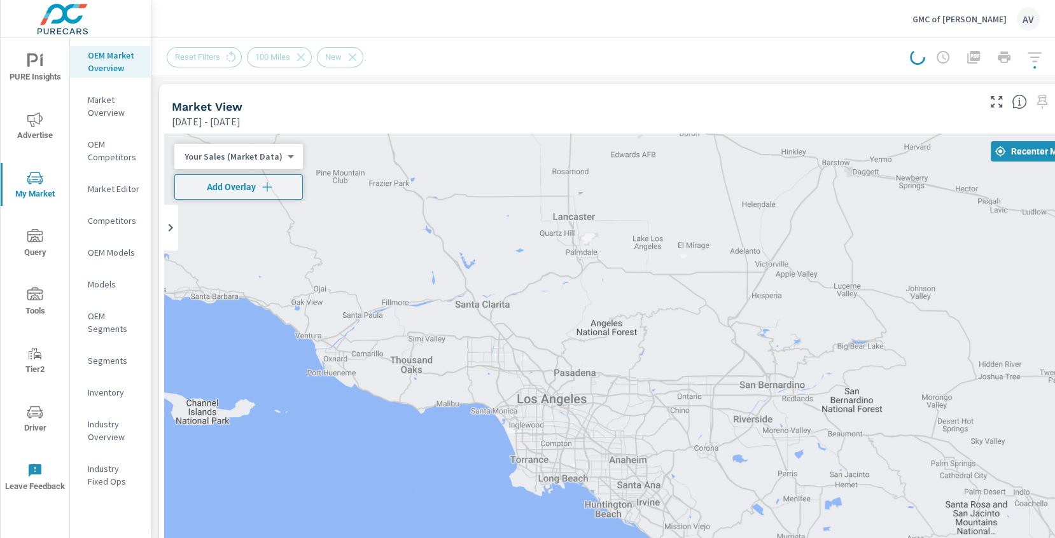
click at [109, 197] on div "Market Editor" at bounding box center [110, 188] width 81 height 19
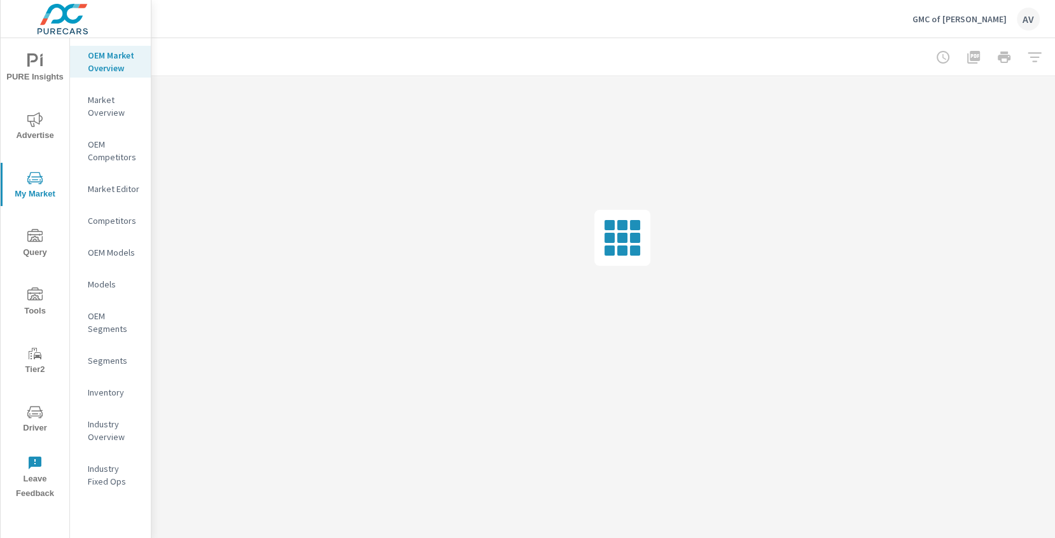
scroll to position [0, 38]
click at [1028, 59] on div at bounding box center [966, 57] width 148 height 25
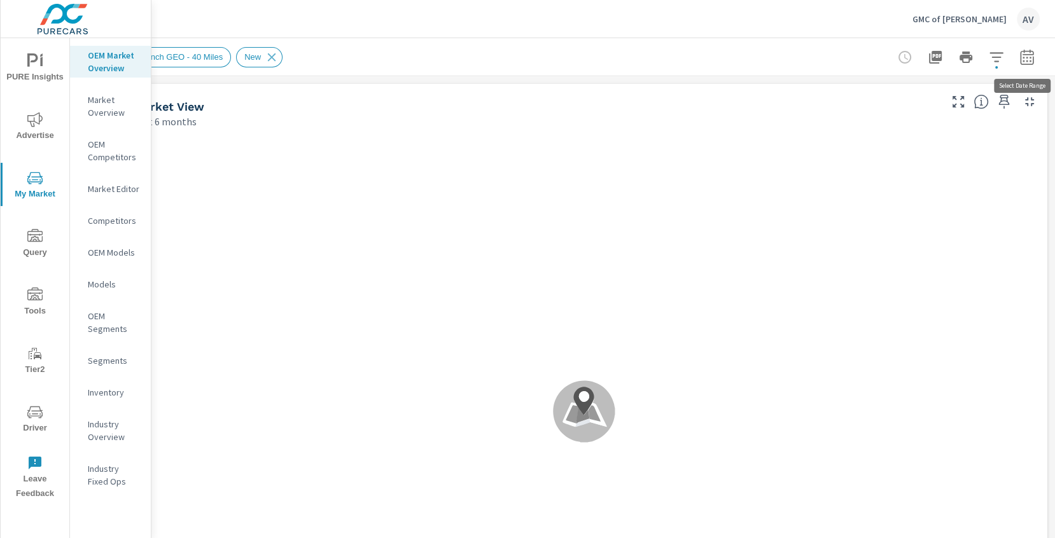
click at [1028, 59] on icon "button" at bounding box center [1026, 57] width 15 height 15
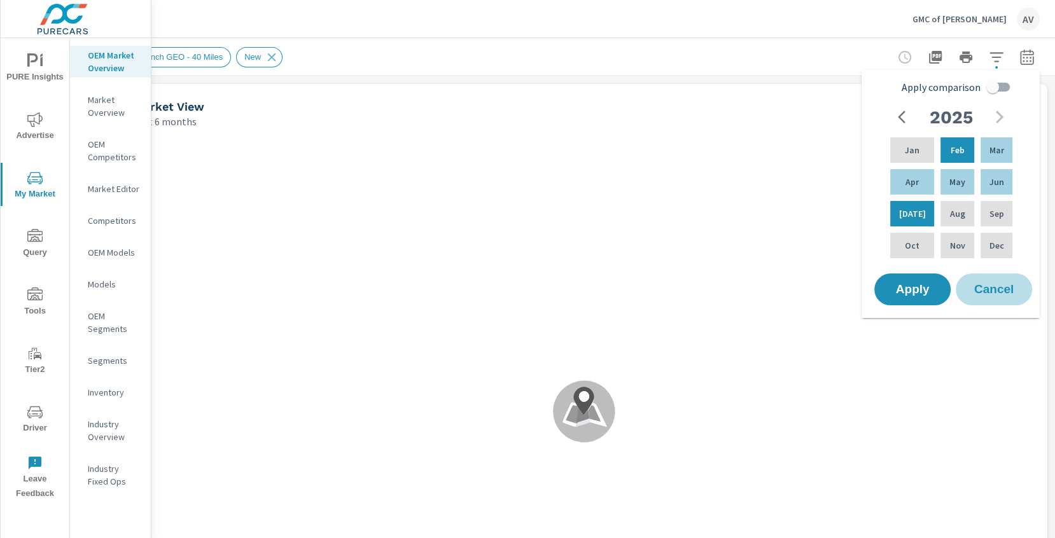
click at [982, 285] on span "Cancel" at bounding box center [993, 289] width 51 height 11
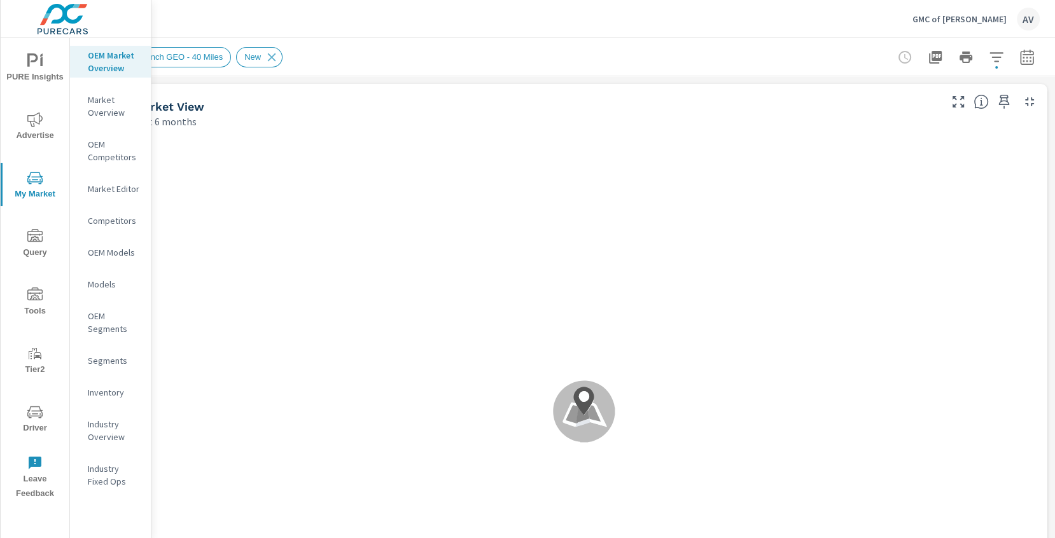
scroll to position [1, 0]
click at [1000, 56] on icon "button" at bounding box center [995, 57] width 13 height 10
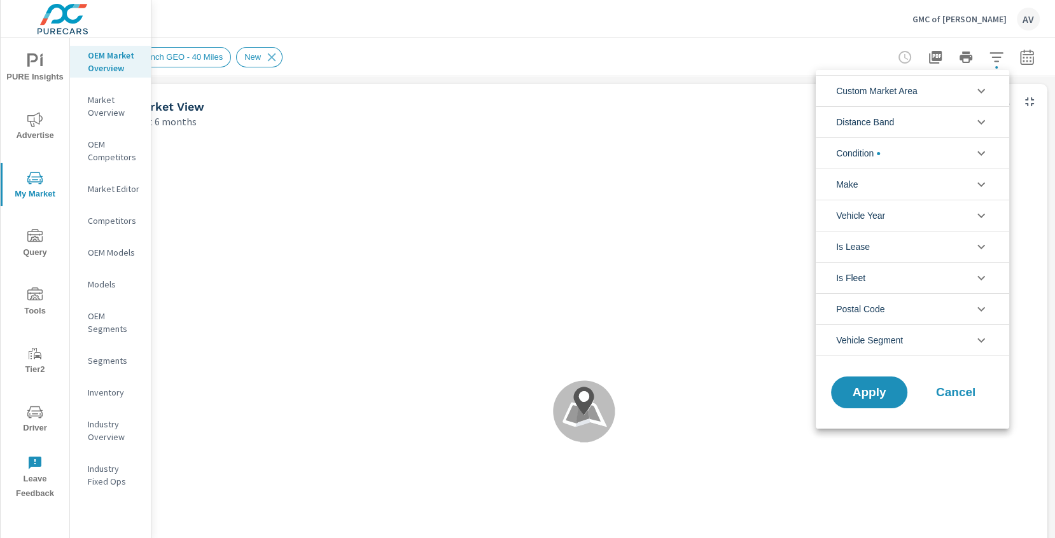
click at [928, 91] on li "Custom Market Area" at bounding box center [912, 90] width 193 height 31
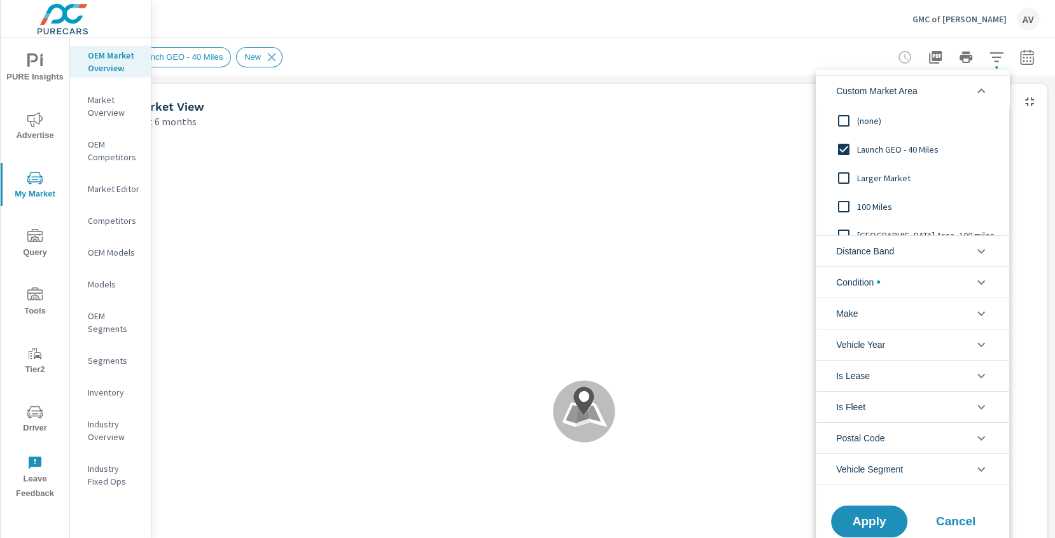
scroll to position [14, 0]
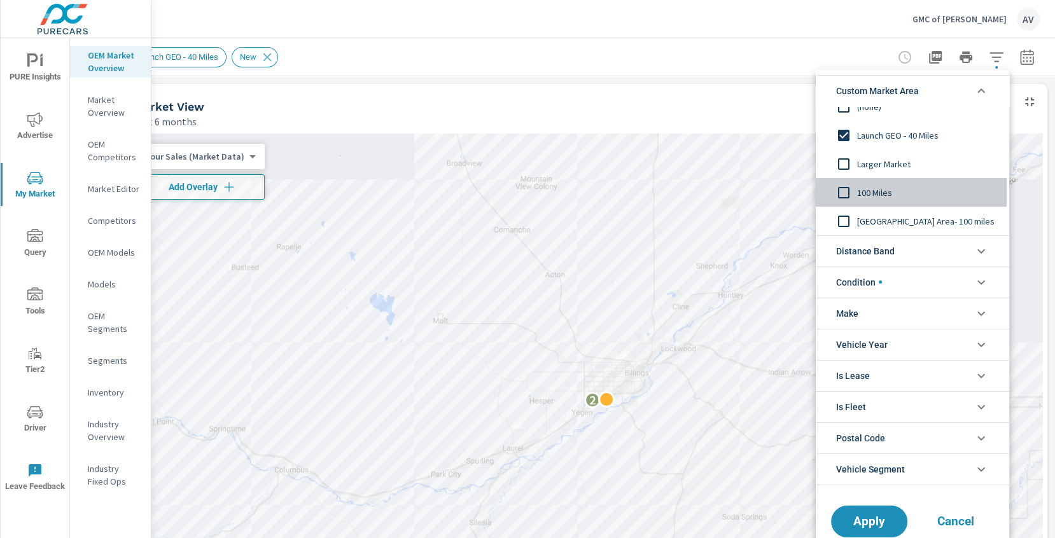
click at [859, 192] on span "100 Miles" at bounding box center [926, 192] width 139 height 15
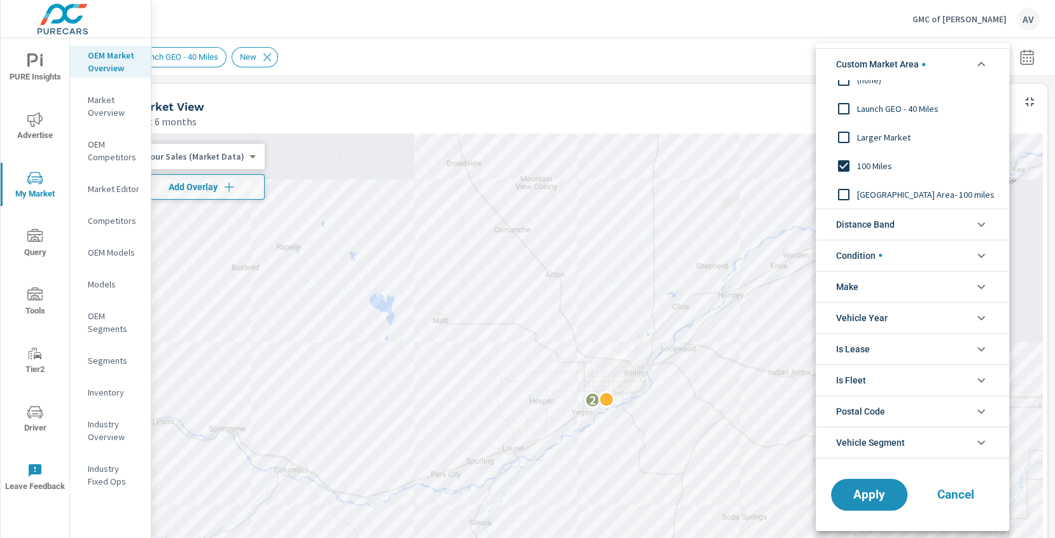
click at [909, 195] on span "[GEOGRAPHIC_DATA] Area- 100 miles" at bounding box center [926, 194] width 139 height 15
click at [898, 251] on li "Condition" at bounding box center [912, 255] width 193 height 31
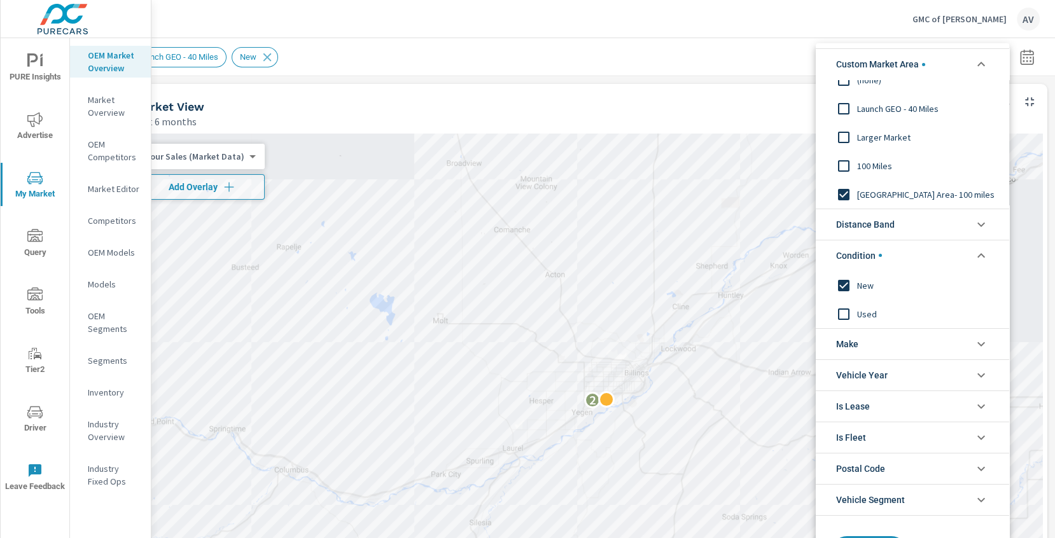
scroll to position [24, 0]
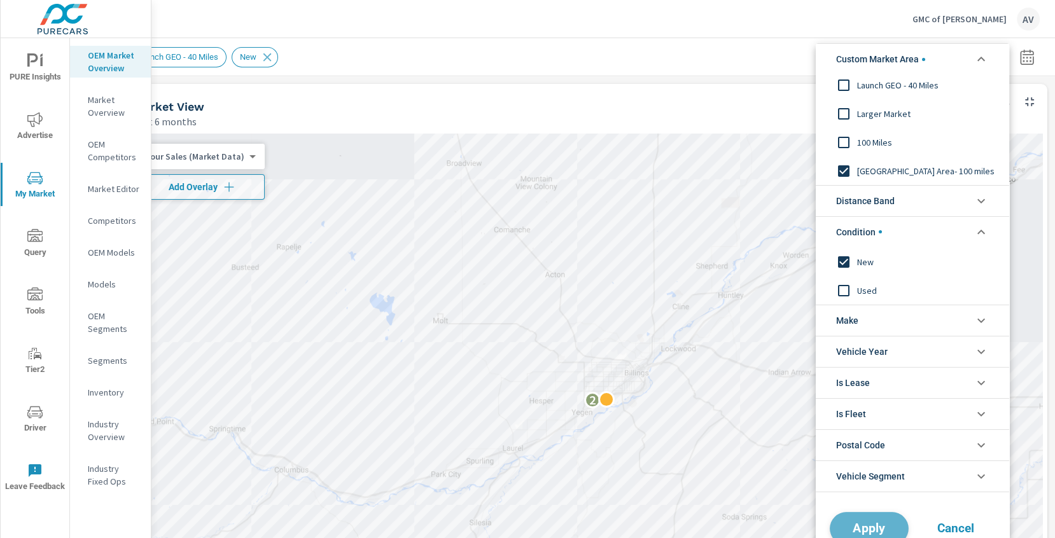
click at [876, 517] on button "Apply" at bounding box center [869, 528] width 79 height 33
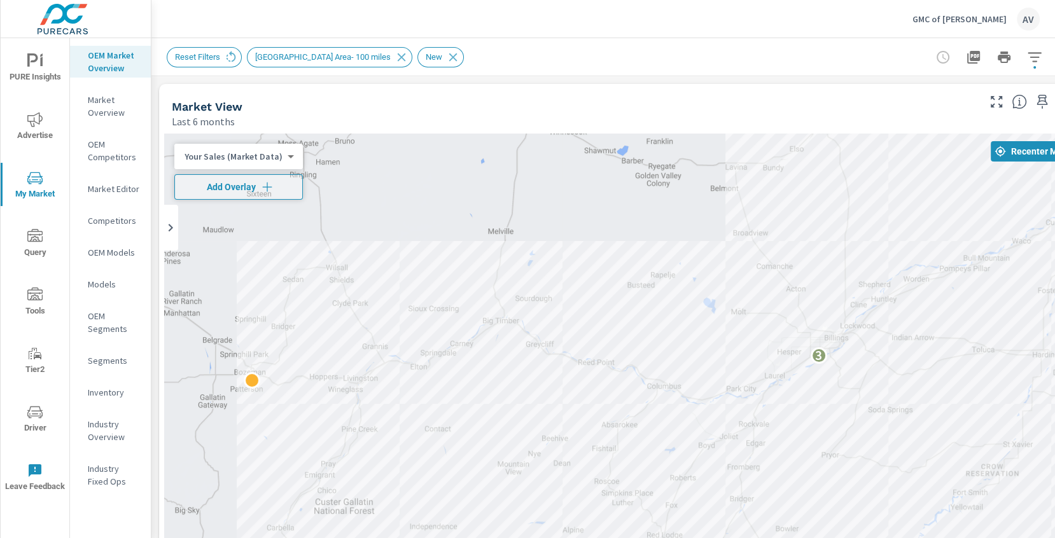
drag, startPoint x: 891, startPoint y: 303, endPoint x: 968, endPoint y: 336, distance: 83.0
click at [968, 336] on div "3" at bounding box center [622, 392] width 916 height 517
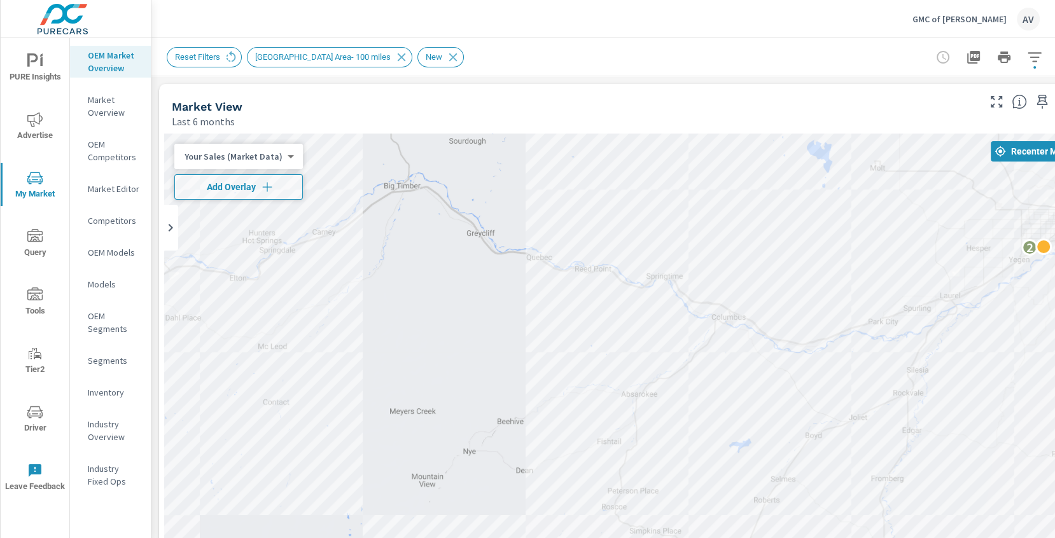
click at [566, 458] on div "2" at bounding box center [622, 392] width 916 height 517
click at [564, 461] on div "2" at bounding box center [622, 392] width 916 height 517
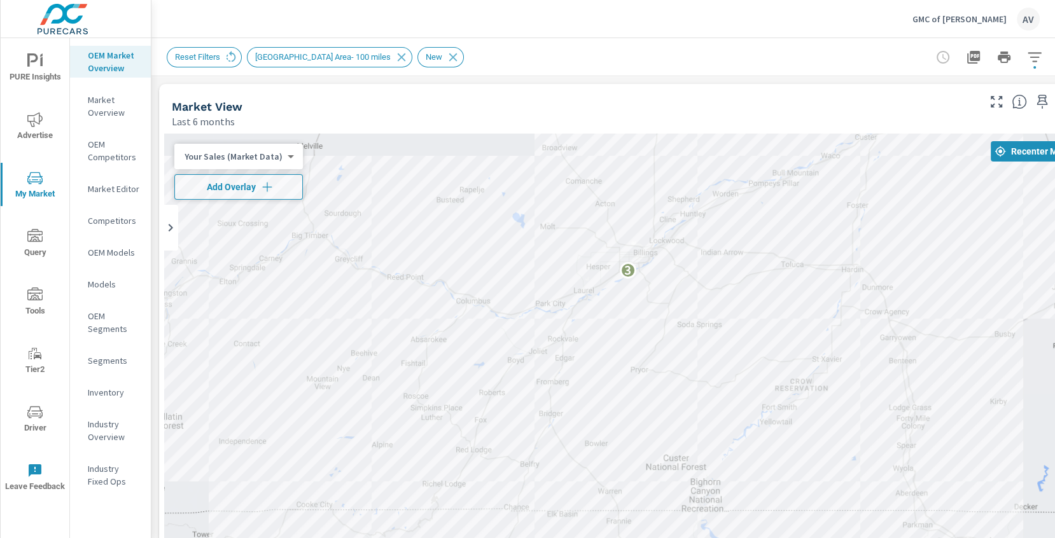
drag, startPoint x: 755, startPoint y: 393, endPoint x: 581, endPoint y: 303, distance: 195.8
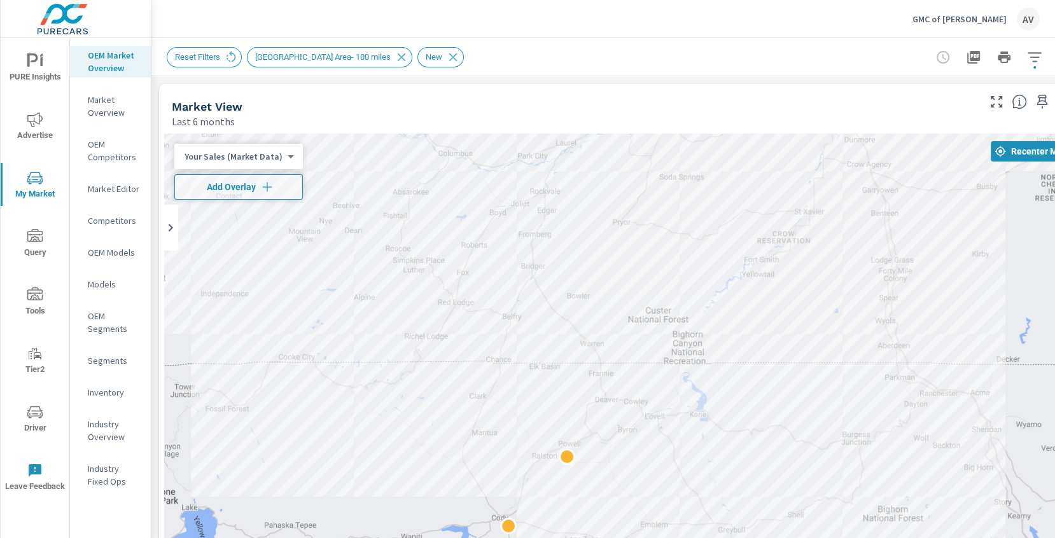
drag, startPoint x: 587, startPoint y: 354, endPoint x: 568, endPoint y: 206, distance: 150.0
click at [568, 206] on div "3" at bounding box center [622, 392] width 916 height 517
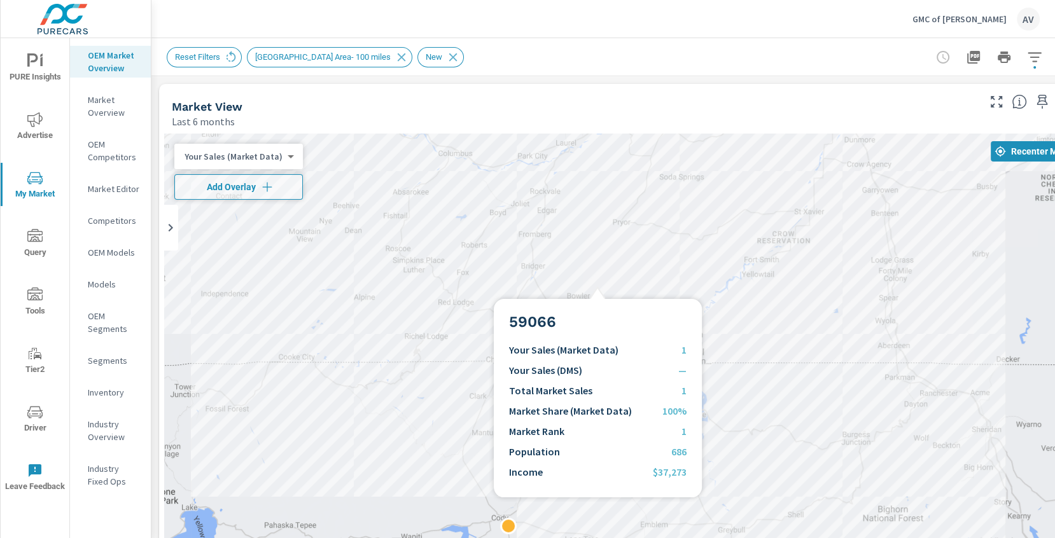
click at [597, 284] on div "3" at bounding box center [622, 392] width 916 height 517
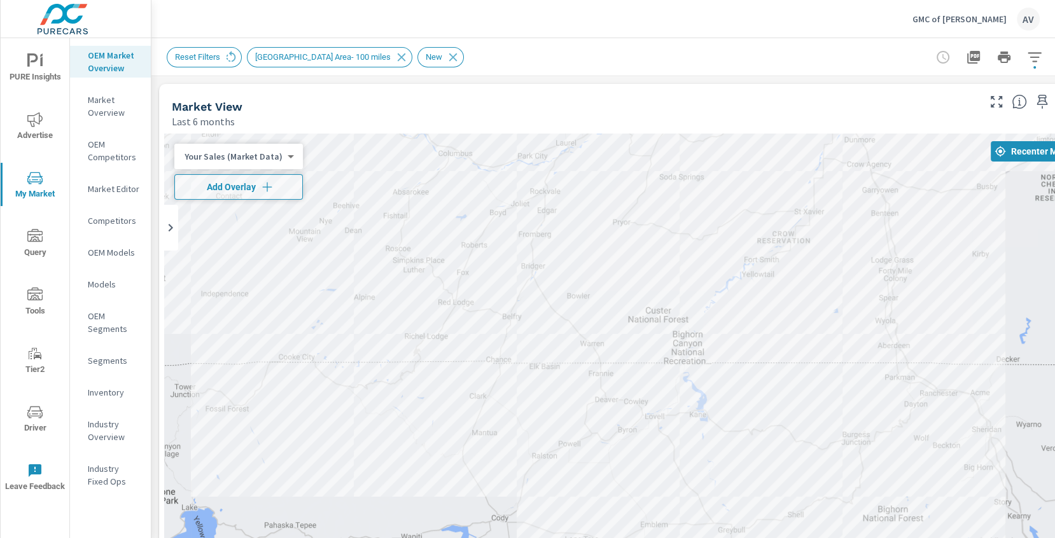
click at [546, 273] on div "3" at bounding box center [622, 392] width 916 height 517
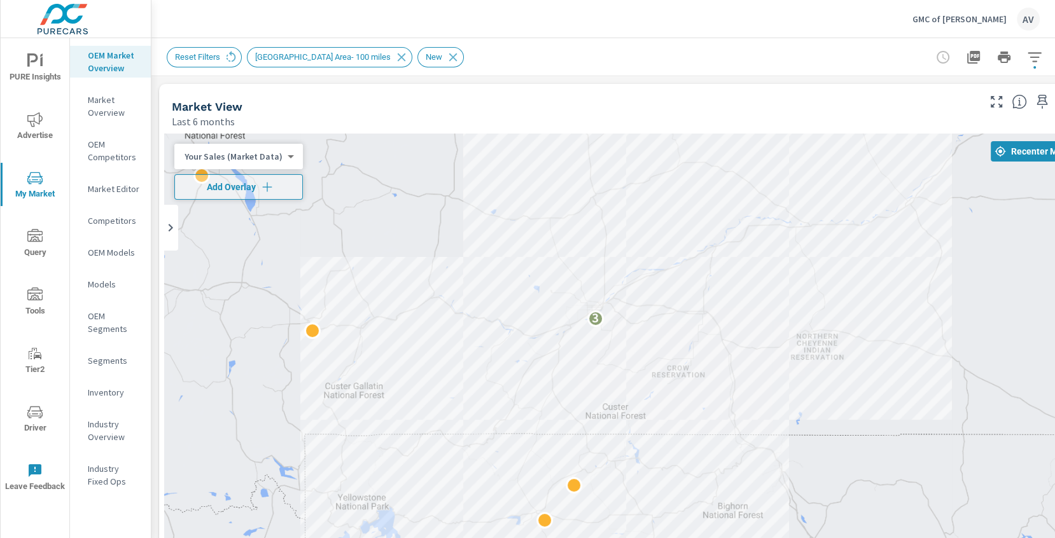
drag, startPoint x: 546, startPoint y: 273, endPoint x: 559, endPoint y: 391, distance: 119.1
click at [559, 391] on div "3" at bounding box center [622, 392] width 916 height 517
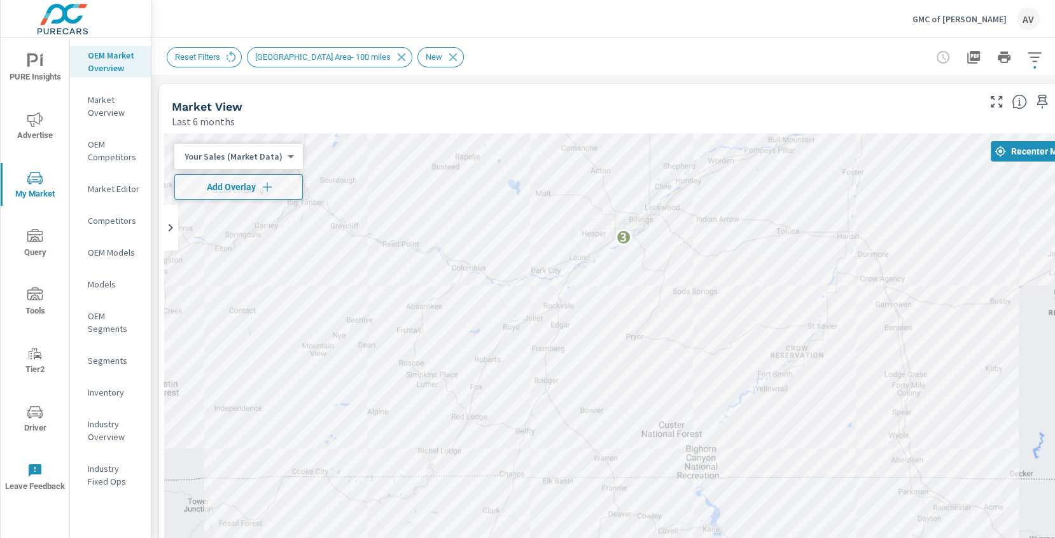
click at [559, 391] on div "3" at bounding box center [622, 392] width 916 height 517
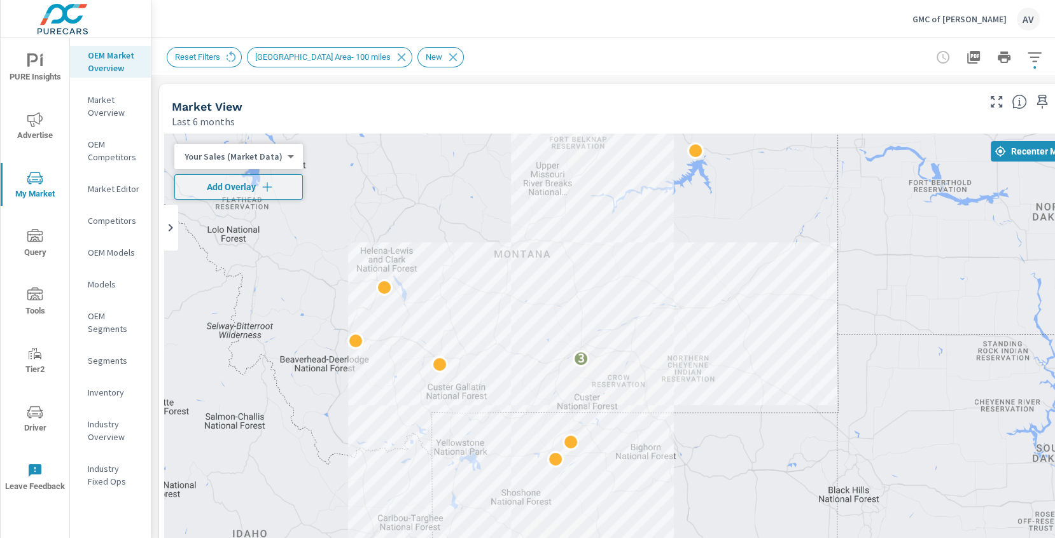
click at [622, 296] on div "3" at bounding box center [622, 392] width 916 height 517
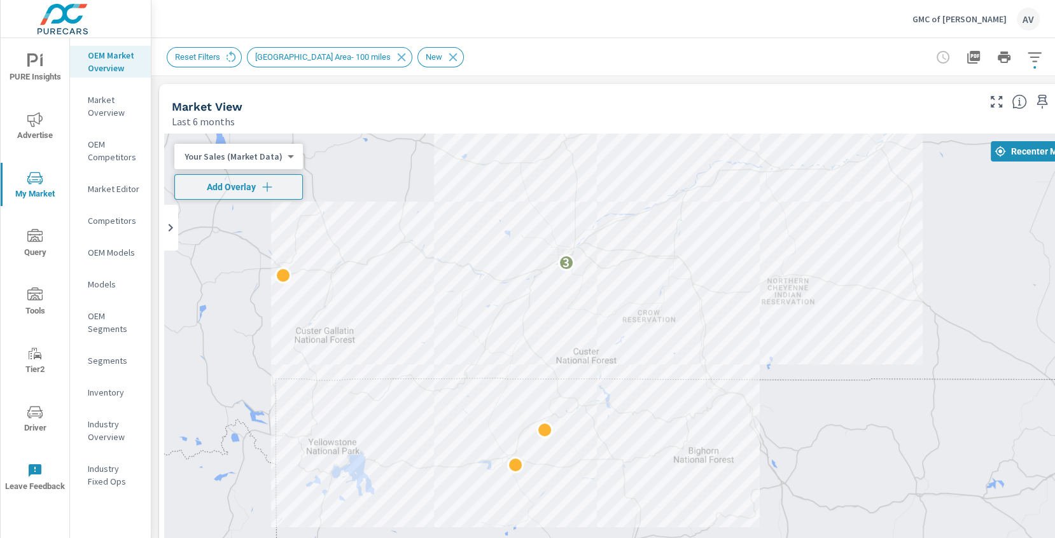
drag, startPoint x: 601, startPoint y: 330, endPoint x: 635, endPoint y: 177, distance: 157.1
click at [635, 177] on div "3" at bounding box center [622, 392] width 916 height 517
